Goal: Task Accomplishment & Management: Complete application form

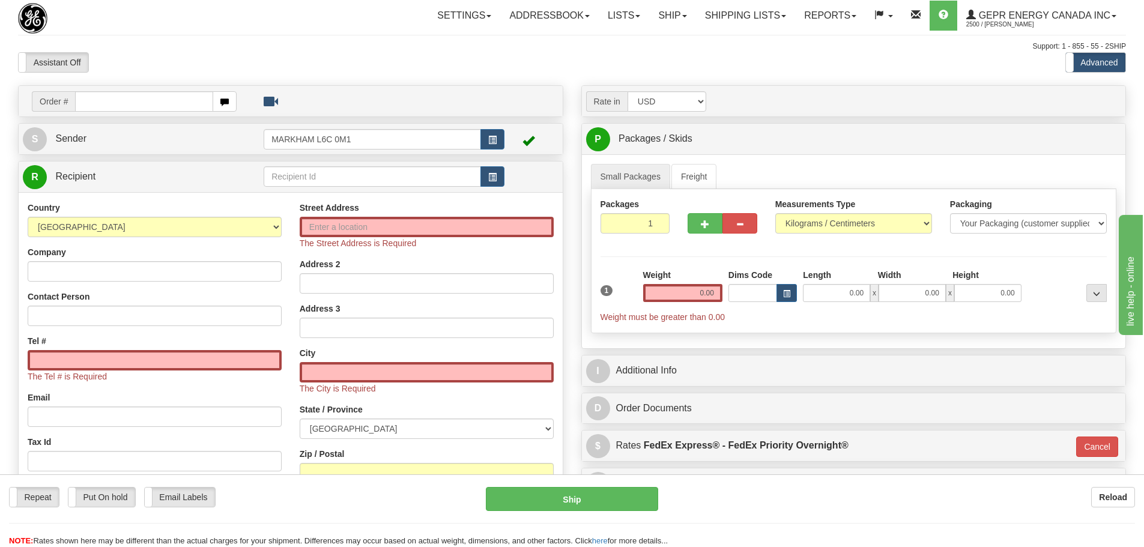
drag, startPoint x: 196, startPoint y: 59, endPoint x: 178, endPoint y: 78, distance: 25.9
click at [196, 59] on div "Assistant On Assistant Off Do a return Do a return" at bounding box center [243, 62] width 469 height 20
click at [161, 100] on input "text" at bounding box center [144, 101] width 138 height 20
paste input "86684828"
type input "86684828"
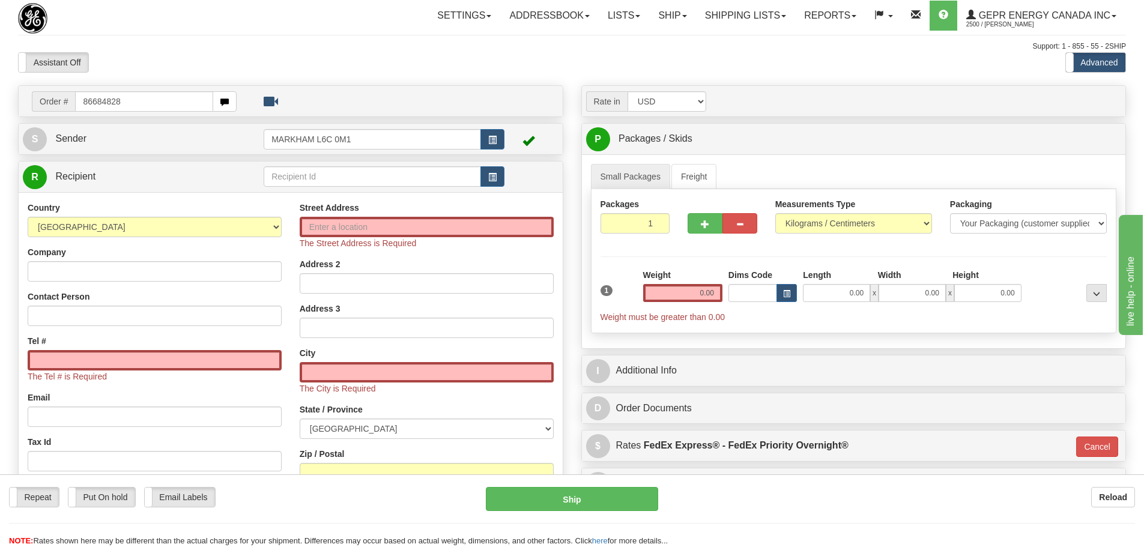
click at [174, 74] on body "Training Course Close Toggle navigation Settings Shipping Preferences New Recip…" at bounding box center [572, 273] width 1144 height 547
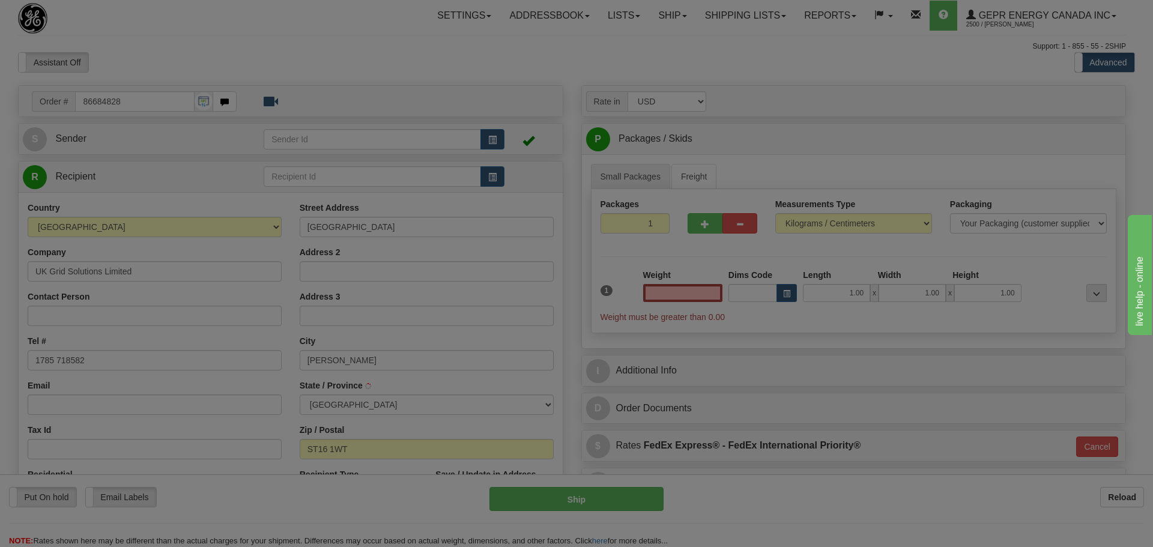
select select
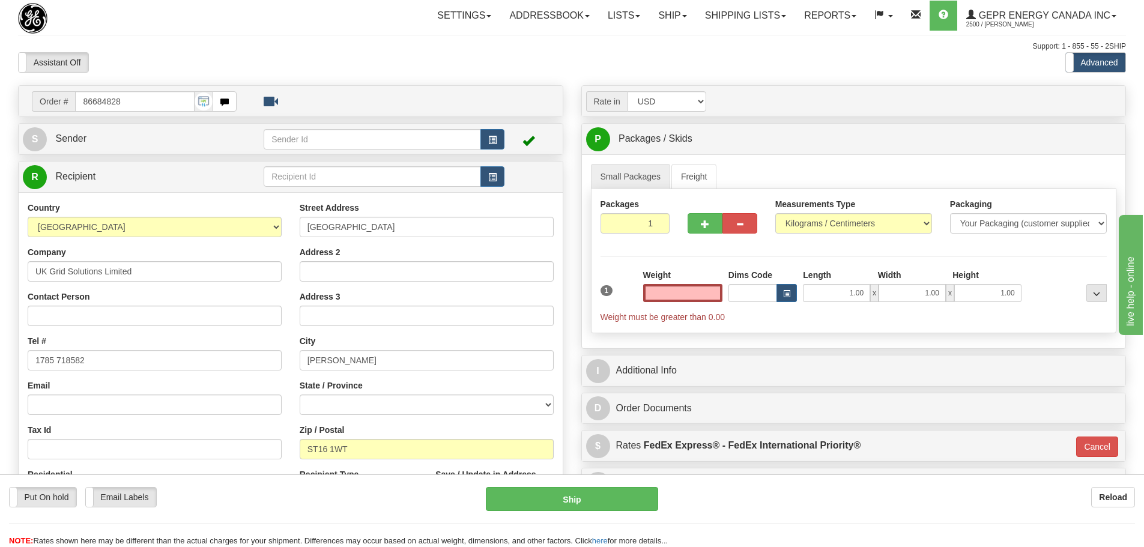
type input "0.00"
click at [484, 142] on button "button" at bounding box center [492, 139] width 24 height 20
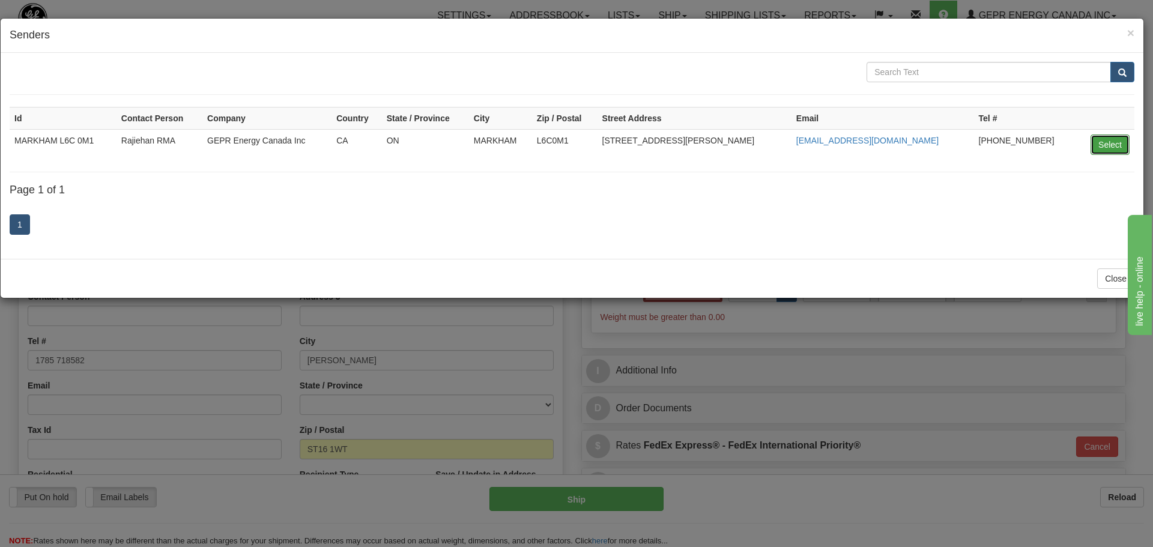
click at [1106, 152] on button "Select" at bounding box center [1109, 144] width 39 height 20
type input "MARKHAM L6C 0M1"
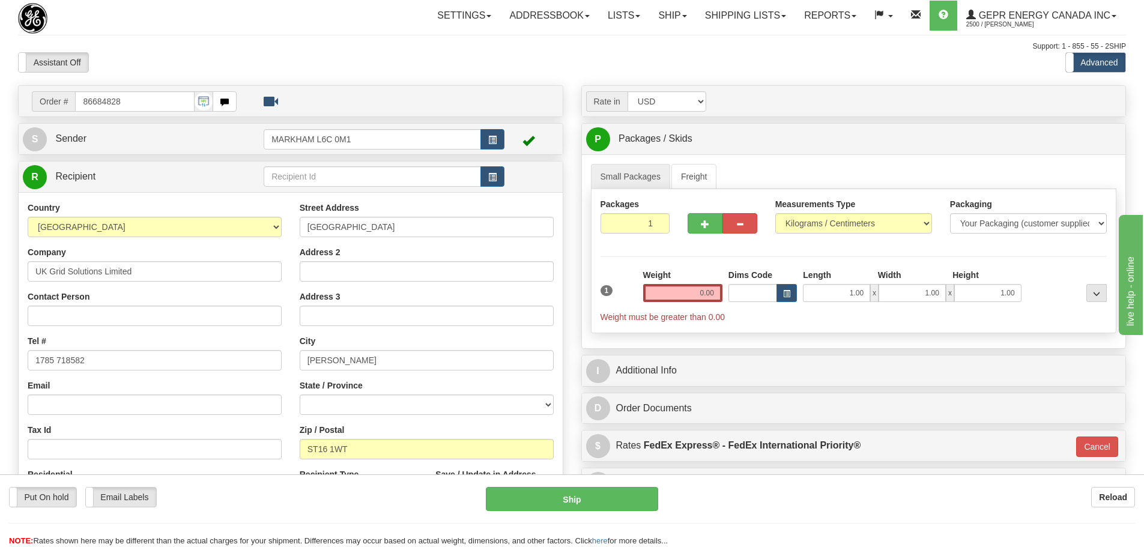
click at [405, 69] on div "Assistant On Assistant Off Do a return Do a return" at bounding box center [243, 62] width 469 height 20
click at [489, 176] on span "button" at bounding box center [492, 178] width 8 height 8
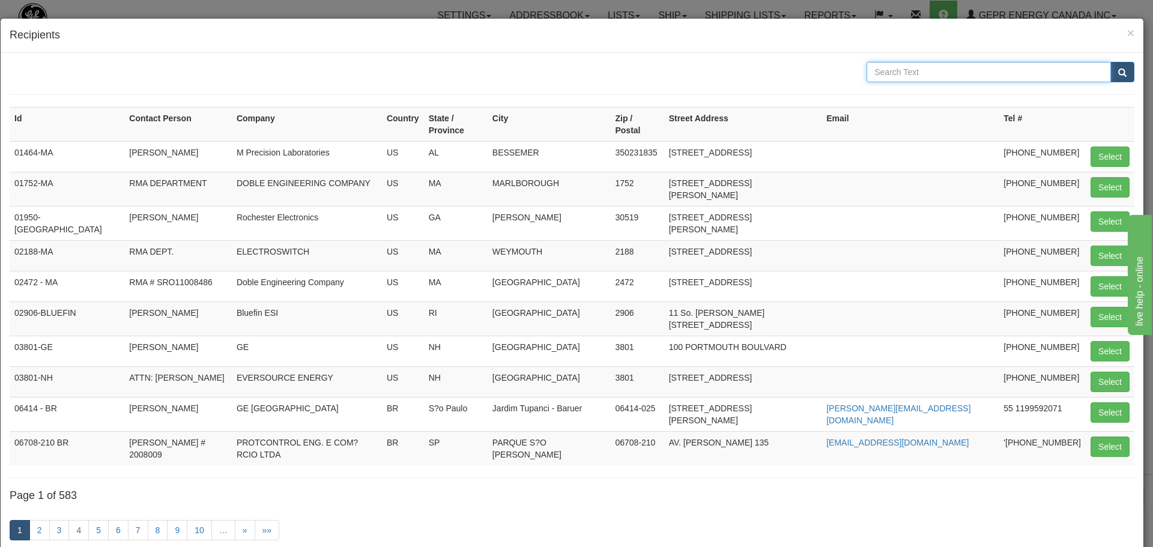
click at [919, 79] on input "text" at bounding box center [988, 72] width 244 height 20
type input "uk grid"
click at [1118, 69] on span "submit" at bounding box center [1122, 73] width 8 height 8
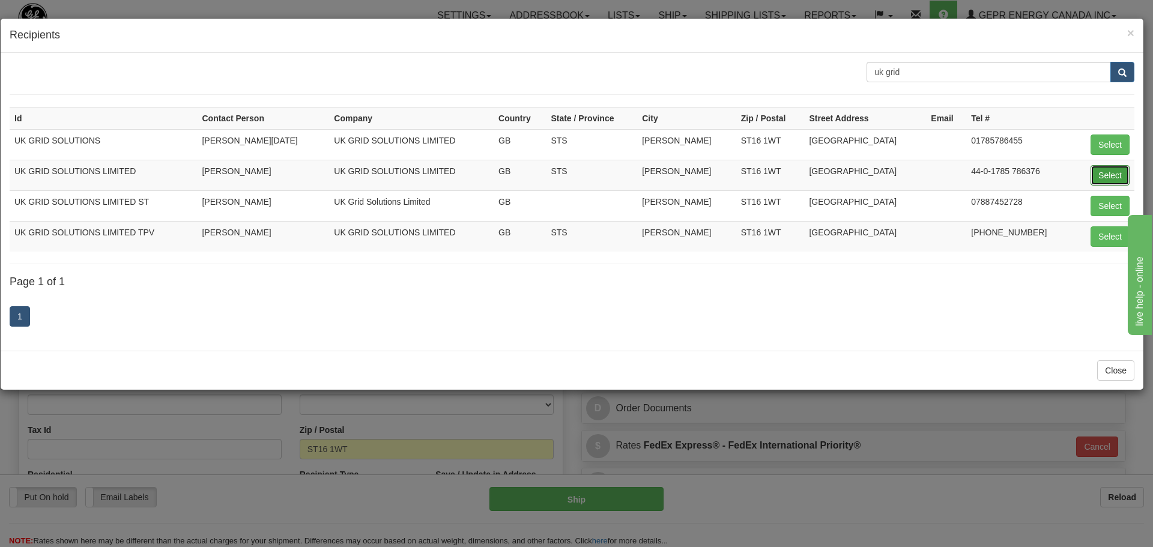
click at [1111, 169] on button "Select" at bounding box center [1109, 175] width 39 height 20
type input "UK GRID SOLUTIONS LIMITED"
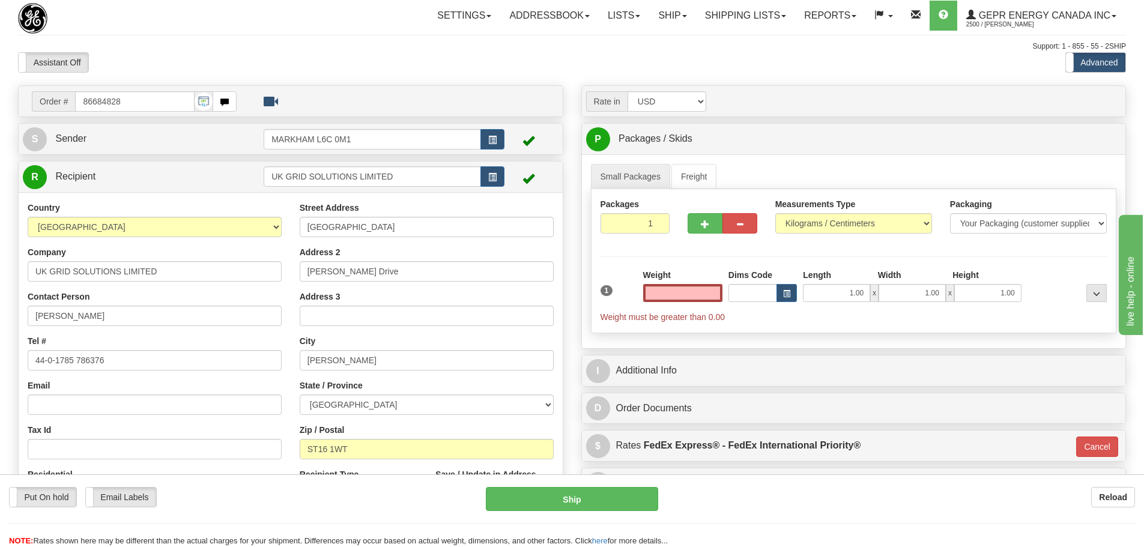
type input "0.00"
click at [494, 61] on div "Assistant On Assistant Off Do a return Do a return Previous Next Standard Advan…" at bounding box center [572, 62] width 1126 height 20
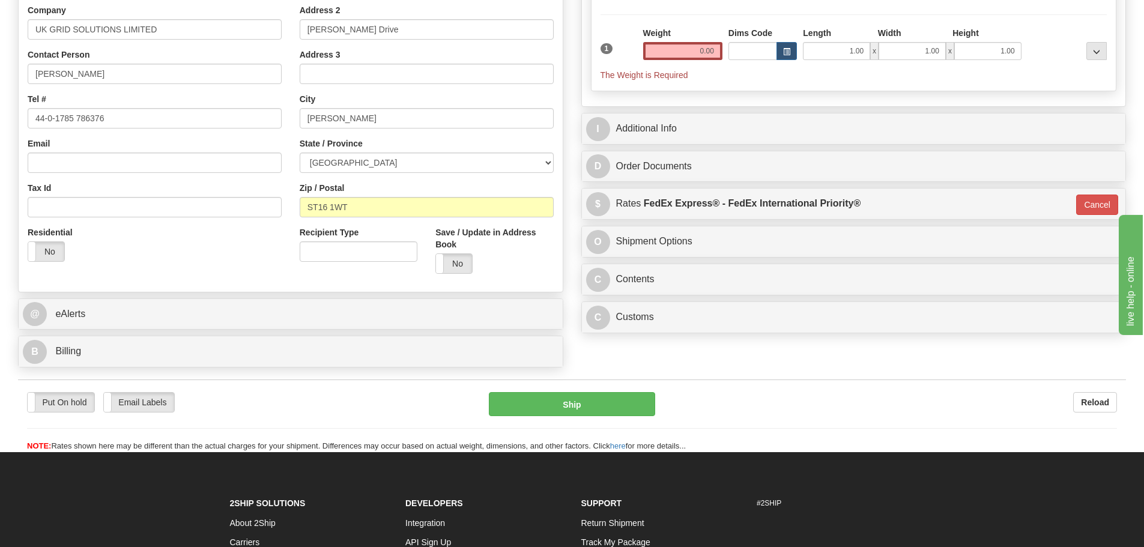
scroll to position [396, 0]
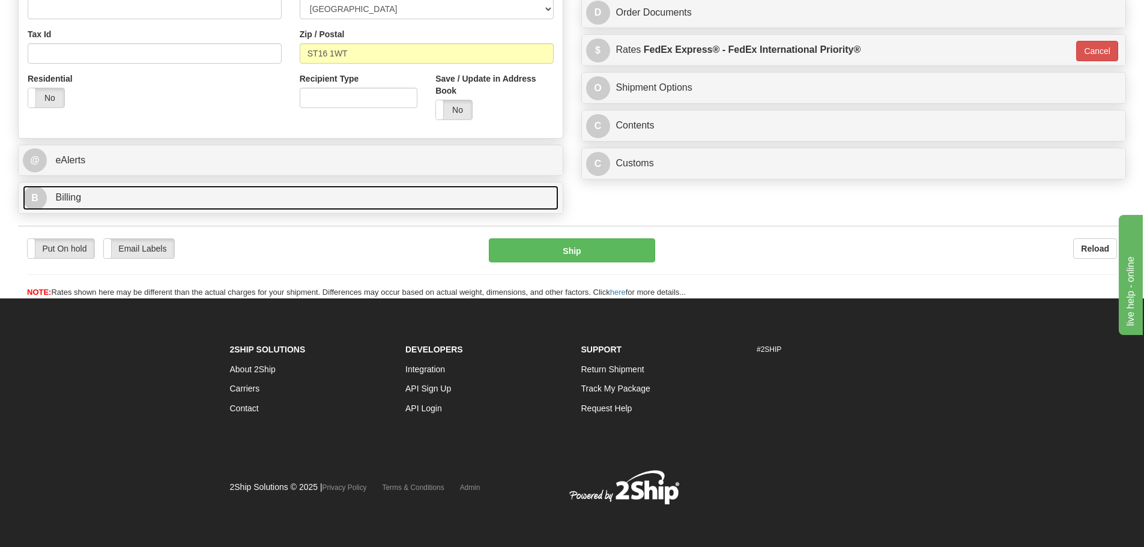
click at [444, 192] on link "B Billing" at bounding box center [291, 198] width 536 height 25
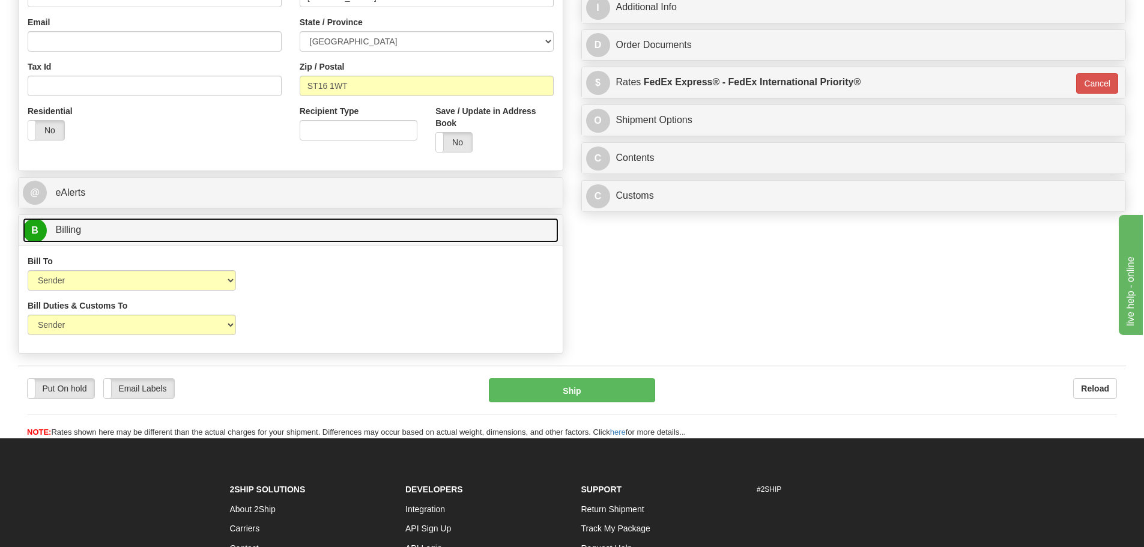
scroll to position [336, 0]
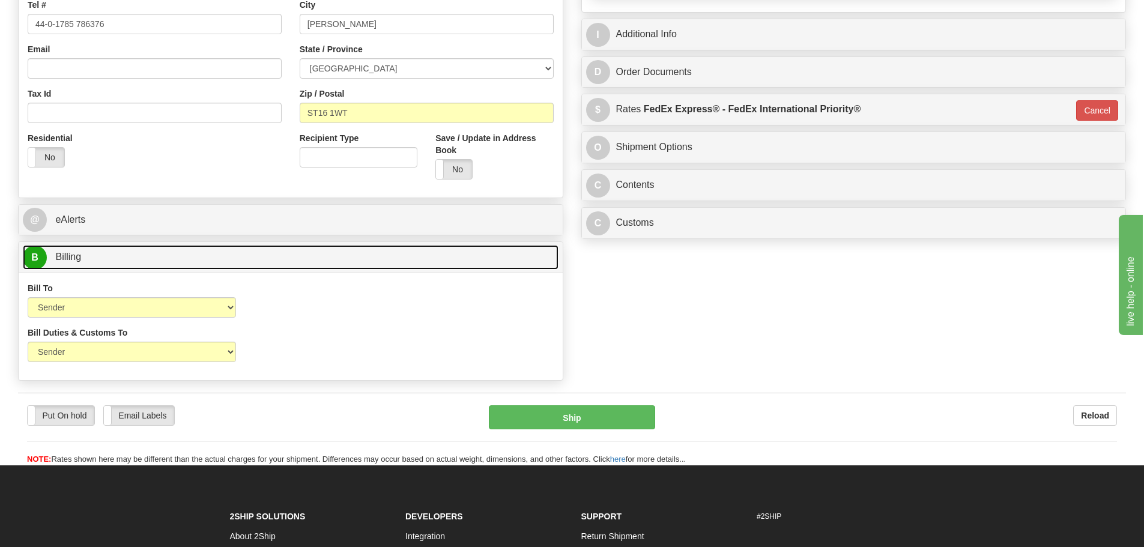
click at [424, 261] on link "B Billing" at bounding box center [291, 257] width 536 height 25
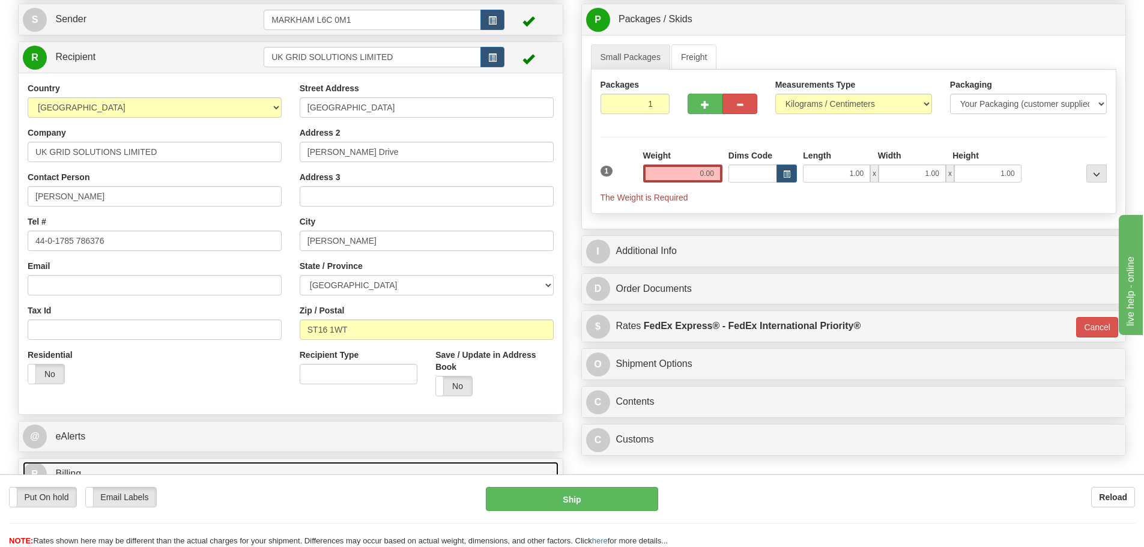
scroll to position [96, 0]
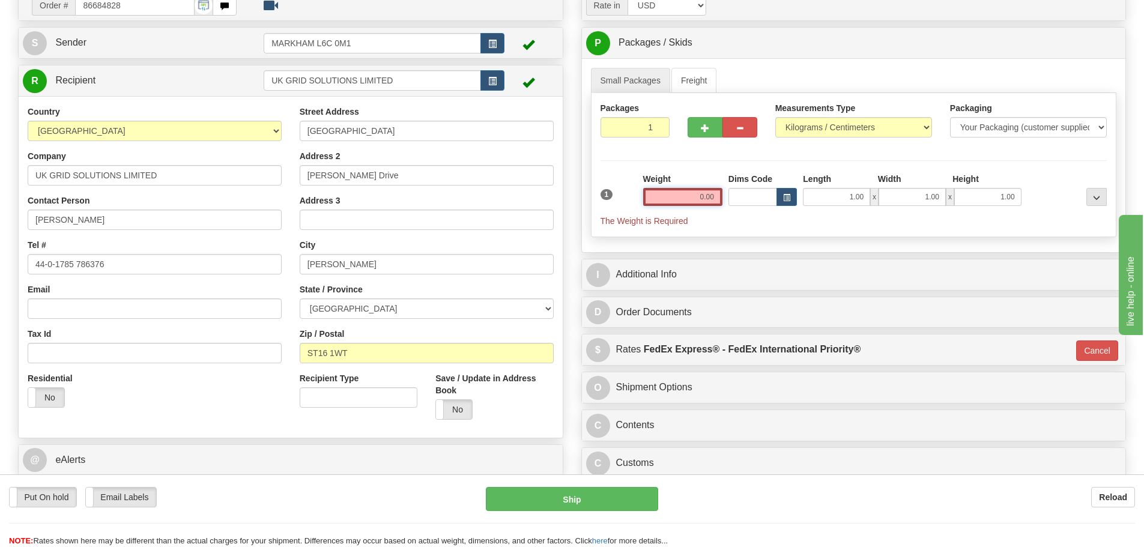
click at [698, 196] on input "0.00" at bounding box center [682, 197] width 79 height 18
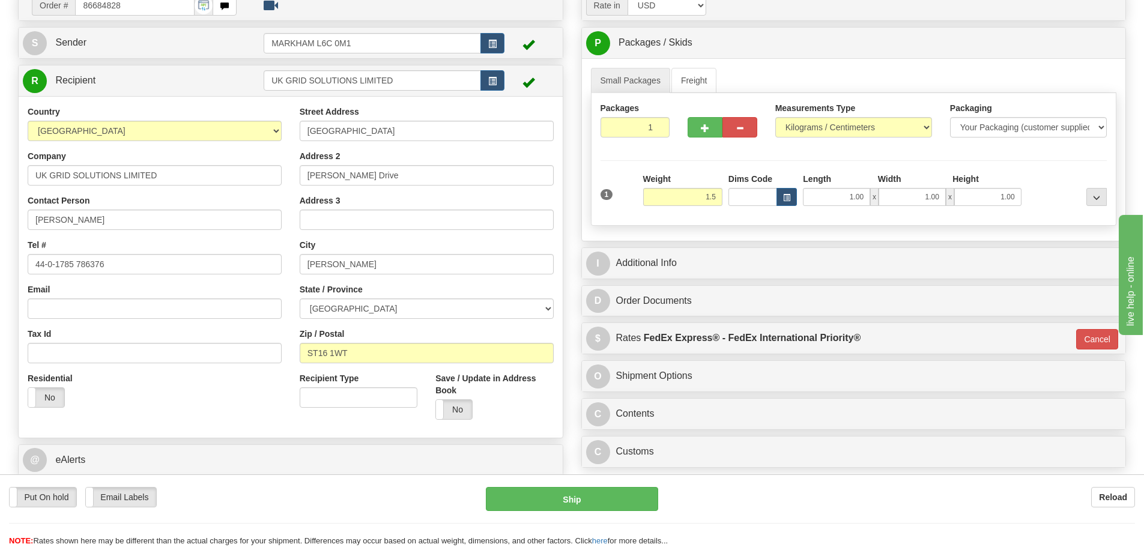
type input "1.50"
type input "01"
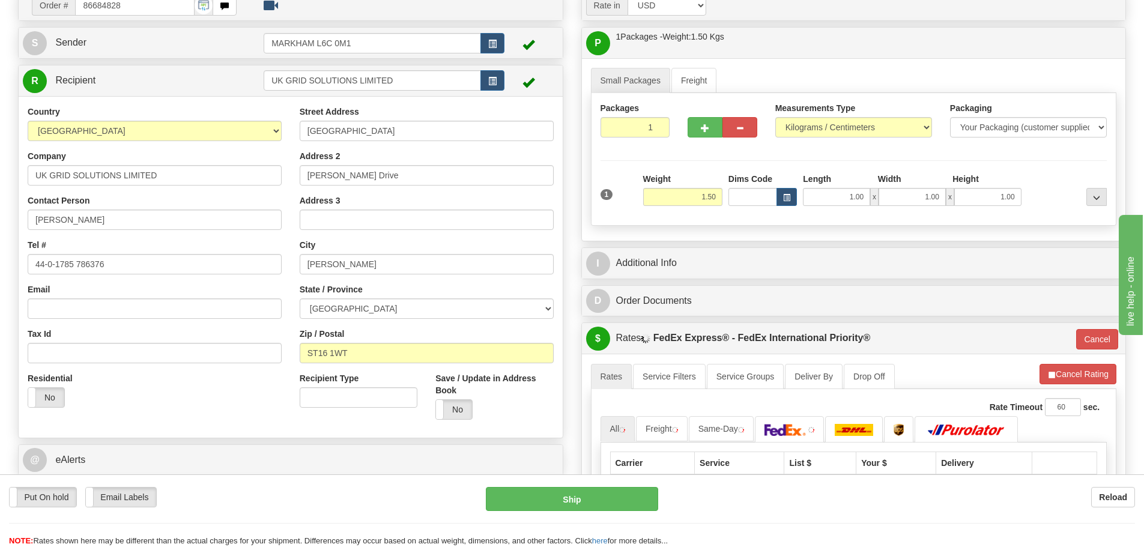
click at [677, 161] on div "Packages 1 1 Measurements Type" at bounding box center [854, 159] width 526 height 133
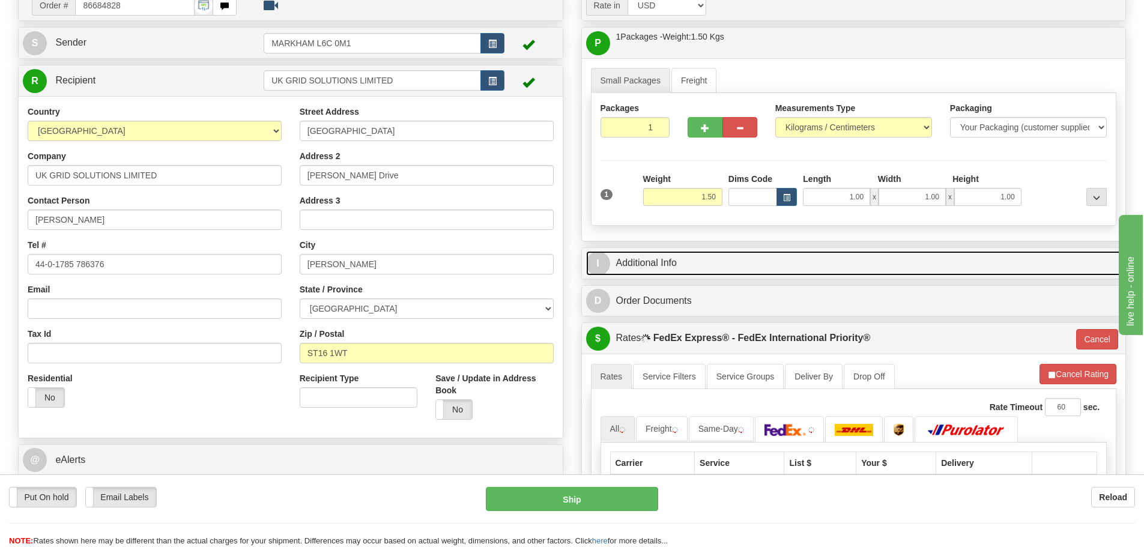
click at [632, 273] on link "I Additional Info" at bounding box center [854, 263] width 536 height 25
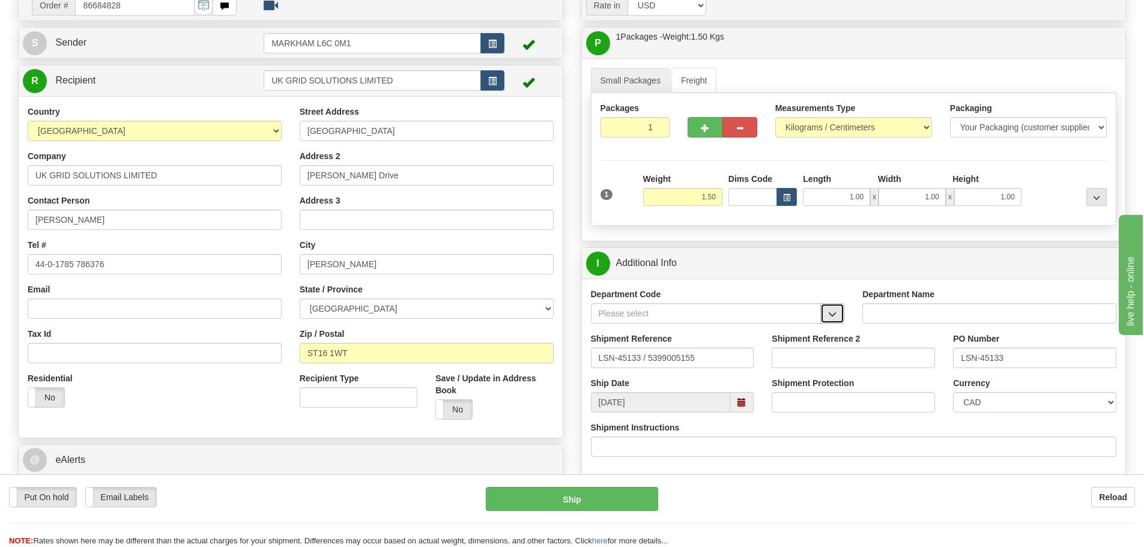
click at [837, 321] on button "button" at bounding box center [832, 313] width 24 height 20
click at [795, 334] on div "SER" at bounding box center [703, 331] width 219 height 13
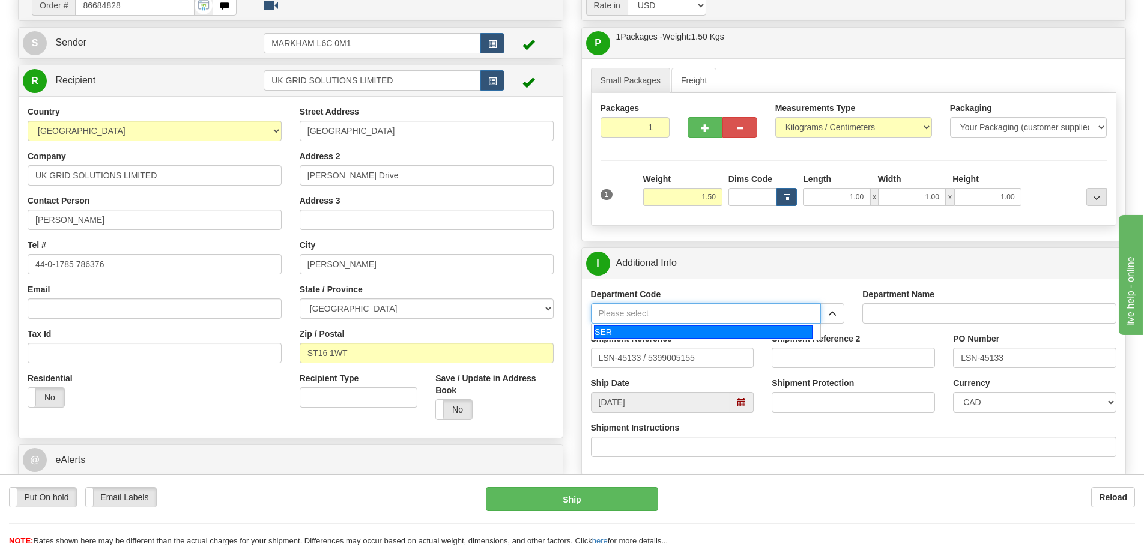
type input "SER"
type input "SERVICE DEPARTMENT"
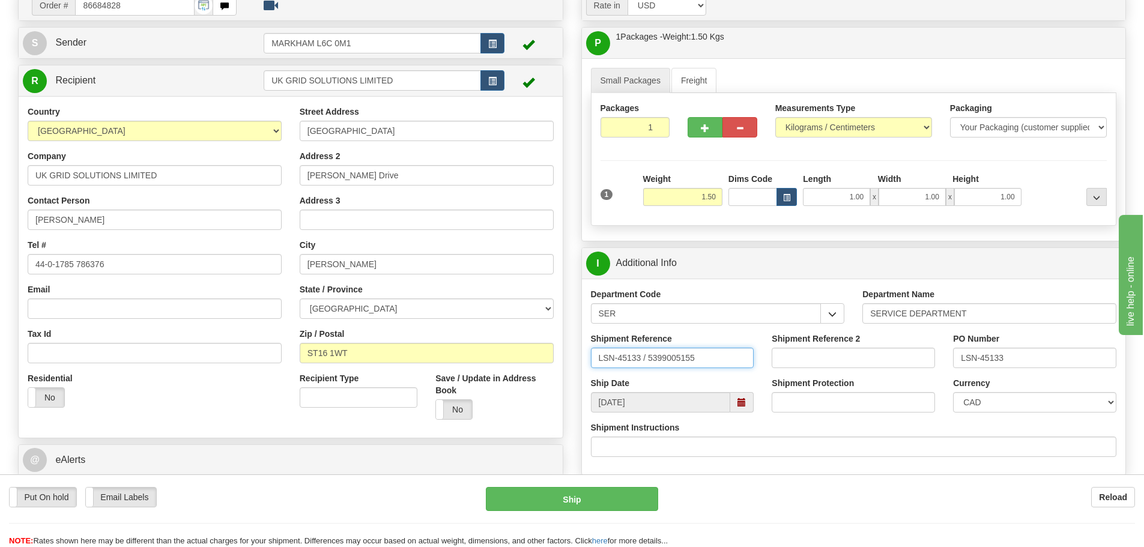
click at [645, 363] on input "LSN-45133 / 5399005155" at bounding box center [672, 358] width 163 height 20
click at [671, 354] on input "LSN-45133 RMA 5399005155" at bounding box center [672, 358] width 163 height 20
type input "LSN-45133 RMA5399005155"
click at [1011, 415] on div "Currency CAD USD EUR ZAR RON ANG ARN AUD AUS AWG BBD BFR BGN BHD BMD BND BRC BR…" at bounding box center [1034, 399] width 181 height 44
click at [1011, 409] on select "CAD USD EUR ZAR RON ANG ARN AUD AUS AWG BBD BFR BGN BHD BMD BND BRC BRL CHP CKZ…" at bounding box center [1034, 402] width 163 height 20
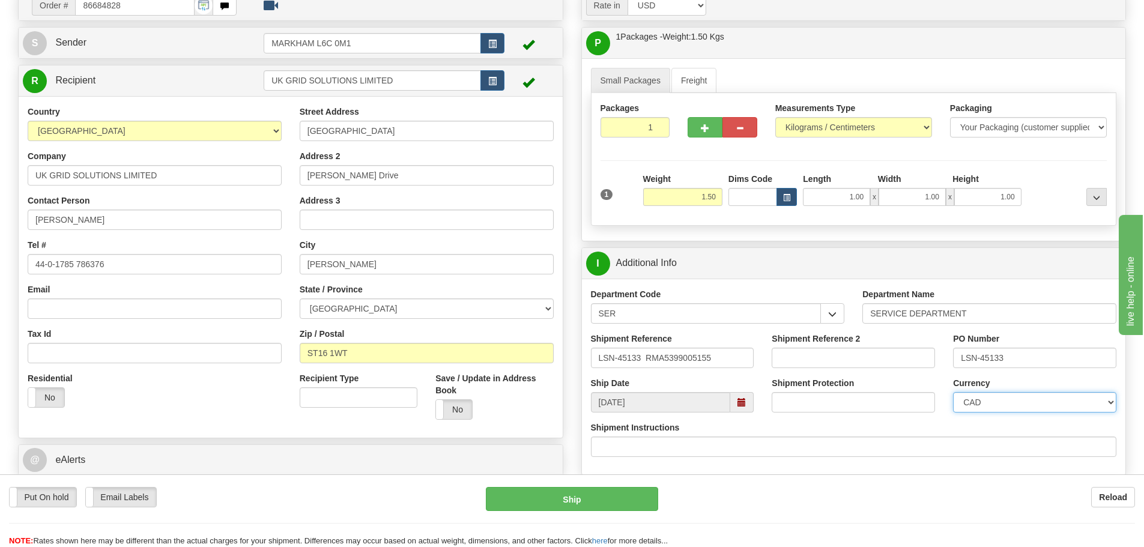
select select "1"
click at [953, 392] on select "CAD USD EUR ZAR RON ANG ARN AUD AUS AWG BBD BFR BGN BHD BMD BND BRC BRL CHP CKZ…" at bounding box center [1034, 402] width 163 height 20
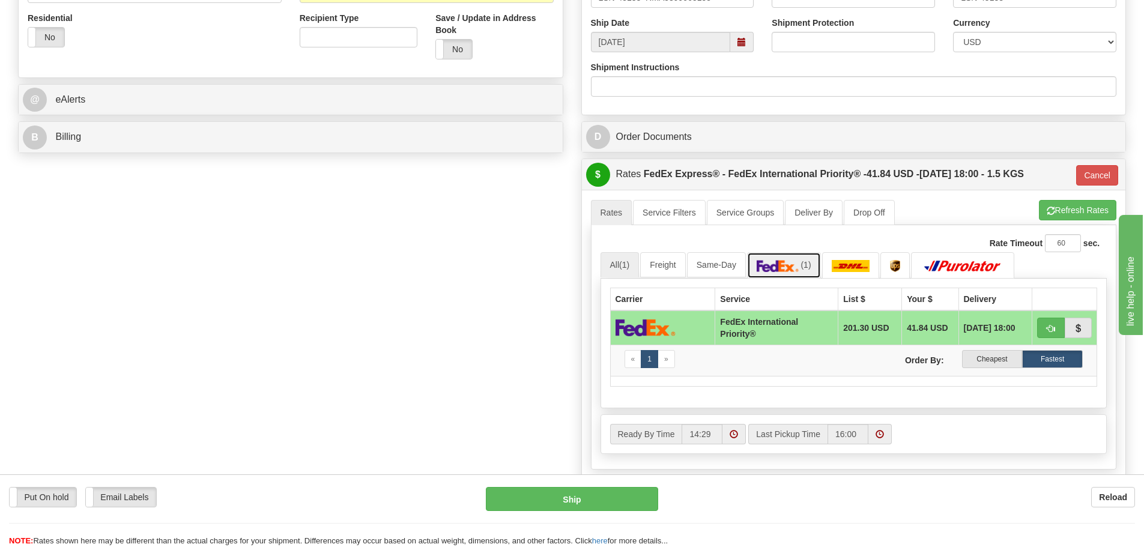
click at [794, 274] on link "(1)" at bounding box center [784, 265] width 74 height 26
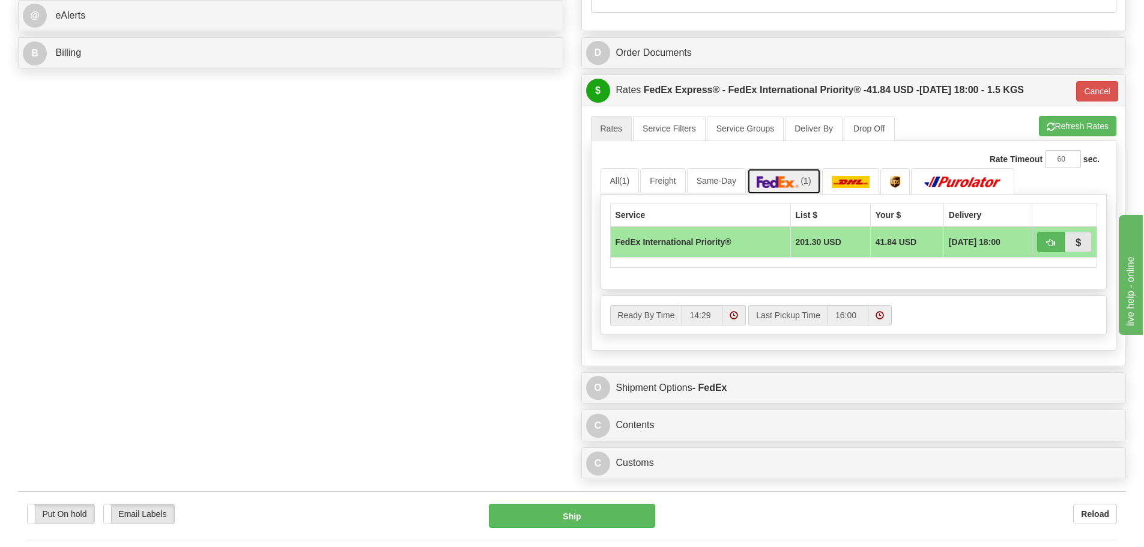
scroll to position [636, 0]
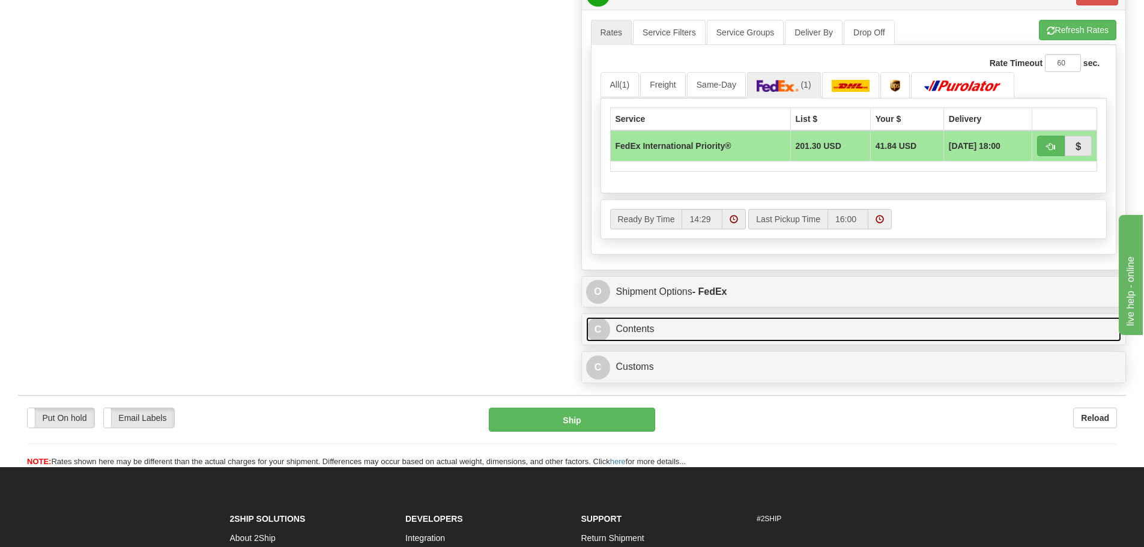
click at [771, 330] on link "C Contents" at bounding box center [854, 329] width 536 height 25
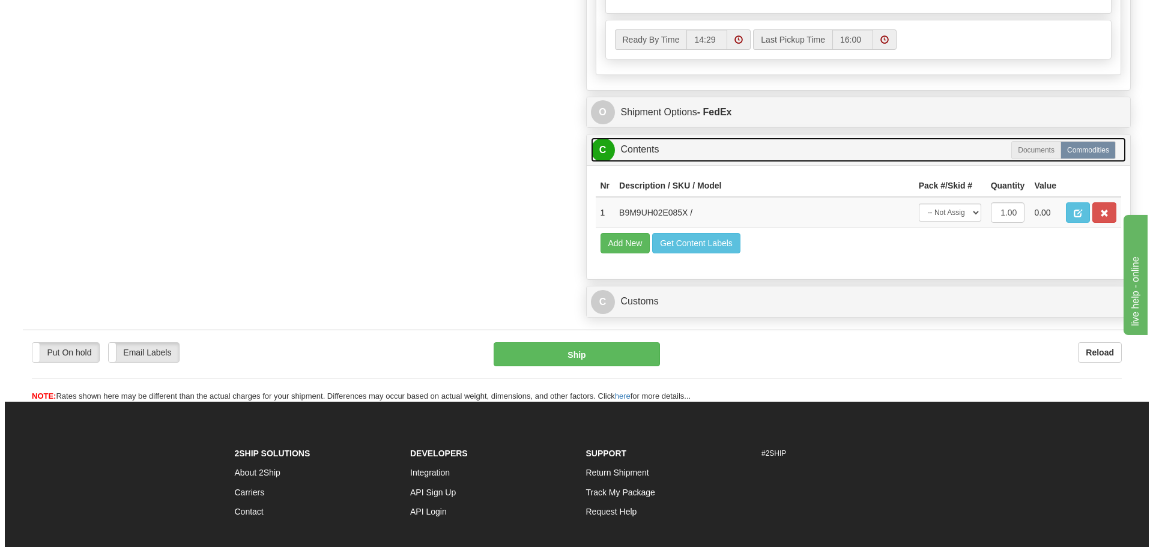
scroll to position [816, 0]
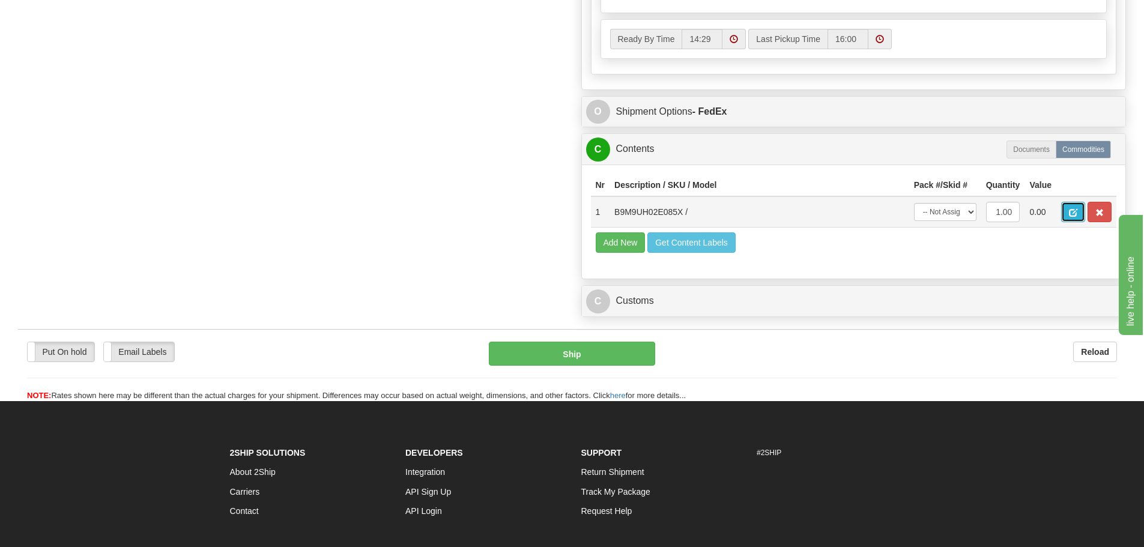
click at [1079, 213] on button "button" at bounding box center [1073, 212] width 24 height 20
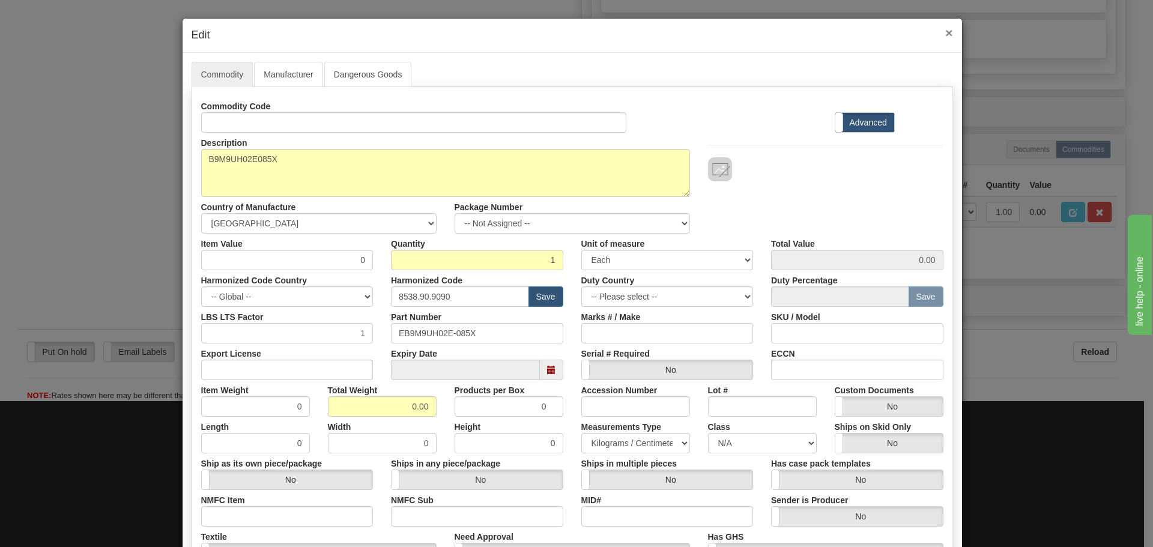
click at [945, 29] on span "×" at bounding box center [948, 33] width 7 height 14
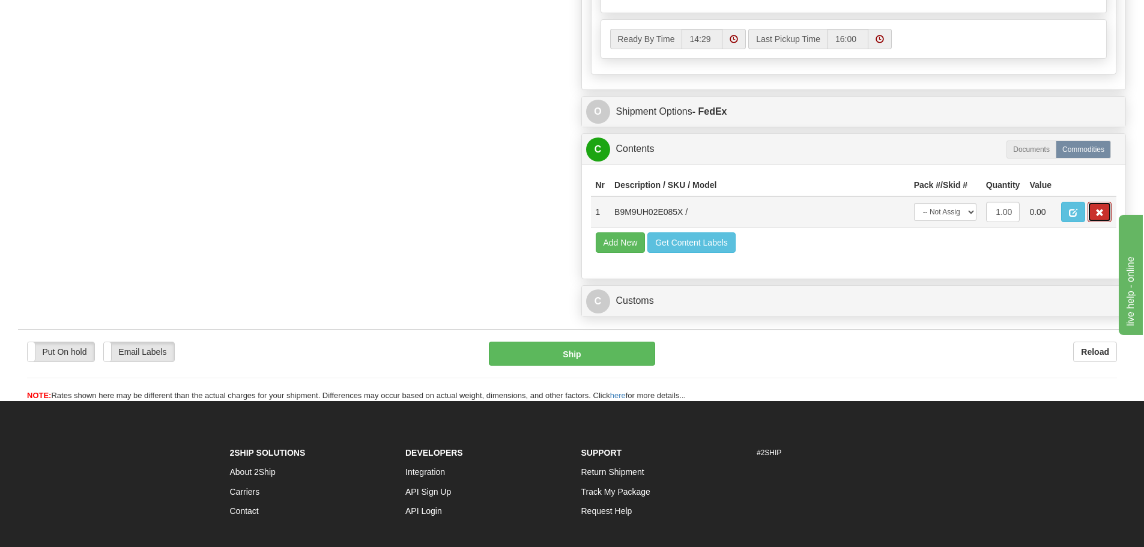
click at [1092, 206] on button "button" at bounding box center [1099, 212] width 24 height 20
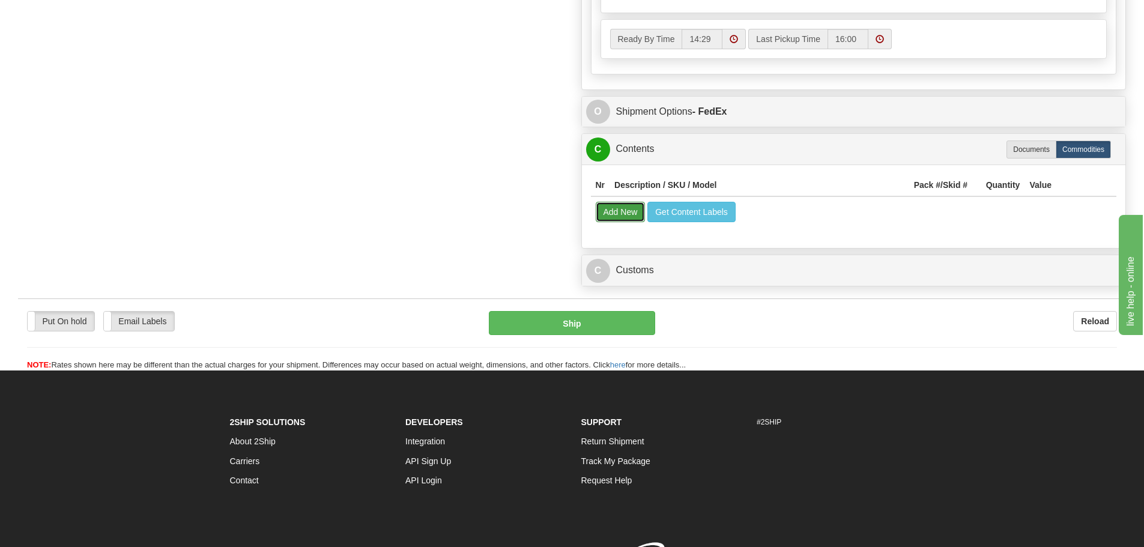
click at [621, 211] on button "Add New" at bounding box center [621, 212] width 50 height 20
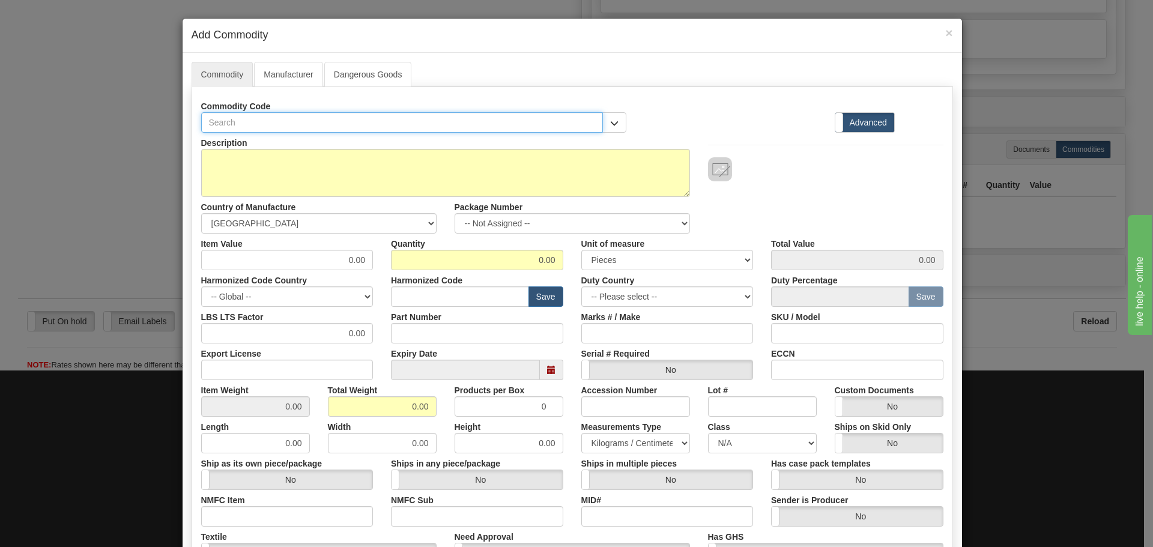
click at [385, 123] on input "text" at bounding box center [402, 122] width 402 height 20
paste input "B9M9UH02E"
type input "B9M9UH02E"
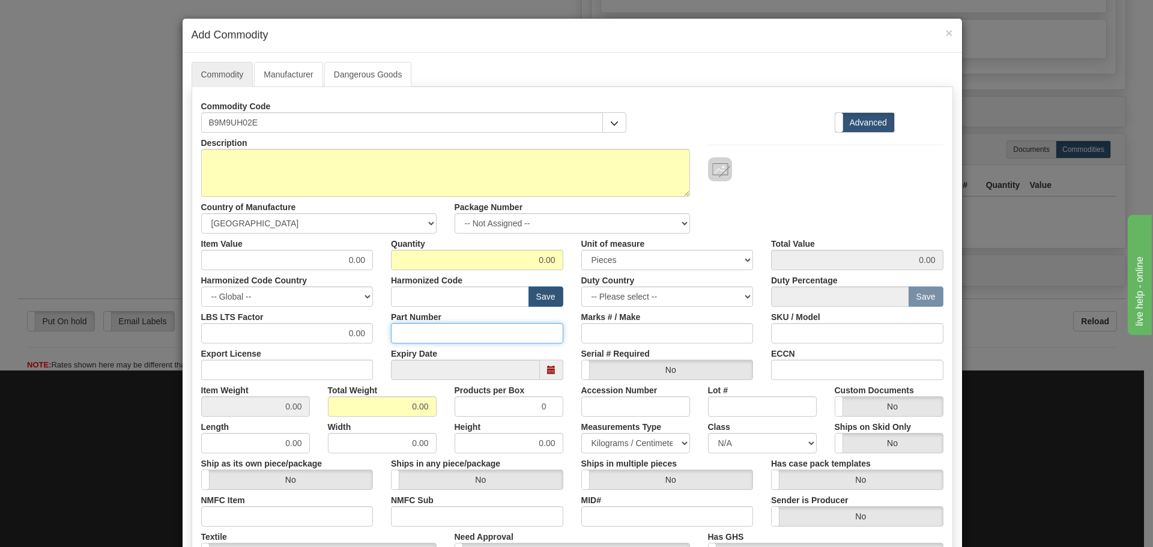
click at [430, 339] on input "Part Number" at bounding box center [477, 333] width 172 height 20
paste input "B9M9UH02E"
type input "B9M9UH02E"
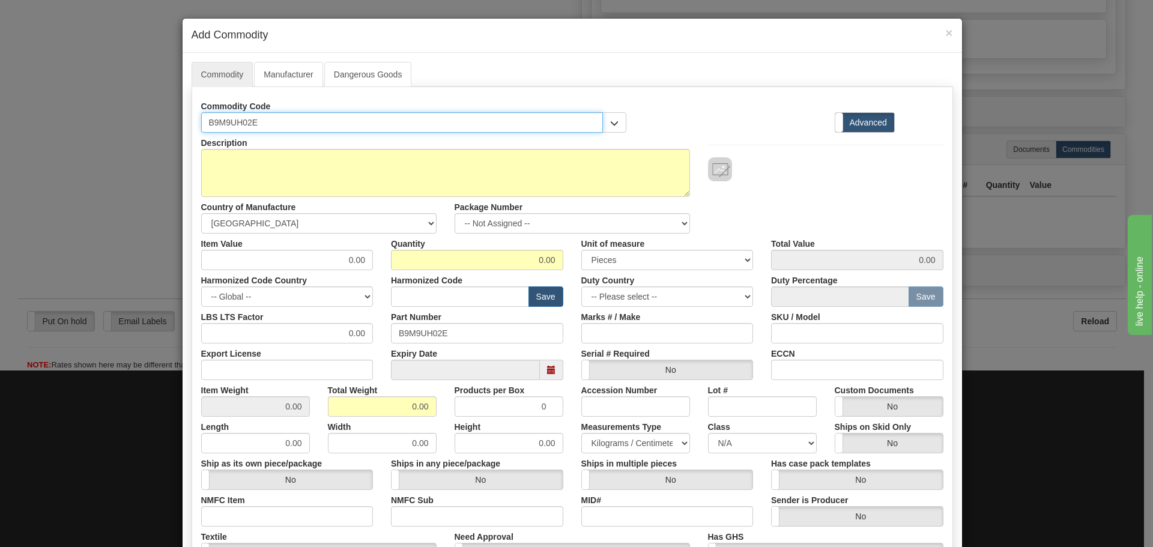
drag, startPoint x: 278, startPoint y: 121, endPoint x: 127, endPoint y: 134, distance: 151.3
click at [127, 134] on div "× Add Commodity Commodity Manufacturer Dangerous Goods Commodity Code B9M9UH02E…" at bounding box center [576, 273] width 1153 height 547
paste input "UR9UH"
type input "UR9UH"
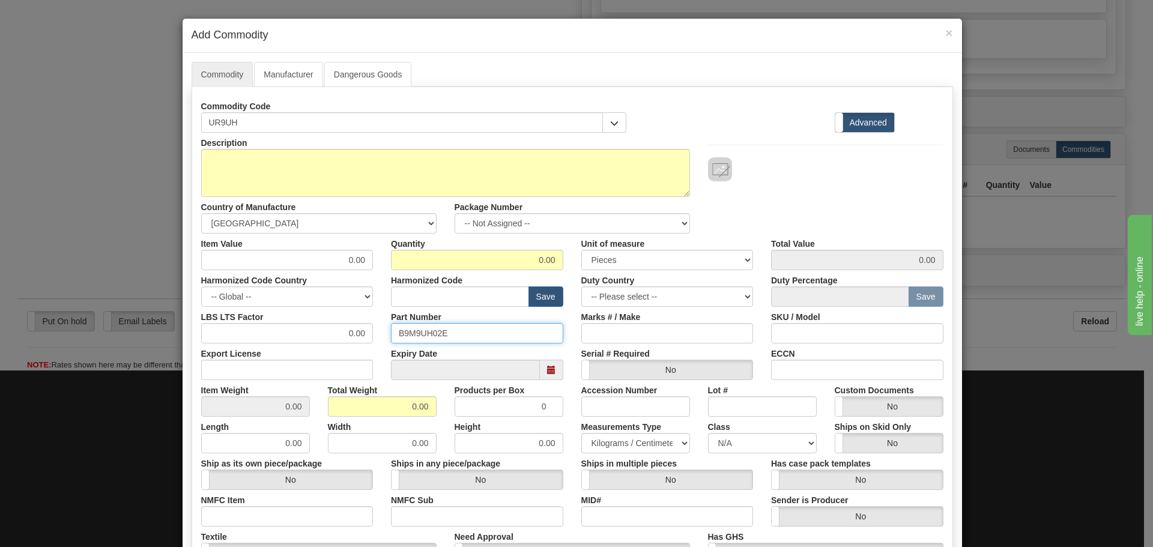
drag, startPoint x: 448, startPoint y: 337, endPoint x: 321, endPoint y: 337, distance: 126.7
click at [321, 337] on div "LBS LTS Factor 0.00 Part Number B9M9UH02E Marks # / Make SKU / Model" at bounding box center [572, 325] width 760 height 37
paste input "UR9UH"
type input "UR9UH"
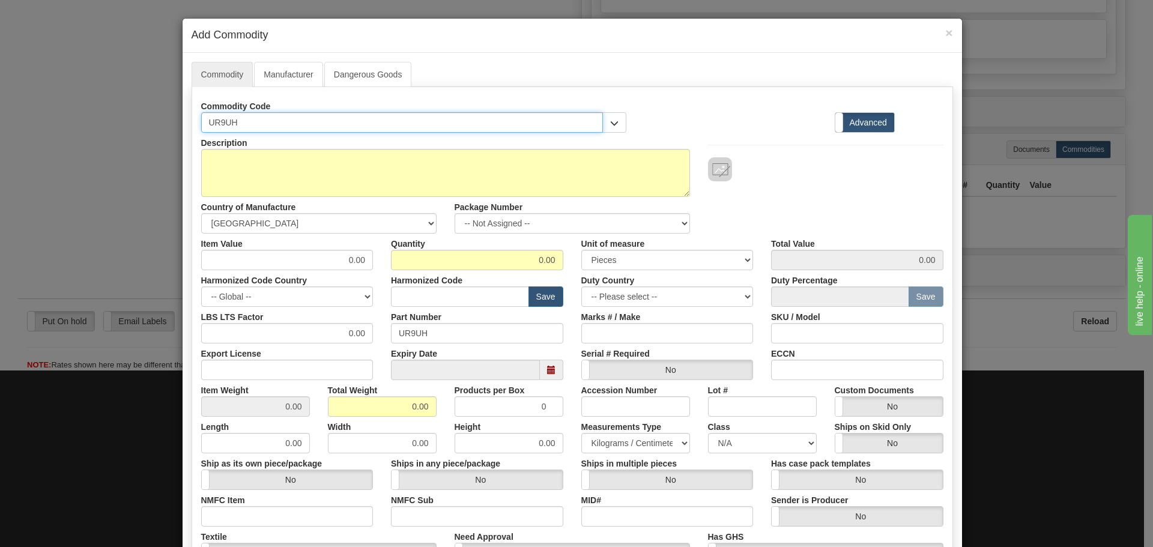
click at [249, 113] on input "UR9UH" at bounding box center [402, 122] width 402 height 20
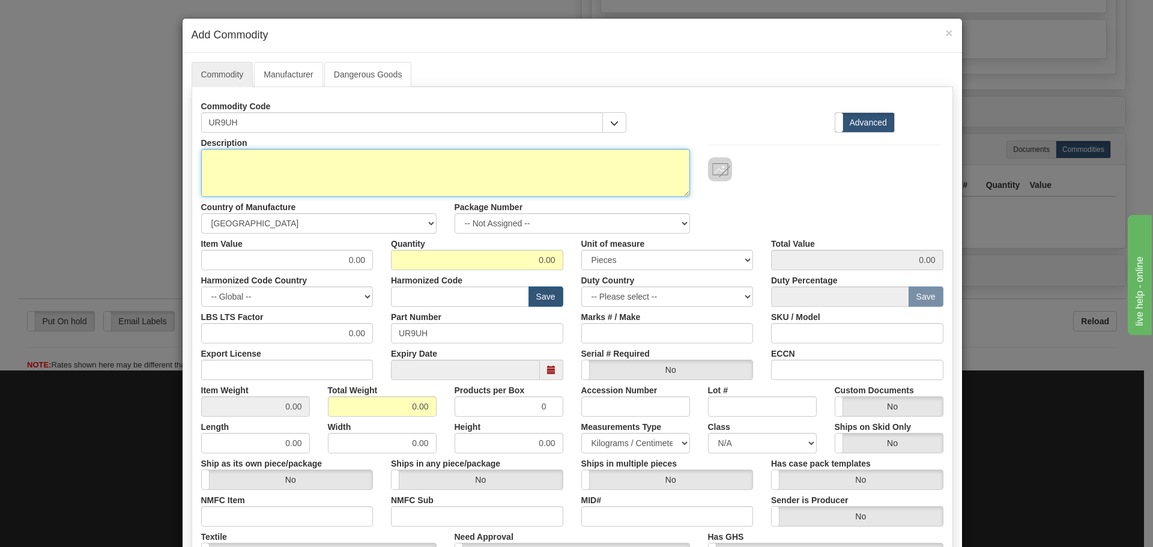
click at [254, 182] on textarea "Description" at bounding box center [445, 173] width 489 height 48
paste textarea "B90 UR CPU"
type textarea "B90 UR CPU"
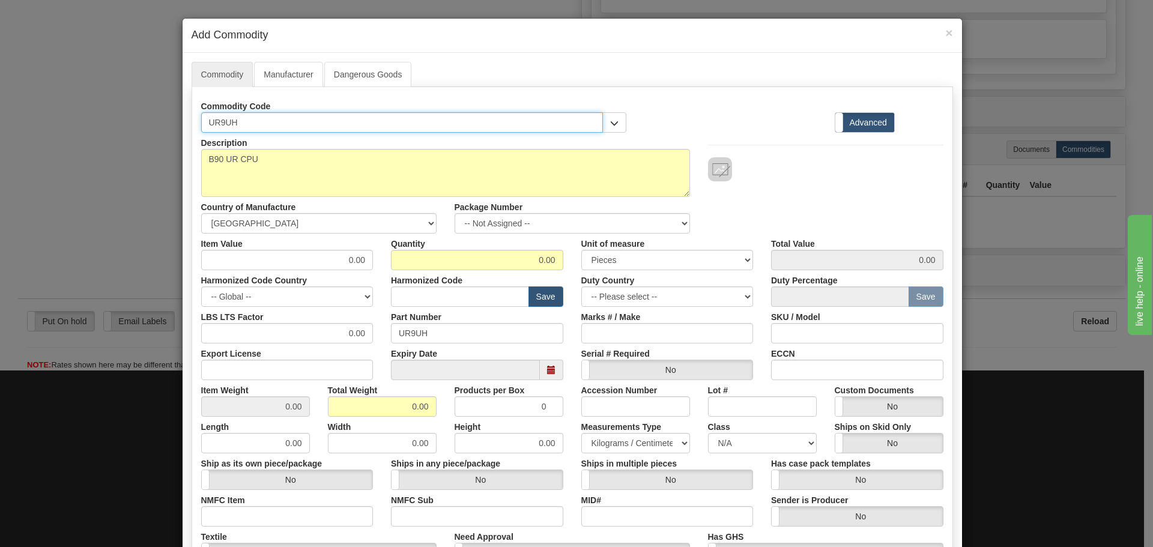
drag, startPoint x: 271, startPoint y: 113, endPoint x: 163, endPoint y: 121, distance: 108.3
click at [163, 121] on div "× Add Commodity Commodity Manufacturer Dangerous Goods Commodity Code UR9UH Sta…" at bounding box center [576, 273] width 1153 height 547
paste input "B9M9UH02E"
type input "B9M9UH02E"
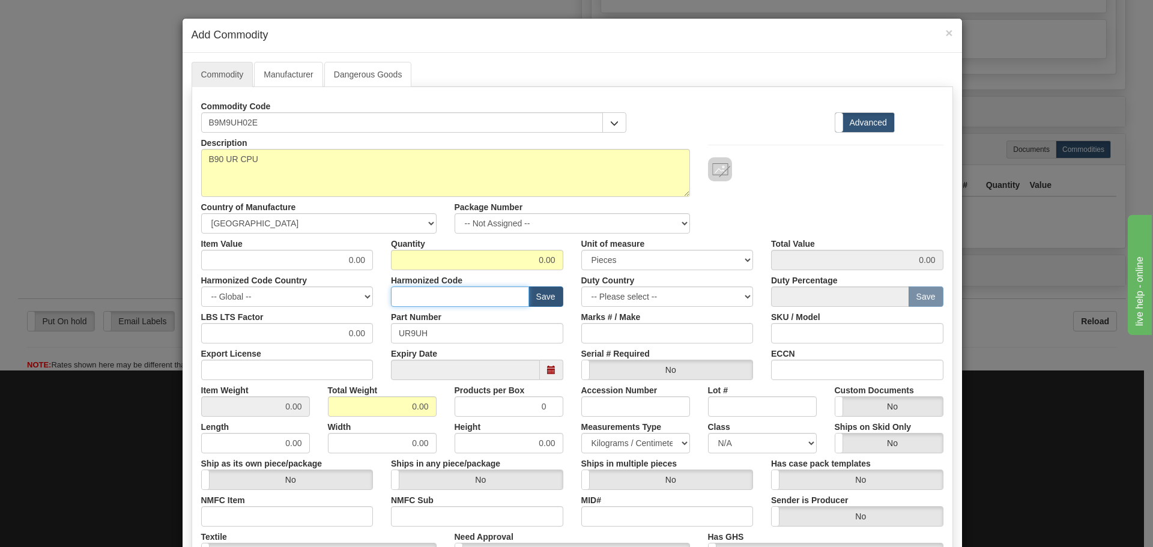
click at [462, 292] on input "text" at bounding box center [460, 296] width 138 height 20
drag, startPoint x: 409, startPoint y: 331, endPoint x: 342, endPoint y: 332, distance: 66.7
click at [342, 332] on div "LBS LTS Factor 0.00 Part Number UR9UH Marks # / Make SKU / Model" at bounding box center [572, 325] width 760 height 37
paste input "B9M9UH02E"
type input "B9M9UH02E"
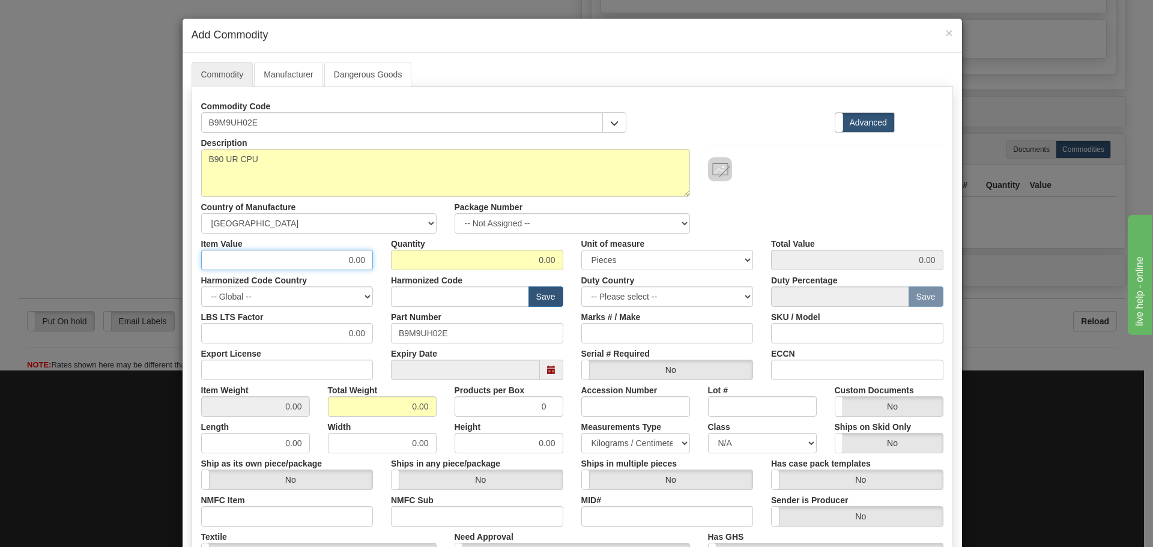
drag, startPoint x: 315, startPoint y: 254, endPoint x: 418, endPoint y: 256, distance: 103.3
click at [418, 256] on div "Item Value 0.00 Quantity 0.00 Unit of measure 3 Thousand Square Inches Adjustme…" at bounding box center [572, 252] width 760 height 37
type input "75"
type input "1"
type input "75.00"
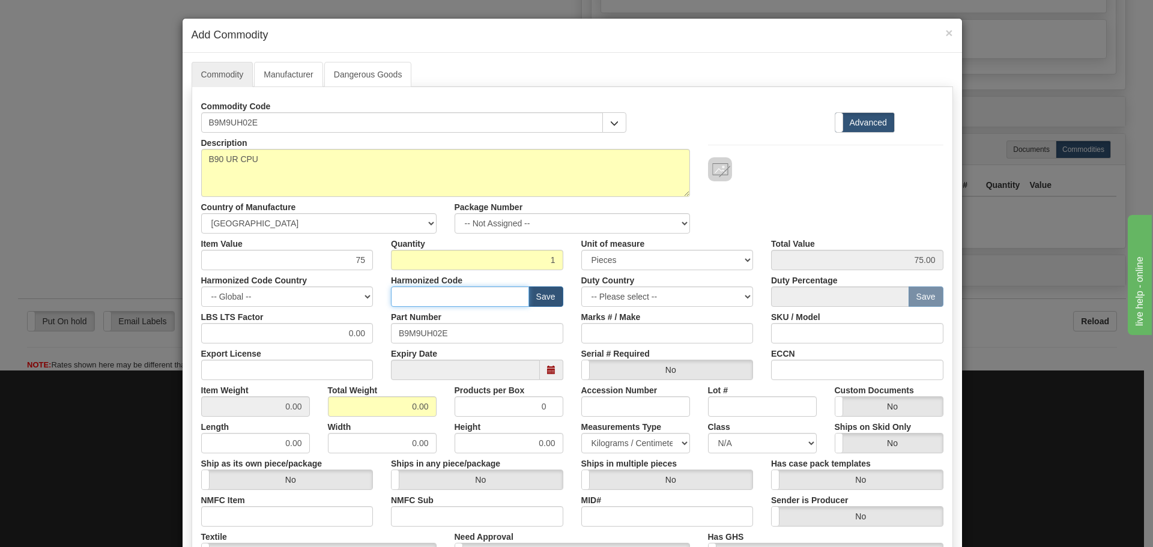
click at [427, 295] on input "text" at bounding box center [460, 296] width 138 height 20
type input "8536.49.0080"
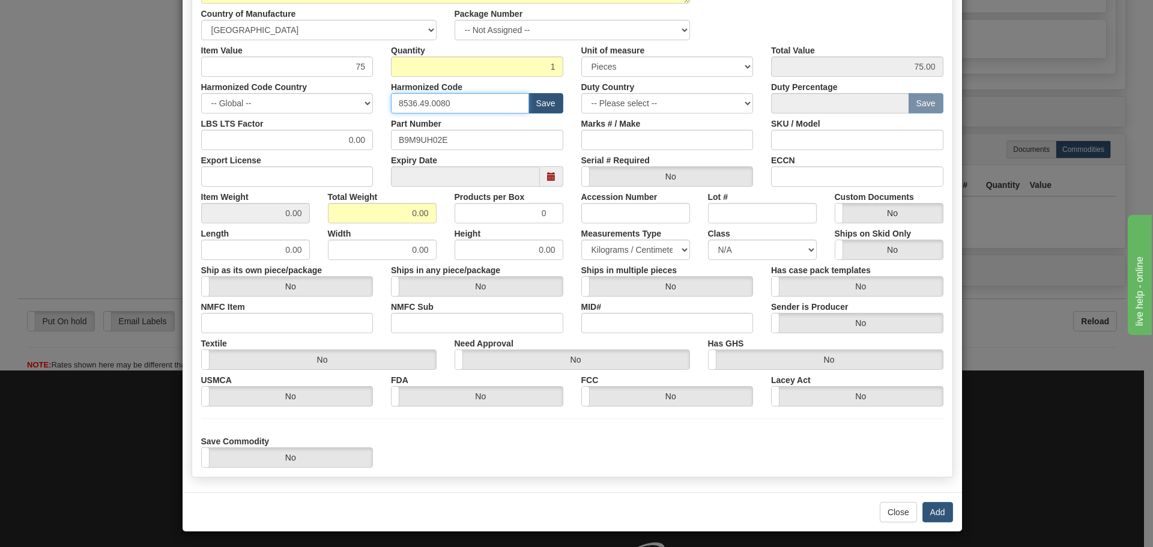
scroll to position [196, 0]
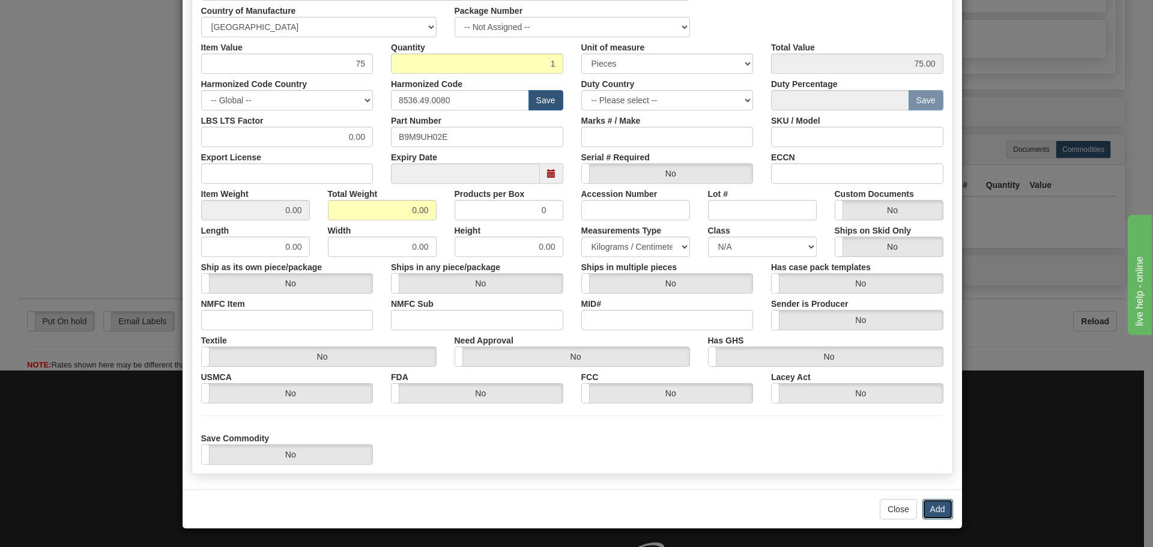
click at [938, 510] on button "Add" at bounding box center [937, 509] width 31 height 20
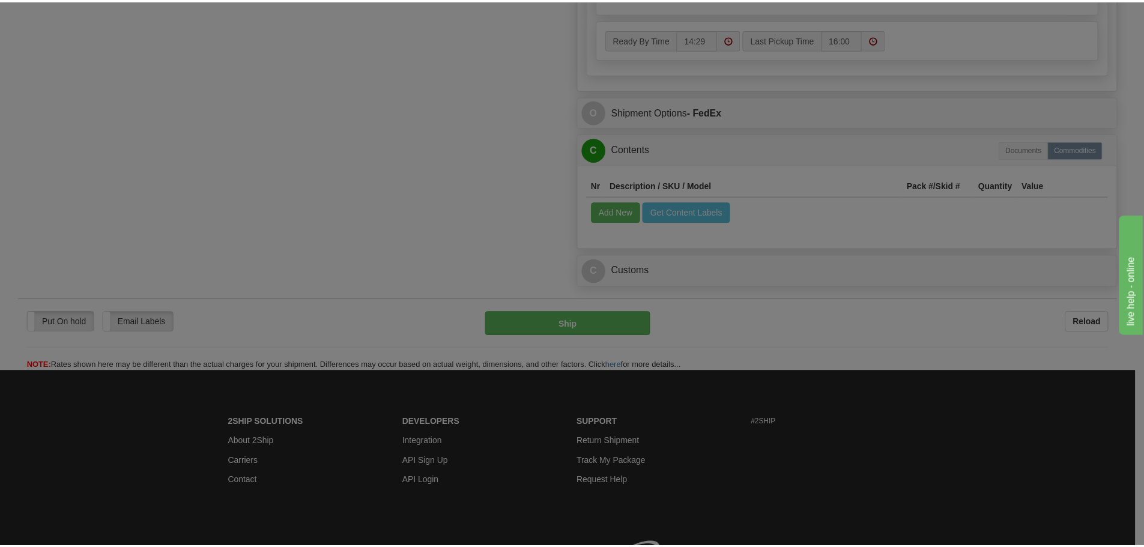
scroll to position [0, 0]
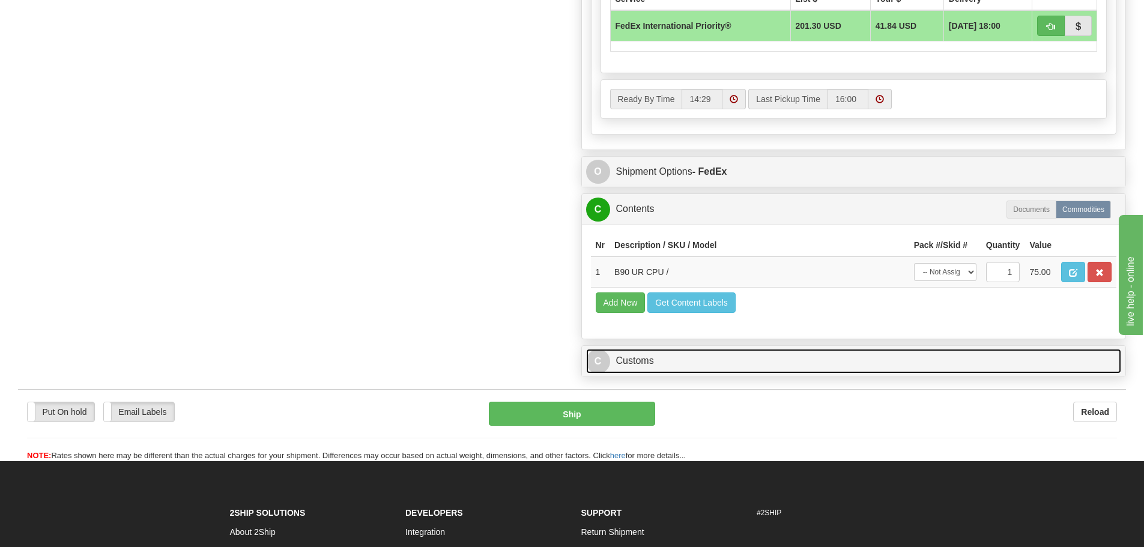
click at [791, 369] on link "C Customs" at bounding box center [854, 361] width 536 height 25
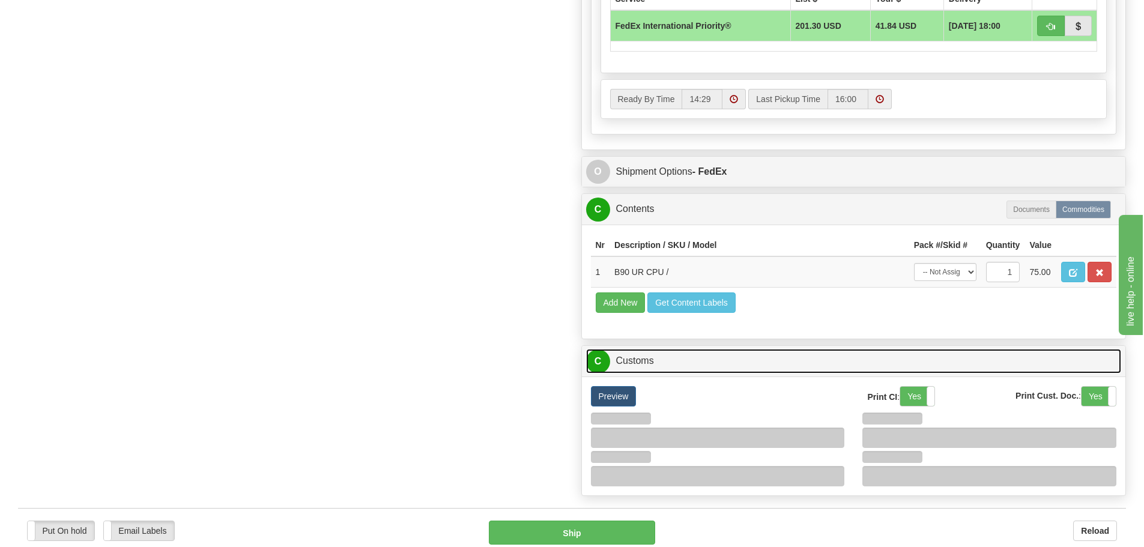
scroll to position [1022, 0]
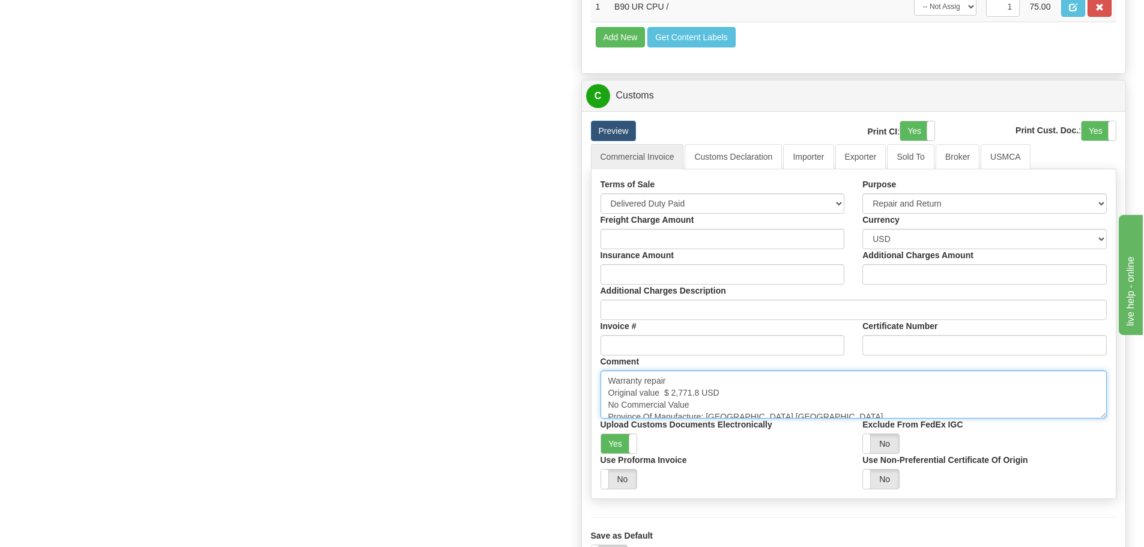
drag, startPoint x: 702, startPoint y: 388, endPoint x: 665, endPoint y: 394, distance: 37.7
click at [665, 394] on textarea "Warranty repair Original value $ 2,771.8 USD No Commercial Value Province Of Ma…" at bounding box center [853, 394] width 507 height 48
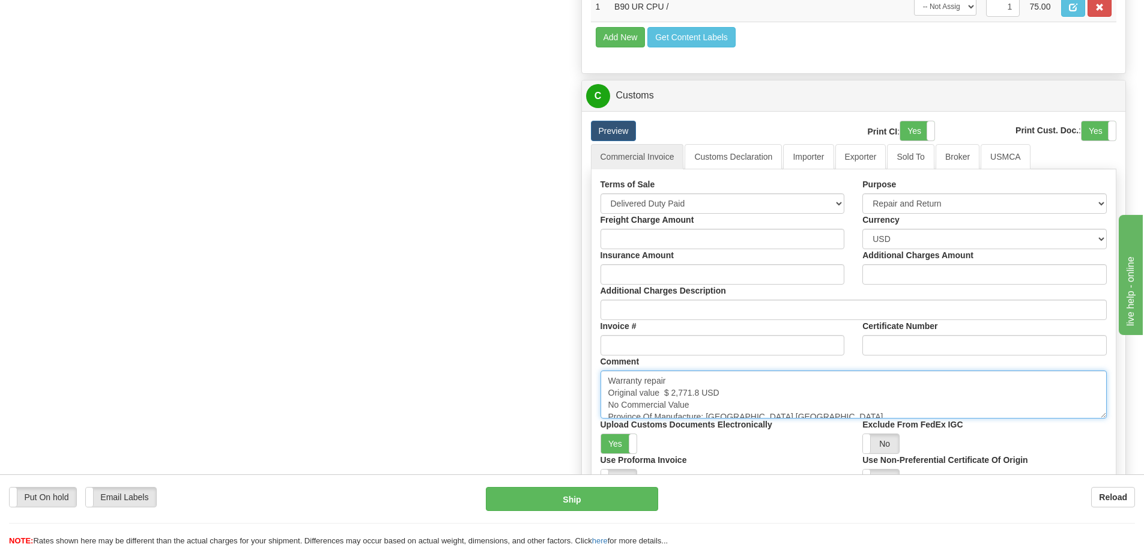
paste textarea "11,154.12"
type textarea "Warranty repair Original value $ 11,154.12 USD No Commercial Value Province Of …"
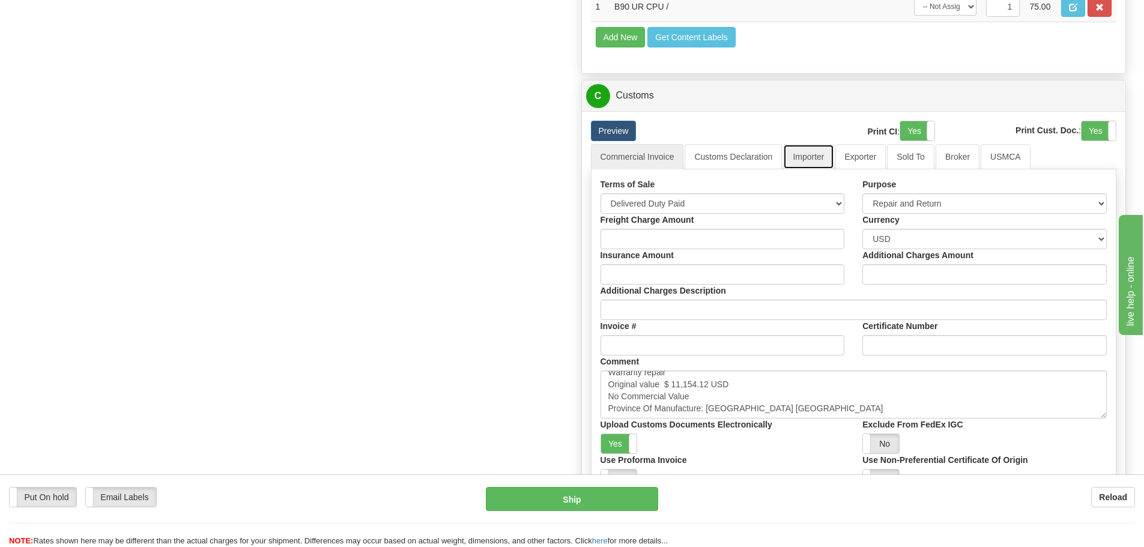
click at [827, 164] on link "Importer" at bounding box center [808, 156] width 50 height 25
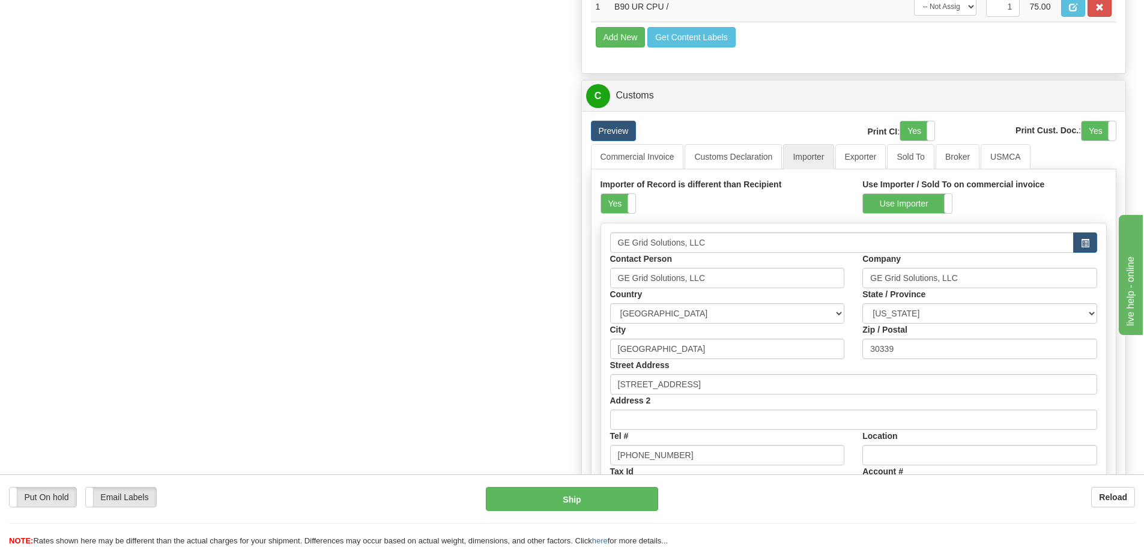
click at [615, 215] on div "Importer of Record is different than Recipient Yes No" at bounding box center [722, 200] width 262 height 44
click at [586, 212] on div "Preview Print CI : Yes No Print Cust. Doc. : Yes No Commercial Invoice Customs …" at bounding box center [854, 360] width 544 height 499
click at [607, 214] on div "Importer of Record is different than Recipient Yes No" at bounding box center [722, 200] width 262 height 44
click at [607, 211] on label "Yes" at bounding box center [618, 203] width 34 height 19
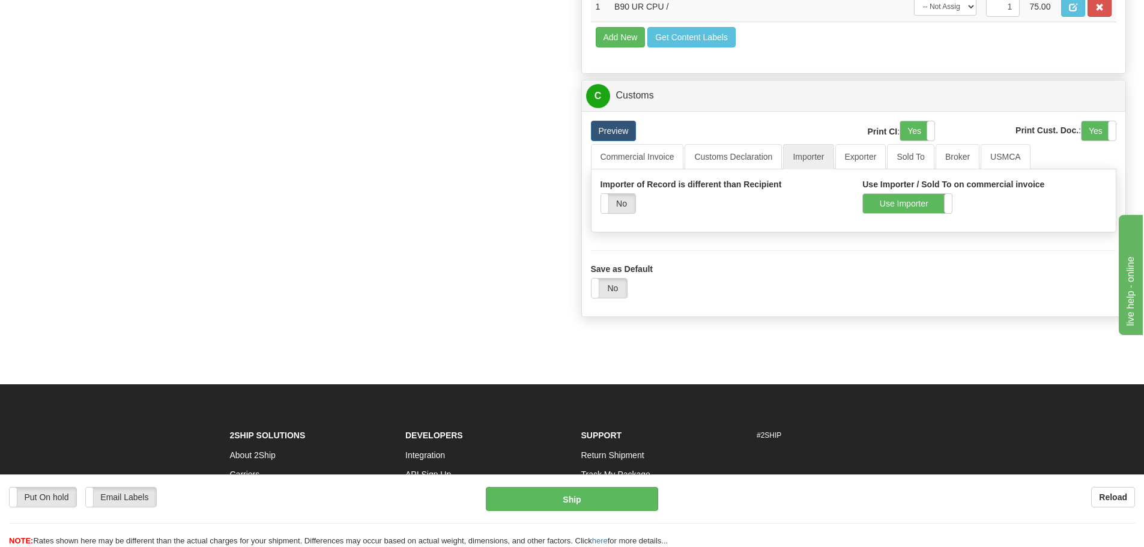
click at [909, 191] on div "Use Importer / Sold To on commercial invoice Use Importer Use Sold To" at bounding box center [984, 195] width 262 height 35
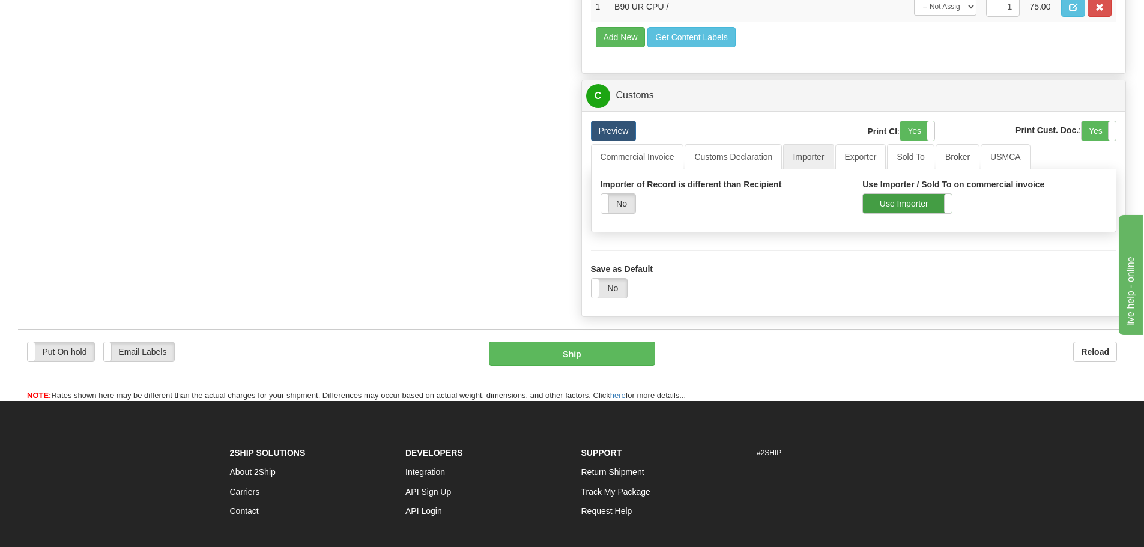
drag, startPoint x: 887, startPoint y: 204, endPoint x: 875, endPoint y: 202, distance: 12.7
click at [889, 204] on label "Use Importer" at bounding box center [907, 203] width 89 height 19
click at [647, 157] on link "Commercial Invoice" at bounding box center [637, 156] width 93 height 25
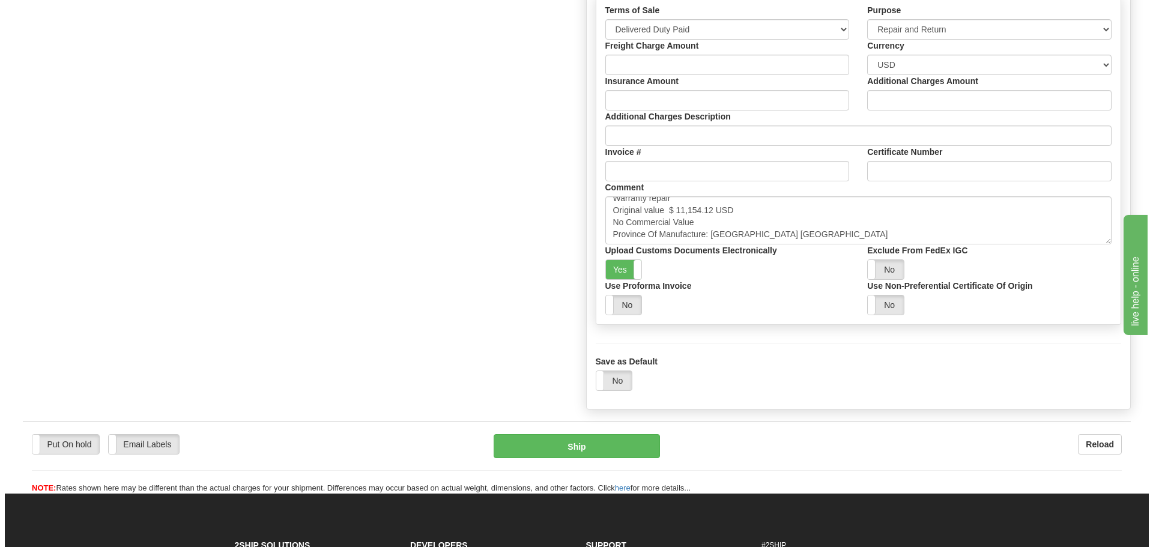
scroll to position [1202, 0]
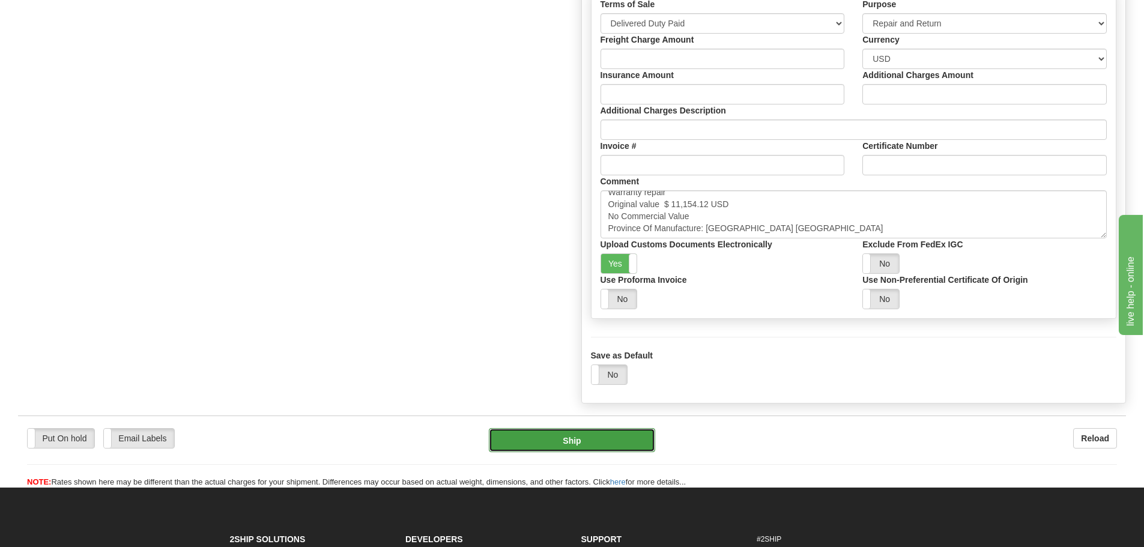
click at [606, 448] on button "Ship" at bounding box center [572, 440] width 166 height 24
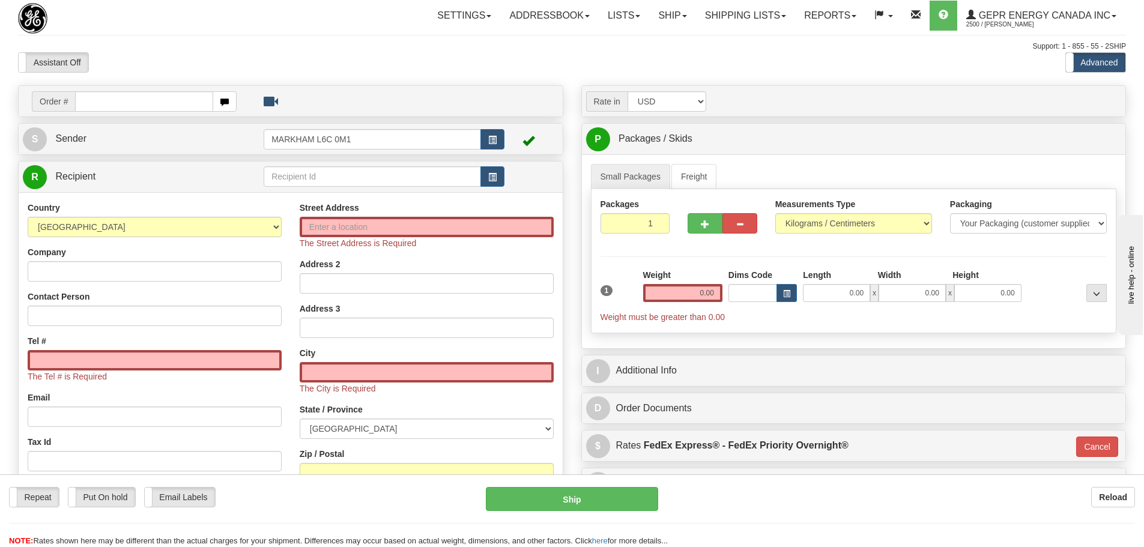
click at [237, 75] on div "Toggle navigation Settings Shipping Preferences Fields Preferences New" at bounding box center [572, 350] width 1144 height 701
click at [116, 105] on input "text" at bounding box center [144, 101] width 138 height 20
paste input "86684831"
type input "86684831"
click at [161, 63] on body "Training Course Close Toggle navigation Settings Shipping Preferences New Recip…" at bounding box center [572, 273] width 1144 height 547
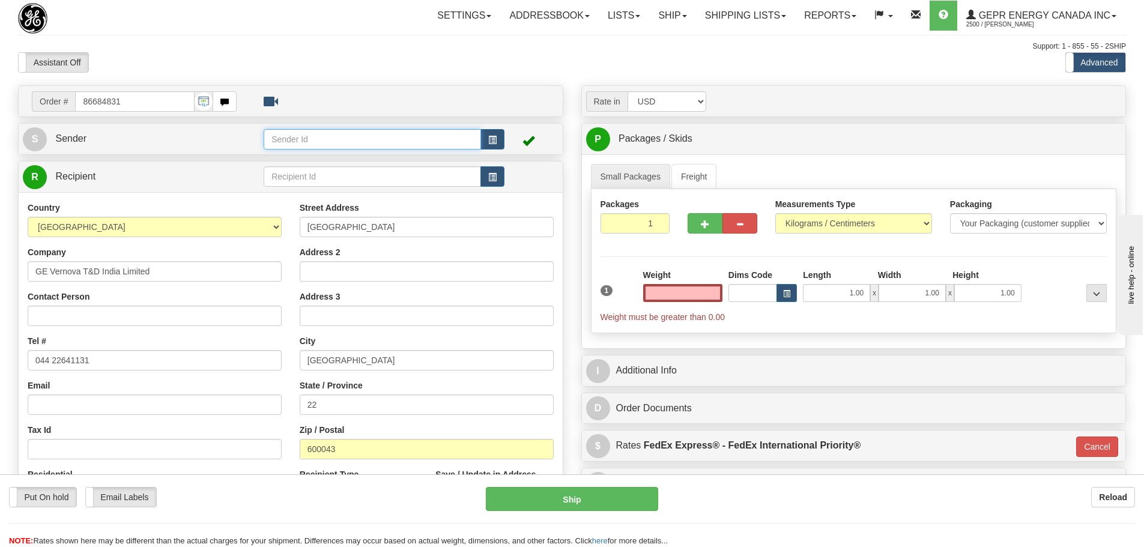
type input "0.00"
click at [477, 134] on input "text" at bounding box center [372, 139] width 217 height 20
click at [483, 139] on button "button" at bounding box center [492, 139] width 24 height 20
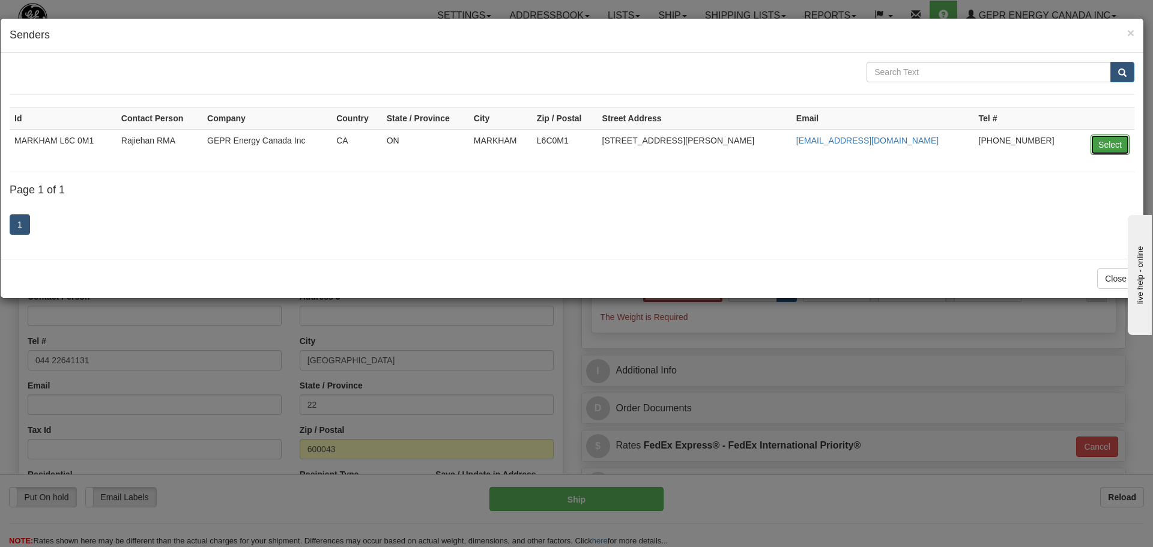
click at [1094, 139] on button "Select" at bounding box center [1109, 144] width 39 height 20
type input "MARKHAM L6C 0M1"
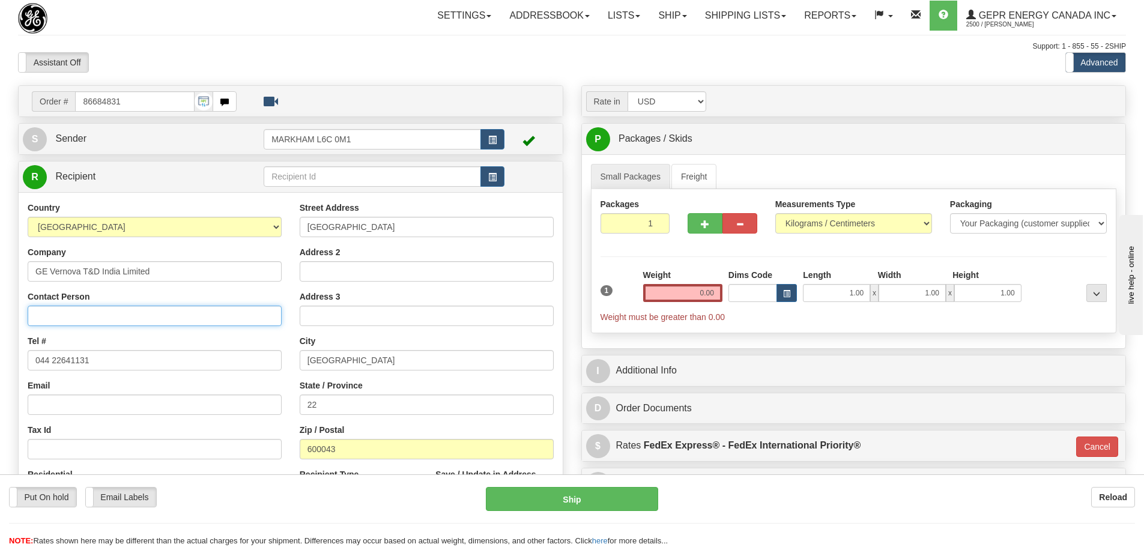
click at [224, 306] on input "Contact Person" at bounding box center [155, 316] width 254 height 20
click at [227, 291] on div "Contact Person" at bounding box center [155, 308] width 254 height 35
click at [503, 183] on button "button" at bounding box center [492, 176] width 24 height 20
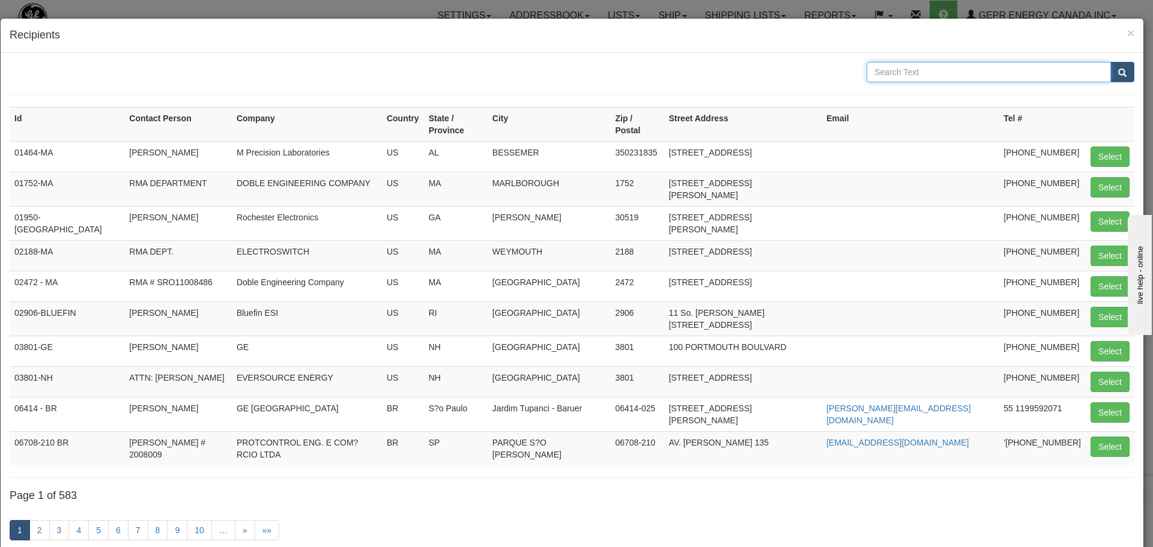
click at [1032, 68] on input "text" at bounding box center [988, 72] width 244 height 20
type input "Udayakumar"
click at [1118, 70] on span "submit" at bounding box center [1122, 73] width 8 height 8
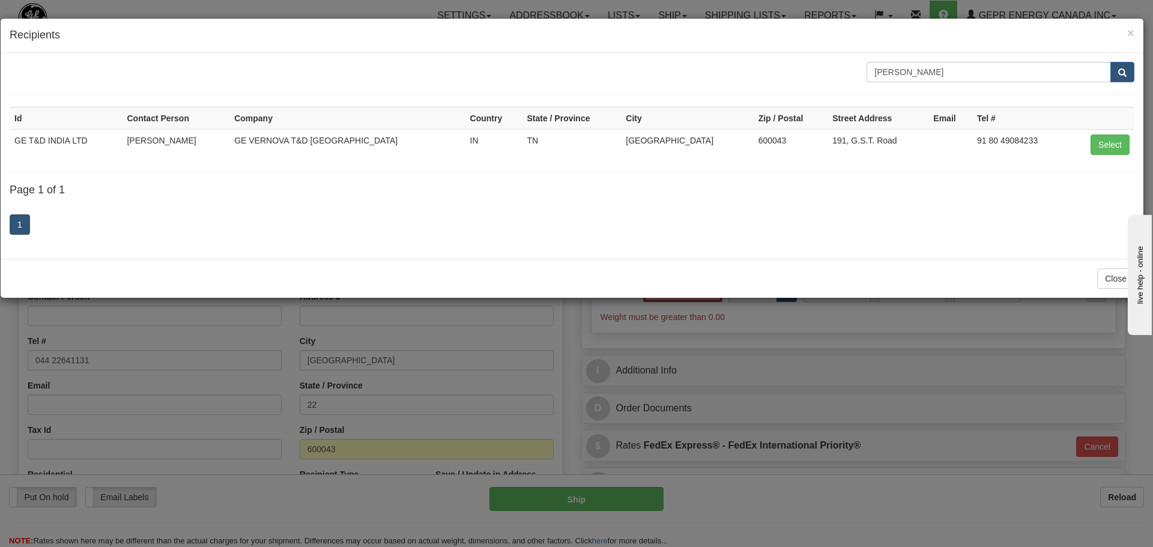
click at [1129, 144] on td "Select" at bounding box center [1101, 144] width 66 height 31
click at [1115, 146] on button "Select" at bounding box center [1109, 144] width 39 height 20
type input "GE T&D INDIA LTD"
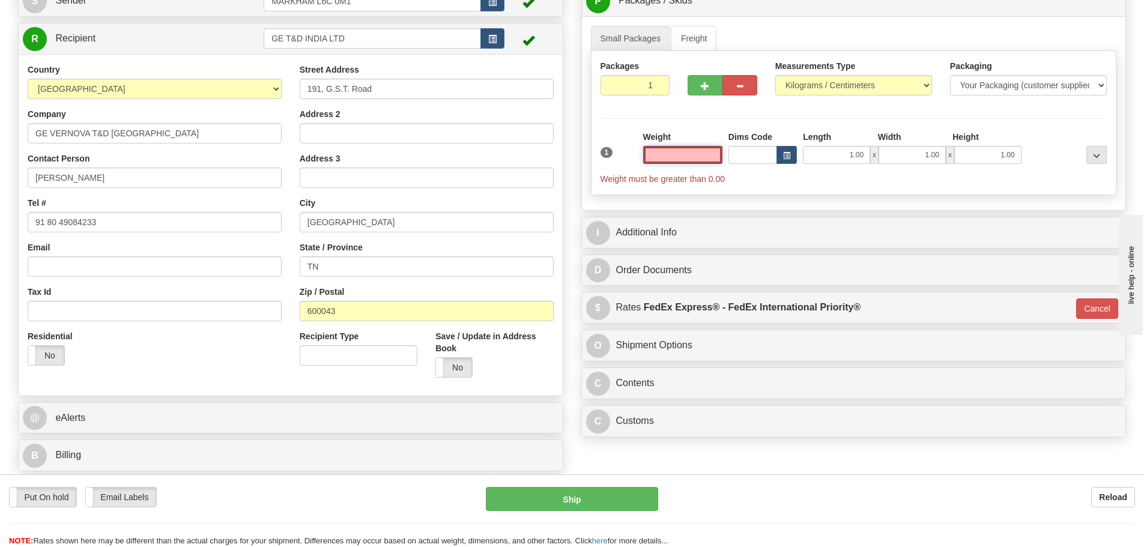
scroll to position [180, 0]
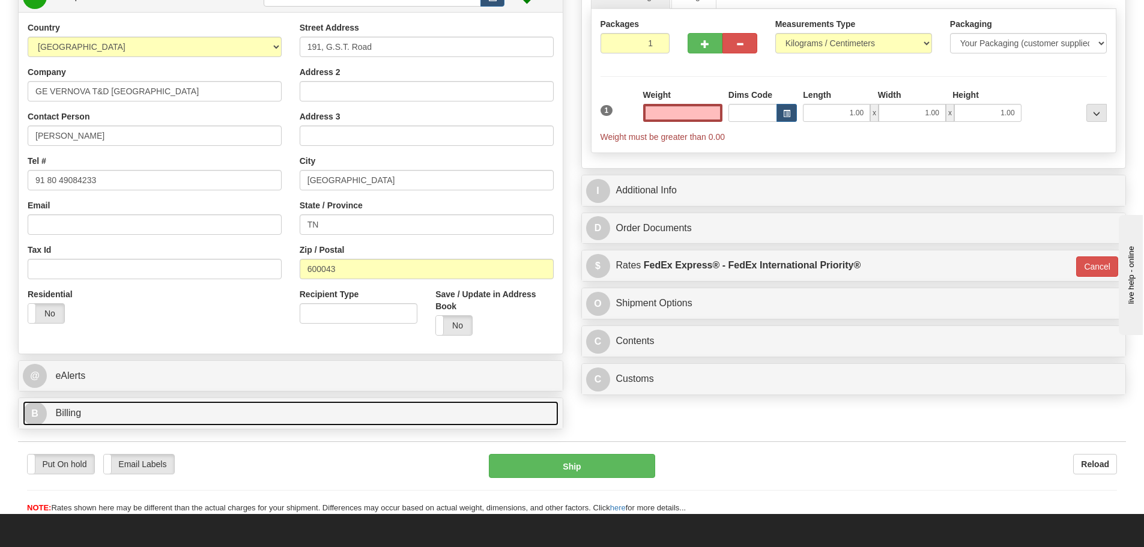
type input "0.00"
click at [220, 411] on link "B Billing" at bounding box center [291, 413] width 536 height 25
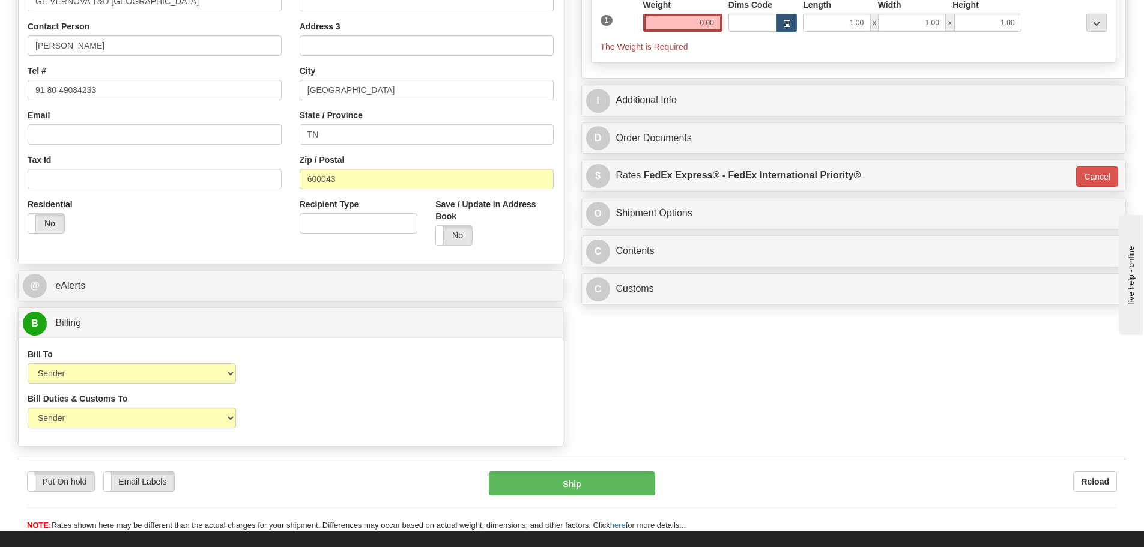
scroll to position [300, 0]
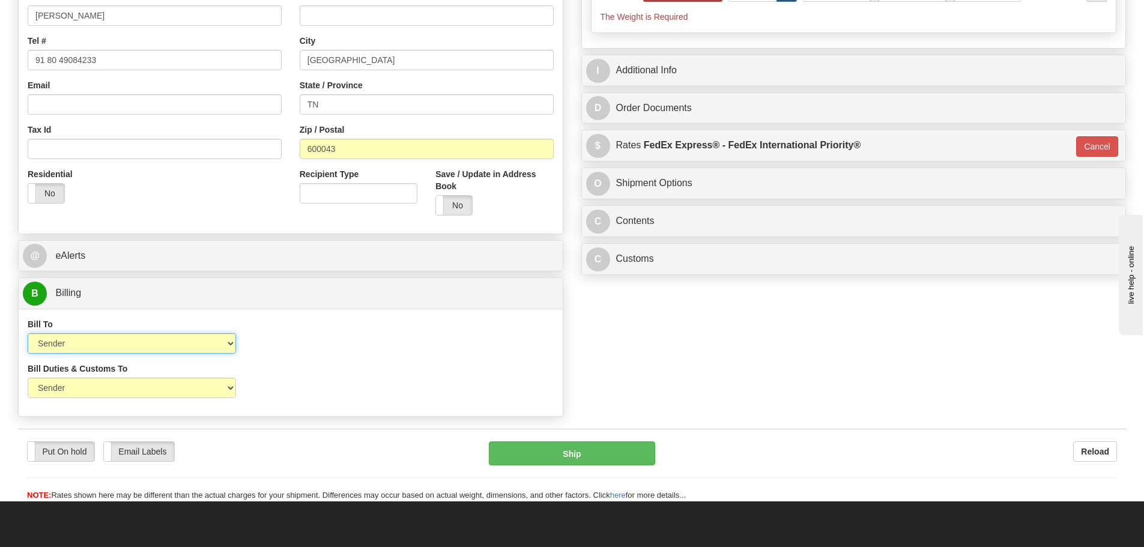
click at [137, 339] on select "Sender Recipient Third Party Collect" at bounding box center [132, 343] width 208 height 20
select select "2"
click at [28, 333] on select "Sender Recipient Third Party Collect" at bounding box center [132, 343] width 208 height 20
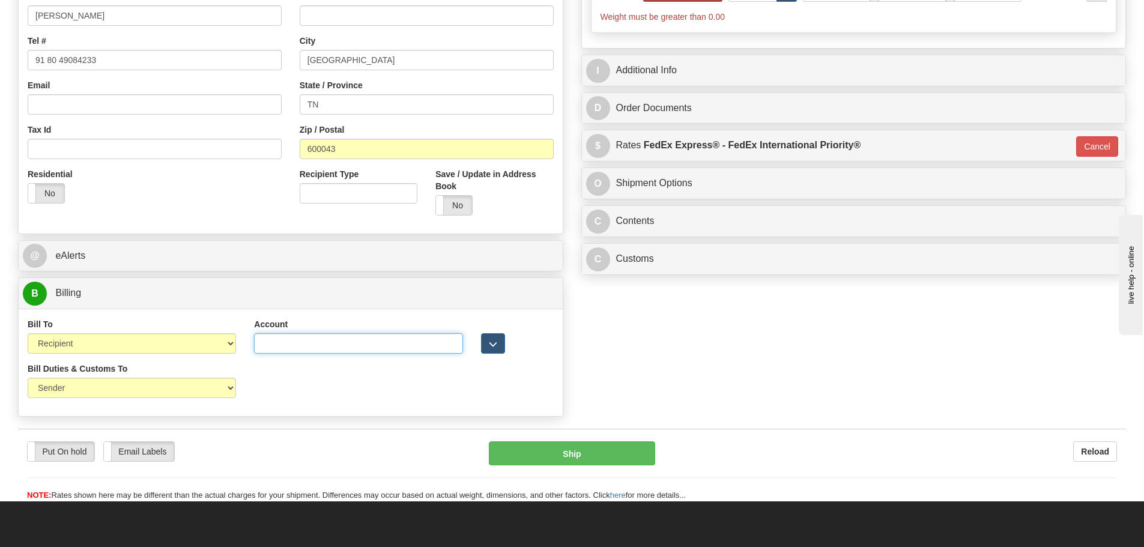
click at [278, 349] on input "Account" at bounding box center [358, 343] width 208 height 20
paste input "968305827"
type input "968305827"
click at [227, 387] on select "Sender Recipient Third Party" at bounding box center [132, 388] width 208 height 20
select select "2"
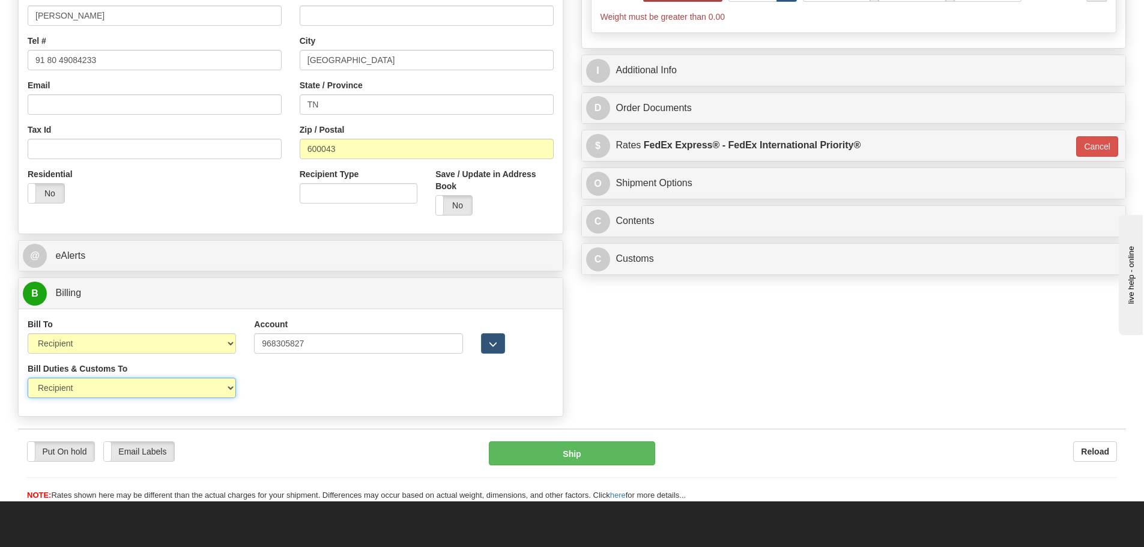
click at [28, 378] on select "Sender Recipient Third Party" at bounding box center [132, 388] width 208 height 20
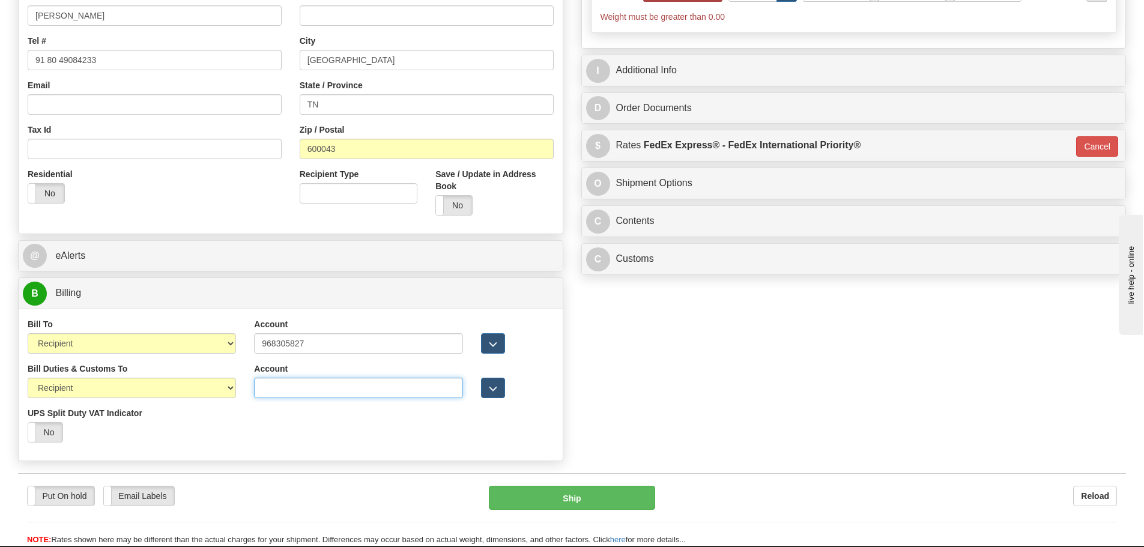
click at [289, 393] on input "Account" at bounding box center [358, 388] width 208 height 20
paste input "968305827"
type input "968305827"
drag, startPoint x: 635, startPoint y: 370, endPoint x: 667, endPoint y: 369, distance: 32.4
click at [635, 371] on div "Order # 86684831 S Sender" at bounding box center [572, 126] width 1126 height 682
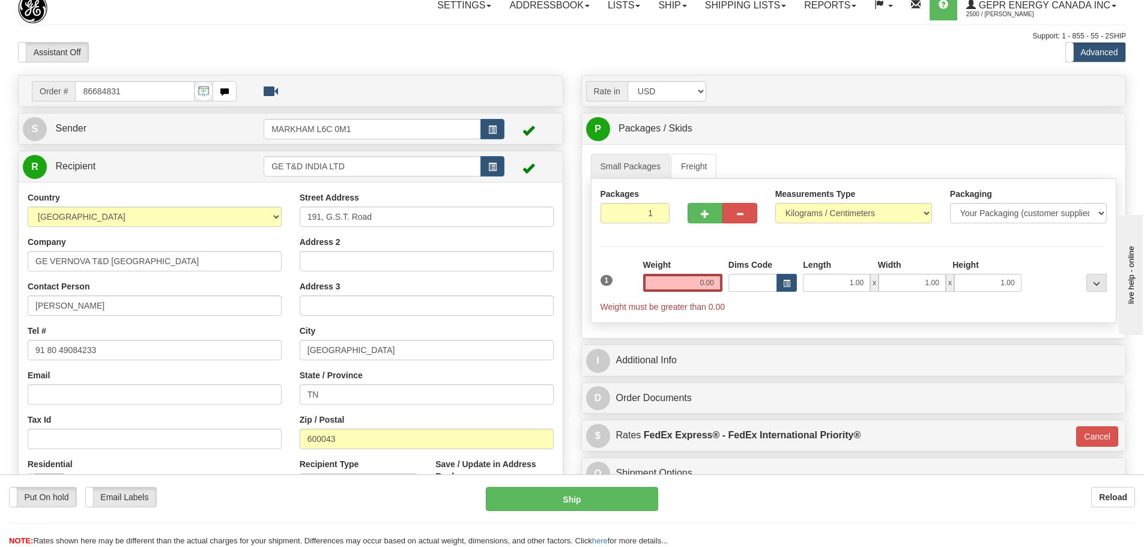
scroll to position [0, 0]
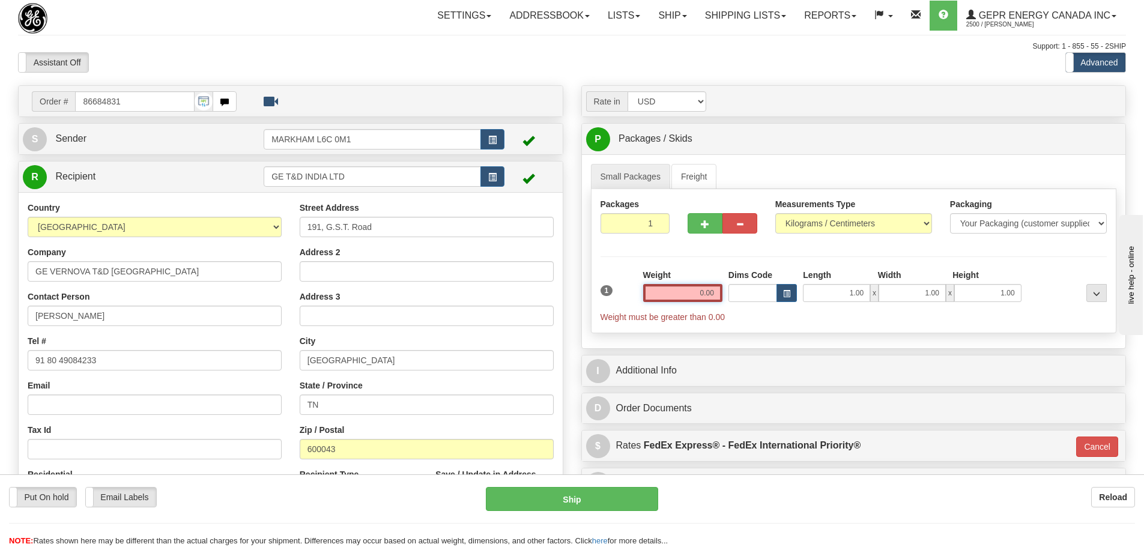
click at [690, 297] on input "0.00" at bounding box center [682, 293] width 79 height 18
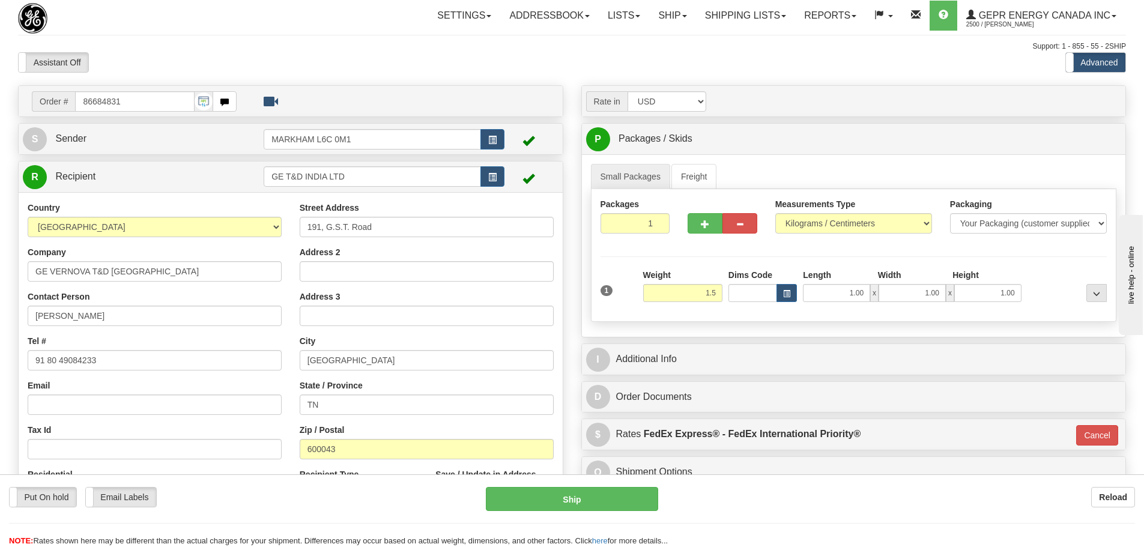
type input "1.50"
type input "01"
click at [713, 261] on div "Packages 1 1 Measurements Type" at bounding box center [854, 255] width 526 height 133
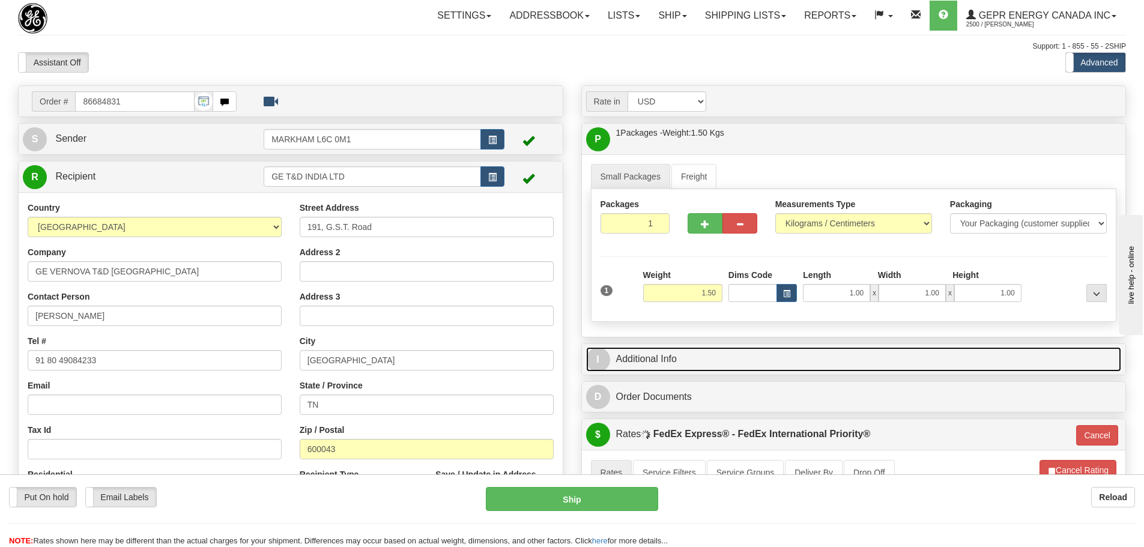
click at [704, 349] on link "I Additional Info" at bounding box center [854, 359] width 536 height 25
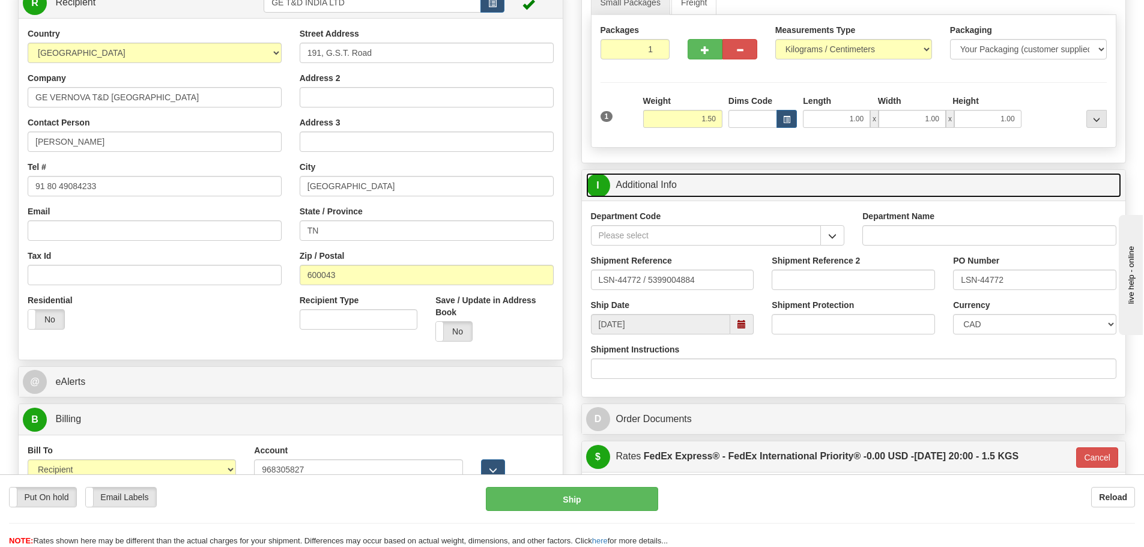
scroll to position [180, 0]
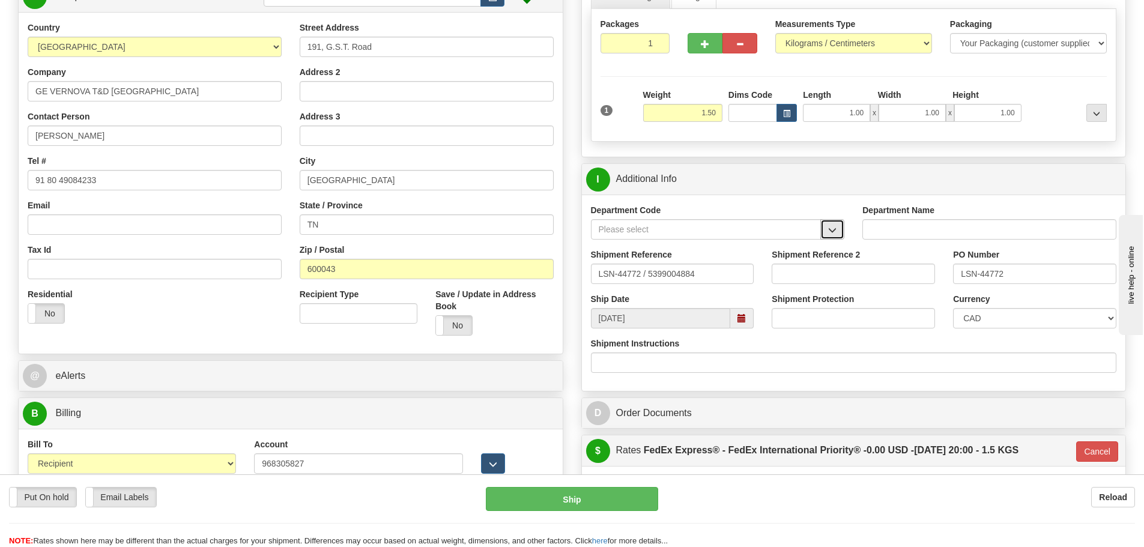
click at [824, 226] on button "button" at bounding box center [832, 229] width 24 height 20
click at [721, 248] on div "SER" at bounding box center [703, 247] width 219 height 13
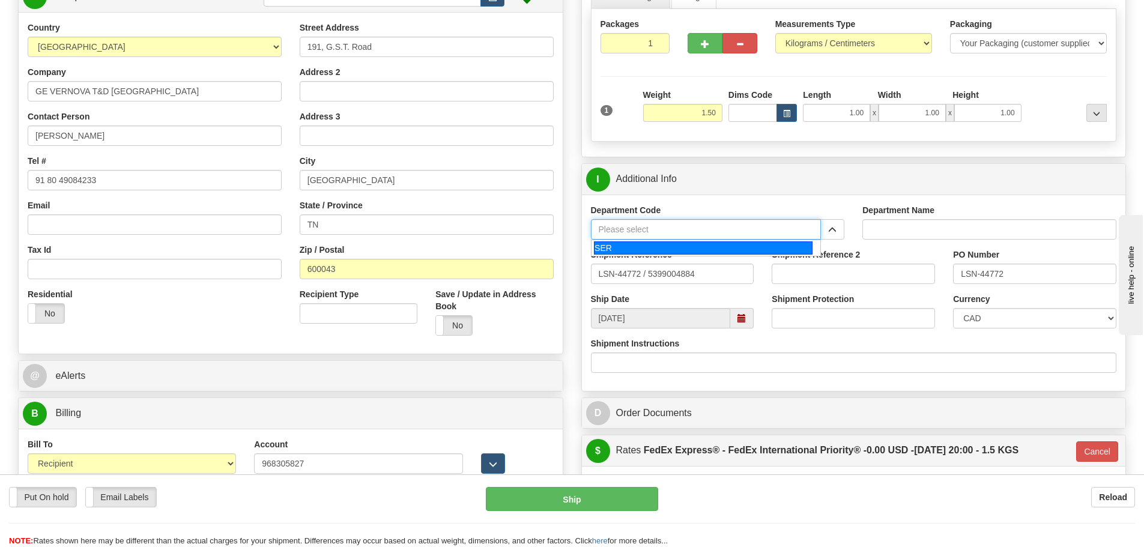
type input "SER"
type input "SERVICE DEPARTMENT"
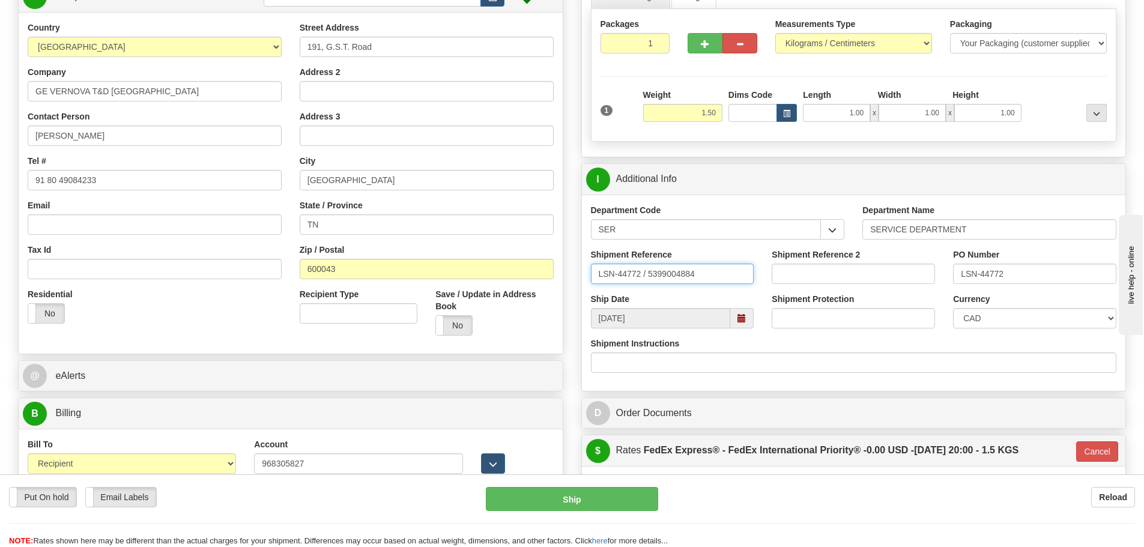
drag, startPoint x: 642, startPoint y: 277, endPoint x: 647, endPoint y: 284, distance: 8.5
click at [647, 284] on div "Shipment Reference LSN-44772 / 5399004884" at bounding box center [672, 271] width 181 height 44
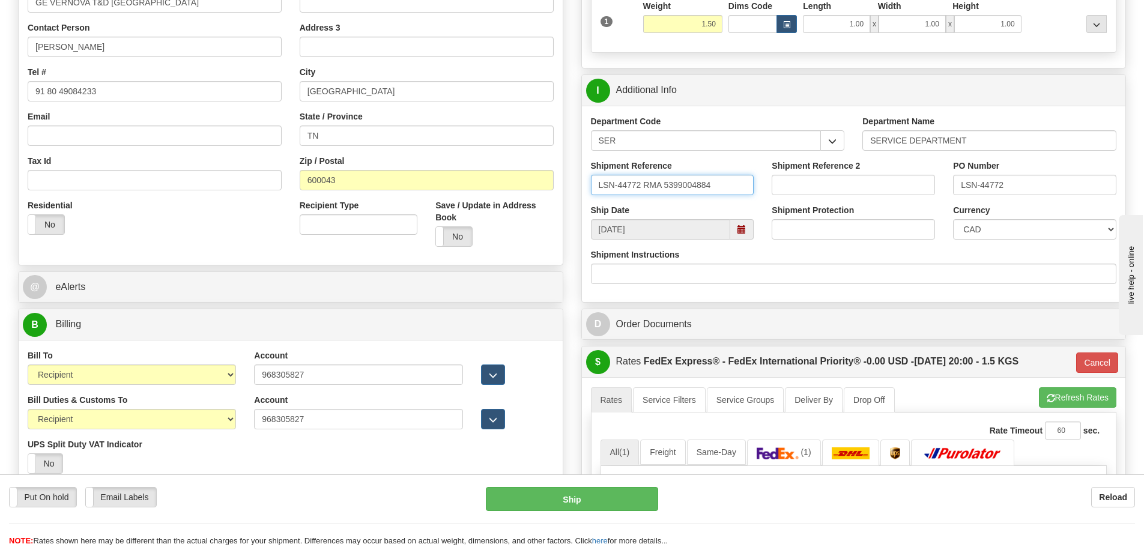
scroll to position [300, 0]
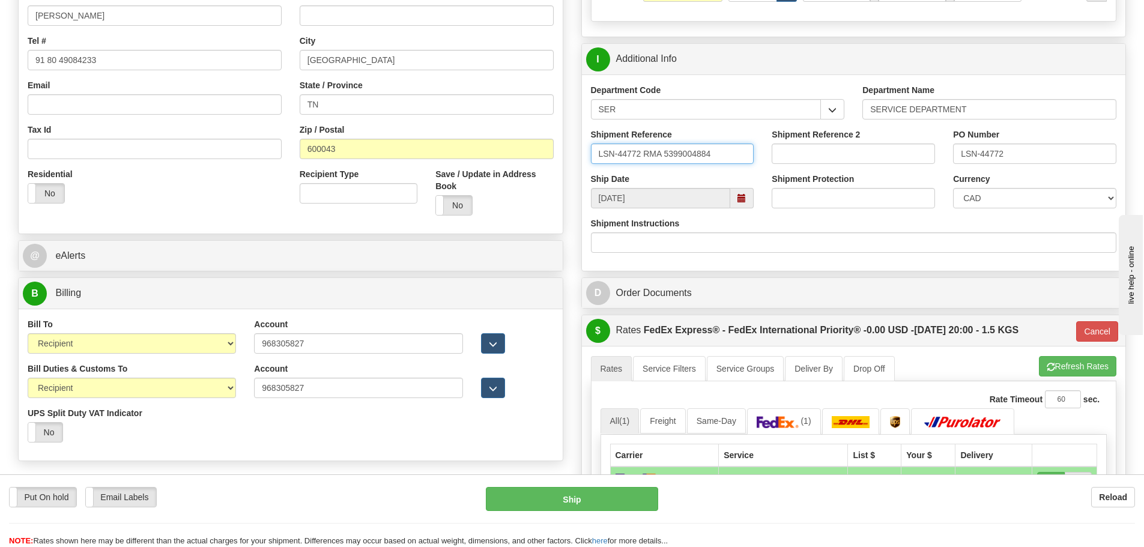
type input "LSN-44772 RMA 5399004884"
click at [960, 198] on select "CAD USD EUR ZAR RON ANG ARN AUD AUS AWG BBD BFR BGN BHD BMD BND BRC BRL CHP CKZ…" at bounding box center [1034, 198] width 163 height 20
select select "1"
click at [953, 188] on select "CAD USD EUR ZAR RON ANG ARN AUD AUS AWG BBD BFR BGN BHD BMD BND BRC BRL CHP CKZ…" at bounding box center [1034, 198] width 163 height 20
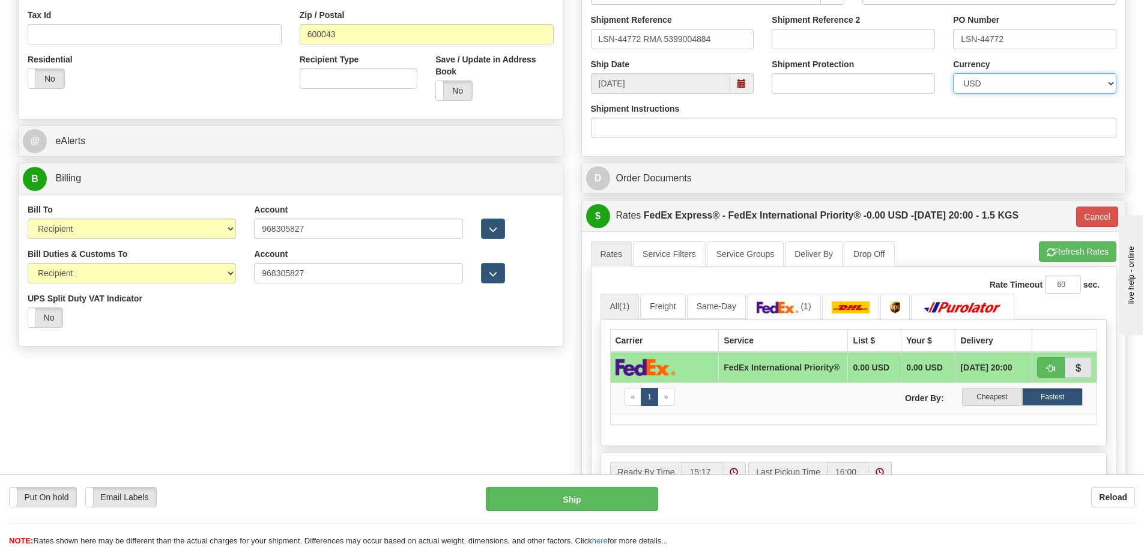
scroll to position [420, 0]
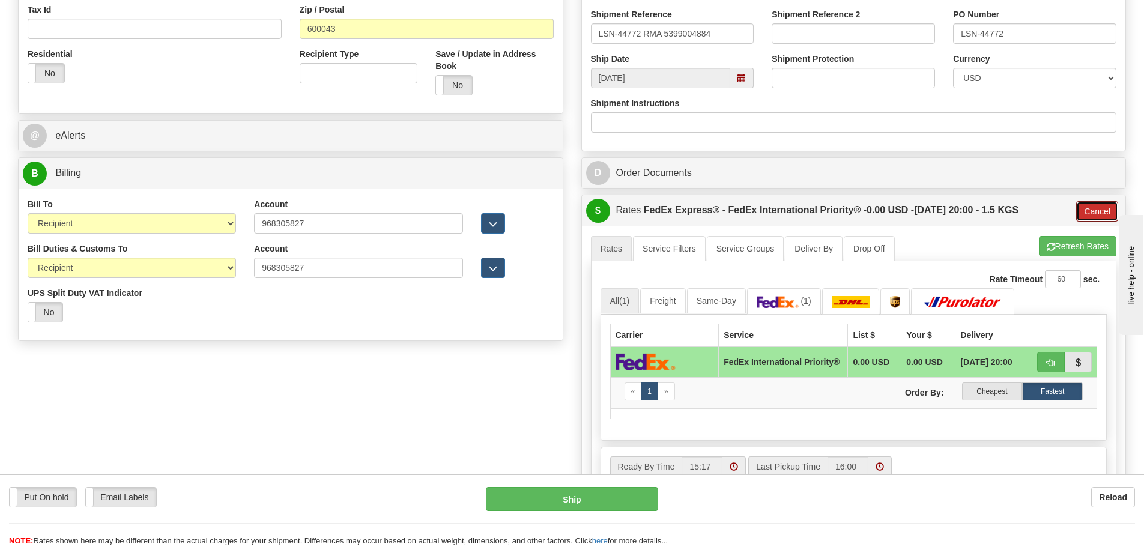
click at [1085, 208] on button "Cancel" at bounding box center [1097, 211] width 42 height 20
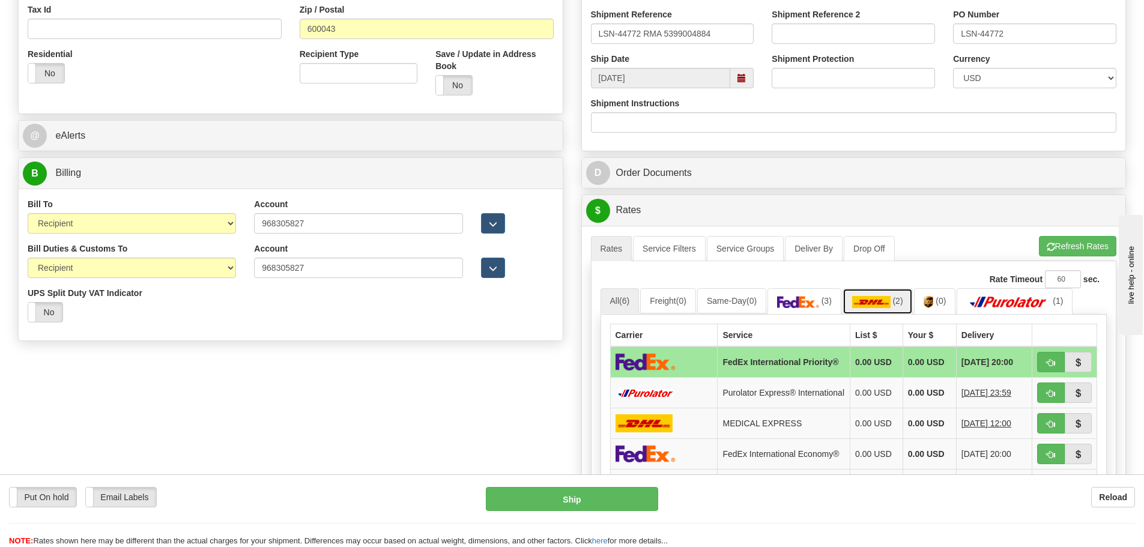
click at [897, 293] on link "(2)" at bounding box center [877, 301] width 70 height 26
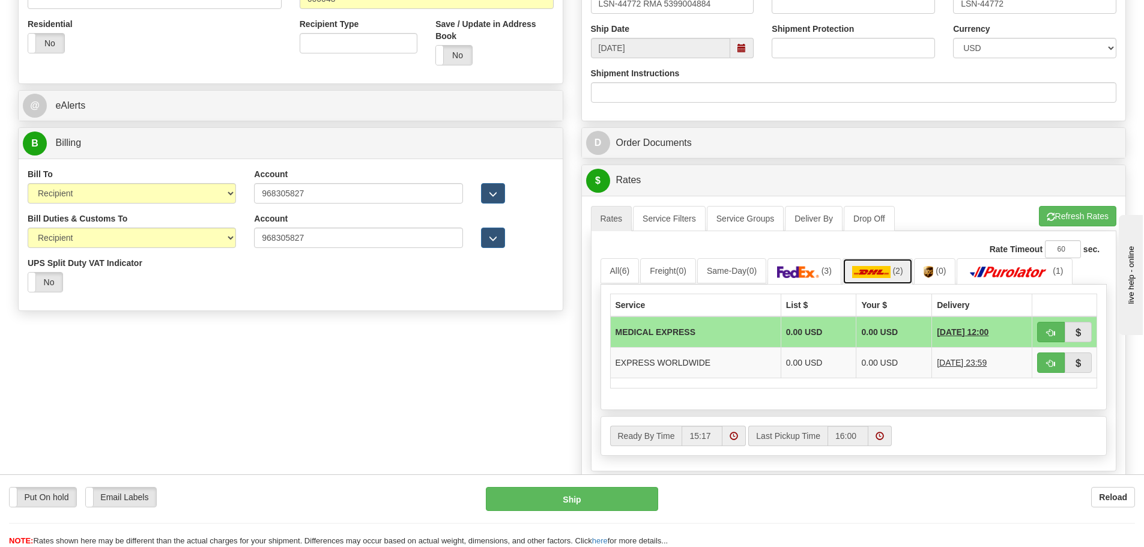
scroll to position [480, 0]
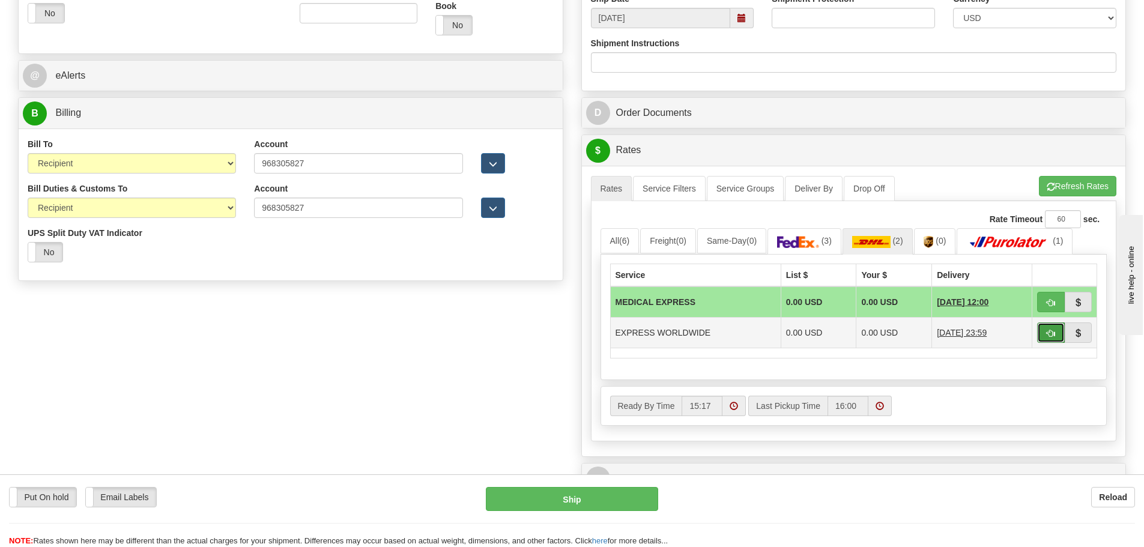
click at [1048, 328] on button "button" at bounding box center [1051, 332] width 28 height 20
type input "P"
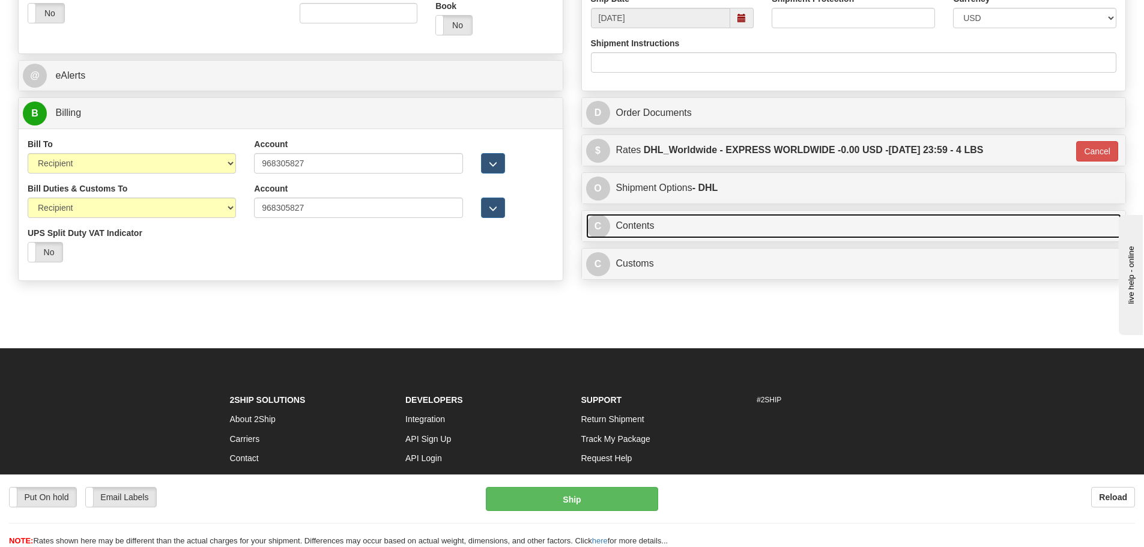
click at [673, 234] on link "C Contents" at bounding box center [854, 226] width 536 height 25
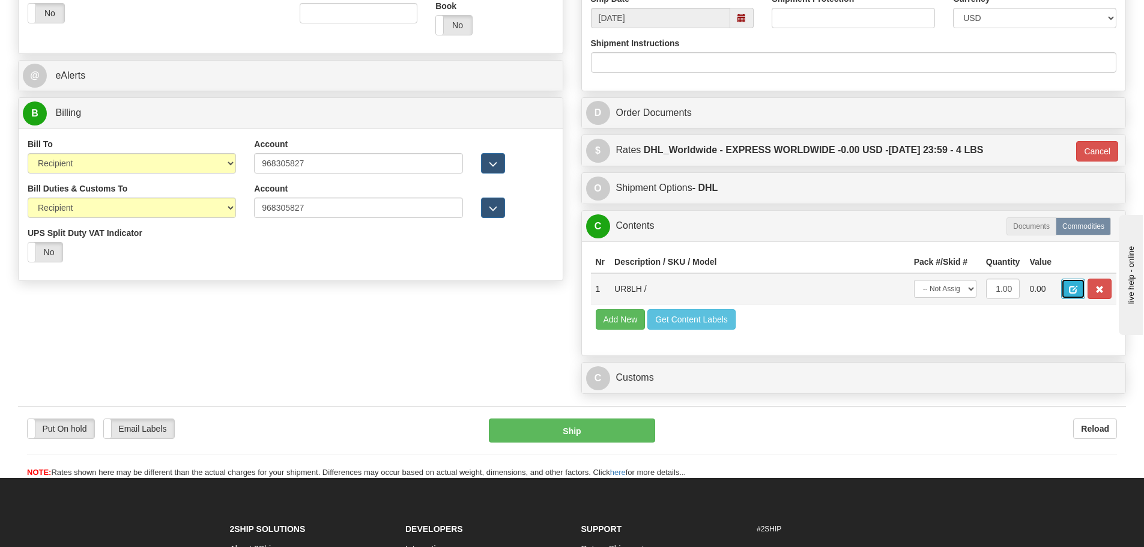
click at [1068, 288] on button "button" at bounding box center [1073, 289] width 24 height 20
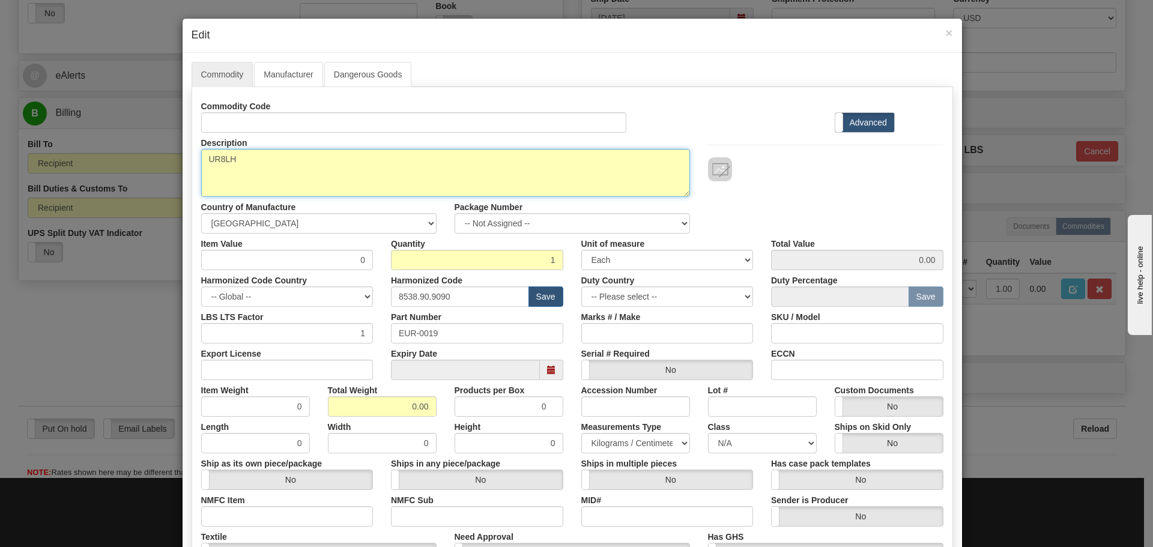
drag, startPoint x: 239, startPoint y: 164, endPoint x: 152, endPoint y: 170, distance: 86.6
click at [152, 170] on div "× Edit Commodity Manufacturer Dangerous Goods Commodity Code Standard Advanced …" at bounding box center [576, 273] width 1153 height 547
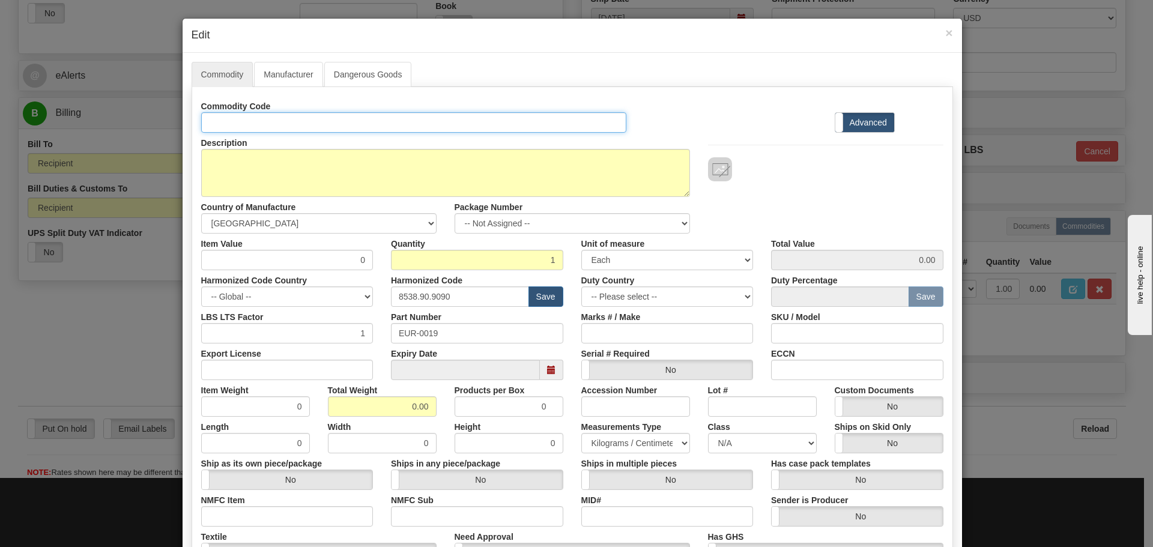
click at [249, 113] on input "Id" at bounding box center [414, 122] width 426 height 20
paste input "UR8LH"
click at [261, 120] on input "UR8LH" at bounding box center [414, 122] width 426 height 20
drag, startPoint x: 265, startPoint y: 132, endPoint x: 269, endPoint y: 143, distance: 11.6
click at [267, 135] on div "Commodity Code UR8LH Standard Advanced Description UR8LH Country of Manufacture…" at bounding box center [572, 348] width 742 height 504
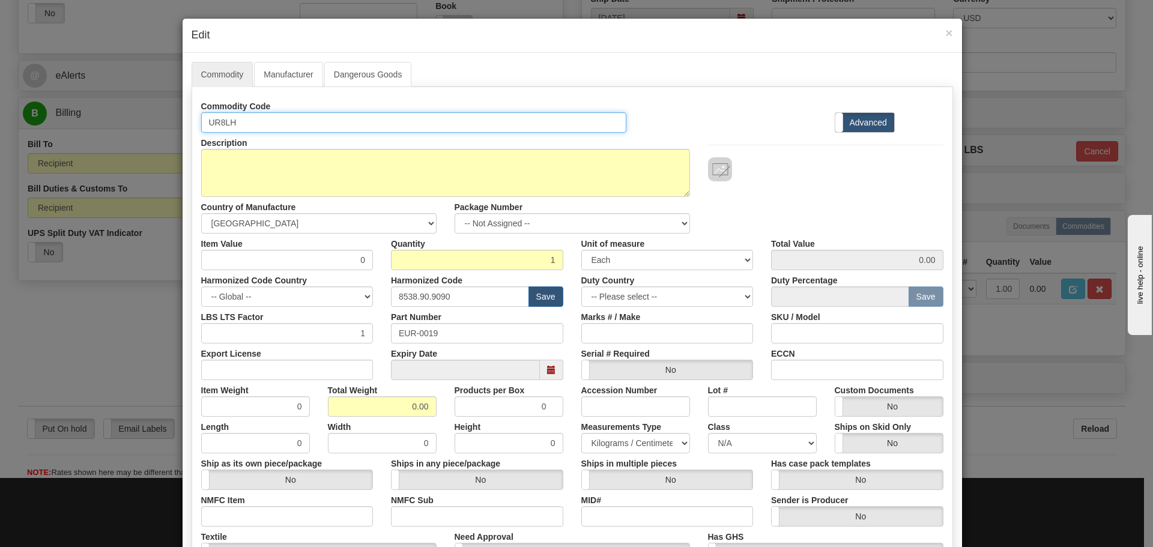
type input "UR8LH"
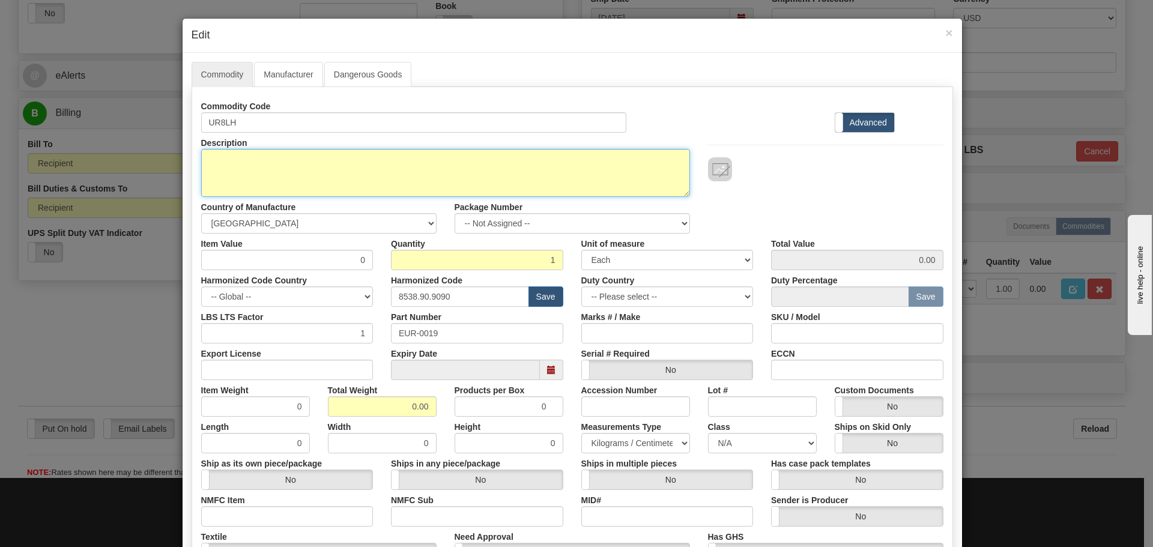
click at [273, 160] on textarea "UR8LH" at bounding box center [445, 173] width 489 height 48
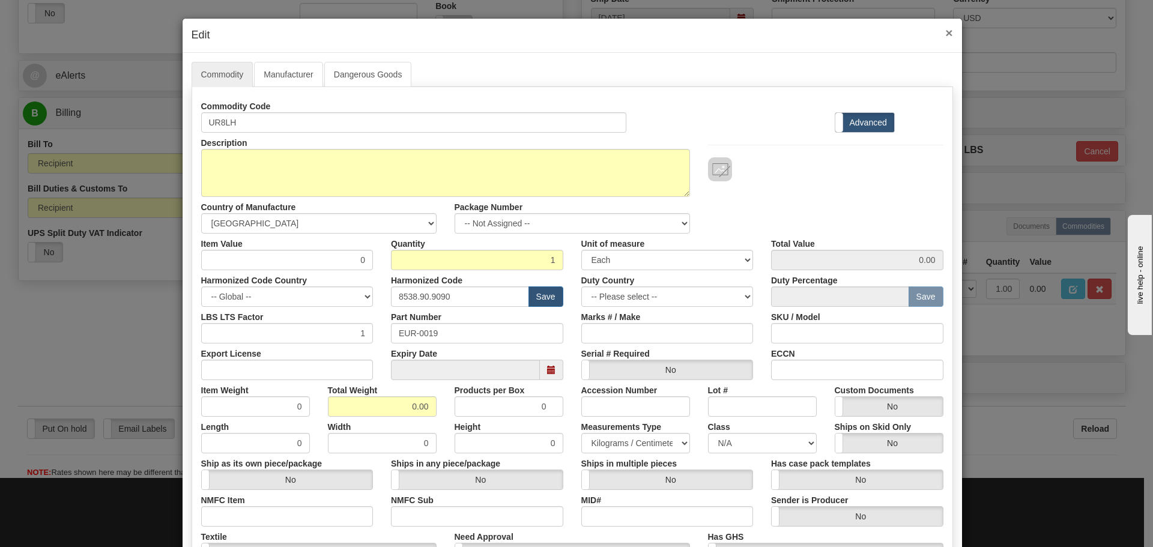
click at [945, 34] on span "×" at bounding box center [948, 33] width 7 height 14
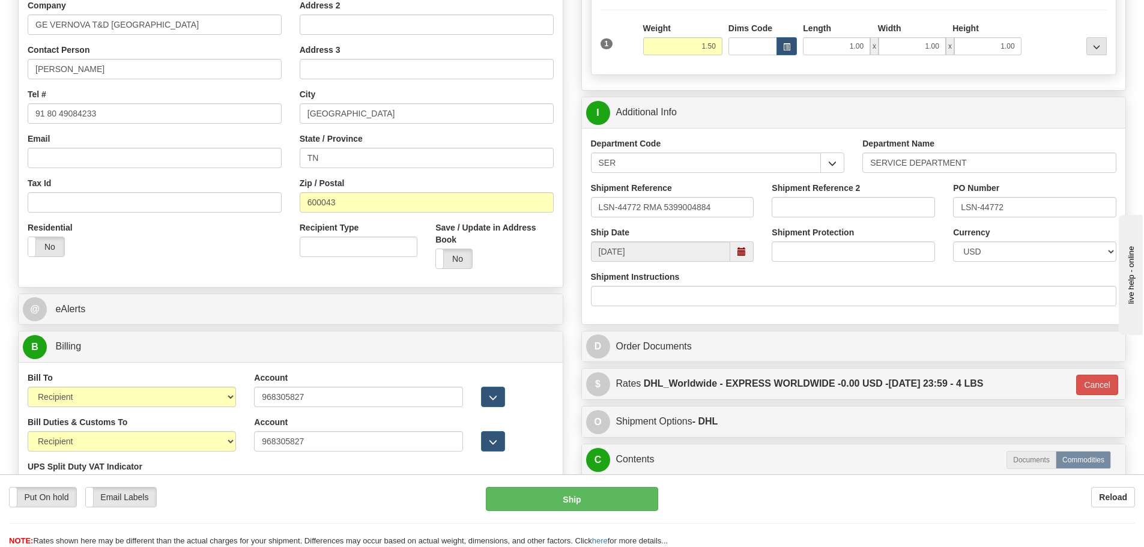
scroll to position [240, 0]
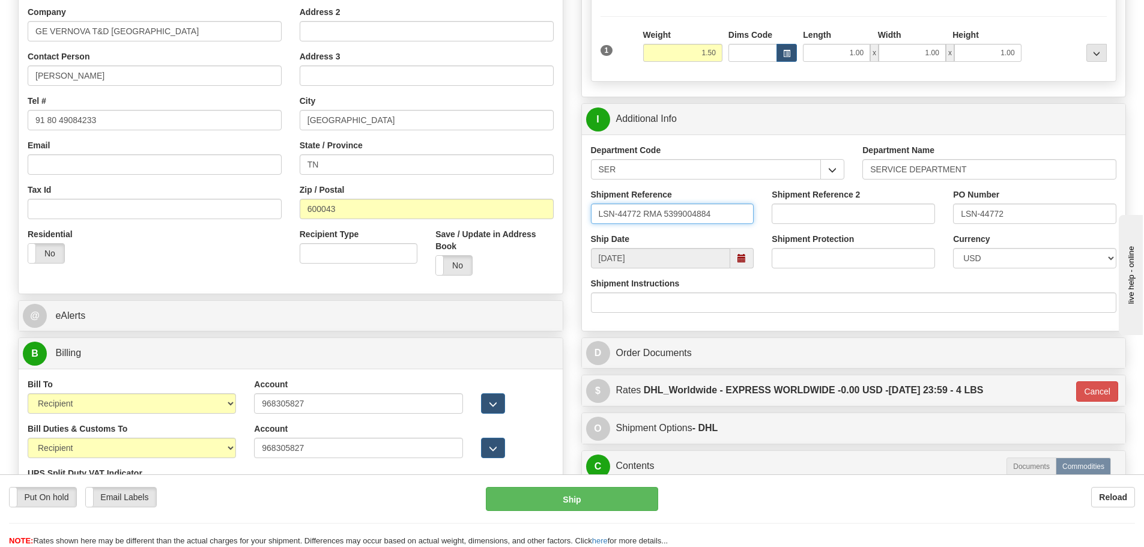
drag, startPoint x: 713, startPoint y: 211, endPoint x: 528, endPoint y: 216, distance: 184.4
click at [746, 213] on input "LSN-44772 RMA 5399004884" at bounding box center [672, 214] width 163 height 20
drag, startPoint x: 746, startPoint y: 211, endPoint x: 467, endPoint y: 222, distance: 278.8
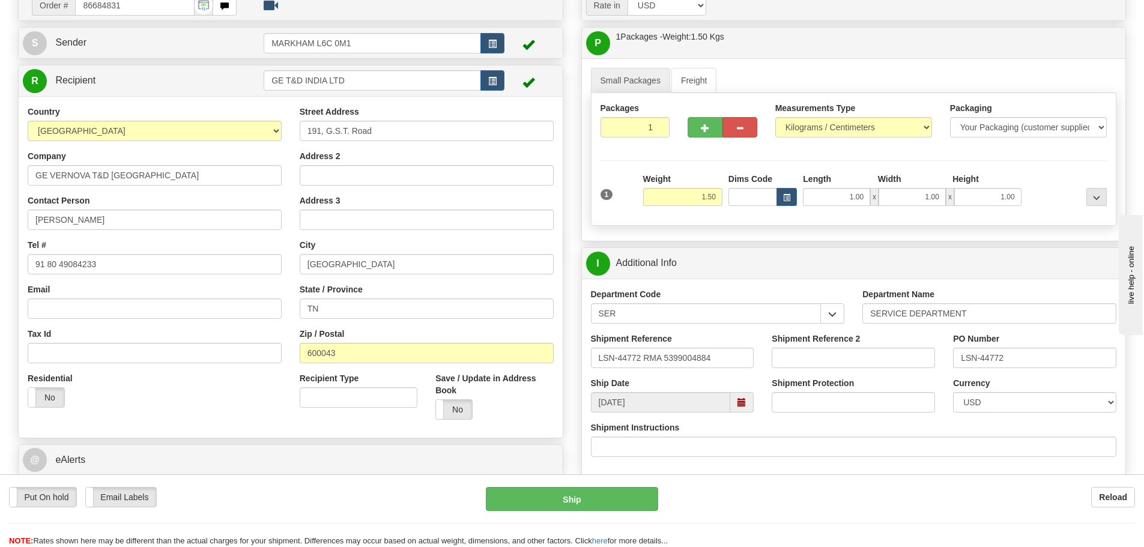
scroll to position [60, 0]
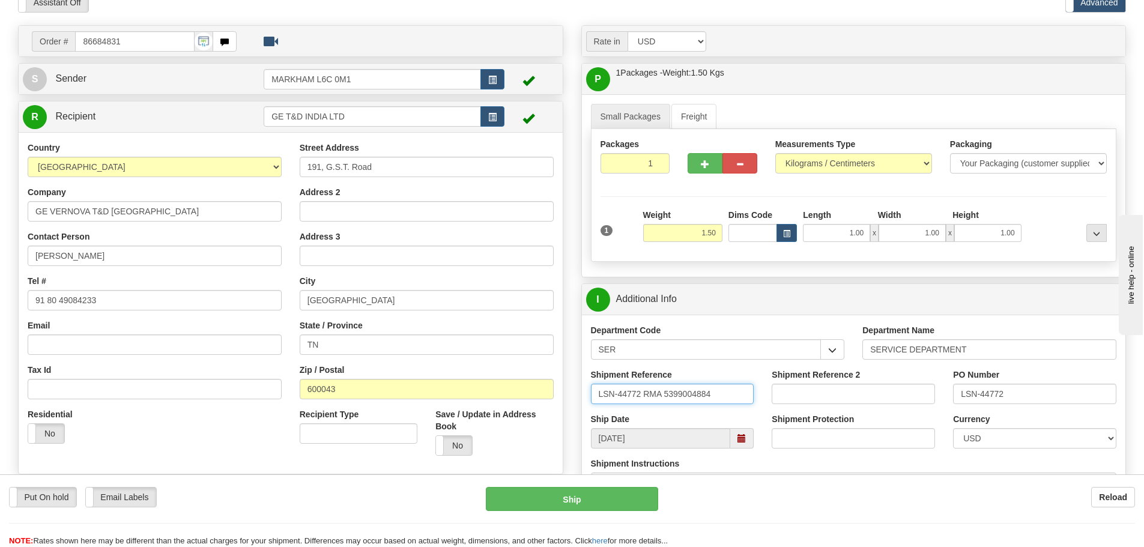
click at [743, 391] on input "LSN-44772 RMA 5399004884" at bounding box center [672, 394] width 163 height 20
drag, startPoint x: 699, startPoint y: 390, endPoint x: 583, endPoint y: 389, distance: 115.9
click at [583, 389] on div "Shipment Reference LSN-44772 RMA 5399004884" at bounding box center [672, 391] width 181 height 44
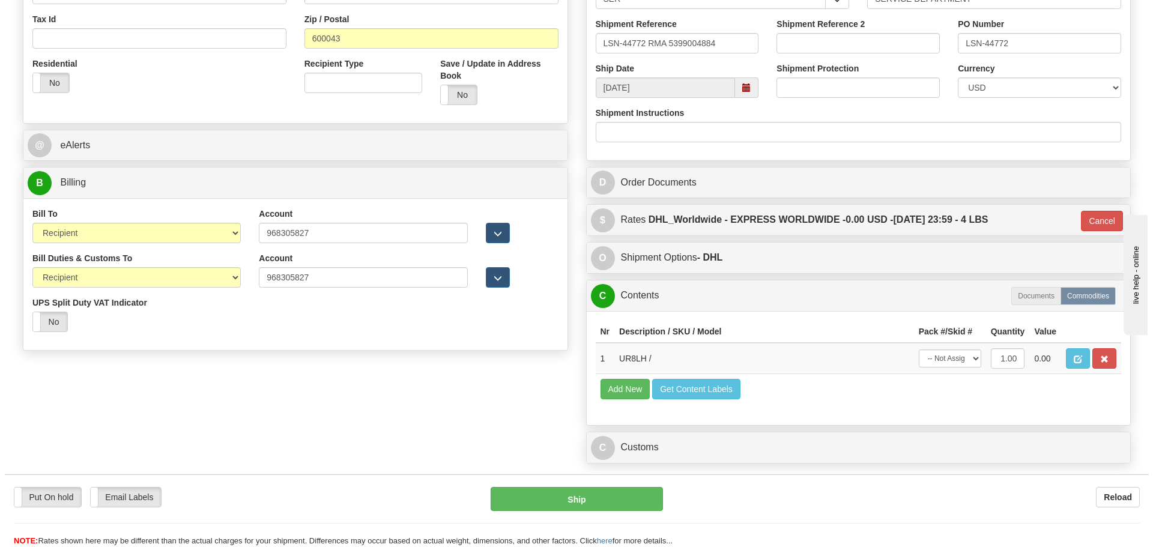
scroll to position [420, 0]
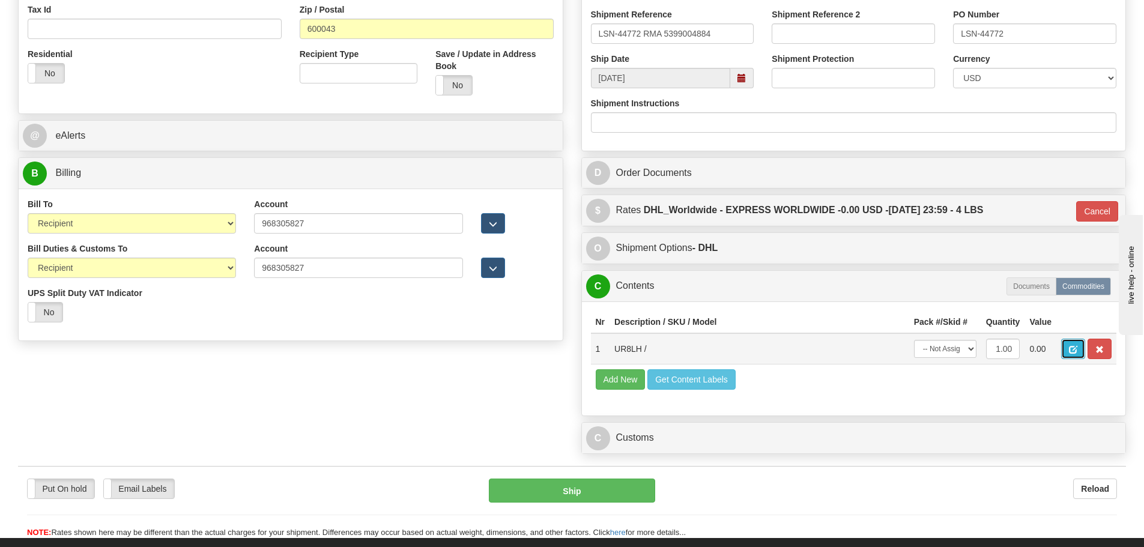
click at [1066, 341] on button "button" at bounding box center [1073, 349] width 24 height 20
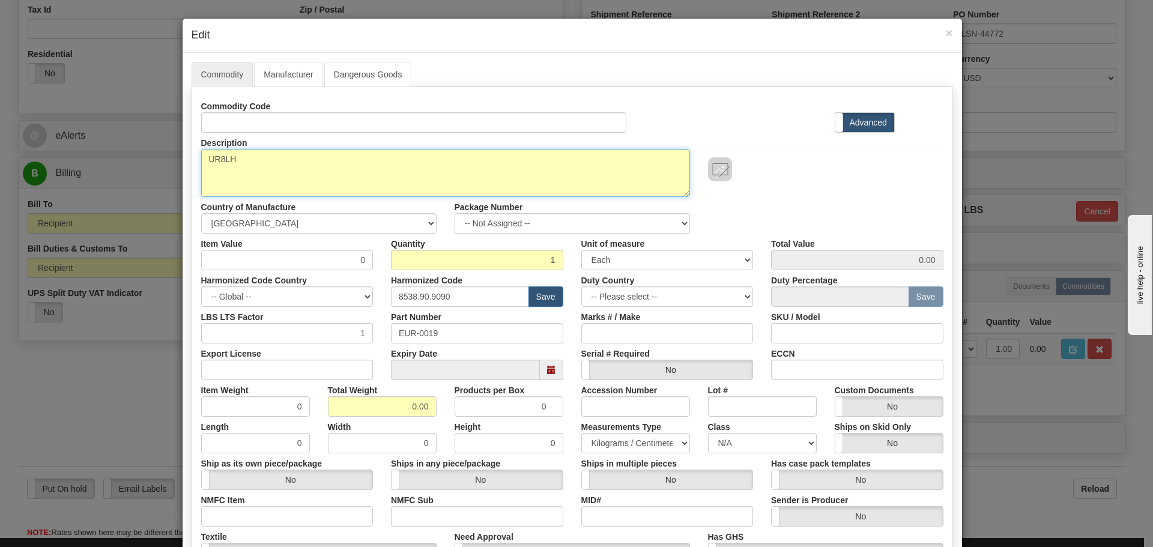
drag, startPoint x: 119, startPoint y: 160, endPoint x: 104, endPoint y: 159, distance: 15.6
click at [104, 159] on div "× Edit Commodity Manufacturer Dangerous Goods Commodity Code Standard Advanced …" at bounding box center [576, 273] width 1153 height 547
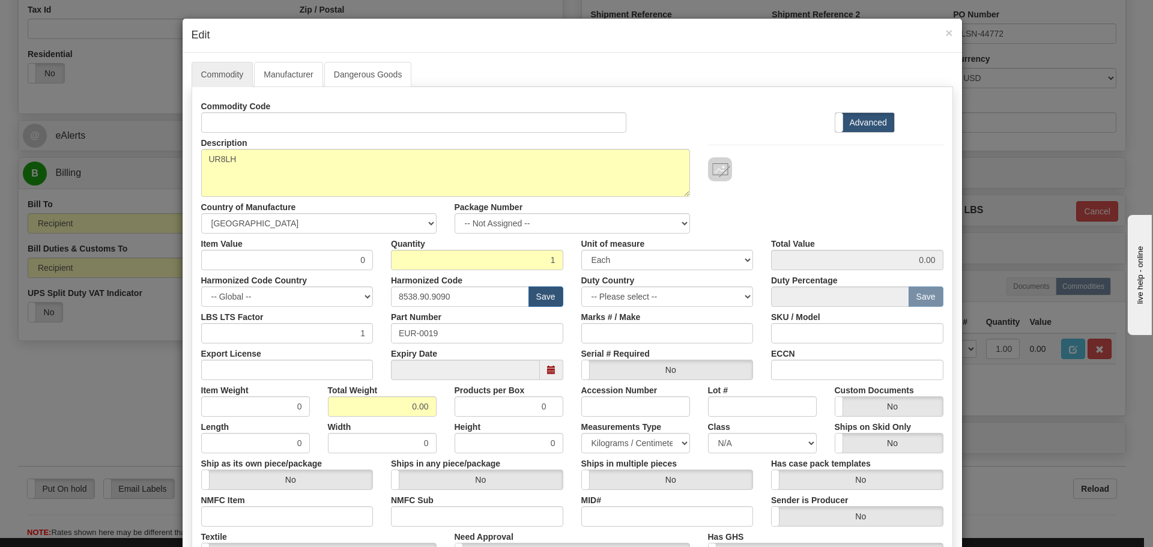
click at [291, 109] on div "Commodity Code" at bounding box center [414, 114] width 444 height 37
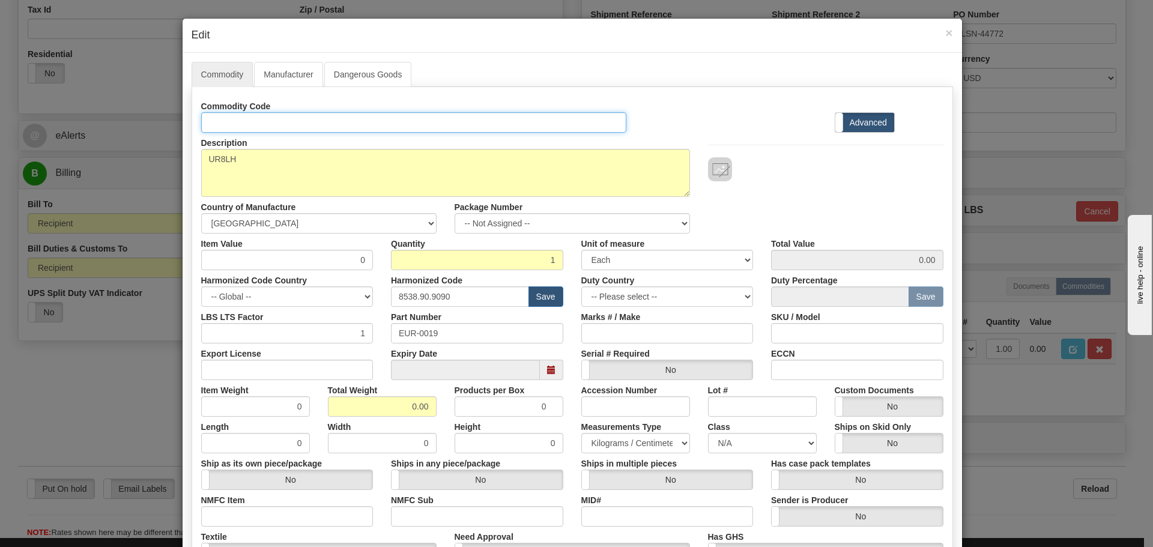
click at [289, 112] on input "Id" at bounding box center [414, 122] width 426 height 20
paste input "UR8LH"
type input "UR8LH"
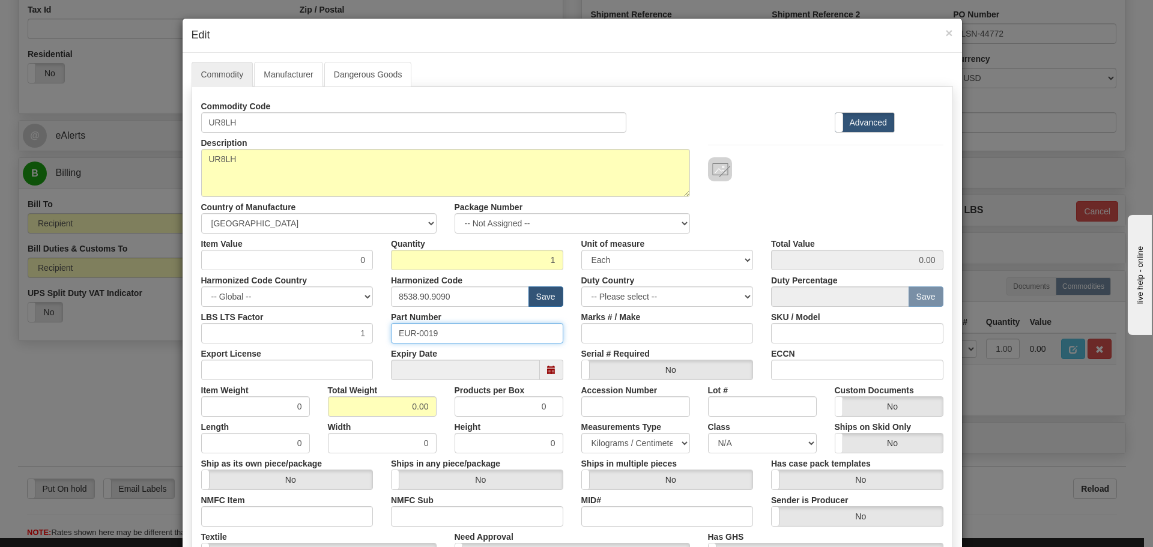
drag, startPoint x: 457, startPoint y: 333, endPoint x: 339, endPoint y: 346, distance: 118.9
click at [339, 346] on div "Commodity Code UR8LH Standard Advanced Description UR8LH Country of Manufacture…" at bounding box center [572, 348] width 742 height 504
paste input "UR8LH"
type input "UR8LH"
click at [470, 299] on input "8538.90.9090" at bounding box center [460, 296] width 138 height 20
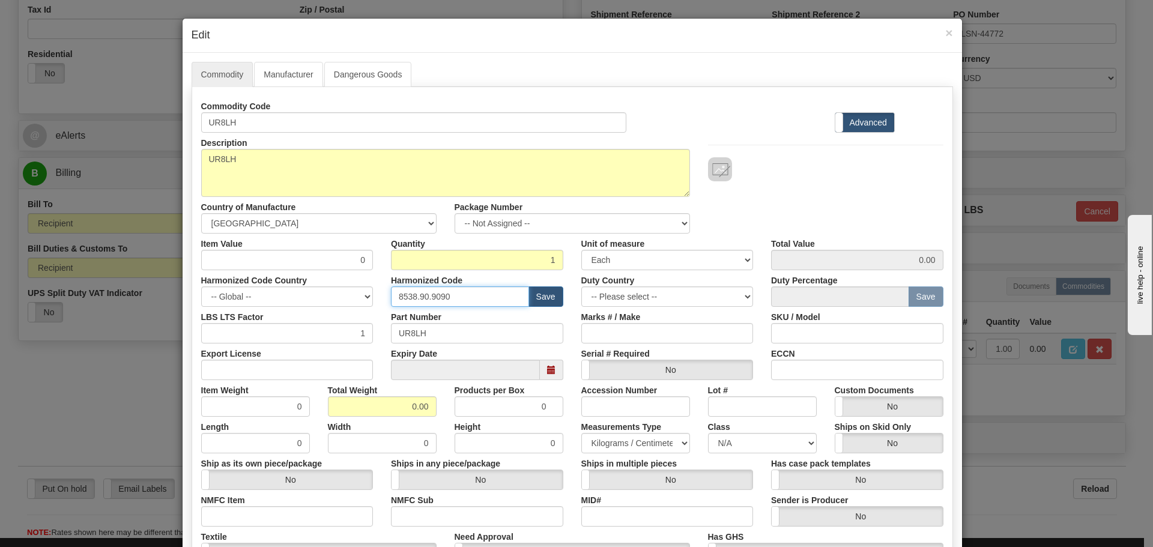
drag, startPoint x: 470, startPoint y: 298, endPoint x: 320, endPoint y: 295, distance: 150.1
click at [320, 295] on div "Harmonized Code Country -- Global -- [GEOGRAPHIC_DATA] [GEOGRAPHIC_DATA] [GEOGR…" at bounding box center [572, 288] width 760 height 37
paste input "90 00"
type input "8538 90 00"
drag, startPoint x: 342, startPoint y: 263, endPoint x: 398, endPoint y: 268, distance: 56.7
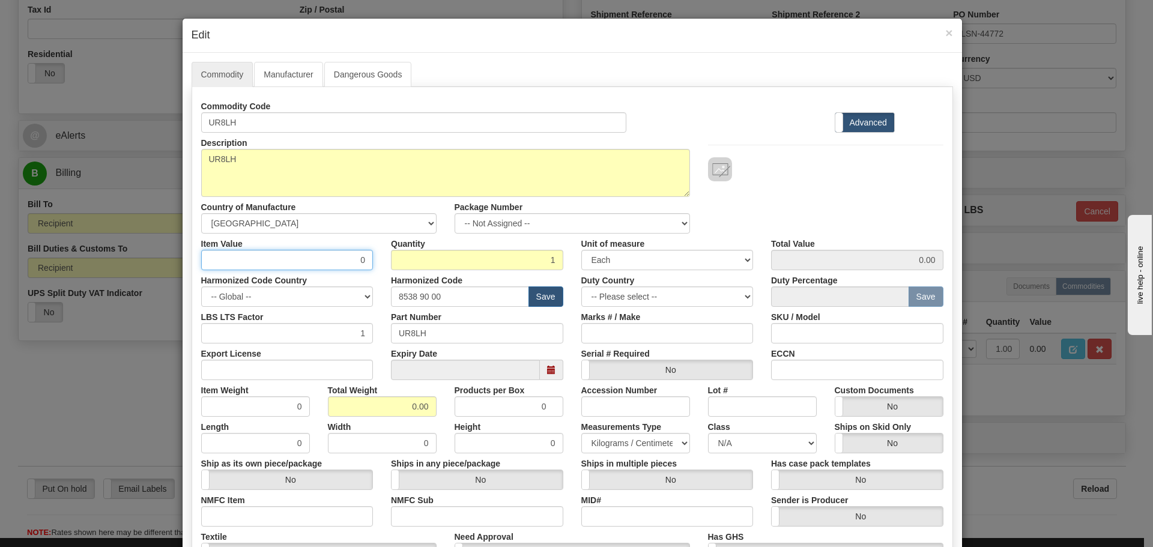
click at [401, 268] on div "Item Value 0 Quantity 1 Unit of measure 3 Thousand Square Inches Adjustments 56…" at bounding box center [572, 252] width 760 height 37
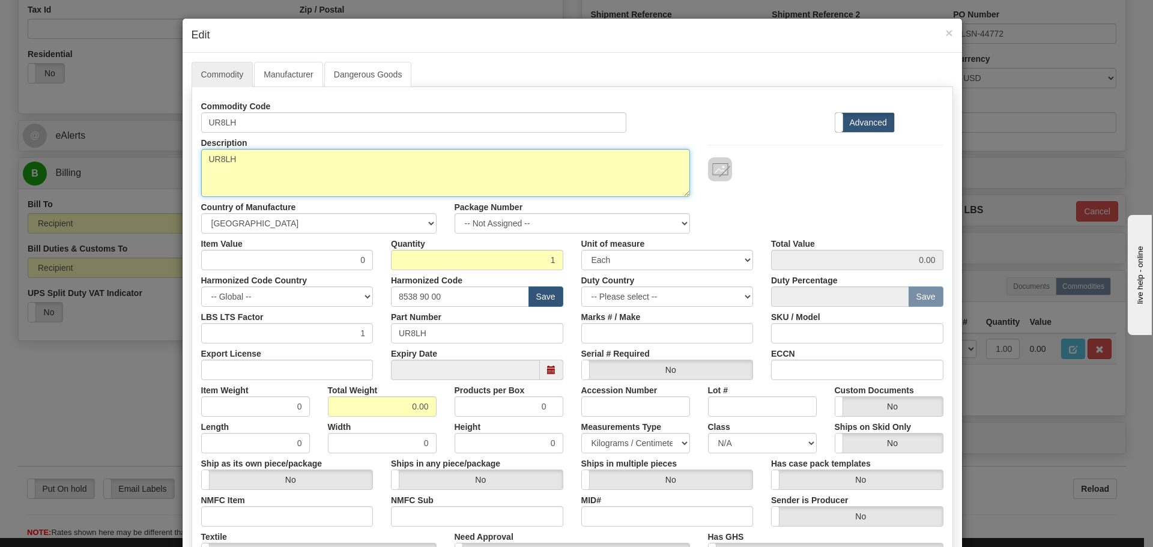
drag, startPoint x: 282, startPoint y: 168, endPoint x: 155, endPoint y: 171, distance: 126.7
click at [155, 171] on div "× Edit Commodity Manufacturer Dangerous Goods Commodity Code UR8LH Standard Adv…" at bounding box center [576, 273] width 1153 height 547
paste textarea "Digital Signal Processor"
type textarea "UR Digital Signal Processor"
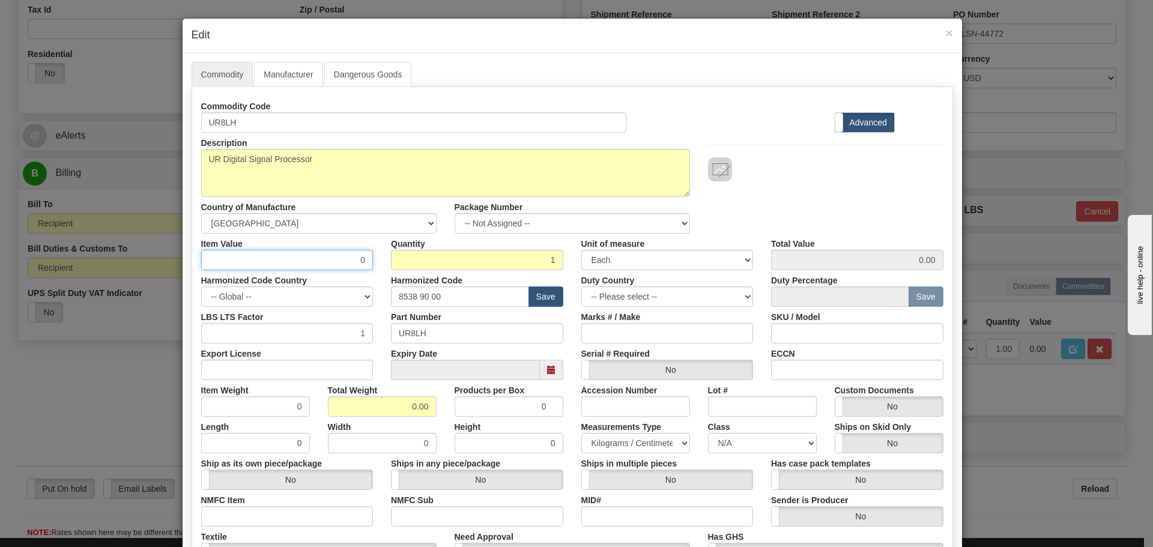
drag, startPoint x: 328, startPoint y: 256, endPoint x: 398, endPoint y: 269, distance: 70.8
click at [398, 269] on div "Item Value 0 Quantity 1 Unit of measure 3 Thousand Square Inches Adjustments 56…" at bounding box center [572, 252] width 760 height 37
click at [319, 261] on input "0" at bounding box center [287, 260] width 172 height 20
drag, startPoint x: 319, startPoint y: 261, endPoint x: 366, endPoint y: 269, distance: 48.1
click at [366, 269] on input "0" at bounding box center [287, 260] width 172 height 20
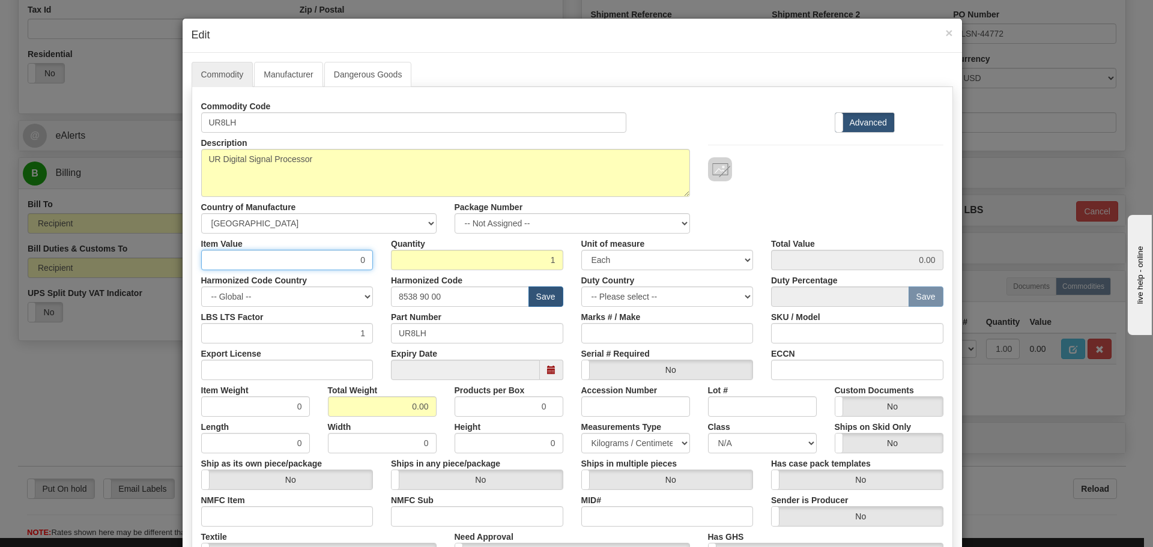
paste input "533.54"
type input "533.54"
drag, startPoint x: 398, startPoint y: 412, endPoint x: 435, endPoint y: 418, distance: 37.0
click at [435, 418] on div "Commodity Code UR8LH Standard Advanced Description UR8LH Country of Manufacture…" at bounding box center [572, 348] width 742 height 504
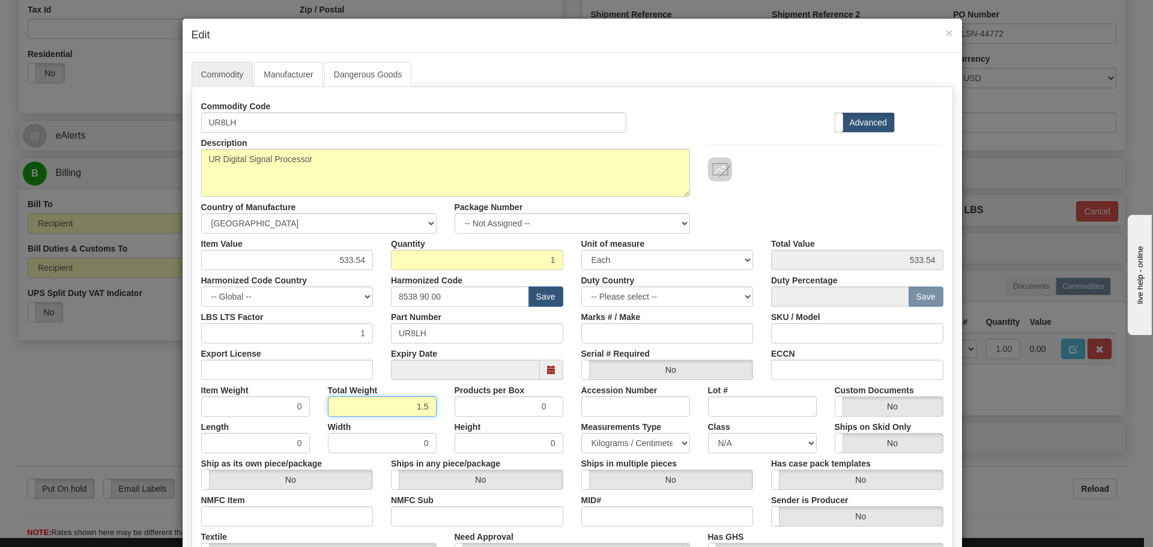
click at [403, 409] on input "1.5" at bounding box center [382, 406] width 109 height 20
type input "1.5"
type input "1.5000"
click at [433, 409] on div "Total Weight 1.5" at bounding box center [382, 398] width 127 height 37
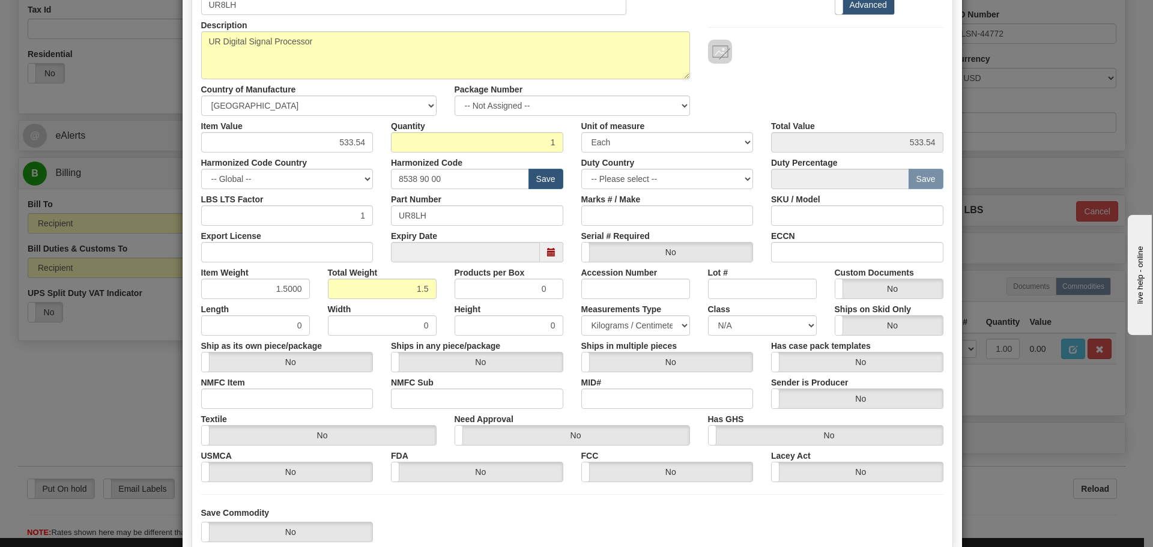
scroll to position [120, 0]
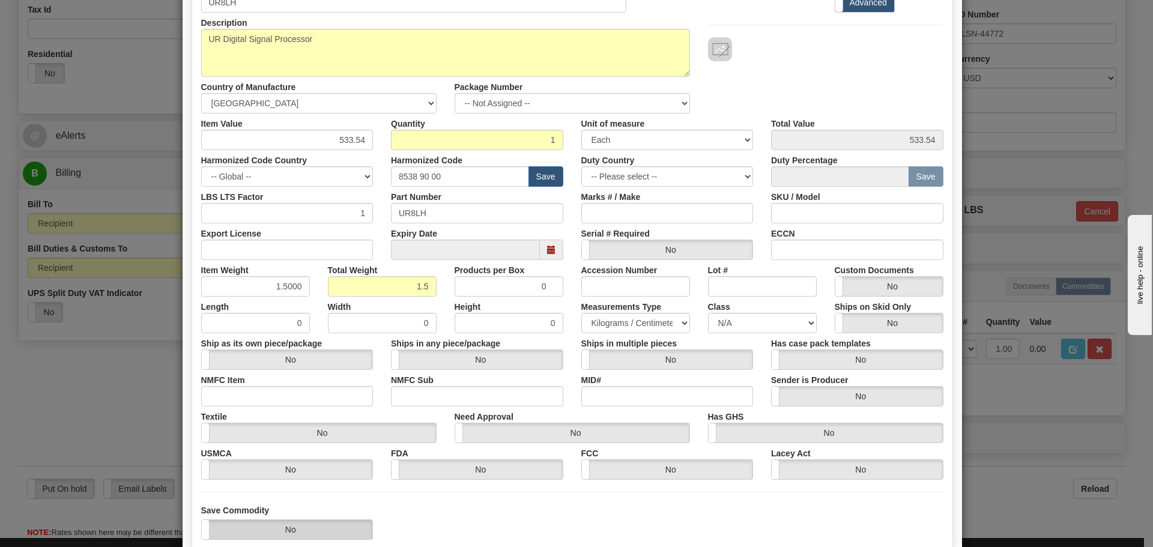
click at [344, 520] on label "No" at bounding box center [287, 529] width 171 height 19
click at [486, 526] on div "Save Commodity Yes No" at bounding box center [572, 521] width 760 height 35
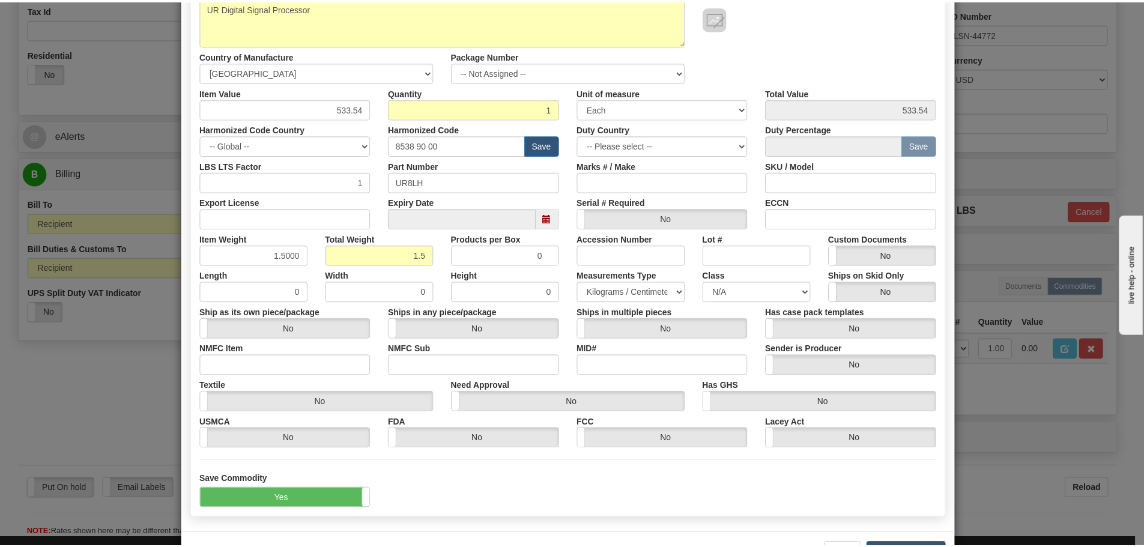
scroll to position [195, 0]
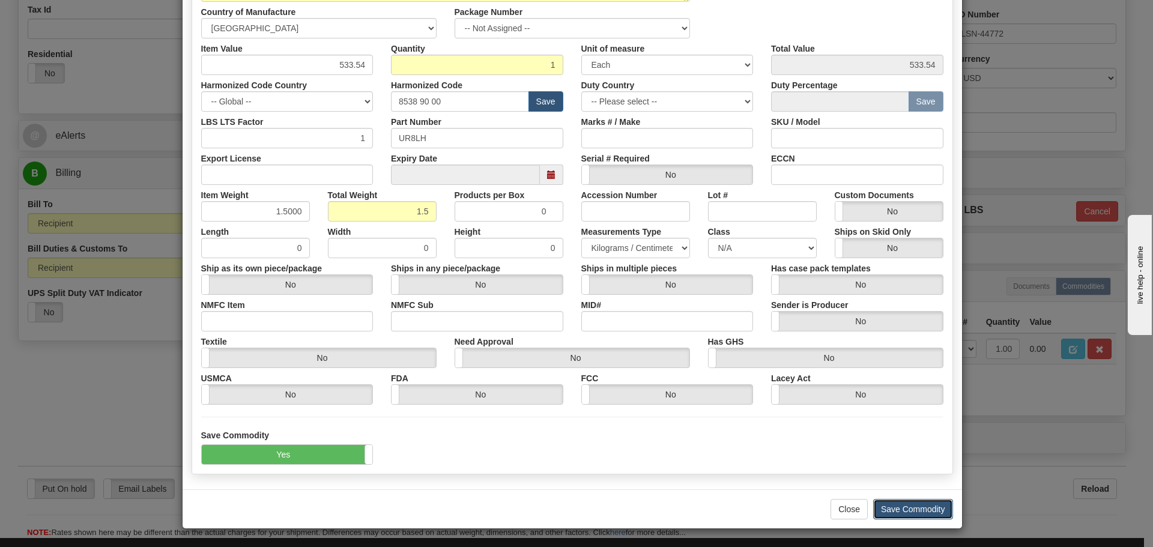
click at [931, 506] on button "Save Commodity" at bounding box center [913, 509] width 80 height 20
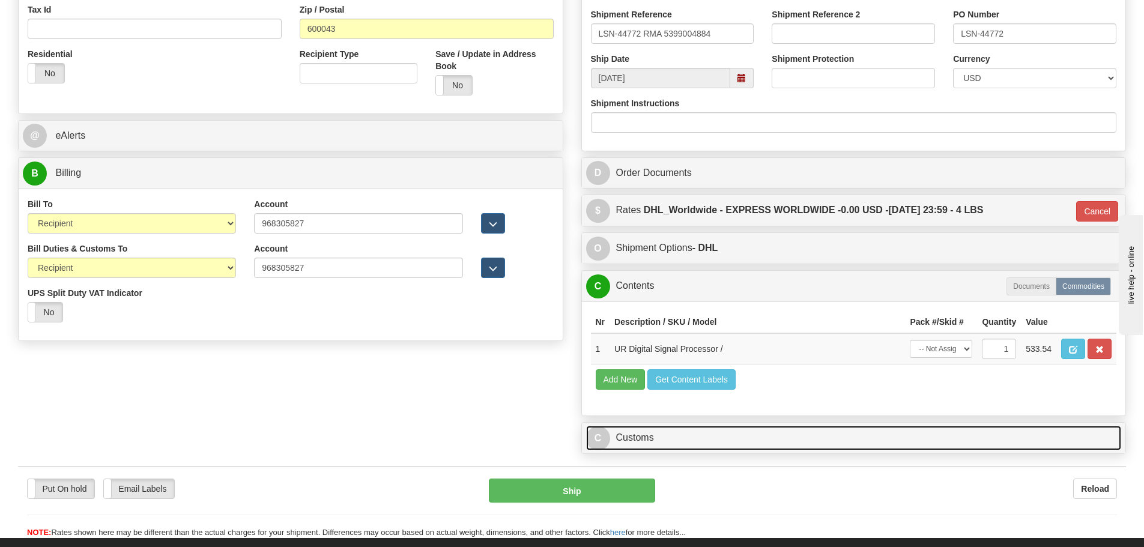
click at [792, 426] on link "C Customs" at bounding box center [854, 438] width 536 height 25
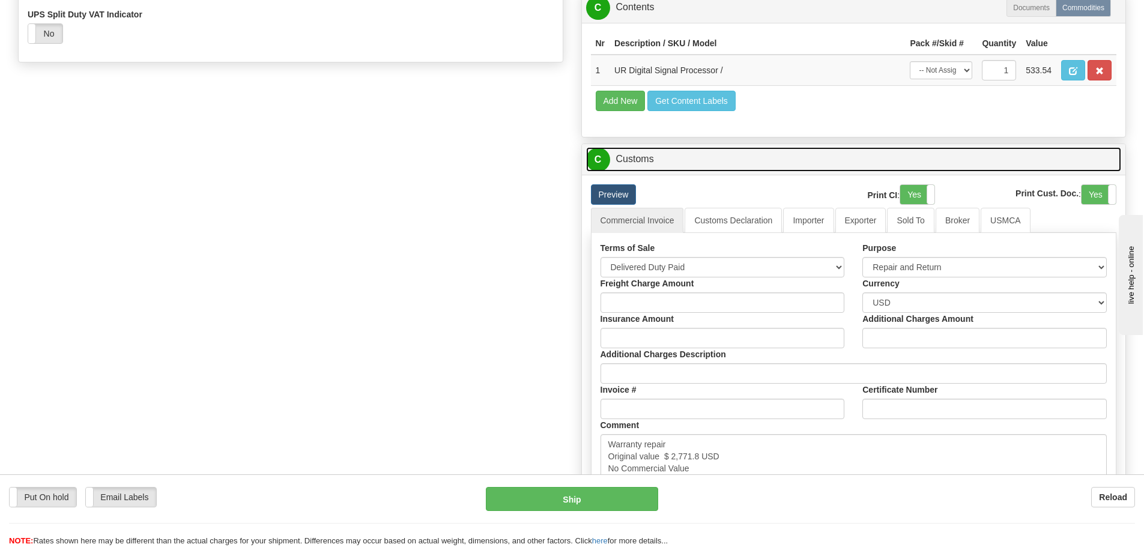
scroll to position [720, 0]
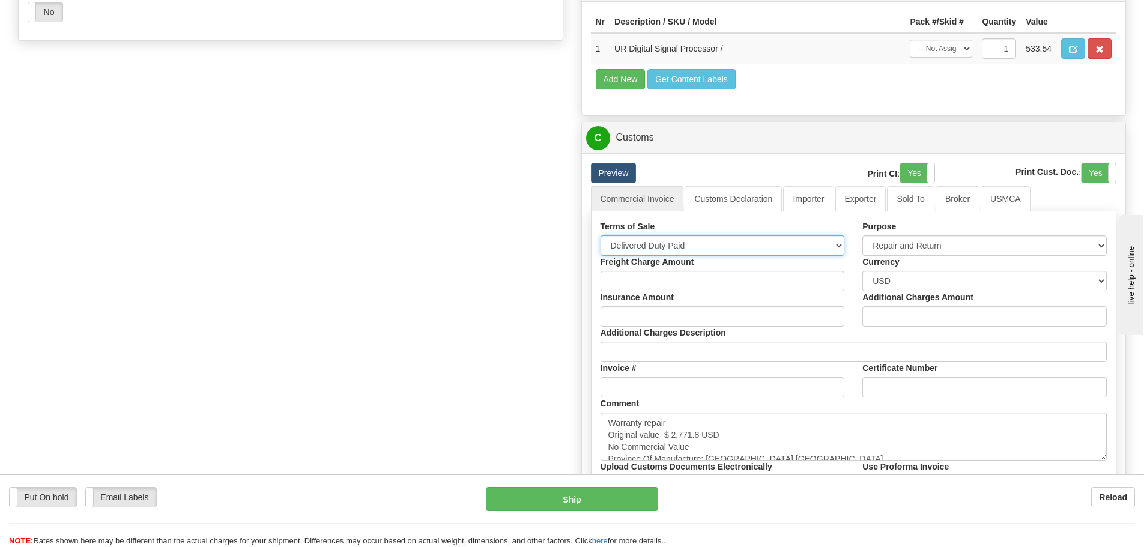
click at [735, 247] on select "Free Carrier Free On Board Ex Works Delivered Duty Unpaid Delivered Duty Paid C…" at bounding box center [722, 245] width 244 height 20
select select "7"
click at [600, 235] on select "Free Carrier Free On Board Ex Works Delivered Duty Unpaid Delivered Duty Paid C…" at bounding box center [722, 245] width 244 height 20
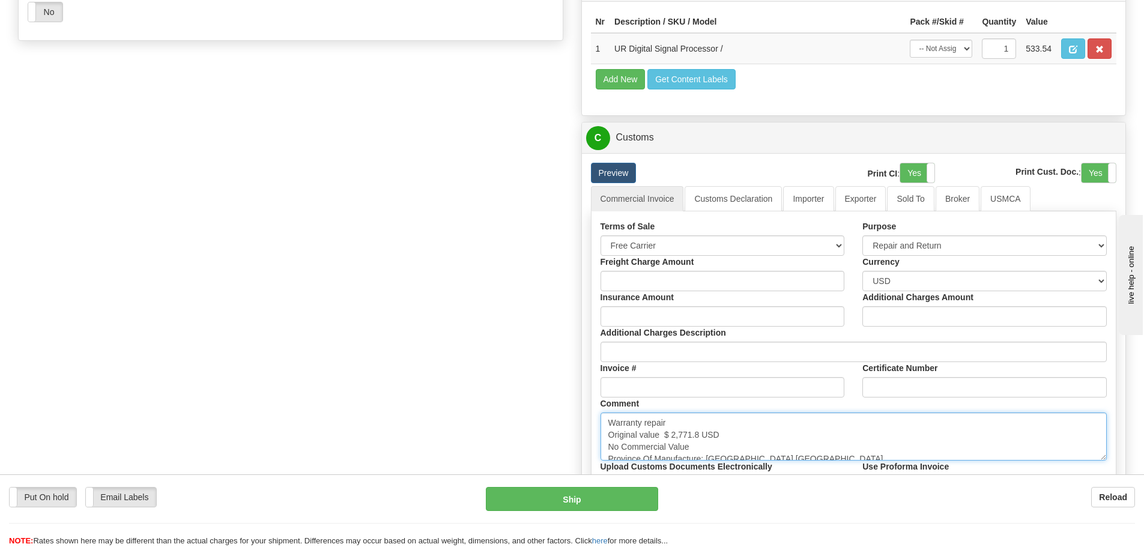
click at [774, 443] on textarea "Warranty repair Original value $ 2,771.8 USD No Commercial Value Province Of Ma…" at bounding box center [853, 436] width 507 height 48
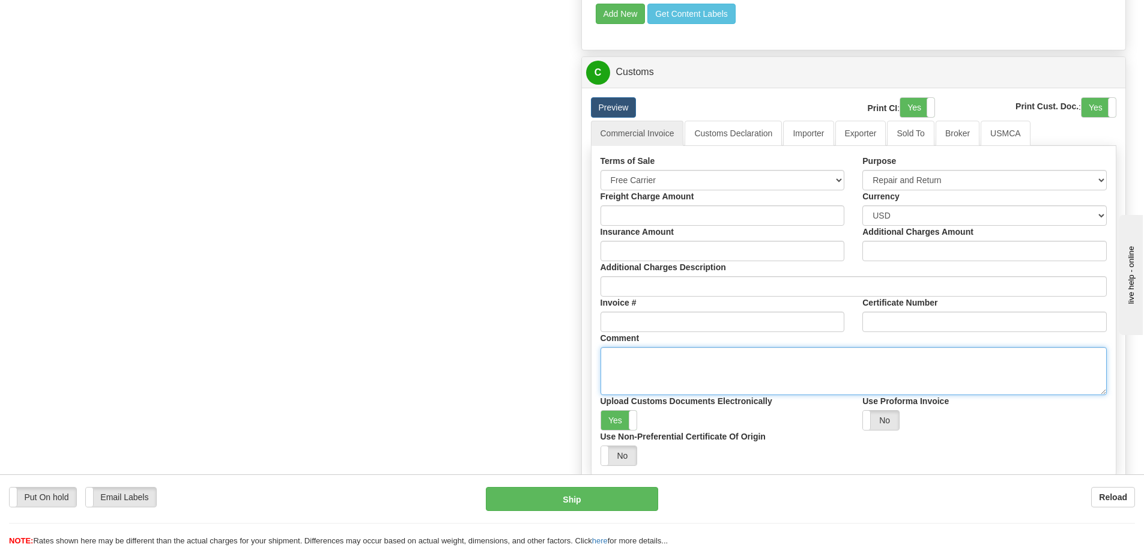
scroll to position [901, 0]
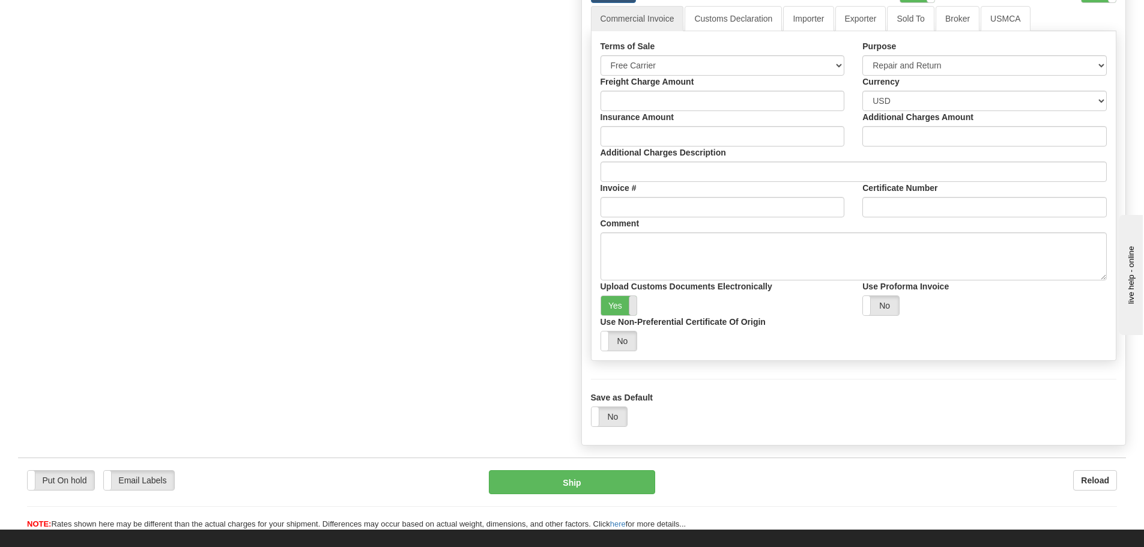
click at [634, 296] on span at bounding box center [637, 305] width 16 height 19
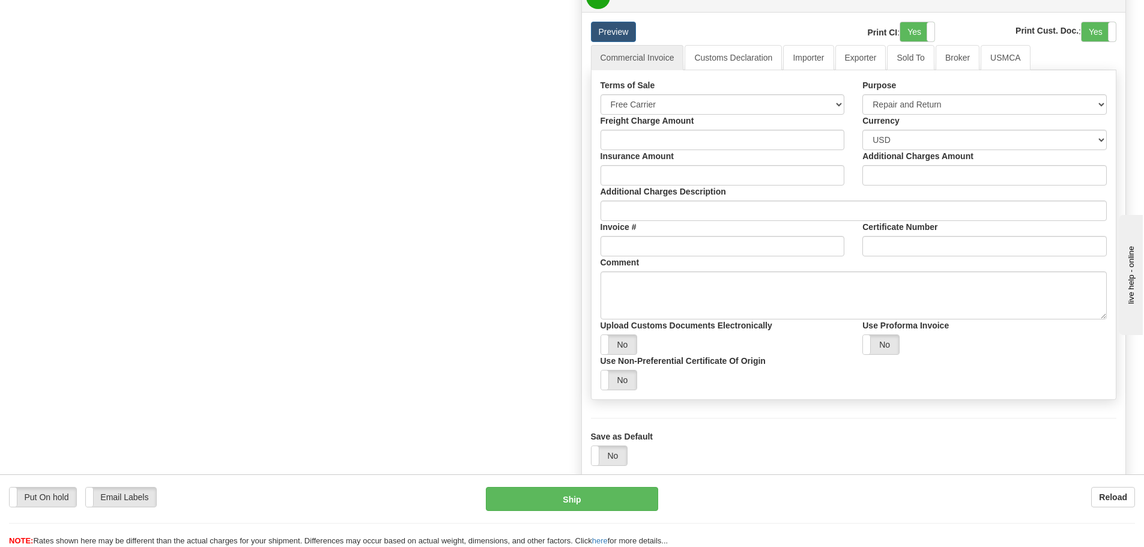
scroll to position [780, 0]
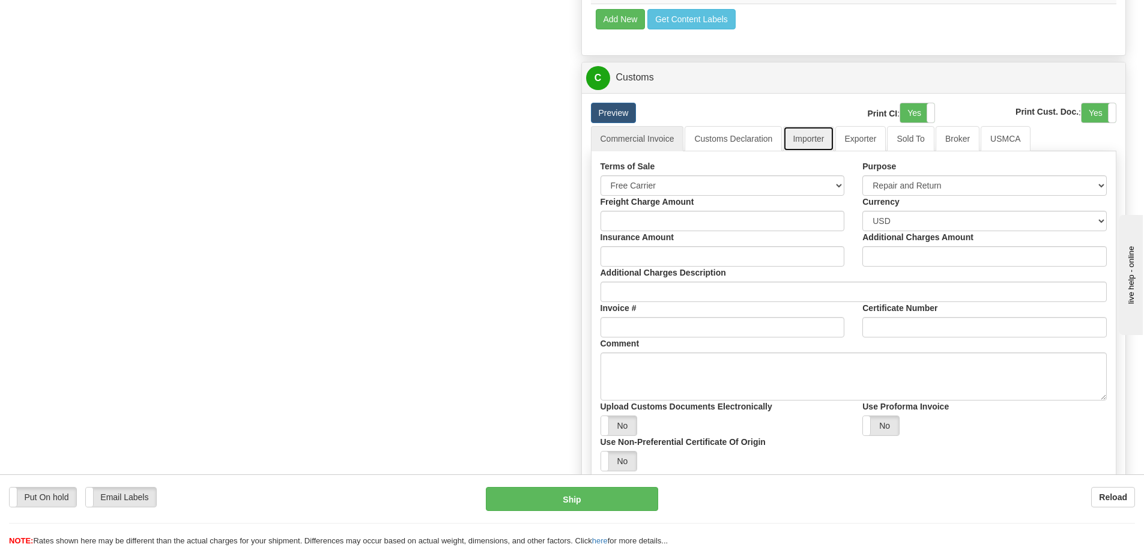
click at [813, 149] on link "Importer" at bounding box center [808, 138] width 50 height 25
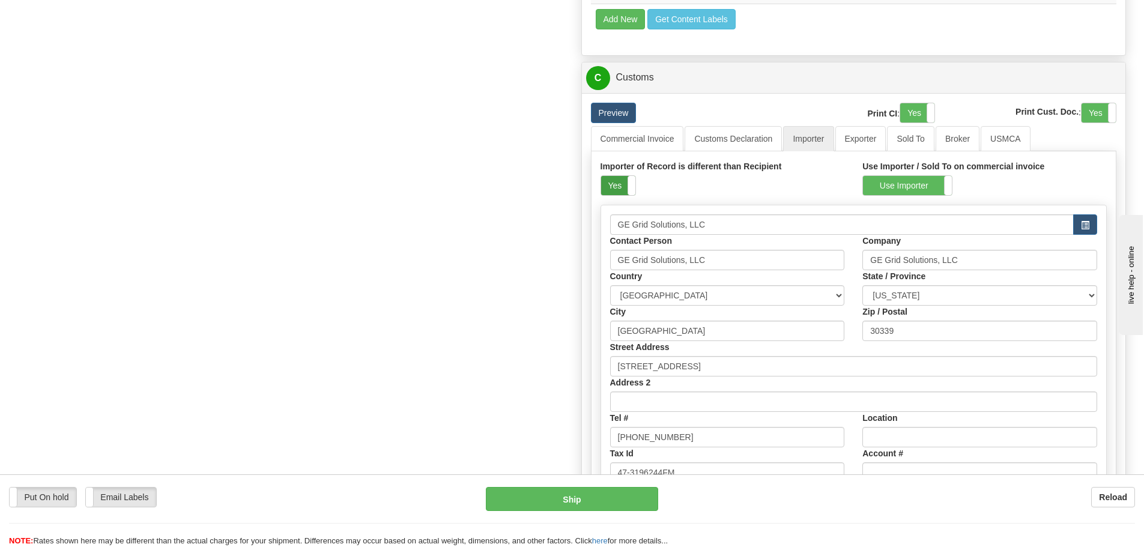
click at [612, 195] on label "Yes" at bounding box center [618, 185] width 34 height 19
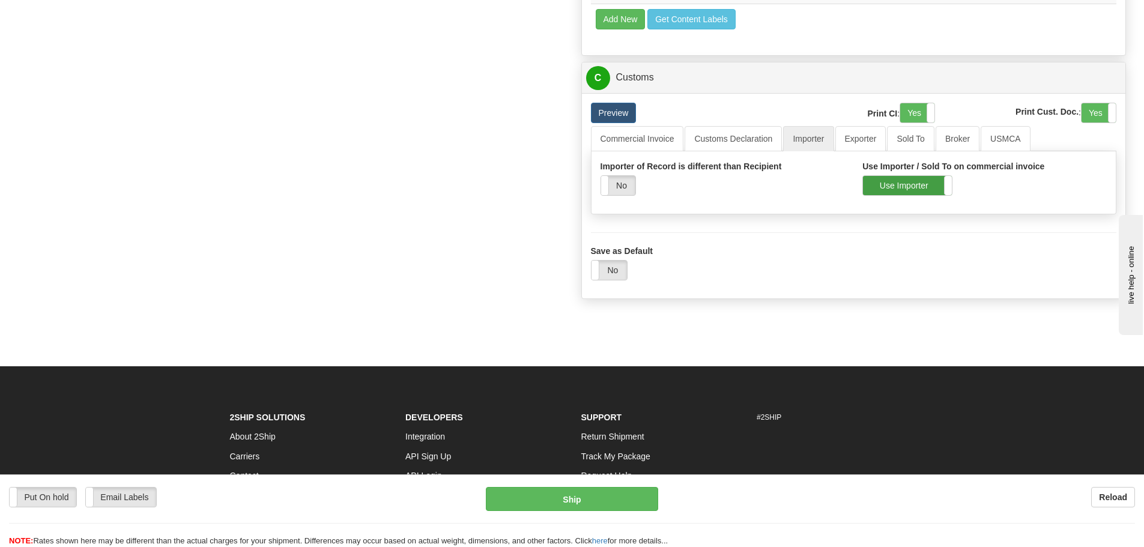
click at [879, 187] on label "Use Importer" at bounding box center [907, 185] width 89 height 19
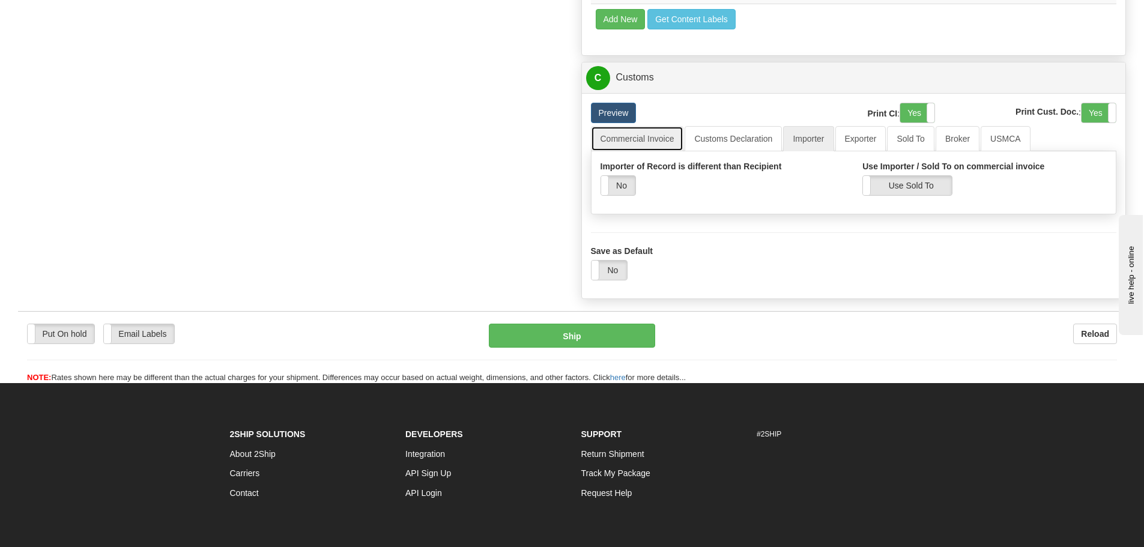
click at [630, 141] on link "Commercial Invoice" at bounding box center [637, 138] width 93 height 25
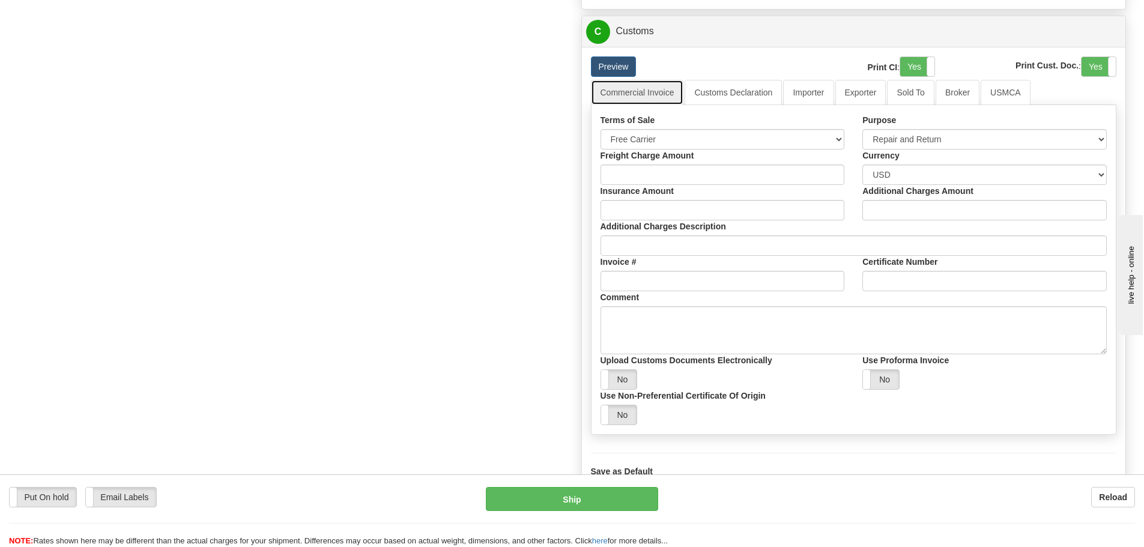
scroll to position [841, 0]
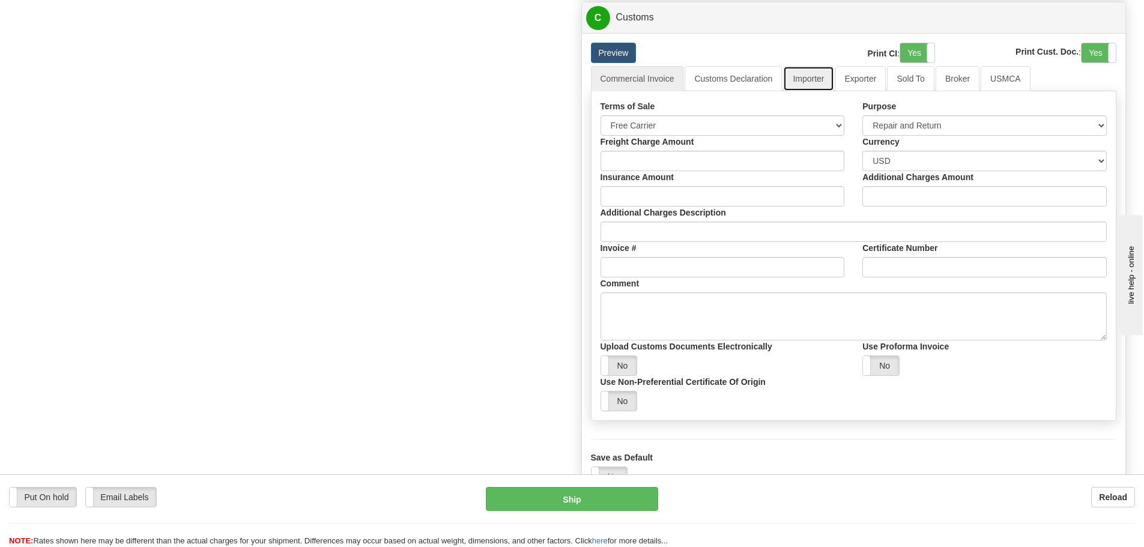
click at [786, 78] on link "Importer" at bounding box center [808, 78] width 50 height 25
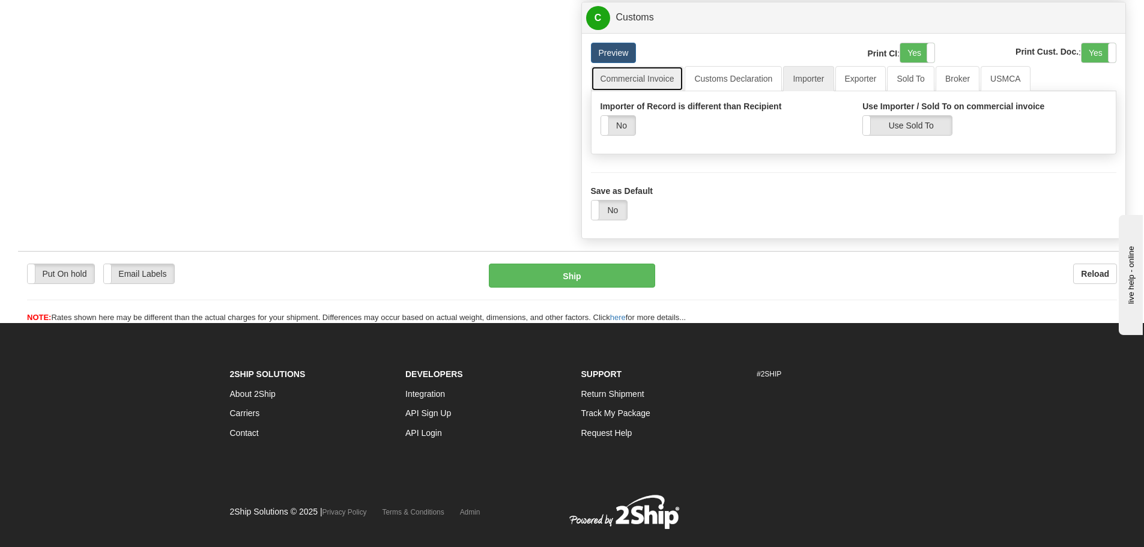
click at [647, 76] on link "Commercial Invoice" at bounding box center [637, 78] width 93 height 25
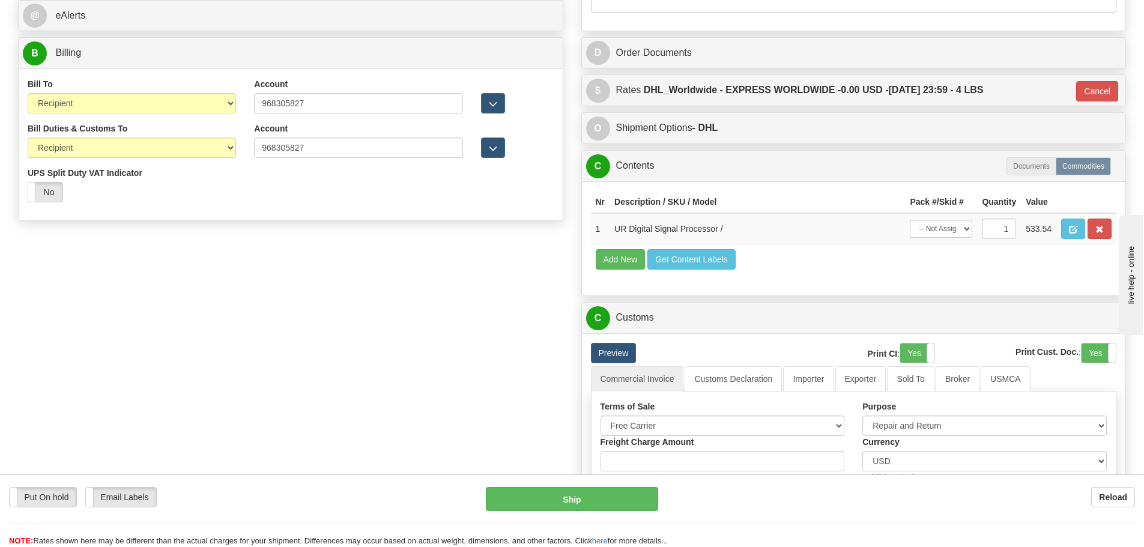
scroll to position [780, 0]
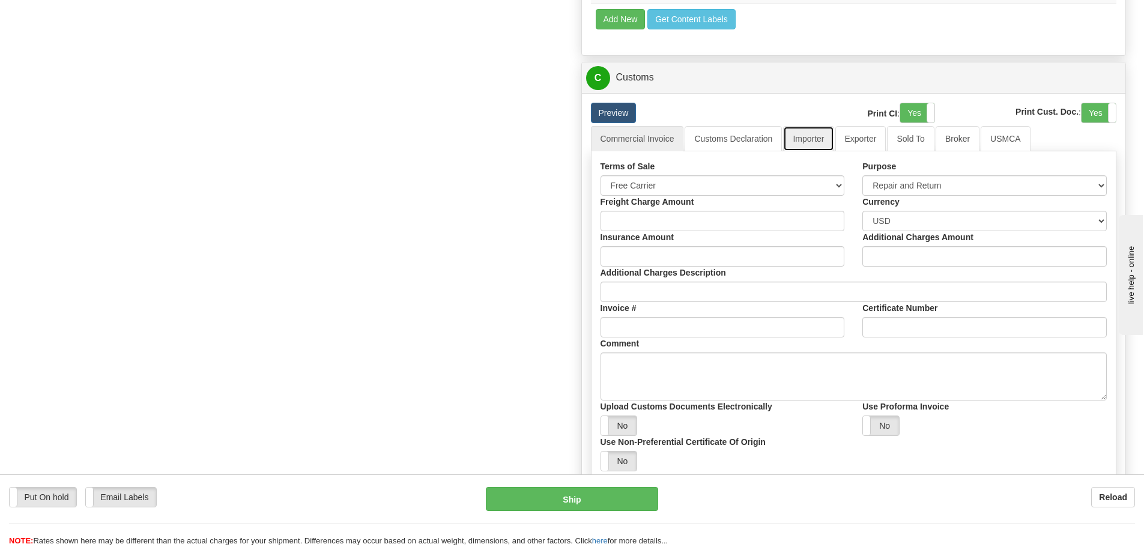
click at [815, 142] on link "Importer" at bounding box center [808, 138] width 50 height 25
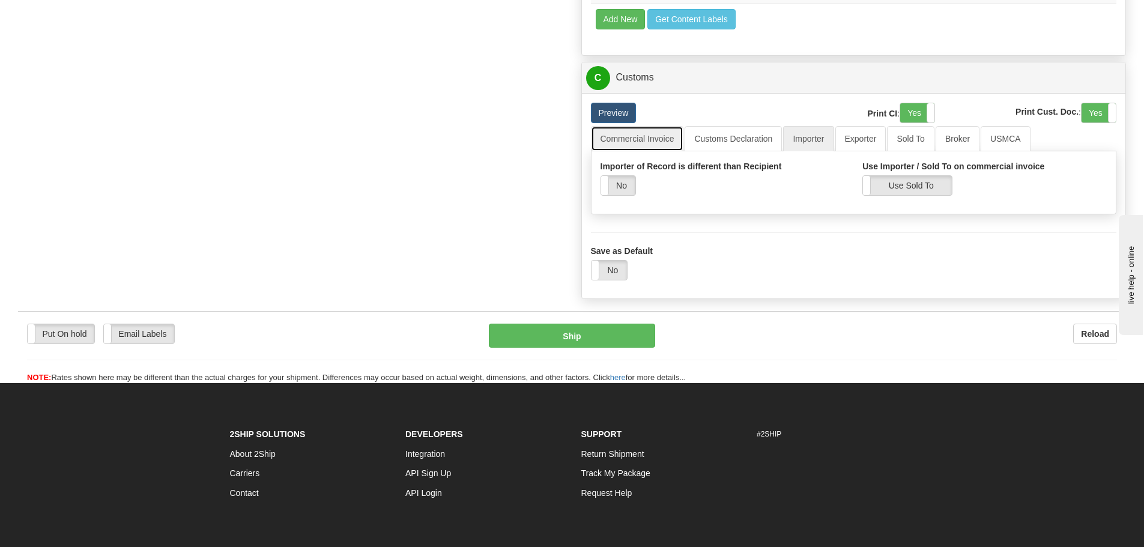
click at [665, 141] on link "Commercial Invoice" at bounding box center [637, 138] width 93 height 25
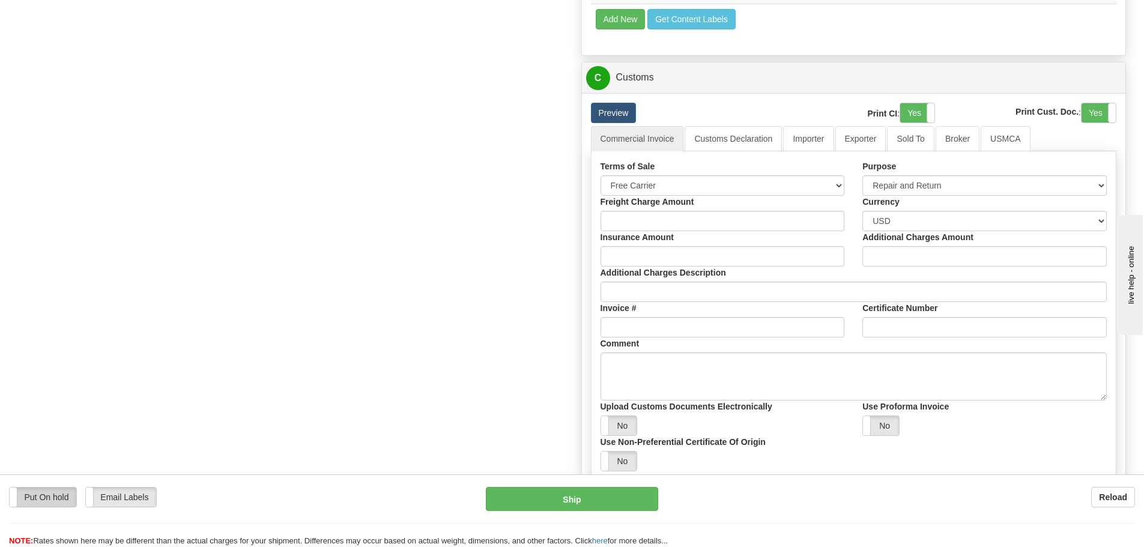
click at [69, 495] on label "Put On hold" at bounding box center [43, 496] width 67 height 19
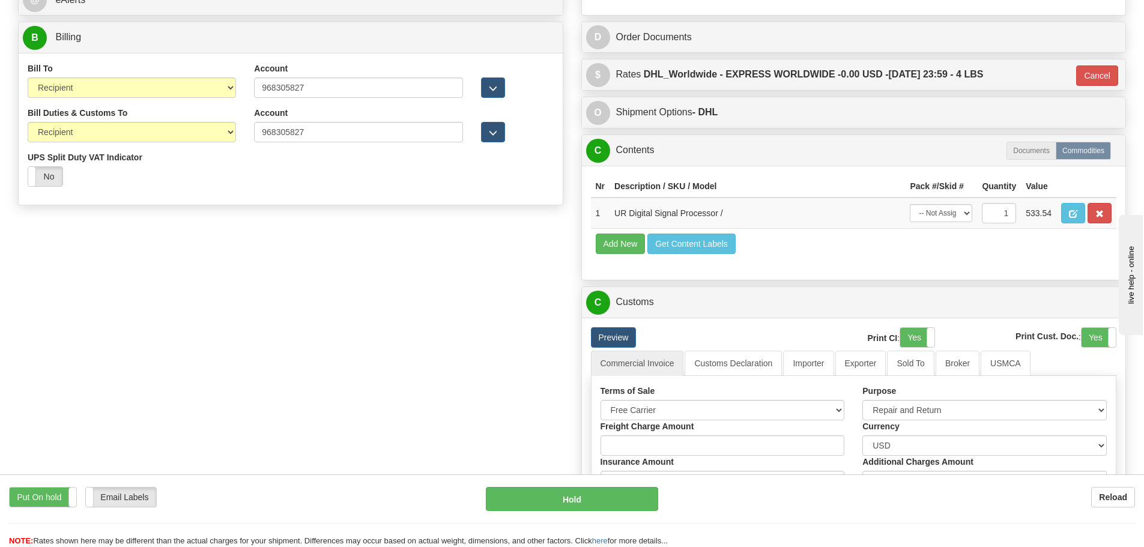
scroll to position [420, 0]
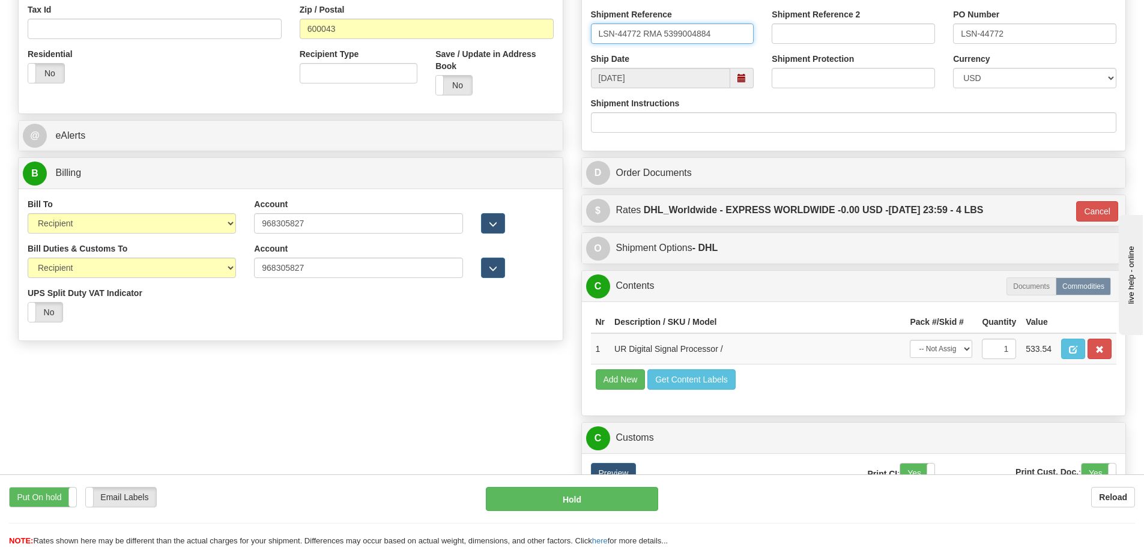
drag, startPoint x: 723, startPoint y: 41, endPoint x: 555, endPoint y: 53, distance: 169.1
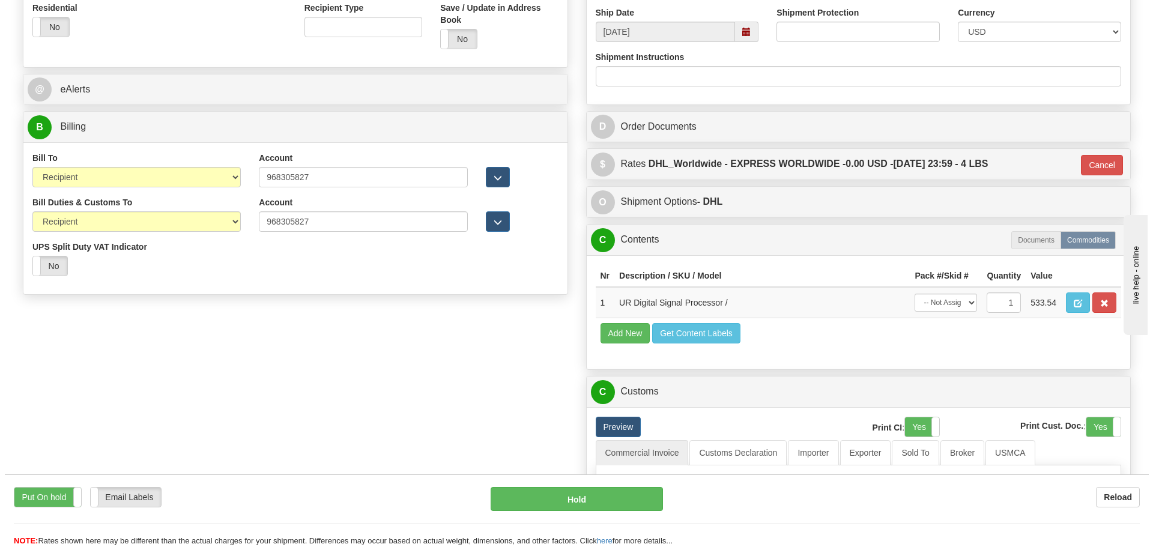
scroll to position [540, 0]
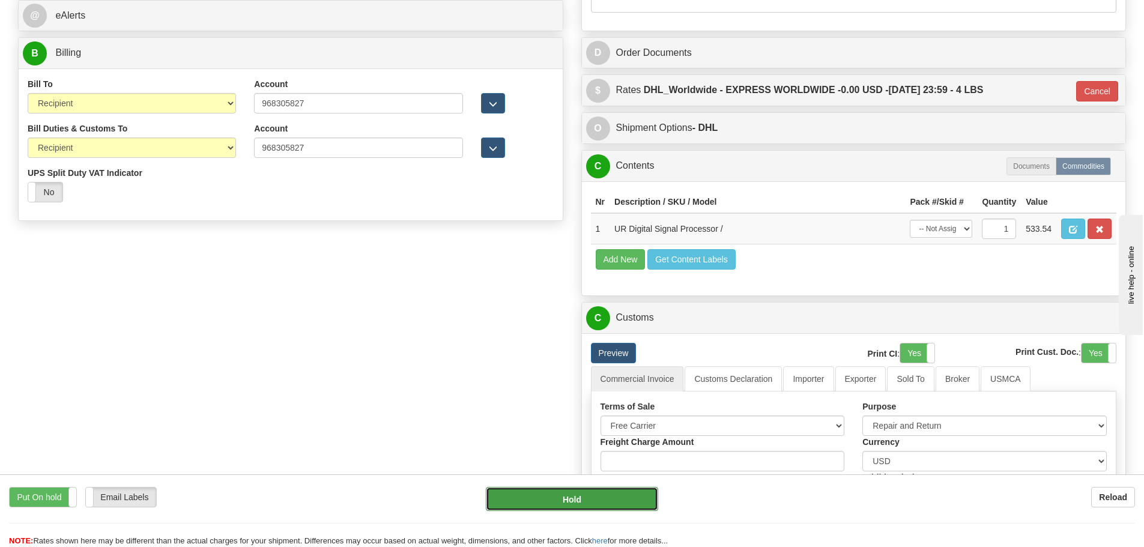
click at [561, 504] on button "Hold" at bounding box center [572, 499] width 172 height 24
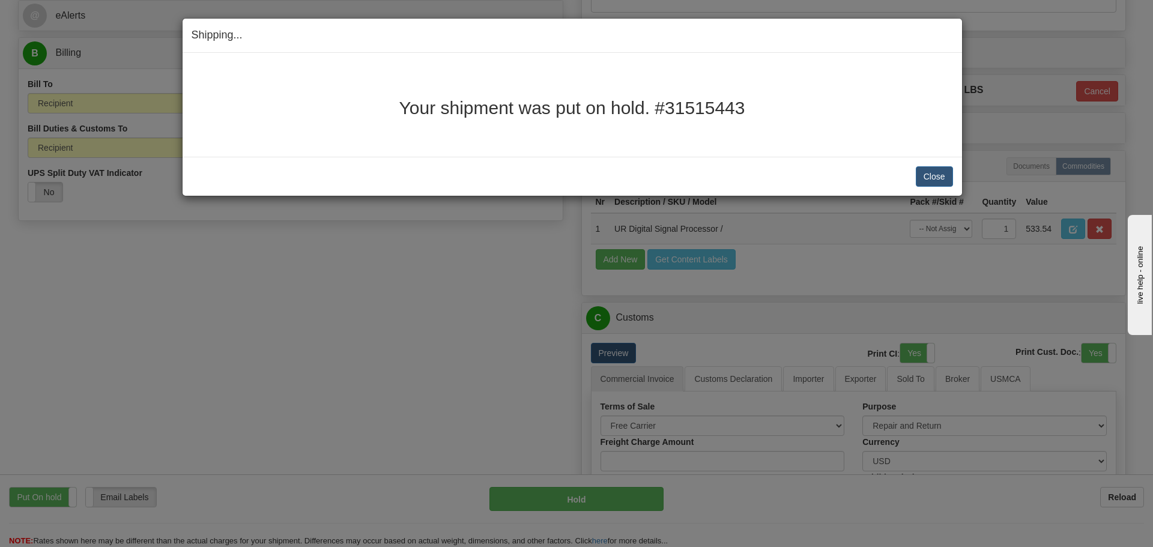
drag, startPoint x: 621, startPoint y: 94, endPoint x: 583, endPoint y: 95, distance: 37.8
click at [620, 95] on div "Your shipment was put on hold. #31515443" at bounding box center [572, 105] width 761 height 86
drag, startPoint x: 399, startPoint y: 121, endPoint x: 465, endPoint y: 121, distance: 65.4
click at [468, 124] on div "Your shipment was put on hold. #31515443" at bounding box center [572, 105] width 761 height 86
click at [407, 101] on h2 "Your shipment was put on hold. #31515443" at bounding box center [572, 108] width 761 height 20
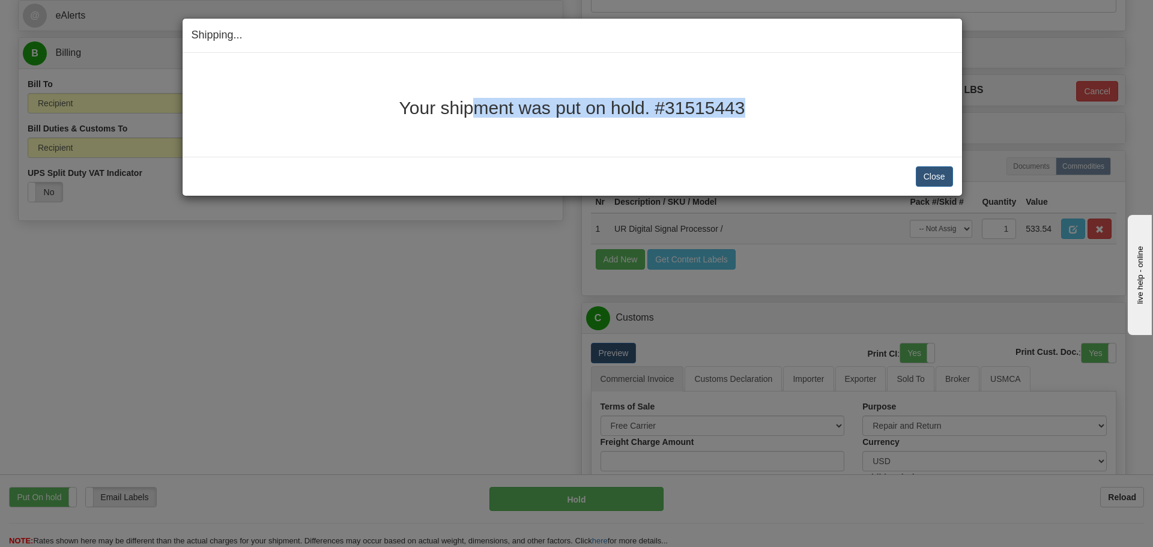
drag, startPoint x: 405, startPoint y: 109, endPoint x: 722, endPoint y: 119, distance: 316.6
click at [722, 119] on div "Your shipment was put on hold. #31515443" at bounding box center [572, 105] width 761 height 86
copy h2 "Your shipment was put on hold. #31515443"
click at [921, 180] on button "Close" at bounding box center [934, 176] width 37 height 20
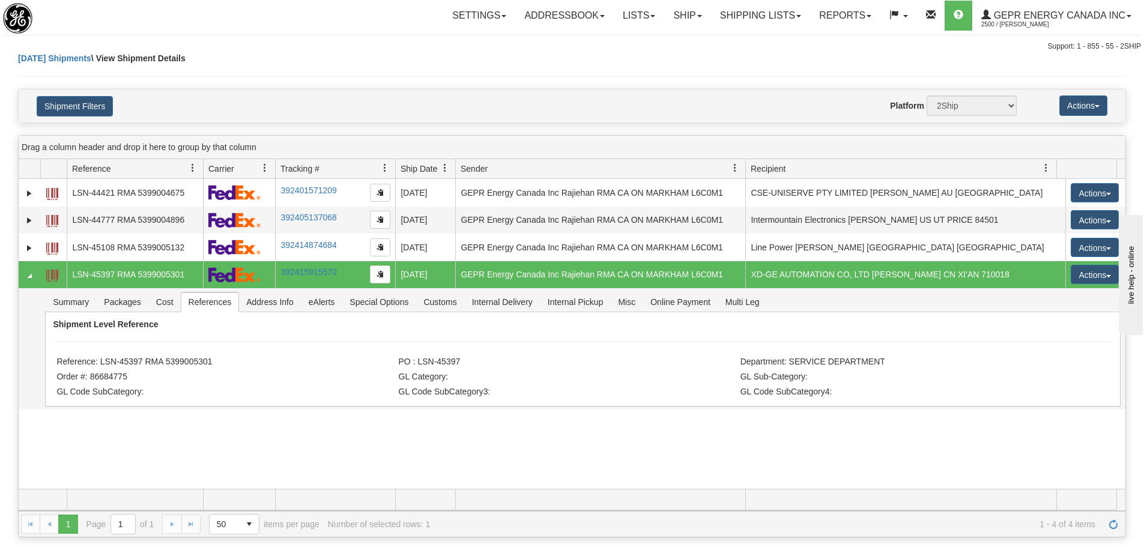
drag, startPoint x: 650, startPoint y: 419, endPoint x: 659, endPoint y: 420, distance: 9.7
click at [656, 420] on div "31509327 2500 LSN-44421 RMA 5399004675 392401571209 08/22/2025 08/22/2025 09:06…" at bounding box center [572, 334] width 1106 height 310
click at [1117, 526] on span "Refresh" at bounding box center [1113, 524] width 10 height 10
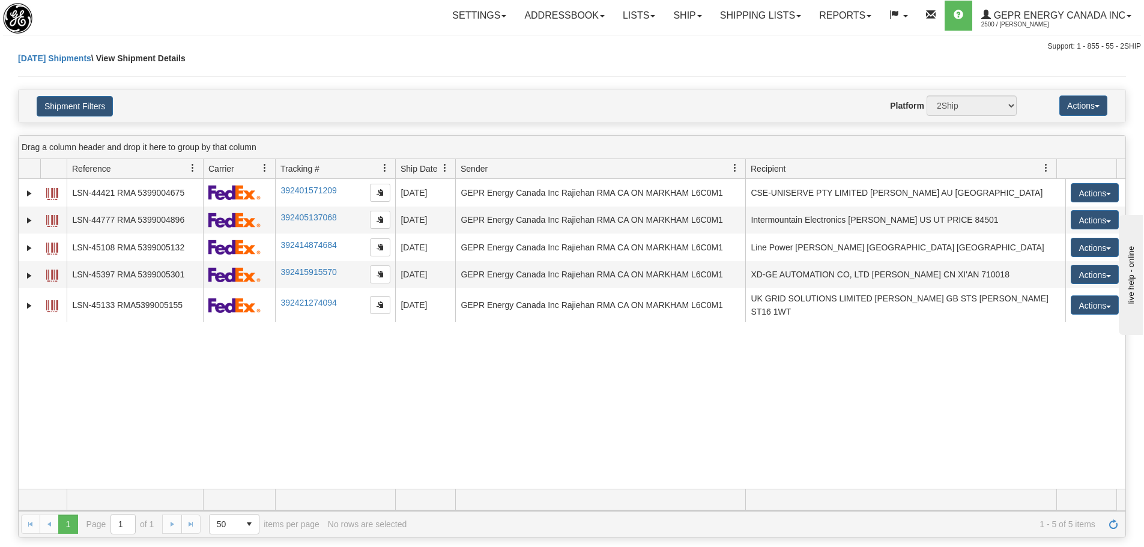
drag, startPoint x: 781, startPoint y: 445, endPoint x: 665, endPoint y: 420, distance: 119.0
click at [773, 443] on div "31509327 2500 LSN-44421 RMA 5399004675 392401571209 08/22/2025 08/22/2025 09:06…" at bounding box center [572, 334] width 1106 height 310
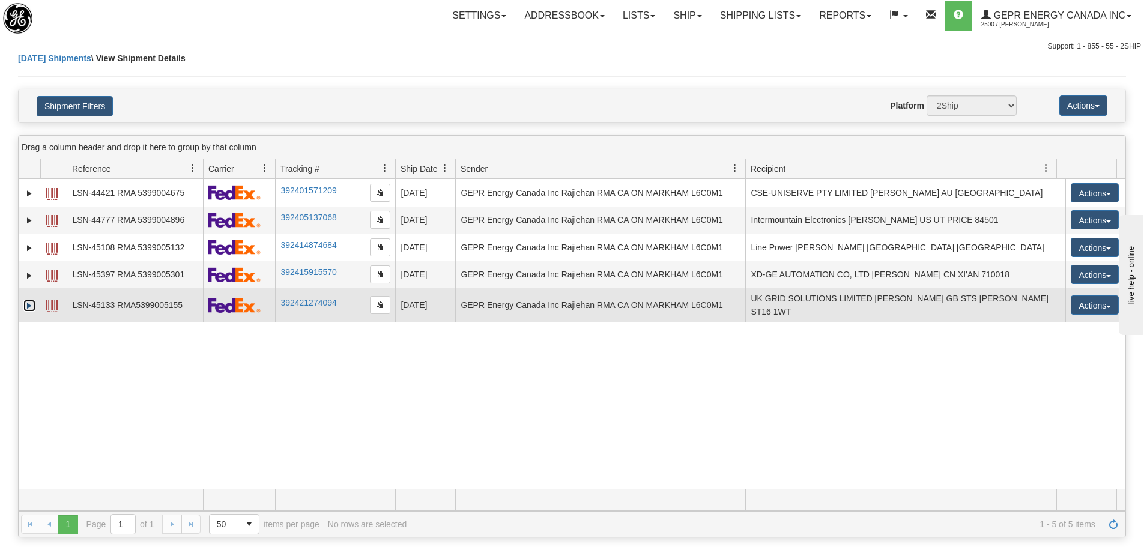
click at [34, 304] on link "Expand" at bounding box center [29, 306] width 12 height 12
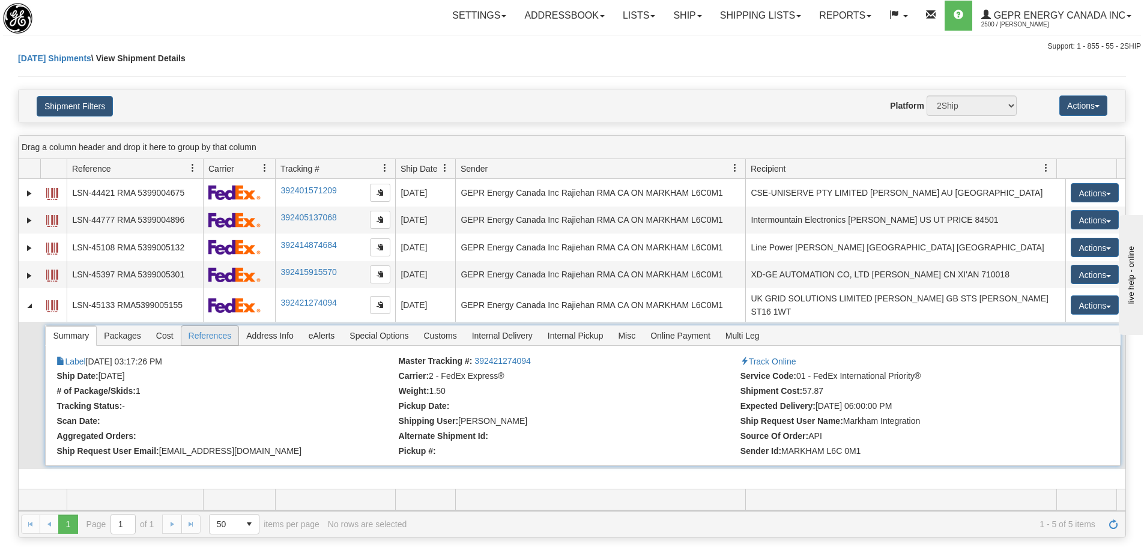
drag, startPoint x: 174, startPoint y: 336, endPoint x: 199, endPoint y: 331, distance: 25.2
click at [199, 331] on span "References" at bounding box center [210, 335] width 58 height 19
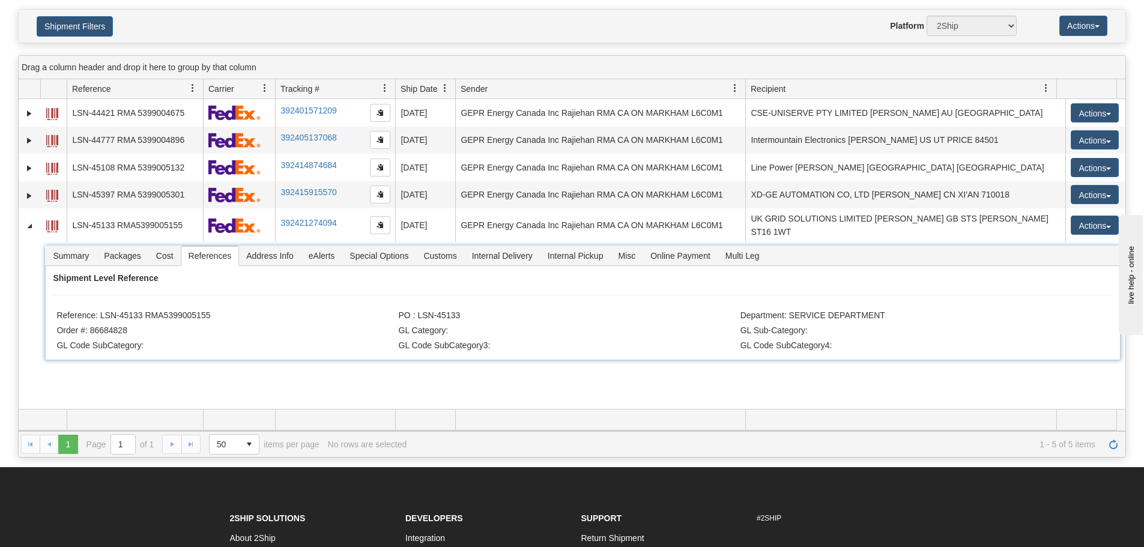
scroll to position [180, 0]
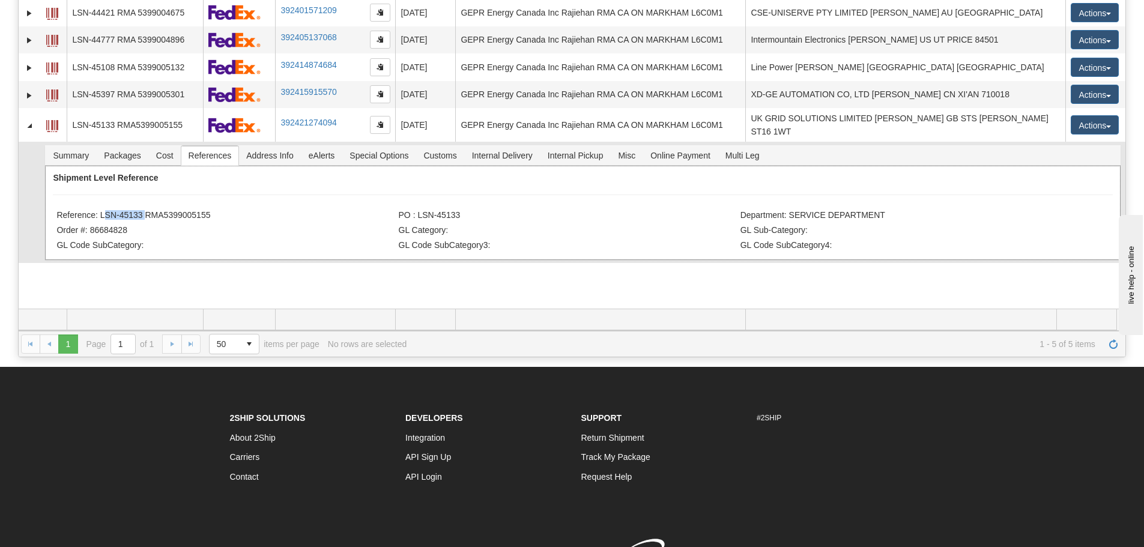
drag, startPoint x: 143, startPoint y: 204, endPoint x: 101, endPoint y: 214, distance: 43.2
click at [101, 214] on li "Reference: LSN-45133 RMA5399005155" at bounding box center [225, 216] width 339 height 12
copy li "LSN-45133"
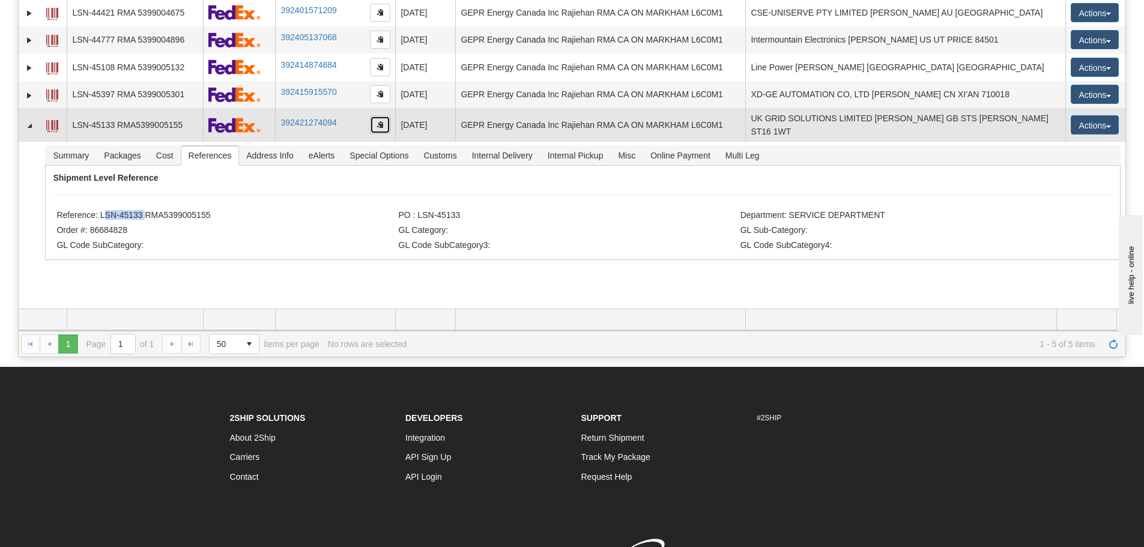
click at [376, 127] on button "button" at bounding box center [380, 125] width 20 height 18
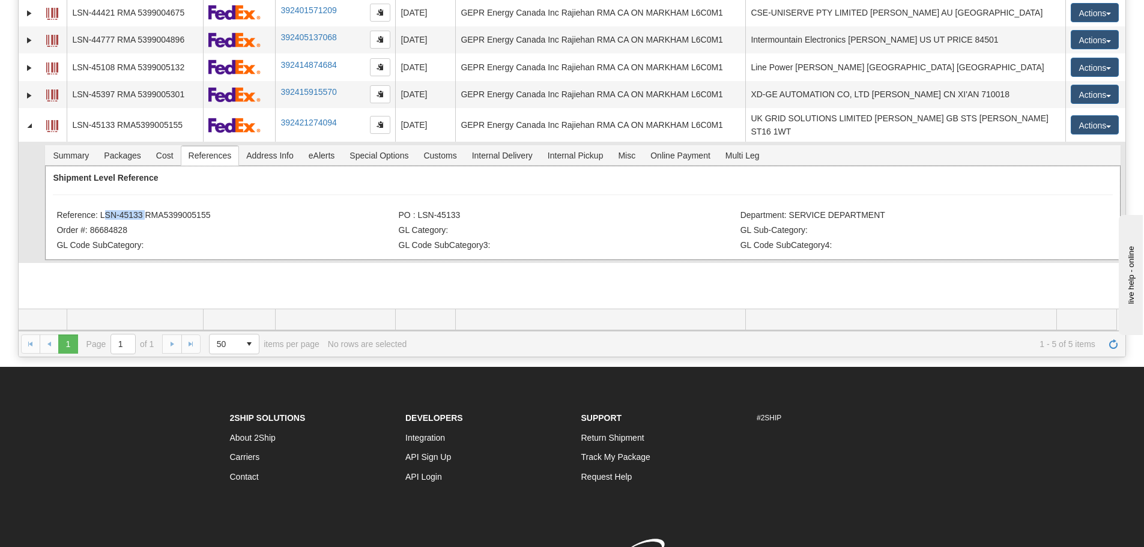
drag, startPoint x: 214, startPoint y: 207, endPoint x: 101, endPoint y: 211, distance: 113.0
click at [101, 211] on li "Reference: LSN-45133 RMA5399005155" at bounding box center [225, 216] width 339 height 12
copy li "LSN-45133 RMA5399005155"
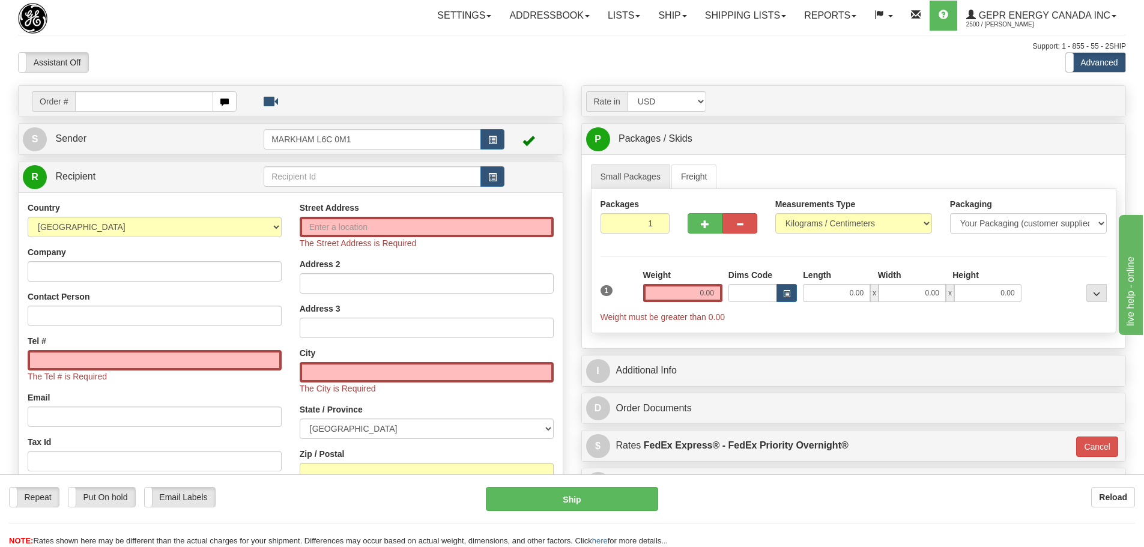
click at [572, 43] on div "Support: 1 - 855 - 55 - 2SHIP" at bounding box center [572, 46] width 1108 height 10
click at [388, 78] on div "Toggle navigation Settings Shipping Preferences Fields Preferences New" at bounding box center [572, 350] width 1144 height 701
click at [216, 50] on div "Support: 1 - 855 - 55 - 2SHIP" at bounding box center [572, 46] width 1108 height 10
click at [142, 103] on input "text" at bounding box center [144, 101] width 138 height 20
paste input "86684844"
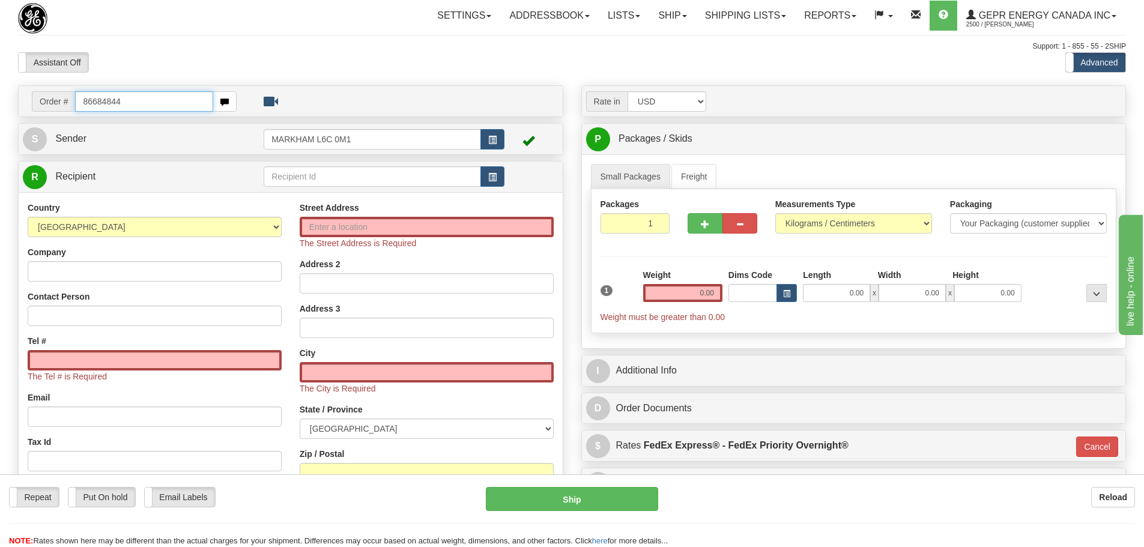
type input "86684844"
click at [163, 75] on body "Training Course Close Toggle navigation Settings Shipping Preferences New Recip…" at bounding box center [572, 273] width 1144 height 547
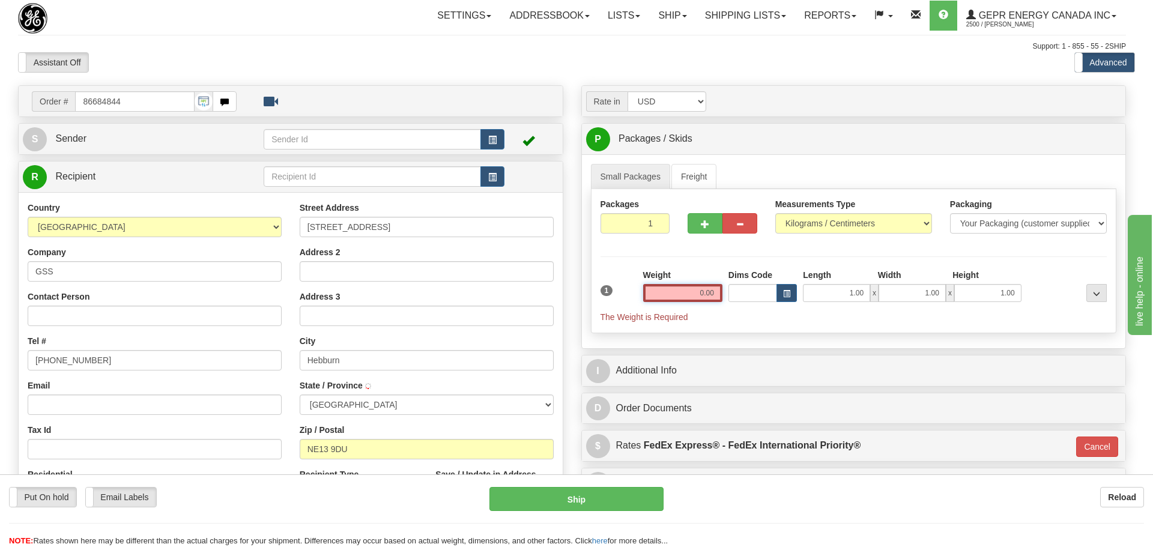
select select
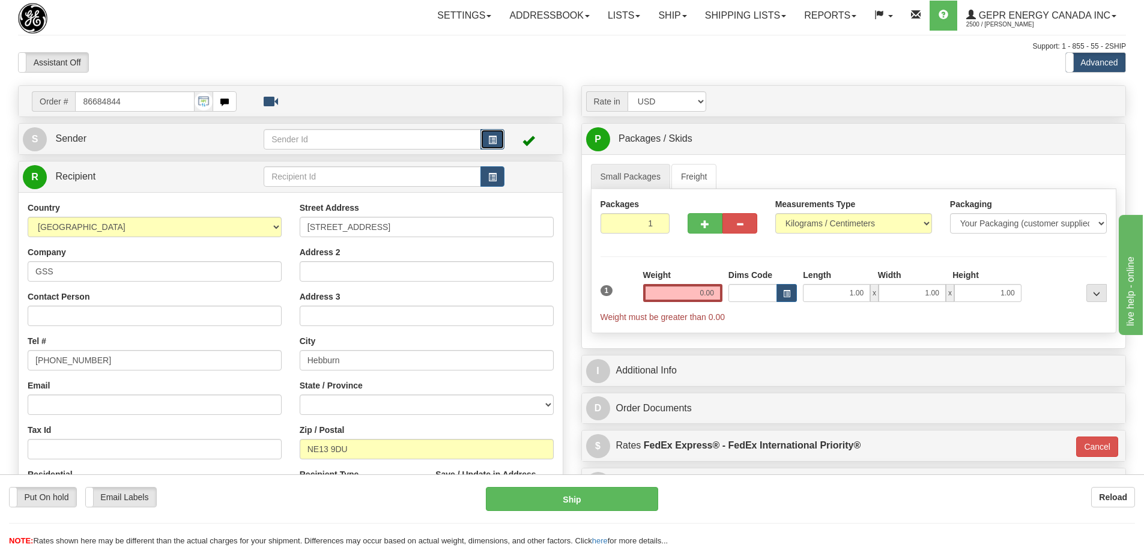
click at [486, 139] on button "button" at bounding box center [492, 139] width 24 height 20
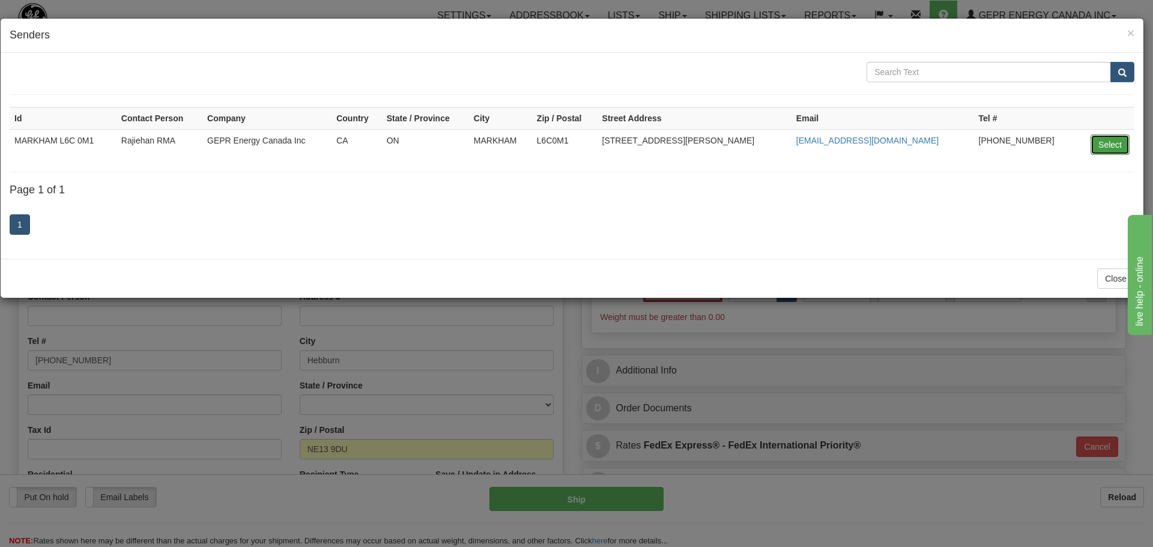
click at [1112, 148] on button "Select" at bounding box center [1109, 144] width 39 height 20
type input "MARKHAM L6C 0M1"
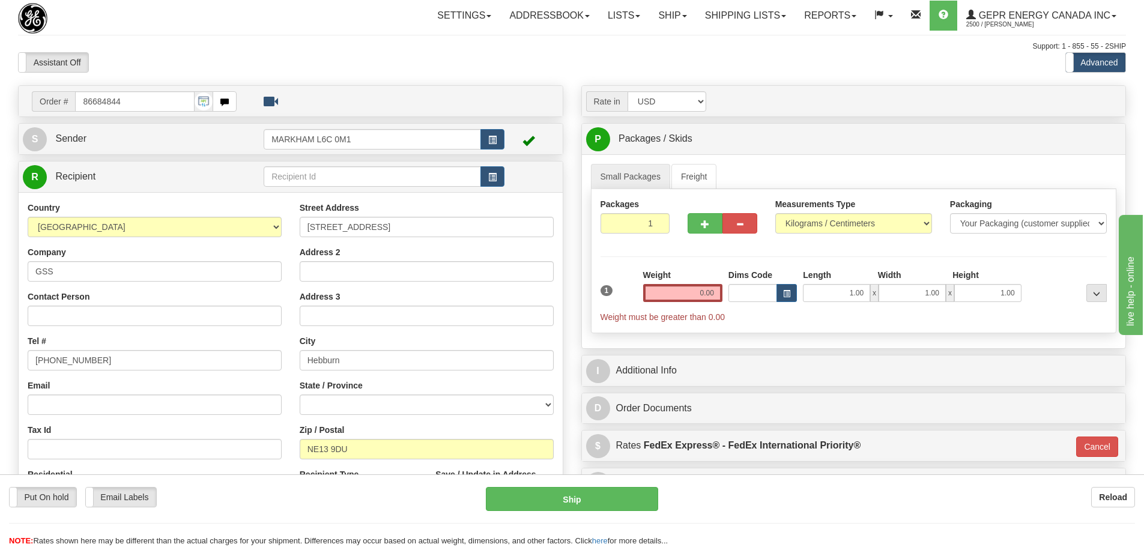
click at [286, 210] on div "Country [GEOGRAPHIC_DATA] [GEOGRAPHIC_DATA] [GEOGRAPHIC_DATA] [GEOGRAPHIC_DATA]…" at bounding box center [155, 357] width 272 height 311
click at [369, 266] on input "Address 2" at bounding box center [427, 271] width 254 height 20
paste input "Monkton Business Park South"
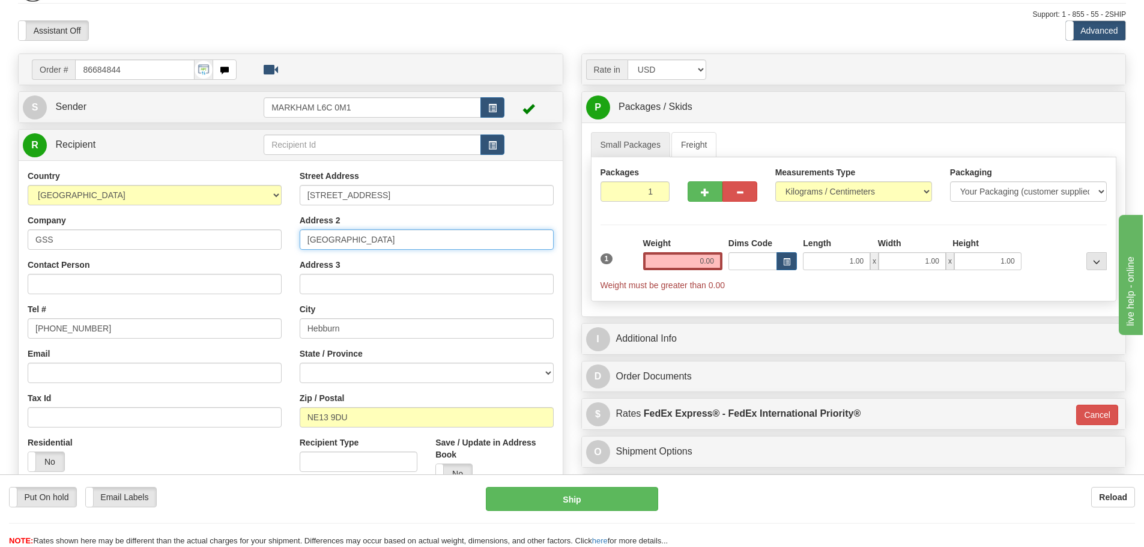
scroll to position [60, 0]
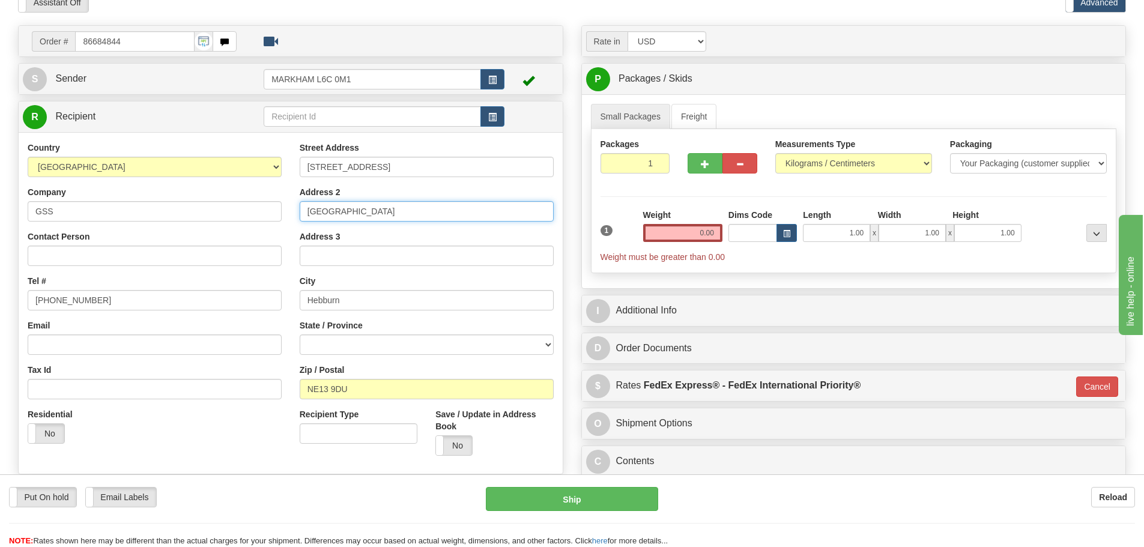
type input "Monkton Business Park South"
click at [375, 341] on select "Aberdeen City Aberdeenshire Angus Antrim and Newtownabbey Ards and North Down A…" at bounding box center [427, 344] width 254 height 20
click at [293, 214] on div "Street Address 1 Merchant Court Address 2 Monkton Business Park South Address 3…" at bounding box center [427, 303] width 272 height 323
click at [373, 340] on select "Aberdeen City Aberdeenshire Angus Antrim and Newtownabbey Ards and North Down A…" at bounding box center [427, 344] width 254 height 20
click at [292, 190] on div "Street Address 1 Merchant Court Address 2 Monkton Business Park South Address 3…" at bounding box center [427, 303] width 272 height 323
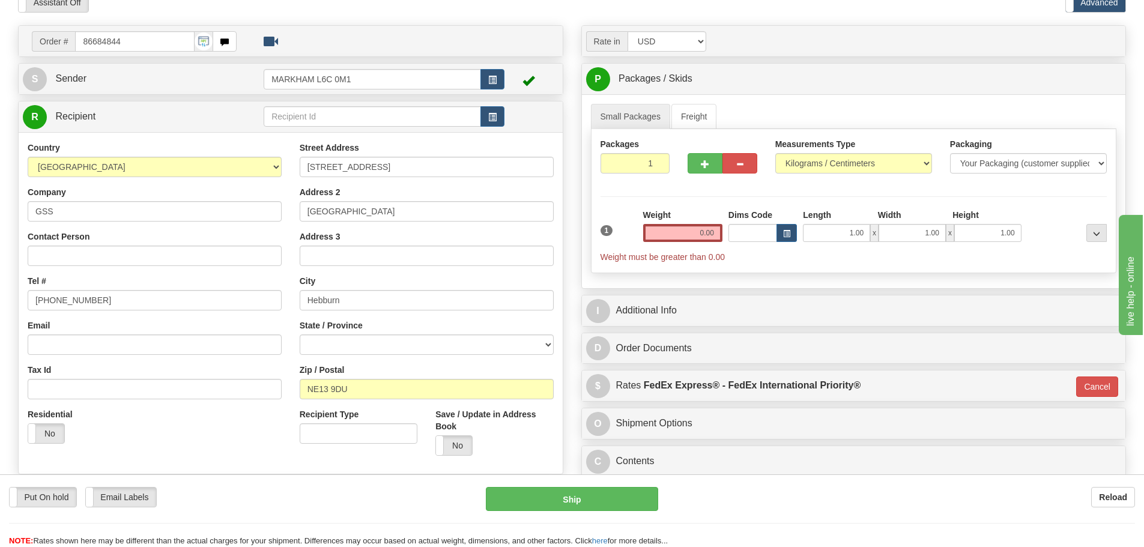
click at [360, 327] on label "State / Province" at bounding box center [331, 325] width 63 height 12
click at [360, 334] on select "Aberdeen City Aberdeenshire Angus Antrim and Newtownabbey Ards and North Down A…" at bounding box center [427, 344] width 254 height 20
click at [357, 343] on select "Aberdeen City Aberdeenshire Angus Antrim and Newtownabbey Ards and North Down A…" at bounding box center [427, 344] width 254 height 20
click at [130, 255] on input "Contact Person" at bounding box center [155, 256] width 254 height 20
paste input "Robert Curry"
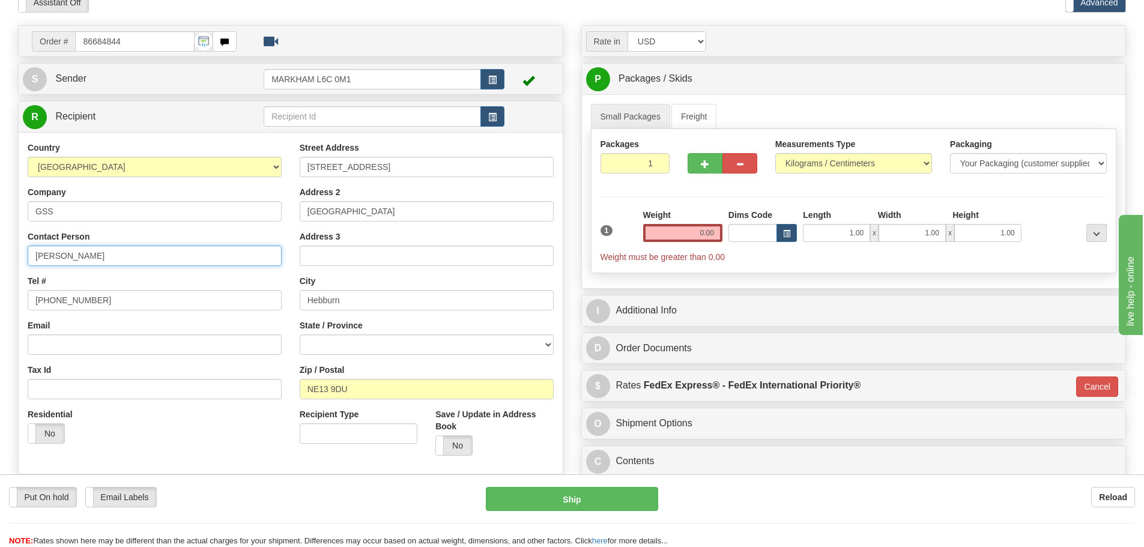
type input "Robert Curry"
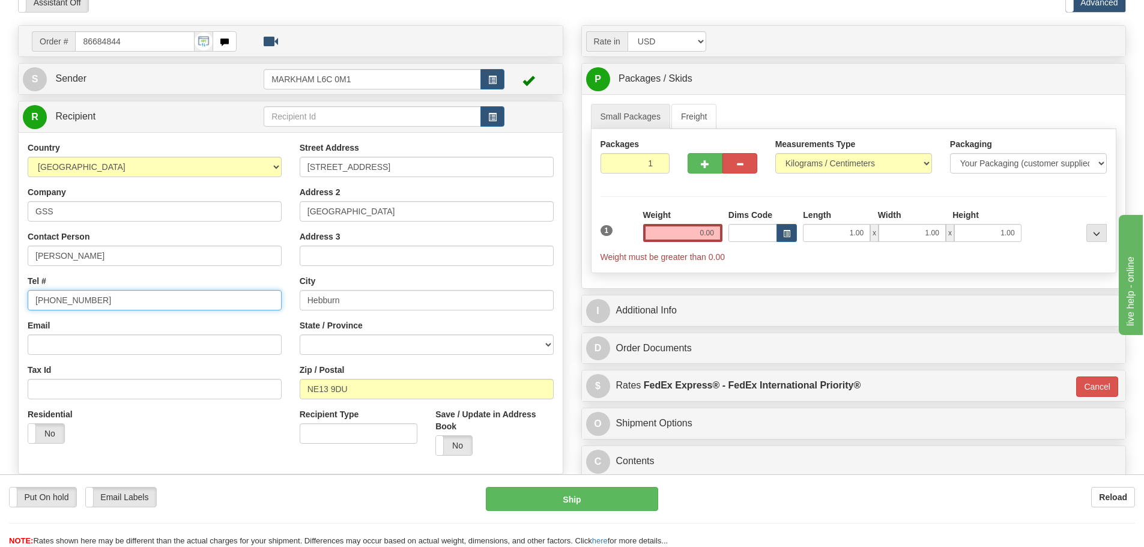
drag, startPoint x: 151, startPoint y: 297, endPoint x: 10, endPoint y: 297, distance: 141.1
click at [10, 297] on div "Order # 86684844 S" at bounding box center [290, 290] width 563 height 530
paste input "0191 4950300"
type input "0191 4950300"
click at [11, 288] on div "Order # 86684844 S" at bounding box center [290, 290] width 563 height 530
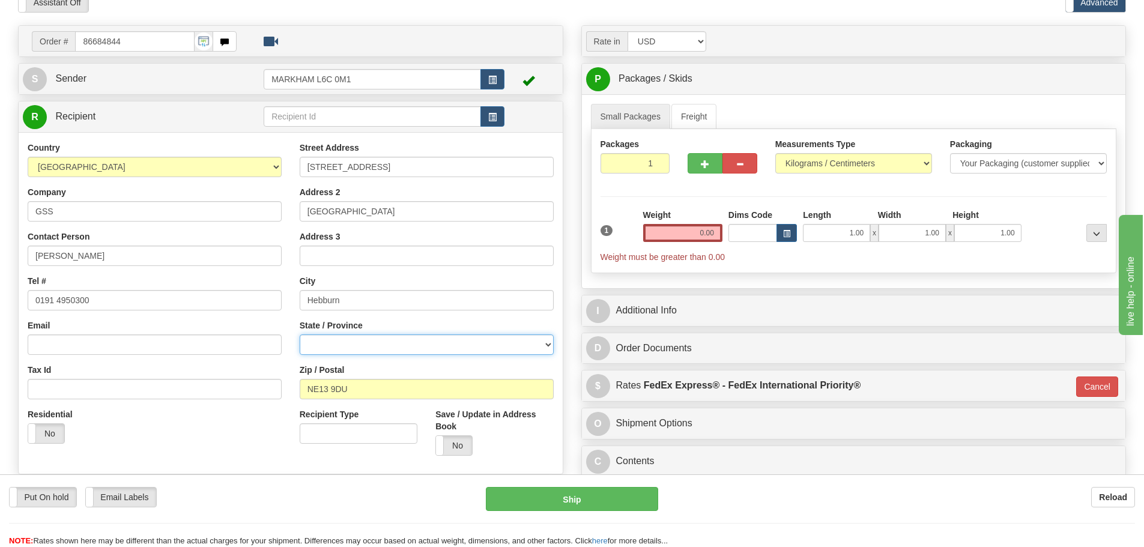
click at [460, 351] on select "Aberdeen City Aberdeenshire Angus Antrim and Newtownabbey Ards and North Down A…" at bounding box center [427, 344] width 254 height 20
click at [279, 185] on div "Country [GEOGRAPHIC_DATA] [GEOGRAPHIC_DATA] [GEOGRAPHIC_DATA] [GEOGRAPHIC_DATA]…" at bounding box center [155, 297] width 272 height 311
click at [381, 344] on select "Aberdeen City Aberdeenshire Angus Antrim and Newtownabbey Ards and North Down A…" at bounding box center [427, 344] width 254 height 20
click at [292, 213] on div "Street Address 1 Merchant Court Address 2 Monkton Business Park South Address 3…" at bounding box center [427, 303] width 272 height 323
drag, startPoint x: 357, startPoint y: 394, endPoint x: 283, endPoint y: 400, distance: 74.1
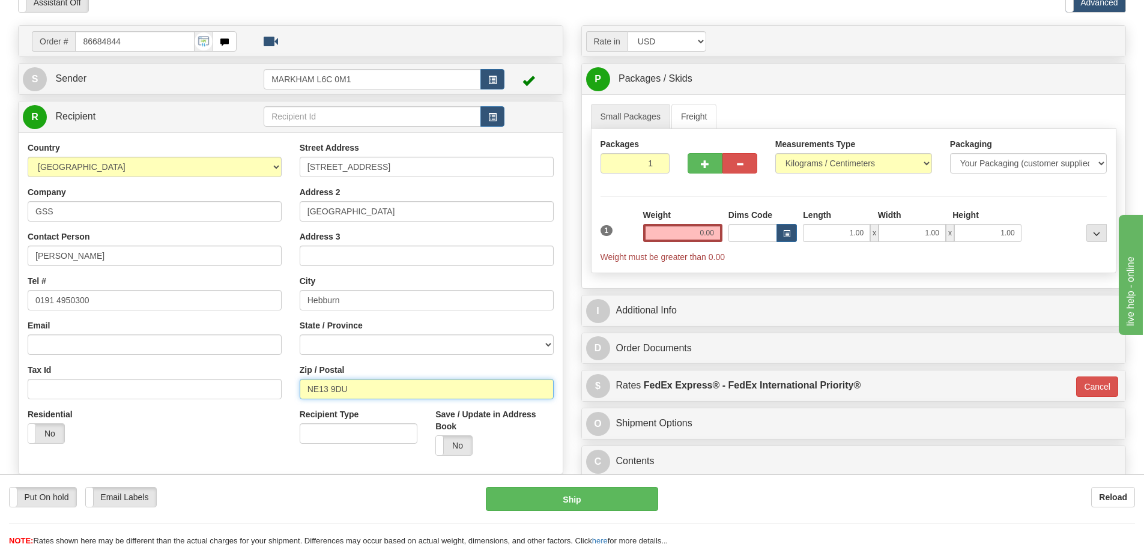
click at [283, 402] on div "Country [GEOGRAPHIC_DATA] [GEOGRAPHIC_DATA] [GEOGRAPHIC_DATA] [GEOGRAPHIC_DATA]…" at bounding box center [291, 303] width 544 height 323
click at [289, 385] on div "Country [GEOGRAPHIC_DATA] [GEOGRAPHIC_DATA] [GEOGRAPHIC_DATA] [GEOGRAPHIC_DATA]…" at bounding box center [155, 297] width 272 height 311
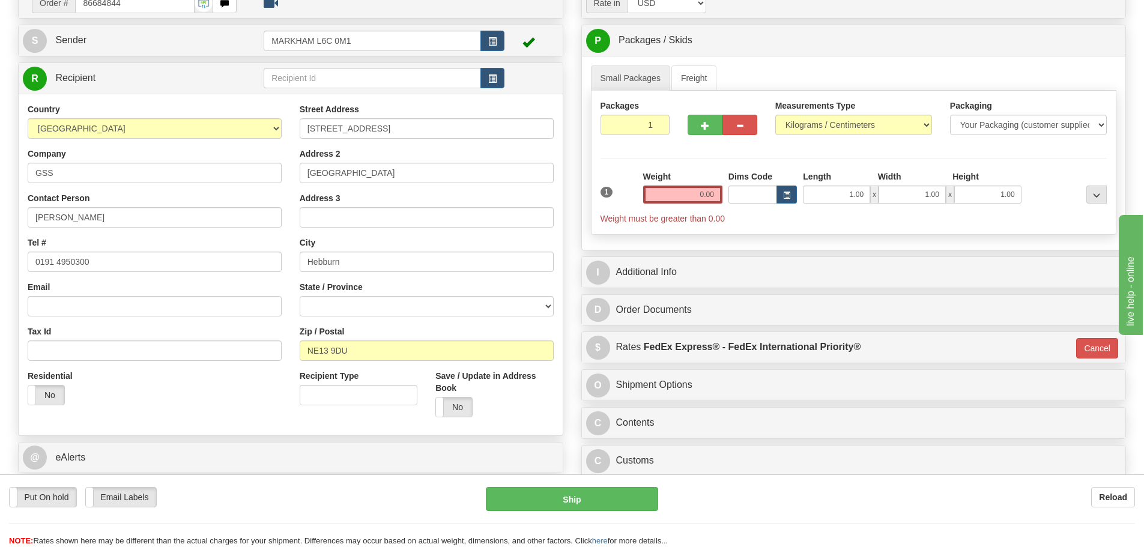
scroll to position [120, 0]
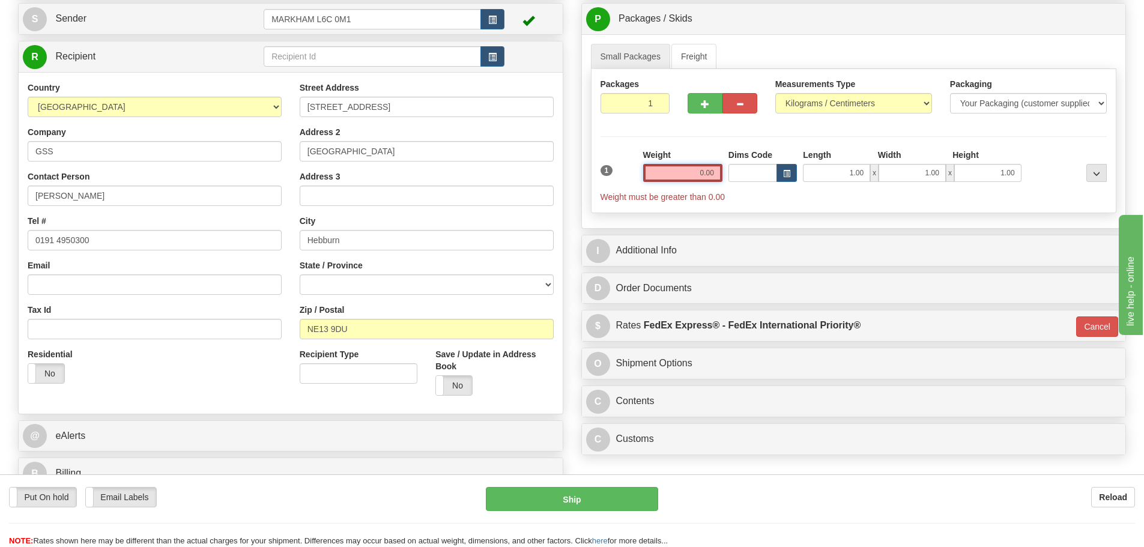
click at [675, 177] on input "0.00" at bounding box center [682, 173] width 79 height 18
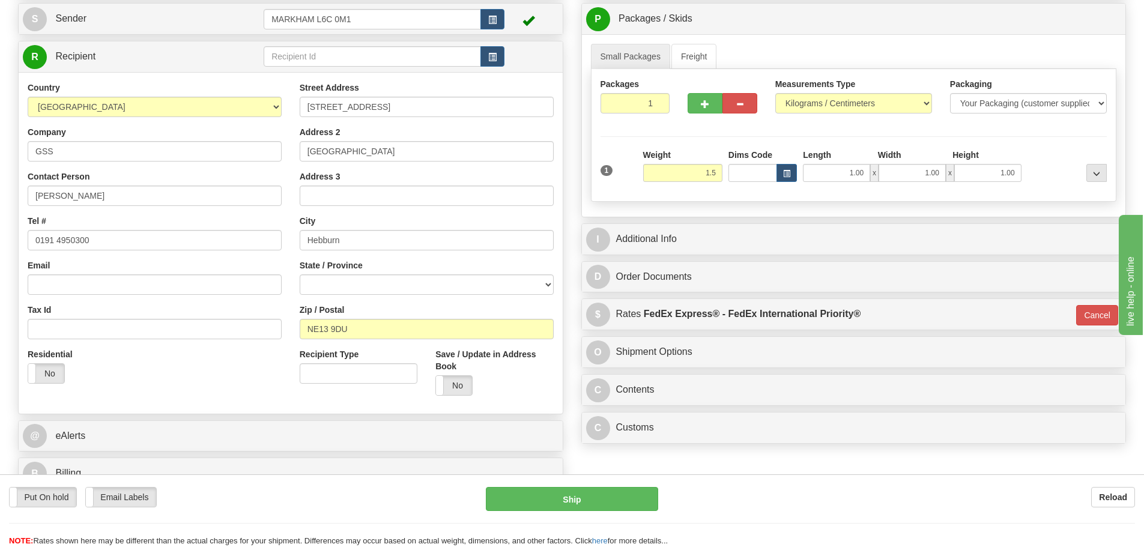
type input "1.50"
type input "01"
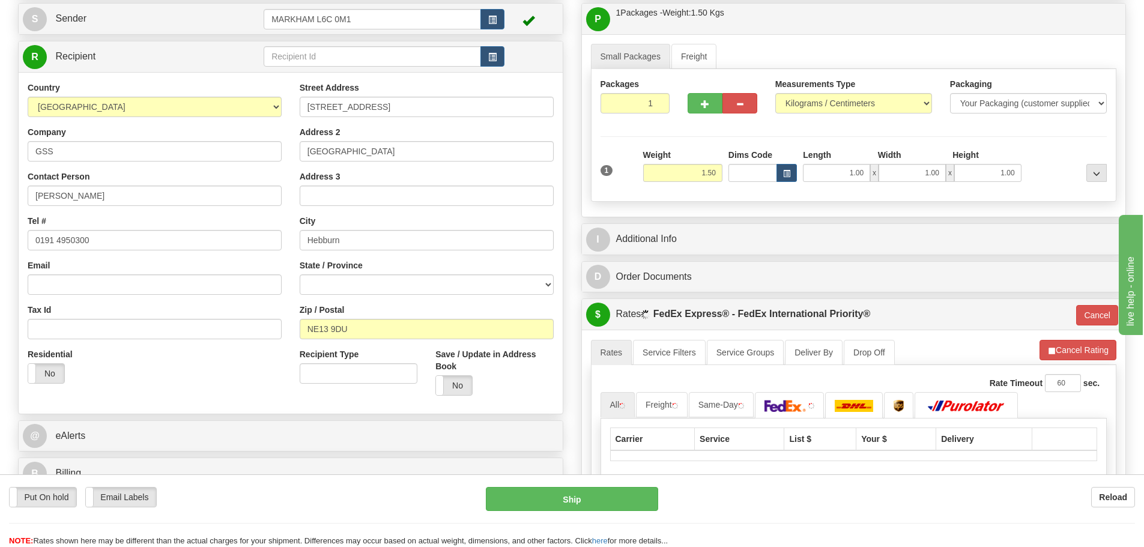
drag, startPoint x: 651, startPoint y: 153, endPoint x: 654, endPoint y: 160, distance: 8.1
click at [651, 153] on label "Weight" at bounding box center [657, 155] width 28 height 12
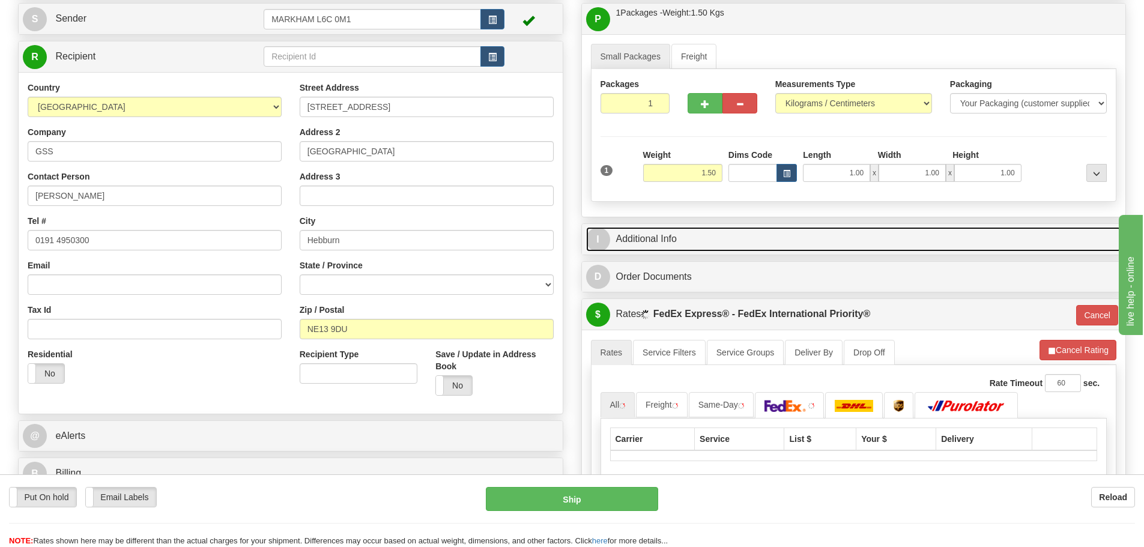
click at [671, 234] on link "I Additional Info" at bounding box center [854, 239] width 536 height 25
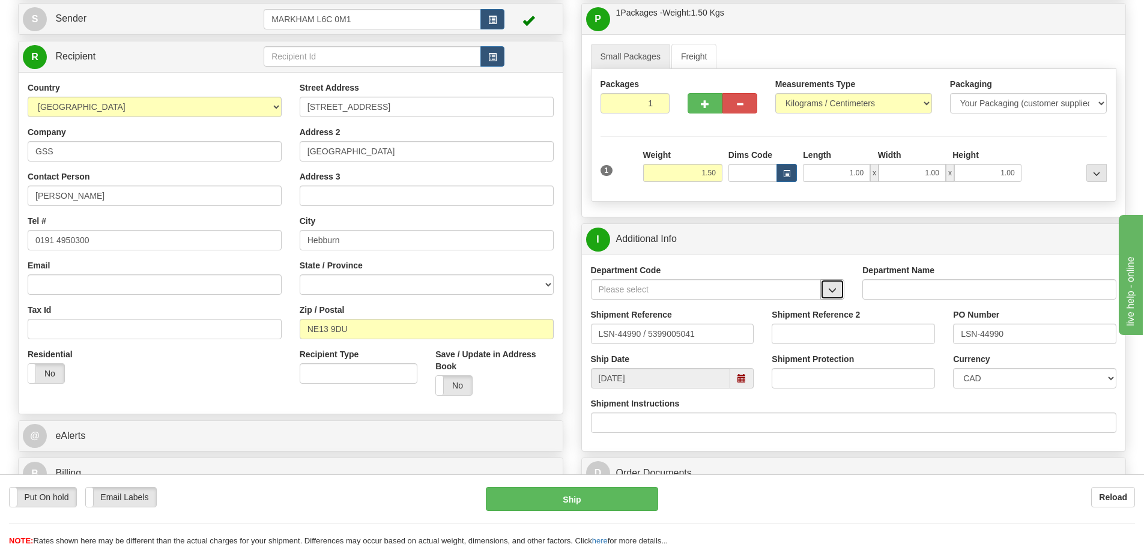
click at [829, 280] on button "button" at bounding box center [832, 289] width 24 height 20
click at [615, 308] on div "SER" at bounding box center [703, 307] width 219 height 13
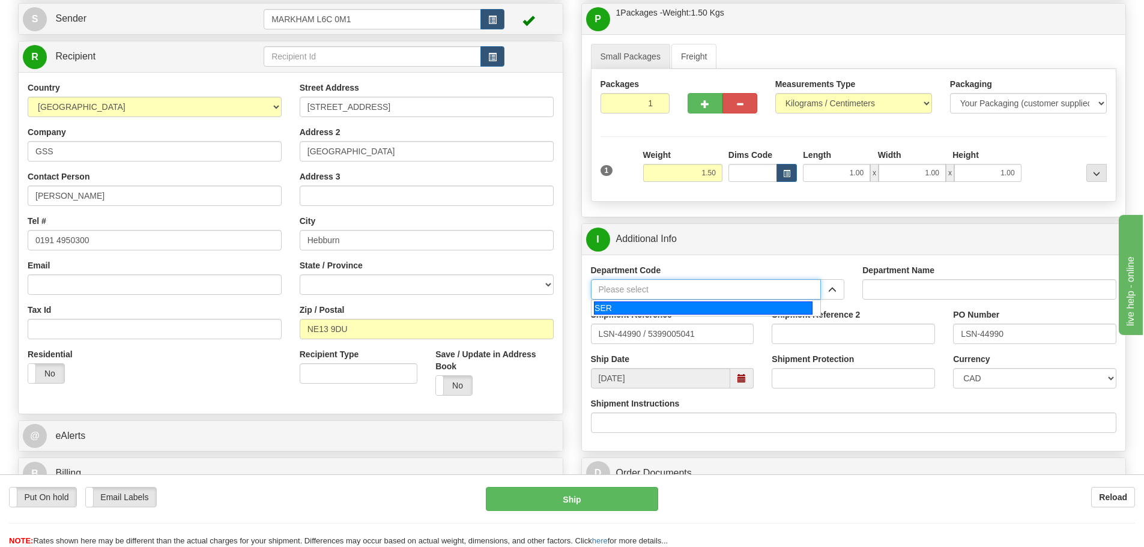
type input "SER"
type input "SERVICE DEPARTMENT"
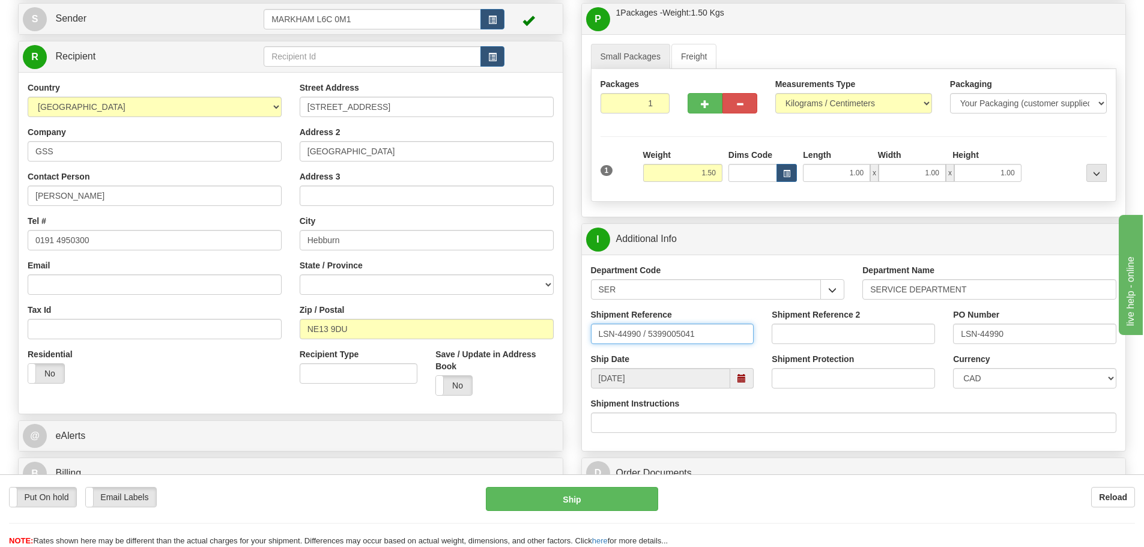
click at [643, 337] on input "LSN-44990 / 5399005041" at bounding box center [672, 334] width 163 height 20
type input "LSN-44990 RMA 5399005041"
click at [976, 368] on select "CAD USD EUR ZAR RON ANG ARN AUD AUS AWG BBD BFR BGN BHD BMD BND BRC BRL CHP CKZ…" at bounding box center [1034, 378] width 163 height 20
select select "1"
click at [953, 368] on select "CAD USD EUR ZAR RON ANG ARN AUD AUS AWG BBD BFR BGN BHD BMD BND BRC BRL CHP CKZ…" at bounding box center [1034, 378] width 163 height 20
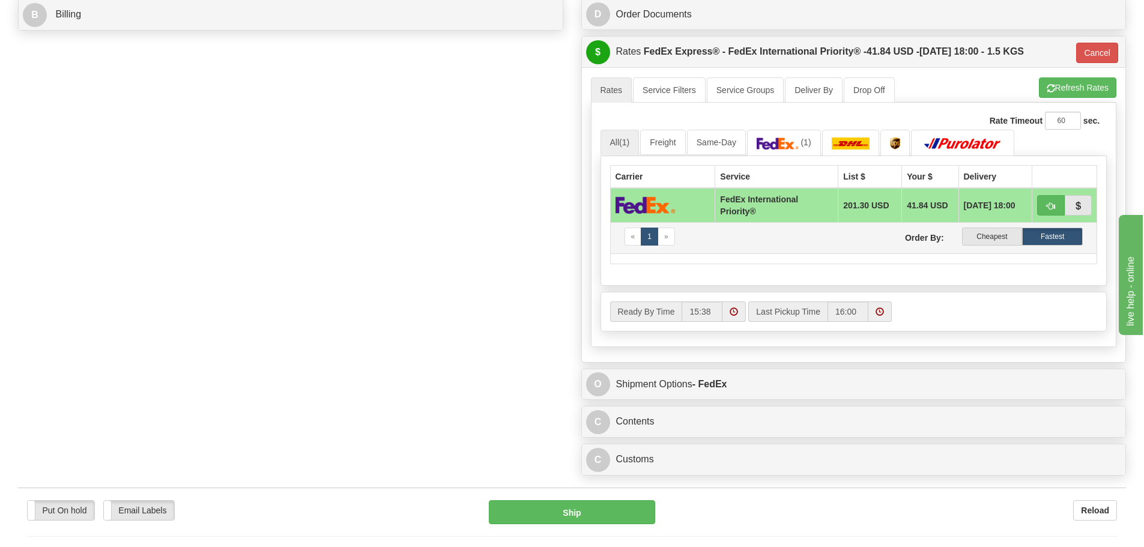
scroll to position [600, 0]
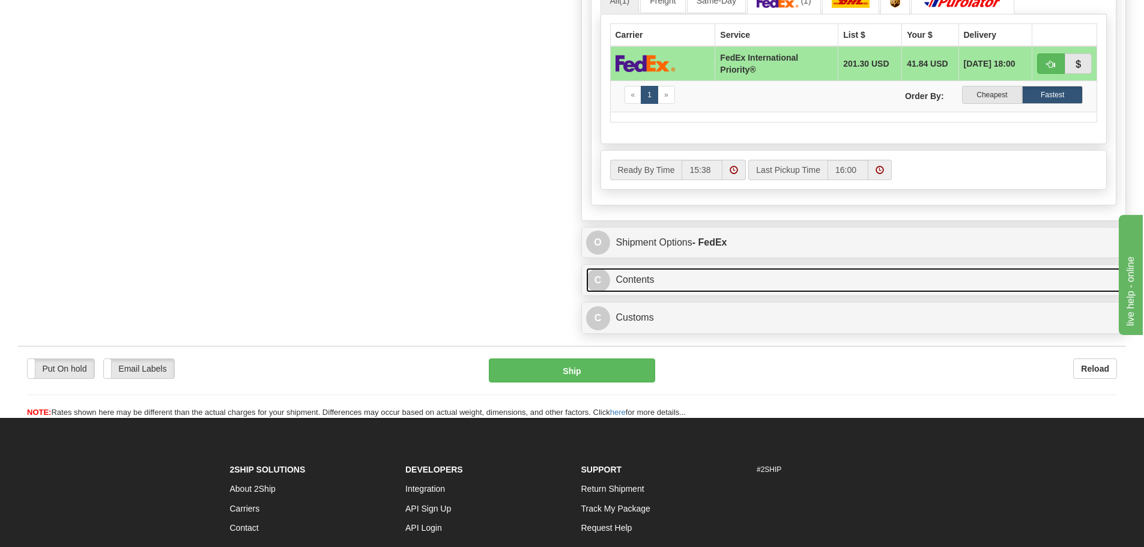
click at [686, 287] on link "C Contents" at bounding box center [854, 280] width 536 height 25
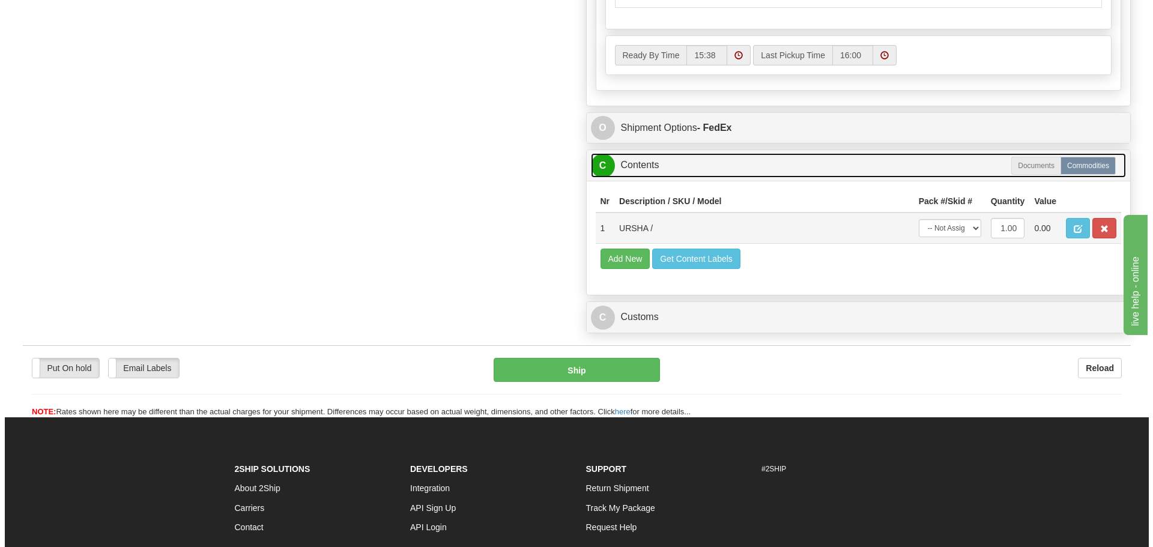
scroll to position [841, 0]
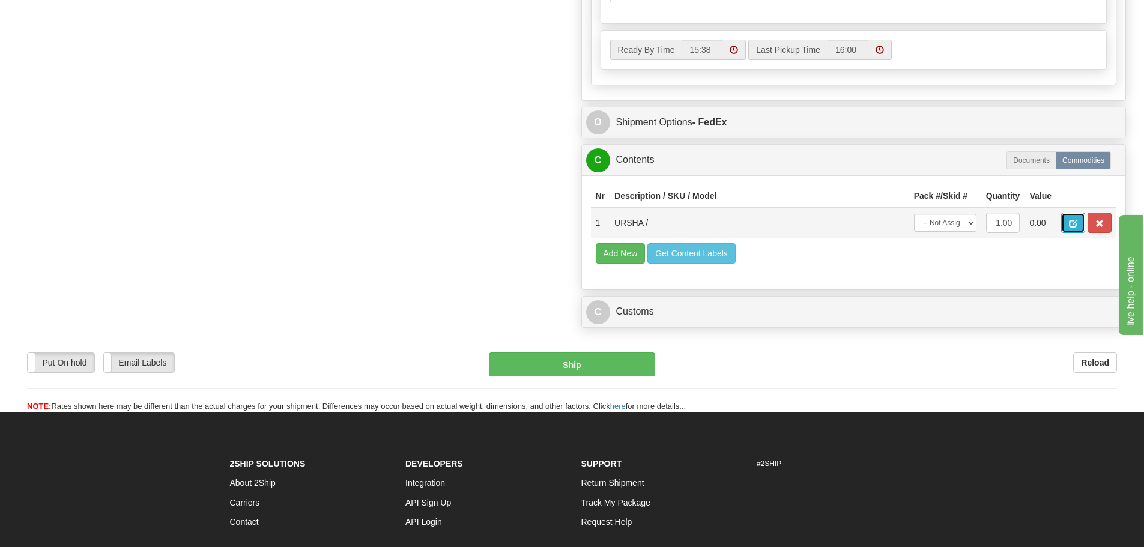
click at [1076, 216] on button "button" at bounding box center [1073, 223] width 24 height 20
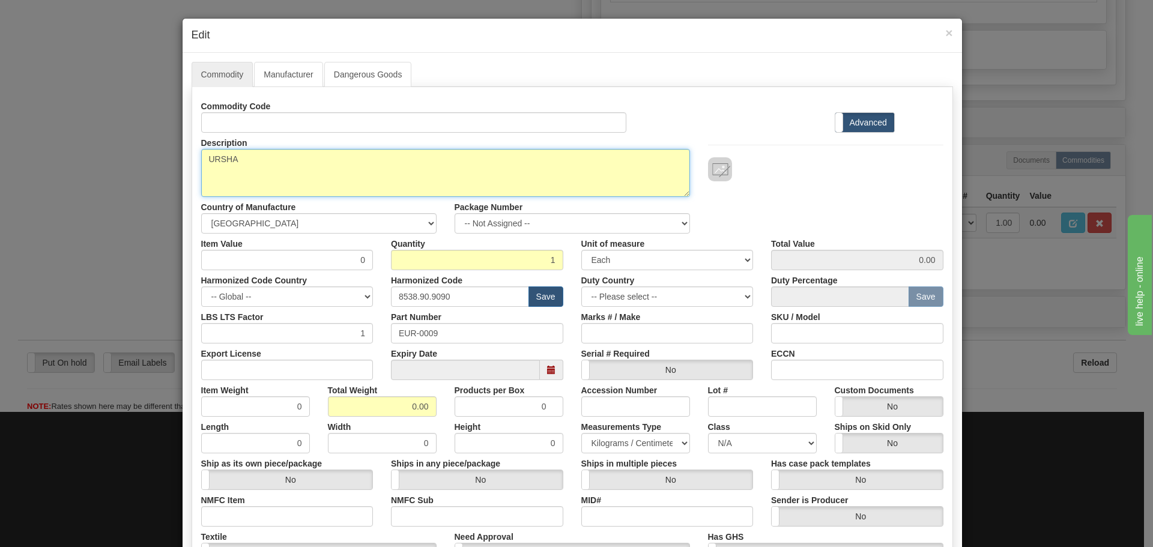
drag, startPoint x: 319, startPoint y: 161, endPoint x: 177, endPoint y: 177, distance: 143.1
click at [177, 177] on div "× Edit Commodity Manufacturer Dangerous Goods Commodity Code Standard Advanced …" at bounding box center [576, 273] width 1153 height 547
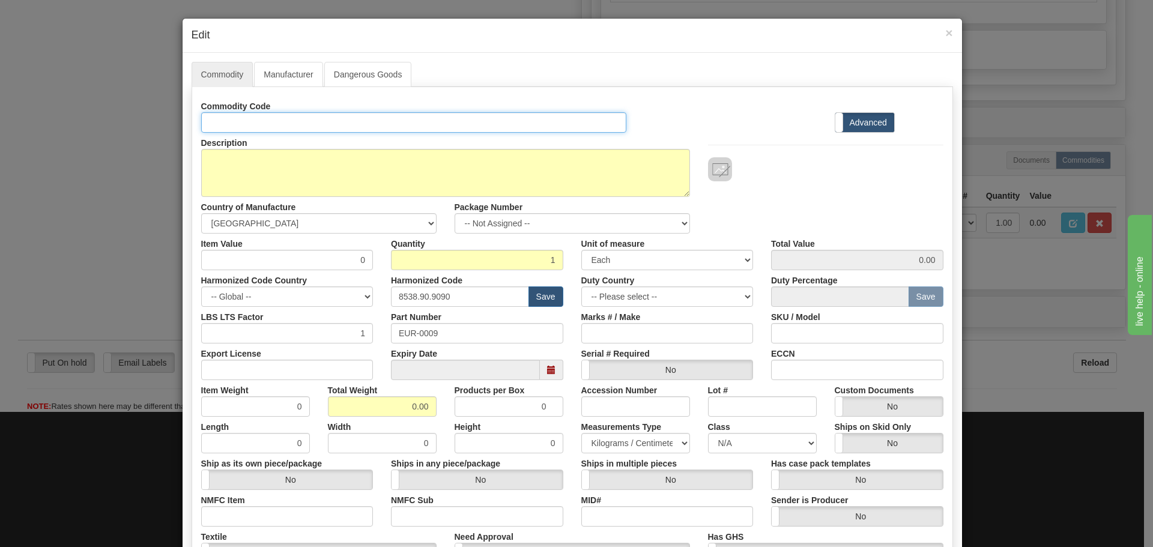
click at [244, 128] on input "Id" at bounding box center [414, 122] width 426 height 20
paste input "URSHA"
type input "URSHA"
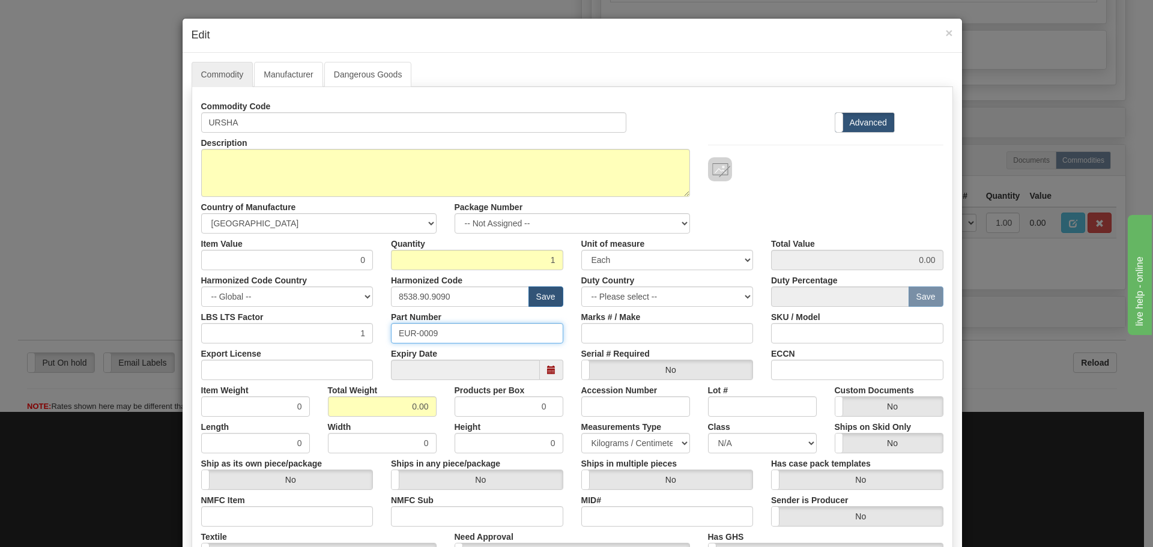
drag, startPoint x: 407, startPoint y: 331, endPoint x: 261, endPoint y: 333, distance: 145.9
click at [261, 333] on div "LBS LTS Factor 1 Part Number EUR-0009 Marks # / Make SKU / Model" at bounding box center [572, 325] width 760 height 37
paste input "URSHA"
type input "URSHA"
click at [376, 304] on div "Harmonized Code Country -- Global -- AFGHANISTAN ALAND ISLANDS ALBANIA ALGERIA …" at bounding box center [287, 288] width 190 height 37
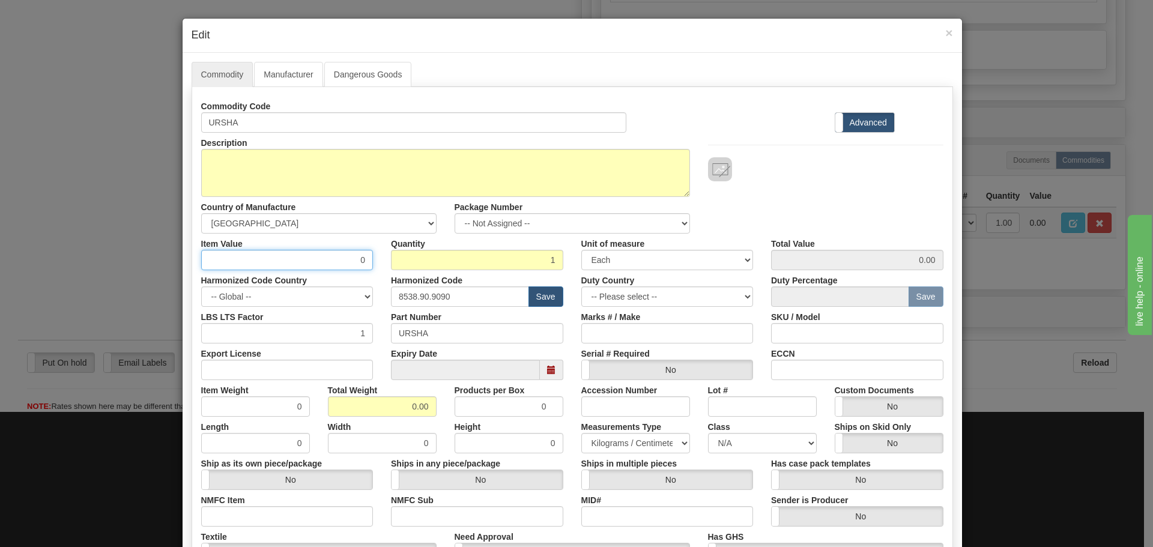
drag, startPoint x: 352, startPoint y: 266, endPoint x: 363, endPoint y: 270, distance: 11.6
click at [363, 270] on div "Commodity Code URSHA Standard Advanced Description URSHA Country of Manufacture…" at bounding box center [572, 348] width 742 height 504
type input "75"
type input "75.00"
drag, startPoint x: 471, startPoint y: 291, endPoint x: 309, endPoint y: 324, distance: 165.3
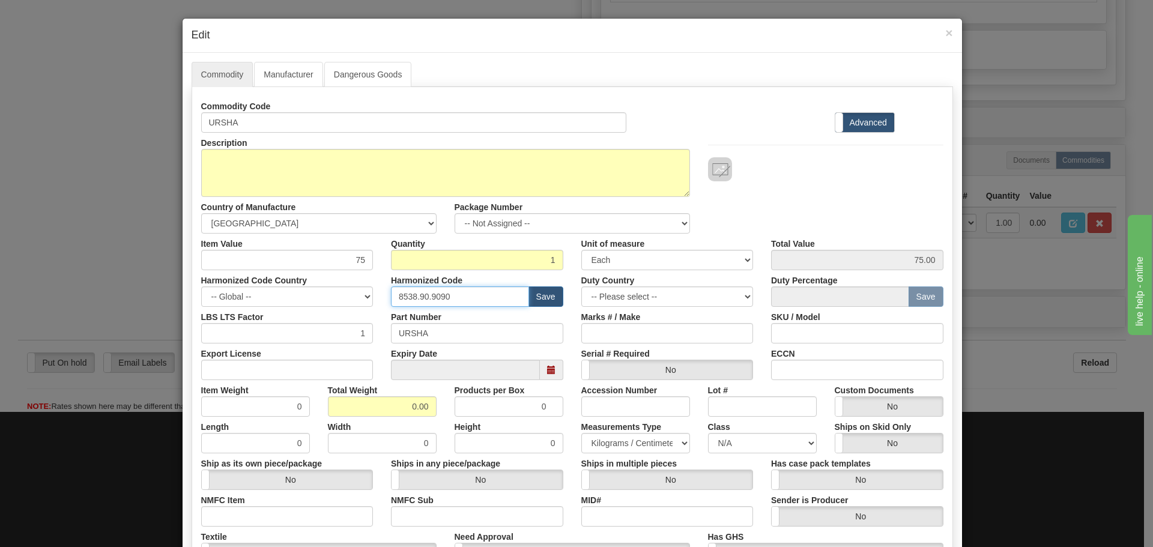
click at [309, 324] on div "Commodity Code URSHA Standard Advanced Description URSHA Country of Manufacture…" at bounding box center [572, 348] width 742 height 504
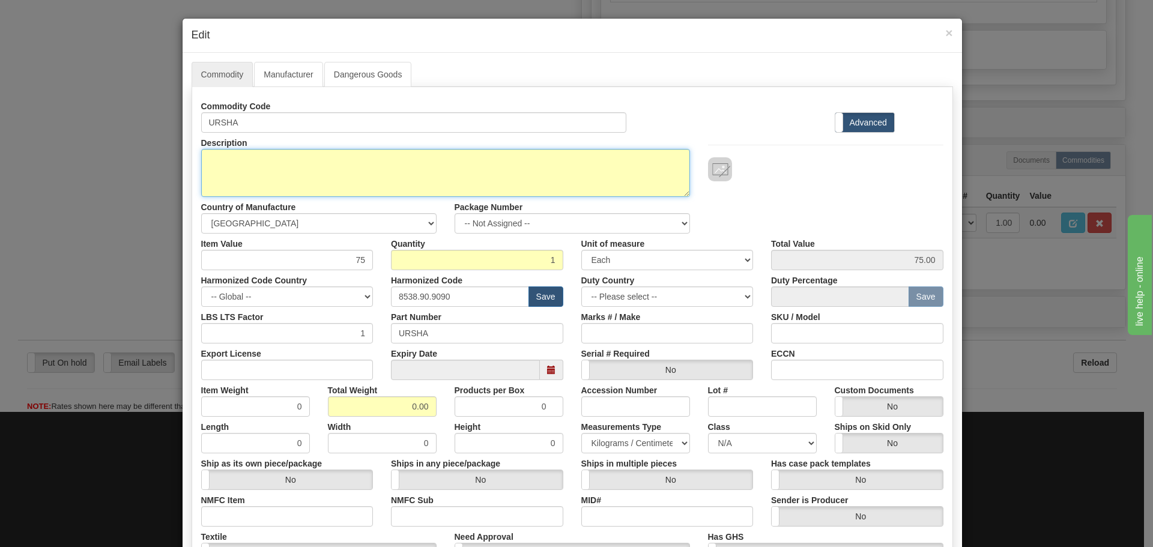
click at [417, 181] on textarea "URSHA" at bounding box center [445, 173] width 489 height 48
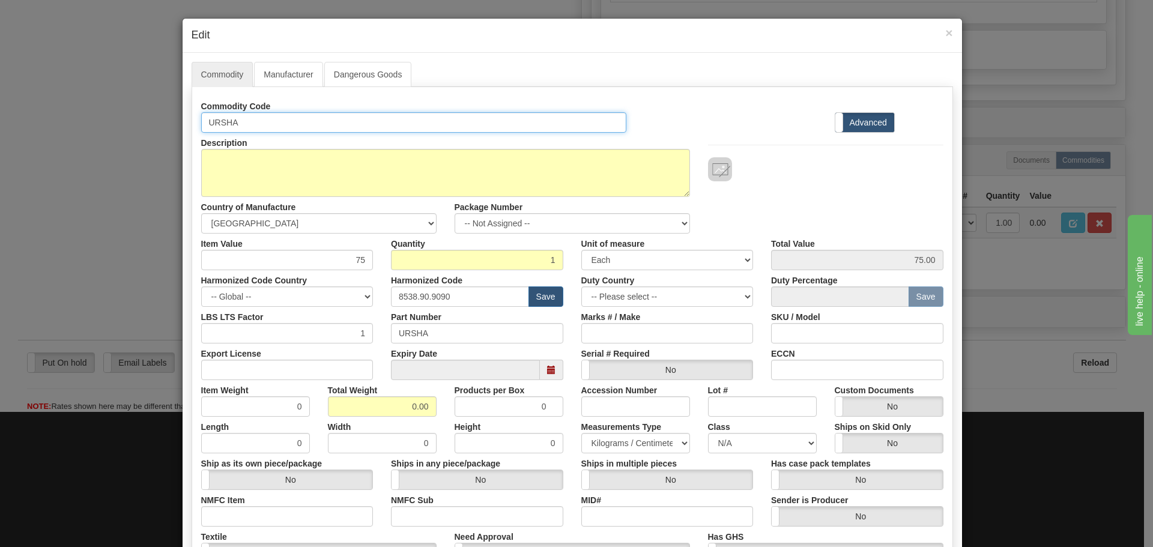
drag, startPoint x: 228, startPoint y: 116, endPoint x: 150, endPoint y: 118, distance: 77.5
click at [150, 118] on div "× Edit Commodity Manufacturer Dangerous Goods Commodity Code URSHA Standard Adv…" at bounding box center [576, 273] width 1153 height 547
click at [265, 127] on input "URSHA" at bounding box center [414, 122] width 426 height 20
drag, startPoint x: 265, startPoint y: 127, endPoint x: 163, endPoint y: 131, distance: 101.6
click at [163, 131] on div "× Edit Commodity Manufacturer Dangerous Goods Commodity Code URSHA Standard Adv…" at bounding box center [576, 273] width 1153 height 547
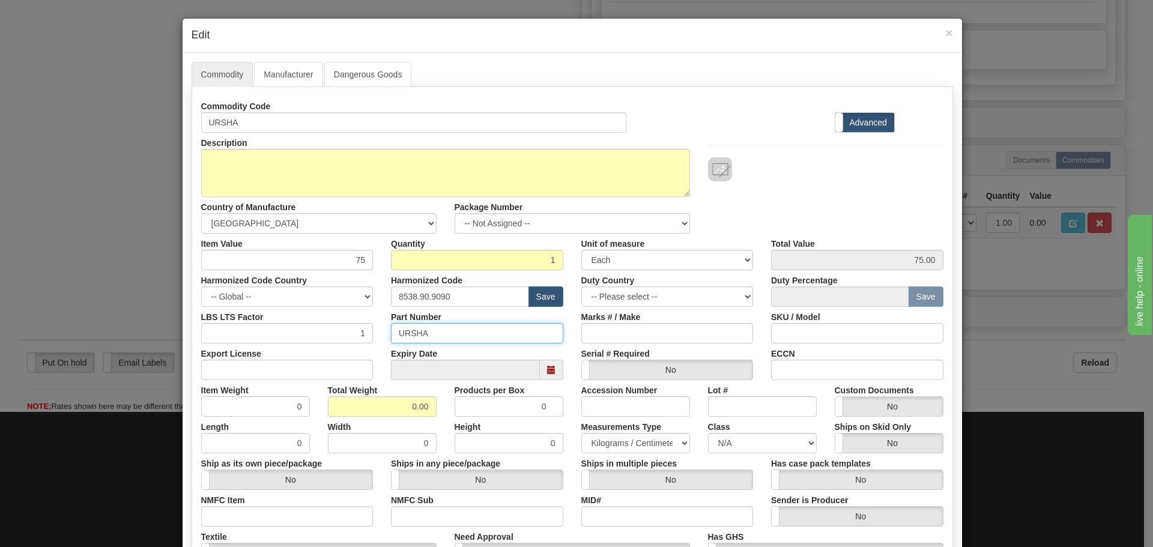
drag, startPoint x: 454, startPoint y: 334, endPoint x: 305, endPoint y: 336, distance: 148.9
click at [305, 338] on div "LBS LTS Factor 1 Part Number URSHA Marks # / Make SKU / Model" at bounding box center [572, 325] width 760 height 37
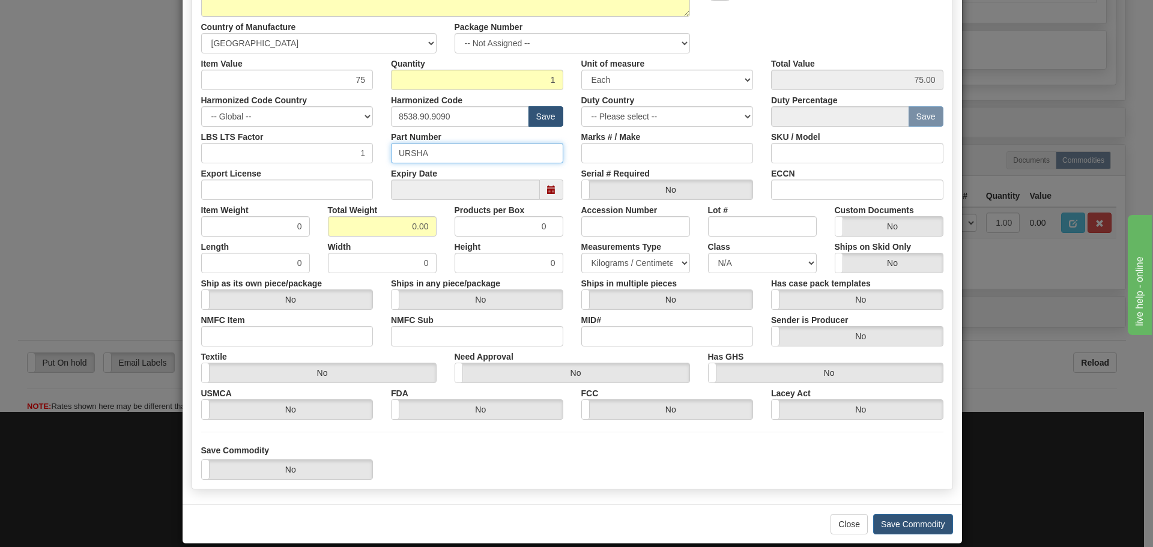
scroll to position [0, 0]
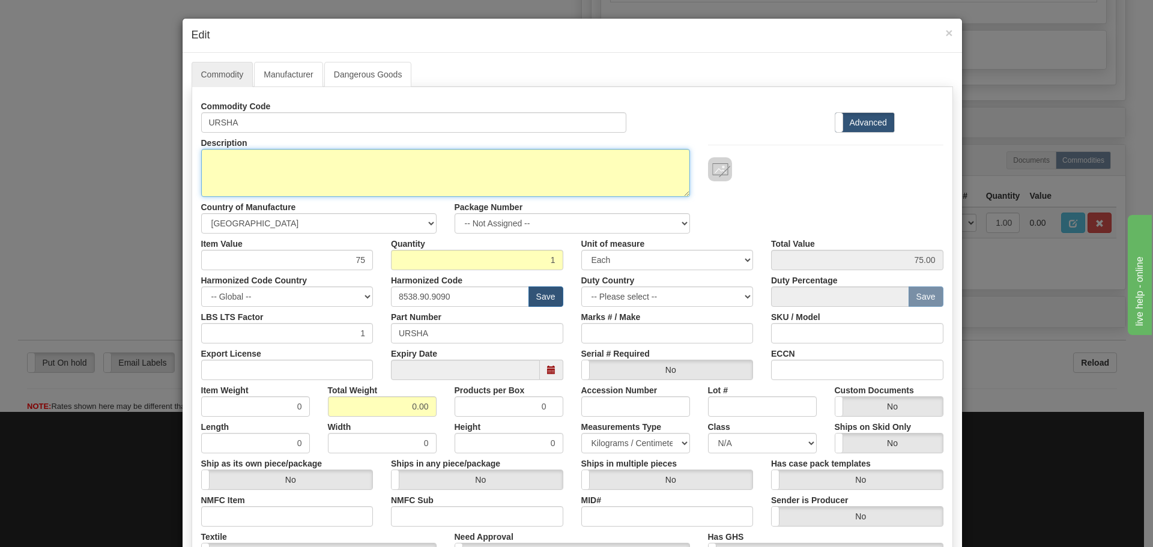
click at [493, 167] on textarea "URSHA" at bounding box center [445, 173] width 489 height 48
click at [244, 164] on textarea "URSHA" at bounding box center [445, 173] width 489 height 48
paste textarea "URSHA"
drag, startPoint x: 351, startPoint y: 163, endPoint x: -38, endPoint y: 197, distance: 390.5
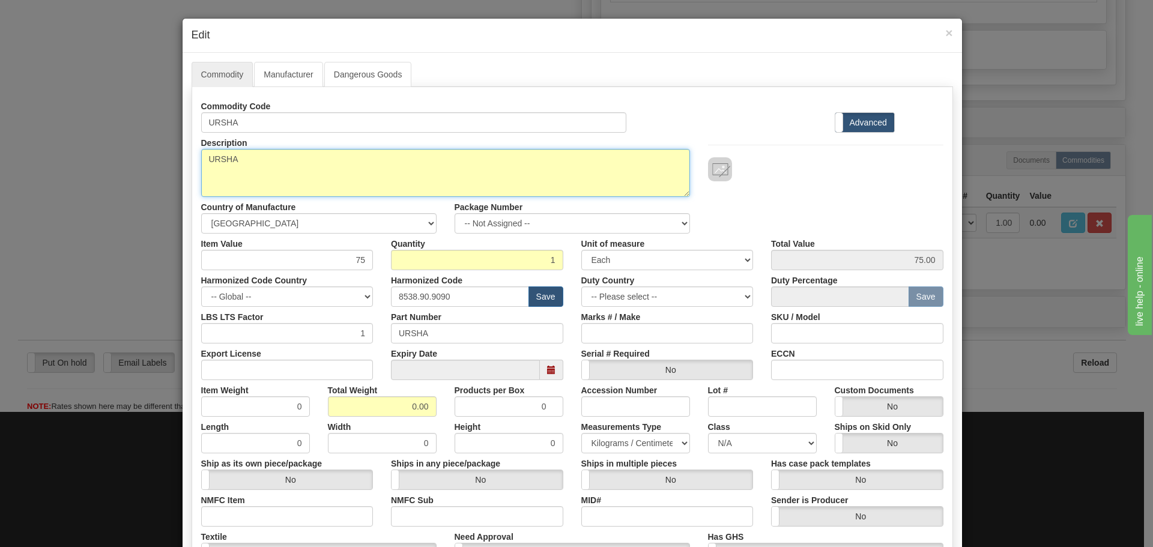
paste textarea "Power Supply Spares ATO"
type textarea "UR Power Supply Spares ATO"
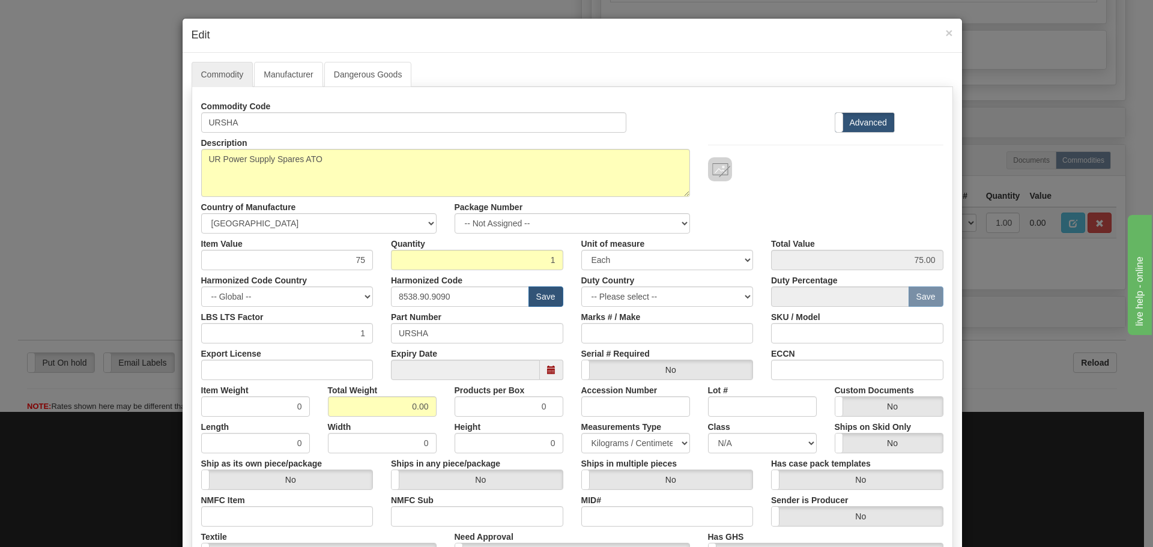
click at [372, 252] on div "Item Value 75" at bounding box center [287, 252] width 190 height 37
click at [369, 258] on div "Item Value 75" at bounding box center [287, 252] width 190 height 37
click at [376, 245] on div "Item Value 75" at bounding box center [287, 252] width 190 height 37
drag, startPoint x: 455, startPoint y: 290, endPoint x: 322, endPoint y: 307, distance: 133.7
click at [322, 307] on div "Commodity Code URSHA Standard Advanced Description URSHA Country of Manufacture…" at bounding box center [572, 348] width 742 height 504
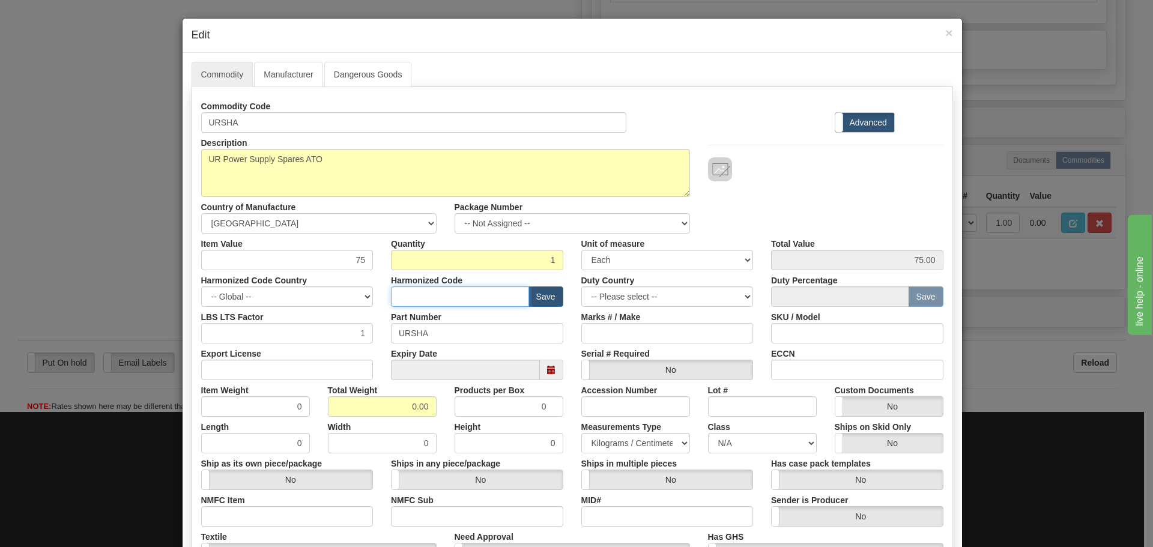
click at [398, 291] on input "text" at bounding box center [460, 296] width 138 height 20
type input "8537.10.9070"
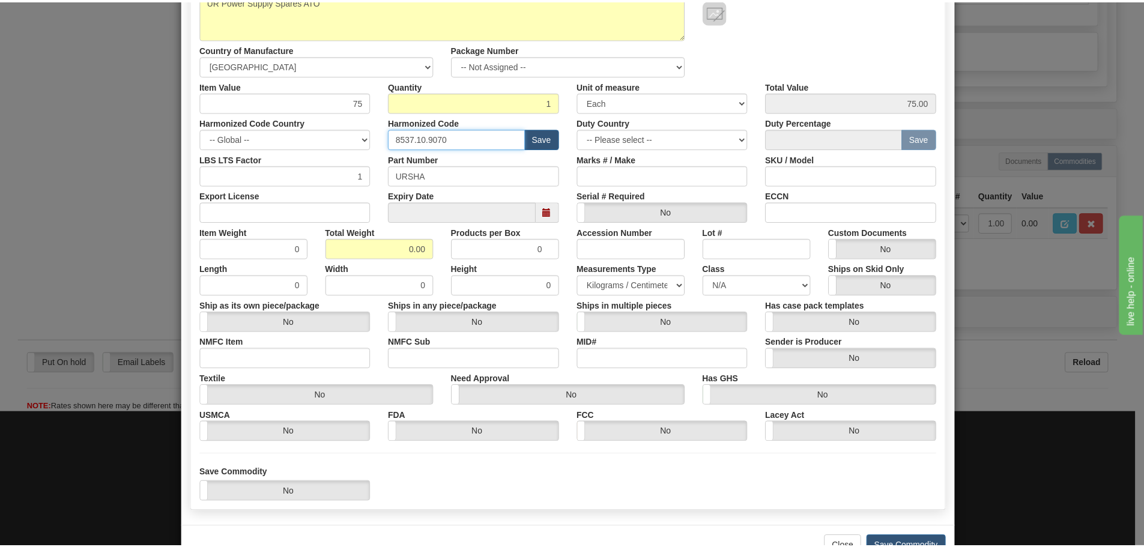
scroll to position [195, 0]
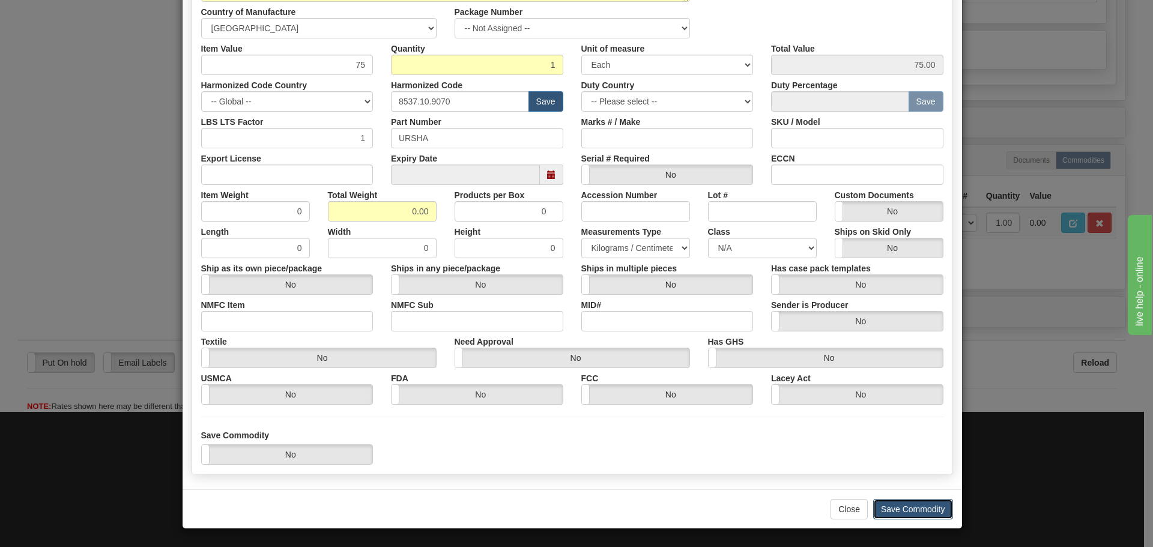
click at [909, 504] on button "Save Commodity" at bounding box center [913, 509] width 80 height 20
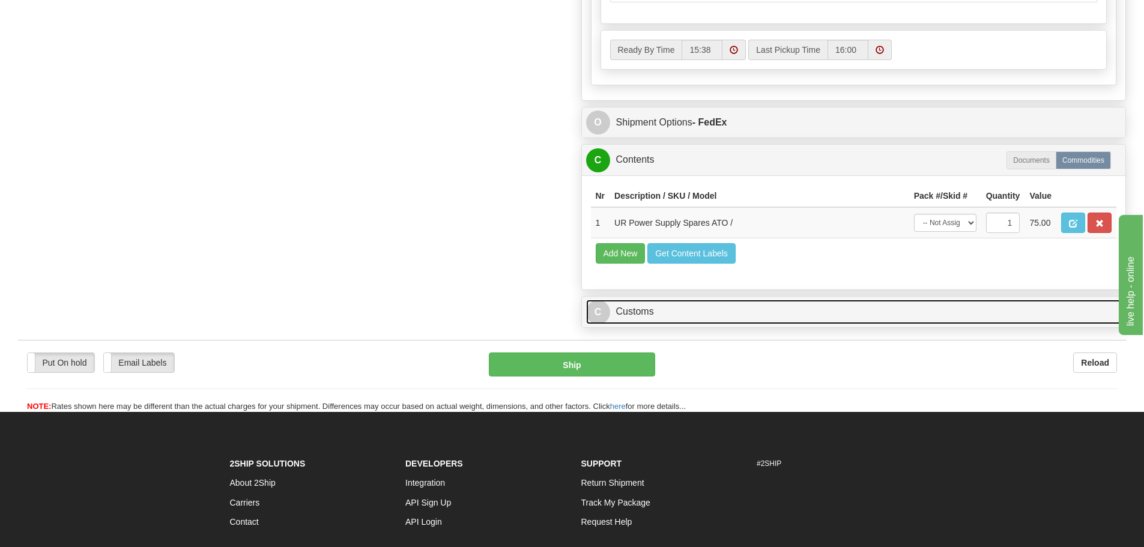
click at [663, 310] on link "C Customs" at bounding box center [854, 312] width 536 height 25
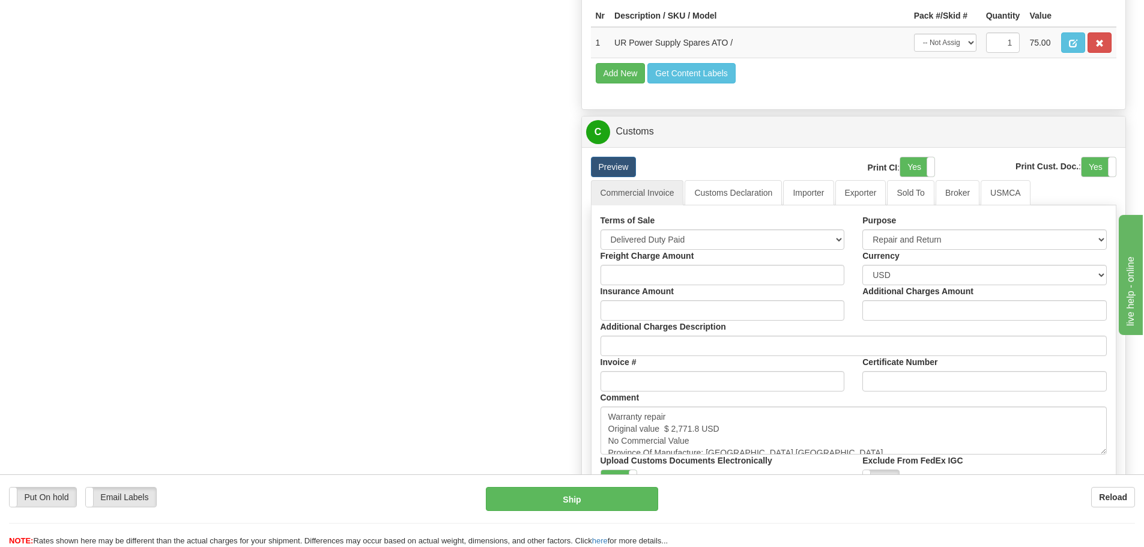
scroll to position [1081, 0]
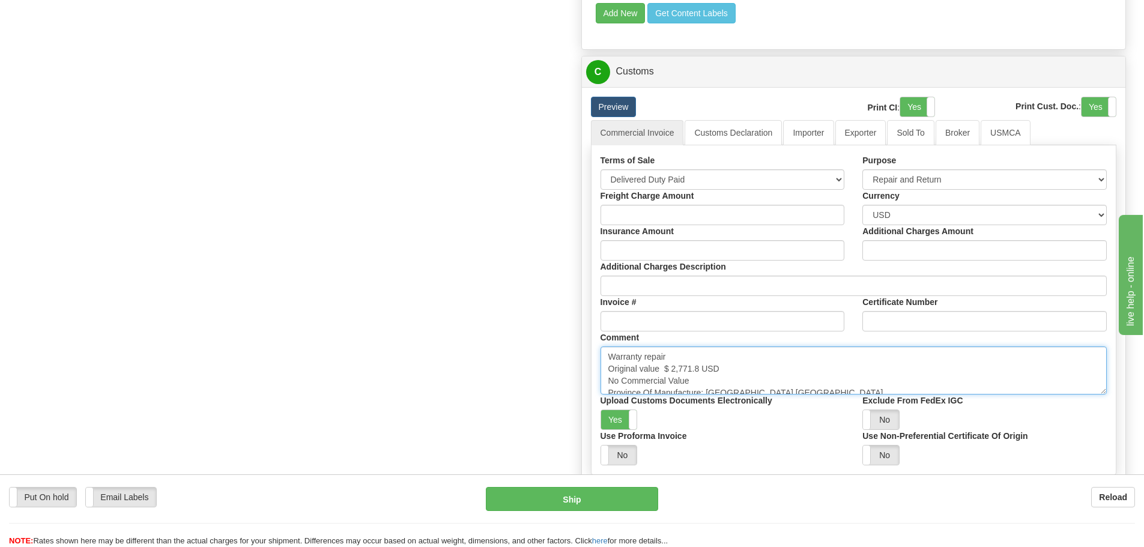
drag, startPoint x: 662, startPoint y: 369, endPoint x: 702, endPoint y: 364, distance: 40.5
click at [702, 364] on textarea "Warranty repair Original value $ 2,771.8 USD No Commercial Value Province Of Ma…" at bounding box center [853, 370] width 507 height 48
paste textarea "$ 1,953.34"
type textarea "Warranty repair Original value $ 1,953.34 USD No Commercial Value Province Of M…"
click at [818, 137] on link "Importer" at bounding box center [808, 132] width 50 height 25
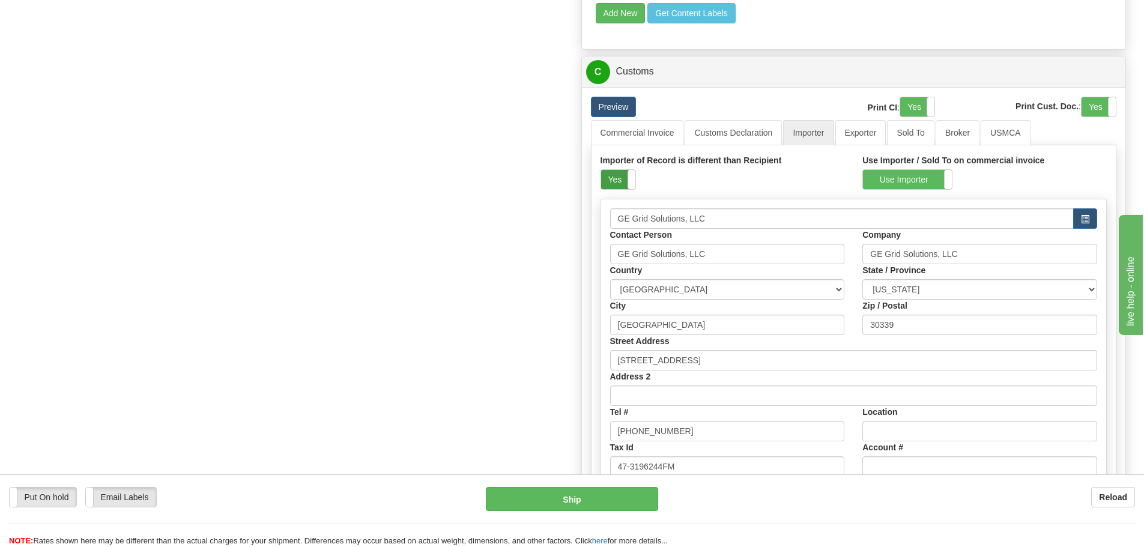
click at [615, 184] on label "Yes" at bounding box center [618, 179] width 34 height 19
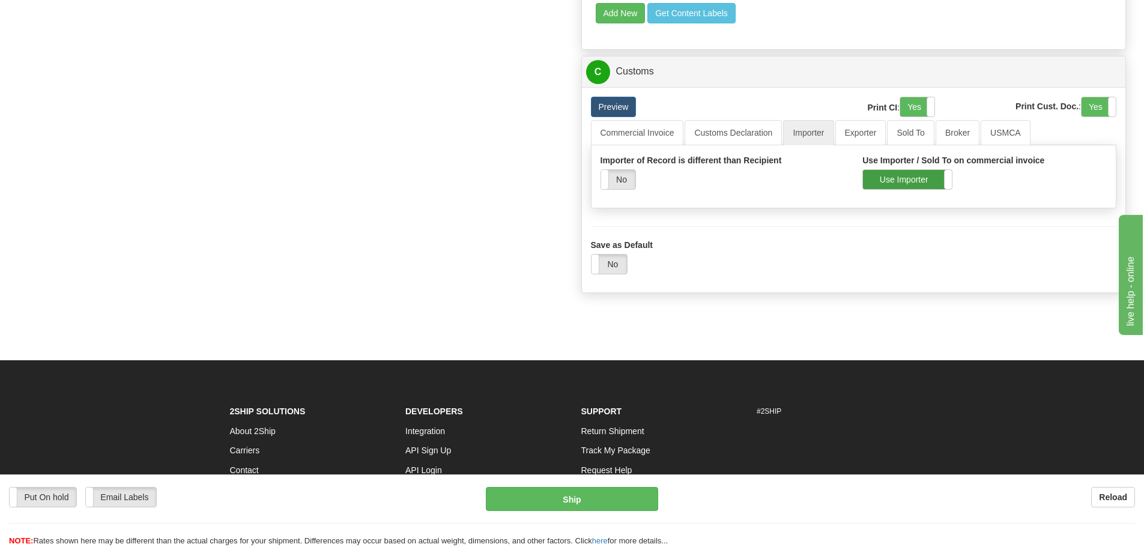
click at [878, 183] on label "Use Importer" at bounding box center [907, 179] width 89 height 19
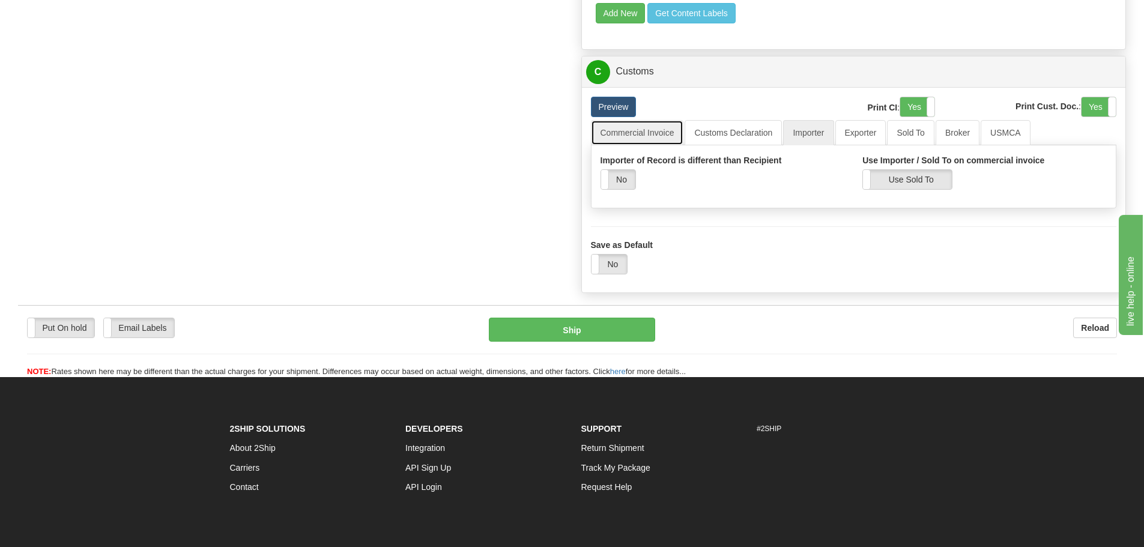
click at [643, 144] on link "Commercial Invoice" at bounding box center [637, 132] width 93 height 25
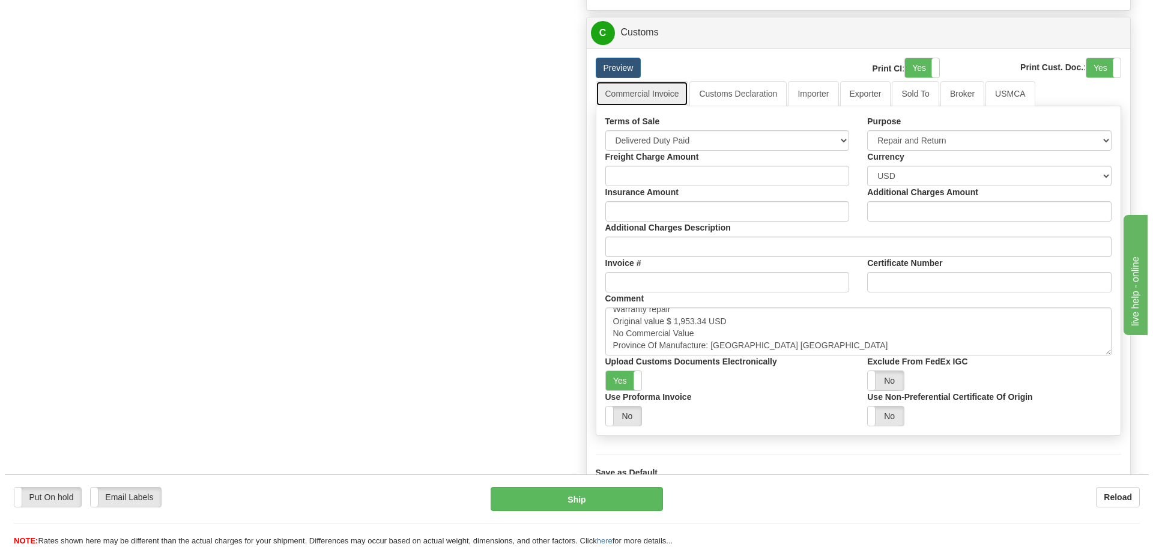
scroll to position [1141, 0]
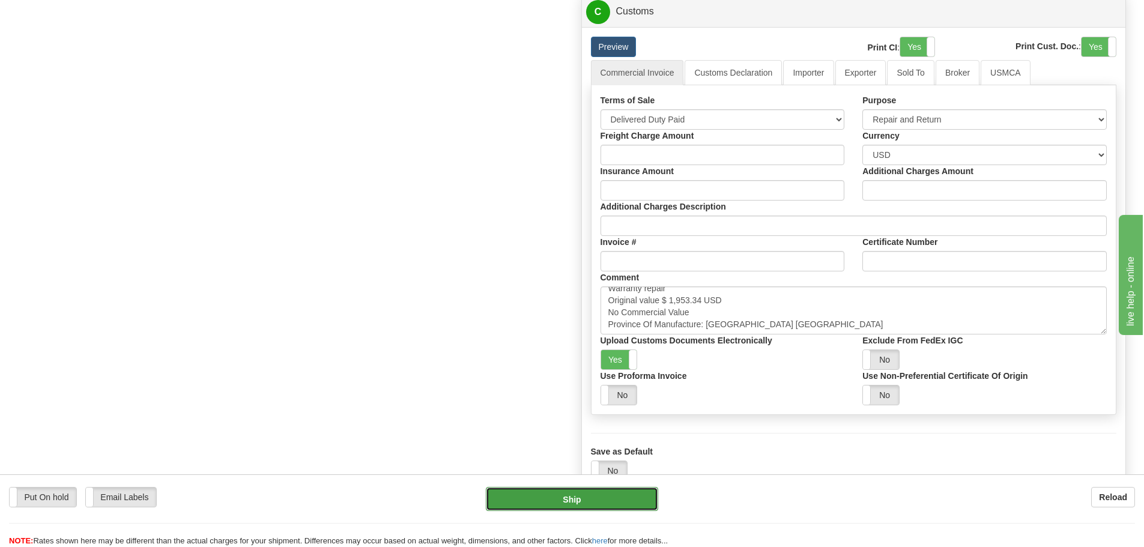
click at [576, 499] on button "Ship" at bounding box center [572, 499] width 172 height 24
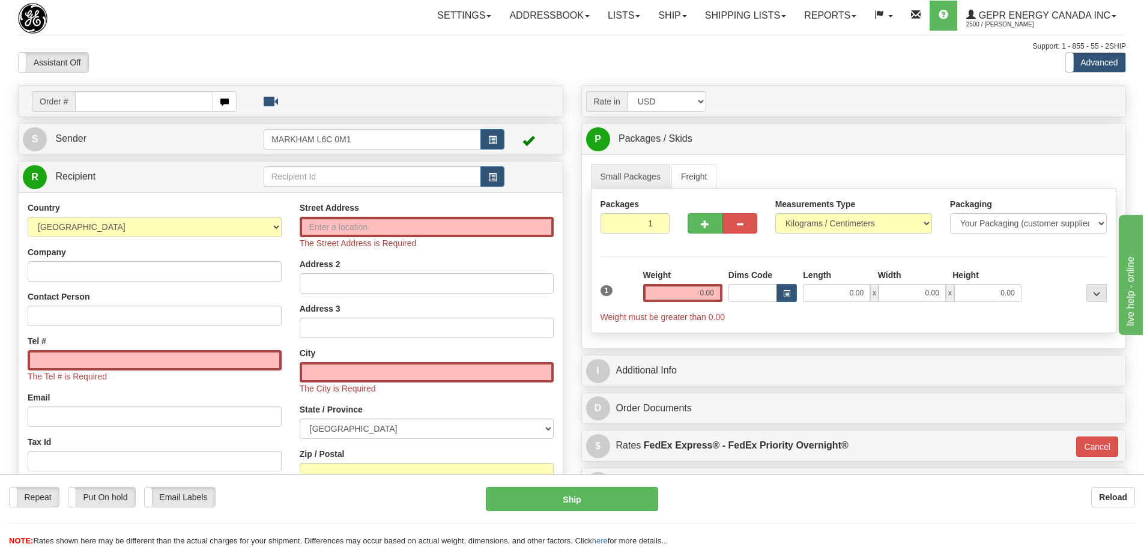
click at [594, 317] on div "Packages 1 1 Measurements Type" at bounding box center [854, 261] width 526 height 144
click at [246, 42] on div "Support: 1 - 855 - 55 - 2SHIP" at bounding box center [572, 46] width 1108 height 10
click at [364, 58] on div "Assistant On Assistant Off Do a return Do a return" at bounding box center [243, 62] width 469 height 20
click at [139, 86] on div "Order #" at bounding box center [291, 101] width 544 height 31
click at [139, 89] on td "Order #" at bounding box center [291, 101] width 536 height 25
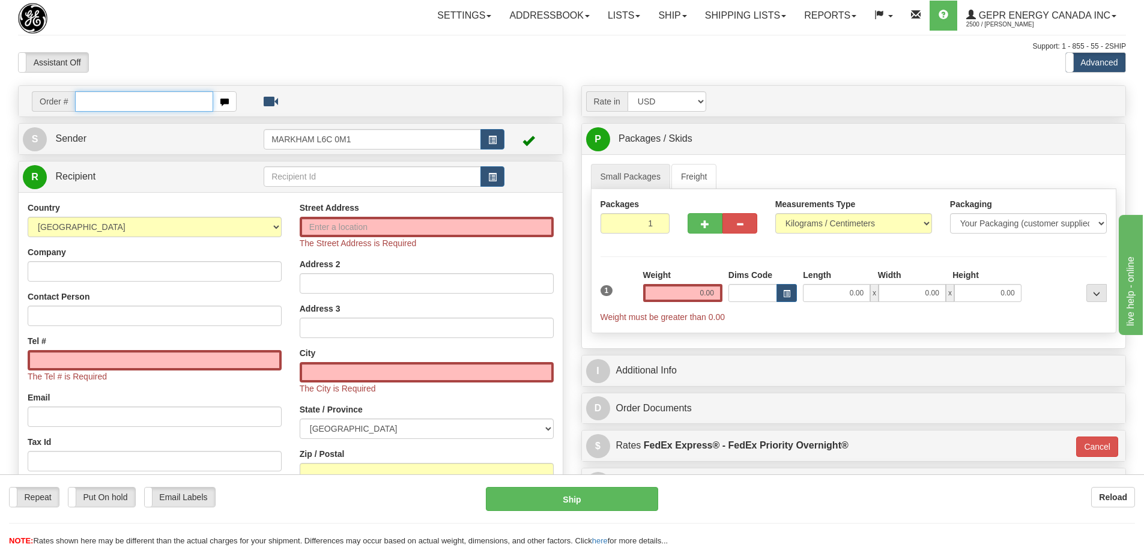
click at [139, 105] on input "text" at bounding box center [144, 101] width 138 height 20
paste input "86684851"
type input "86684851"
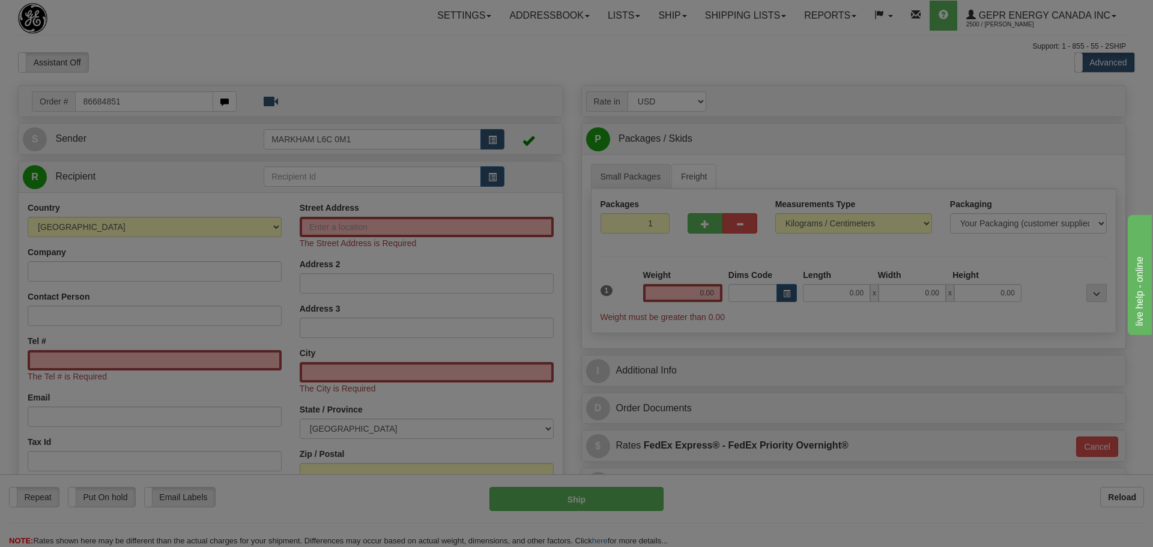
click at [153, 77] on body "Training Course Close Toggle navigation Settings Shipping Preferences New Recip…" at bounding box center [576, 273] width 1153 height 547
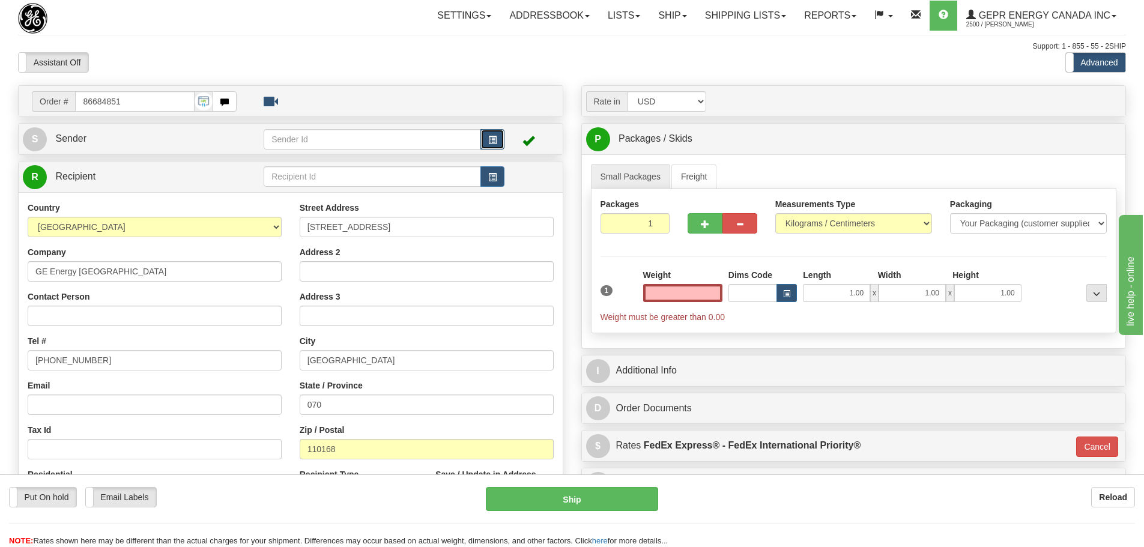
type input "0.00"
click at [501, 142] on button "button" at bounding box center [492, 139] width 24 height 20
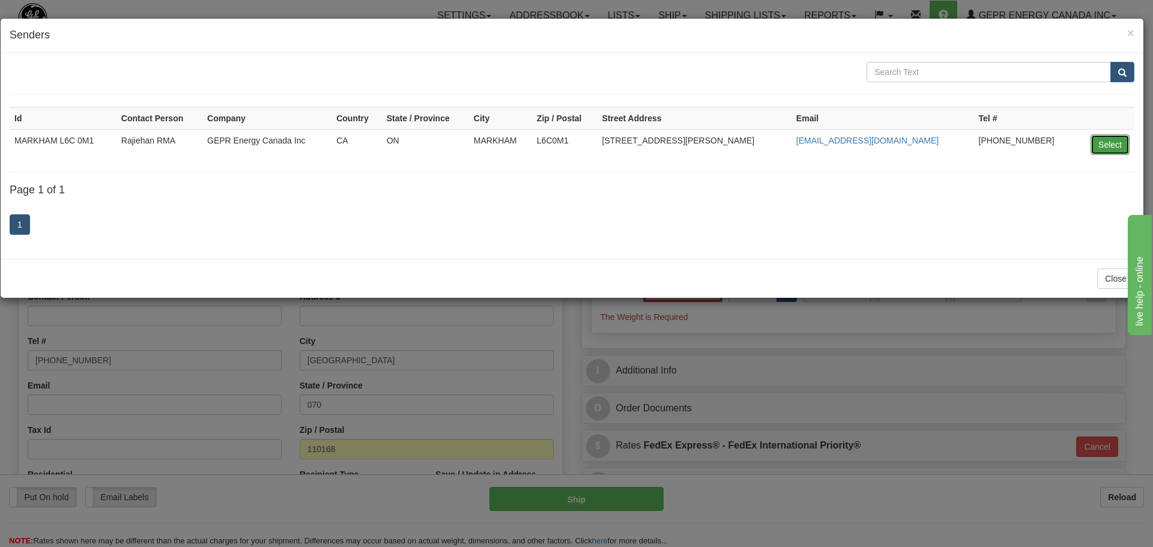
click at [1106, 141] on button "Select" at bounding box center [1109, 144] width 39 height 20
type input "MARKHAM L6C 0M1"
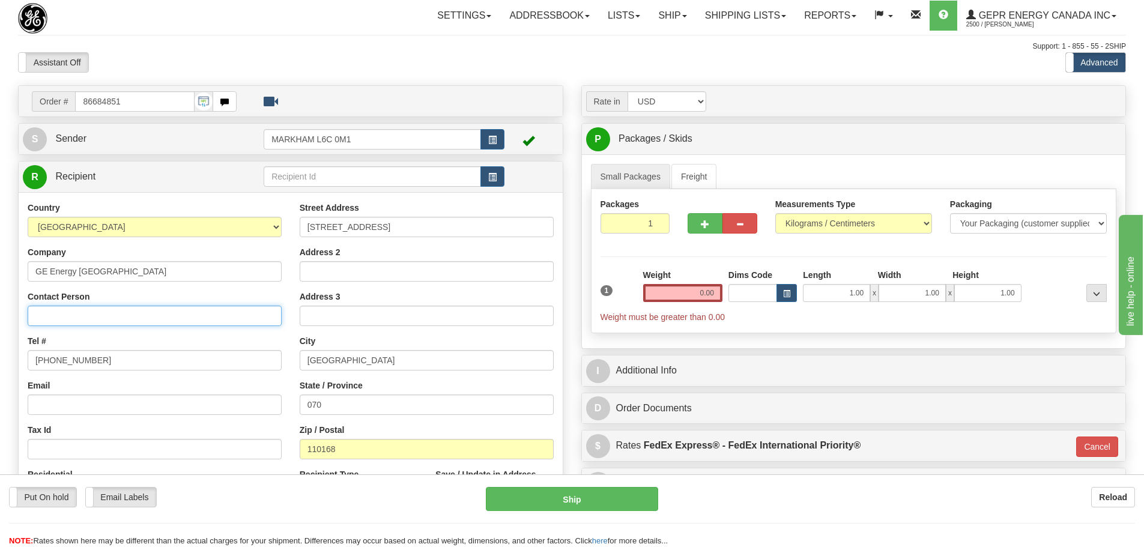
drag, startPoint x: 113, startPoint y: 312, endPoint x: 85, endPoint y: 306, distance: 29.6
click at [85, 307] on input "Contact Person" at bounding box center [155, 316] width 254 height 20
paste input "[PERSON_NAME]"
type input "[PERSON_NAME]"
click at [172, 372] on div "Country [GEOGRAPHIC_DATA] [GEOGRAPHIC_DATA] [GEOGRAPHIC_DATA] [GEOGRAPHIC_DATA]…" at bounding box center [155, 357] width 272 height 311
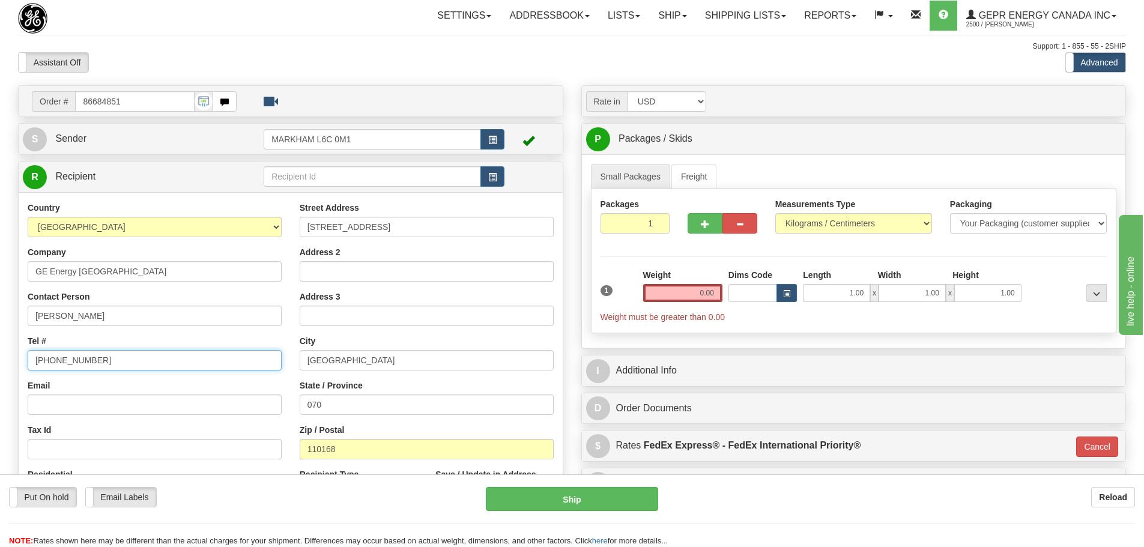
drag, startPoint x: 172, startPoint y: 358, endPoint x: -145, endPoint y: 388, distance: 319.0
click at [0, 388] on html "Training Course Close Toggle navigation Settings Shipping Preferences New Sende…" at bounding box center [572, 273] width 1144 height 547
paste input "86 13940085121"
type input "86 13940085121"
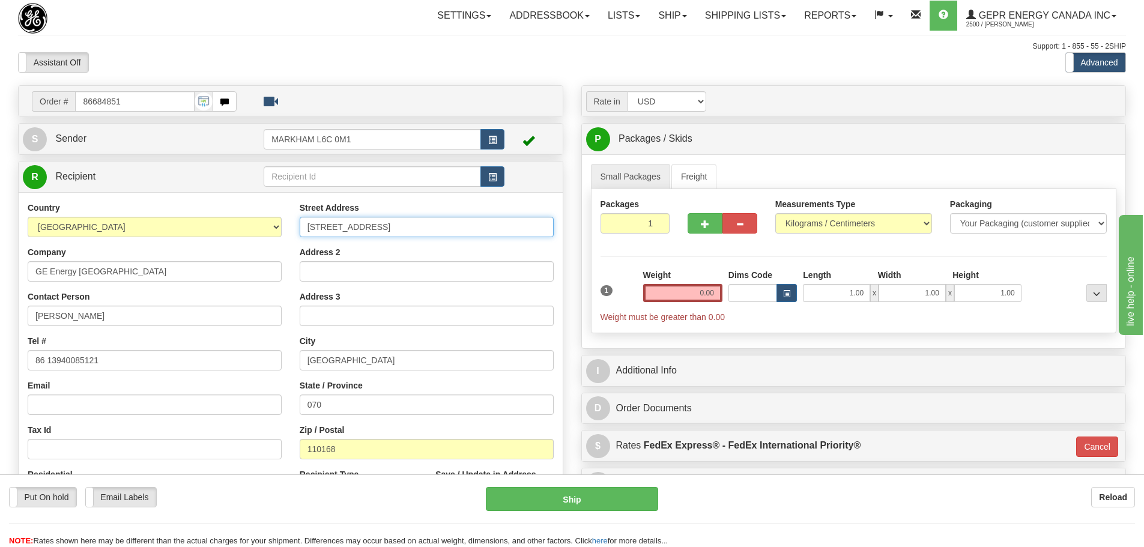
drag, startPoint x: 436, startPoint y: 230, endPoint x: 206, endPoint y: 238, distance: 230.7
click at [206, 238] on div "Country [GEOGRAPHIC_DATA] [GEOGRAPHIC_DATA] [GEOGRAPHIC_DATA] [GEOGRAPHIC_DATA]…" at bounding box center [291, 363] width 544 height 323
paste input "Hunnan Distric"
type input "[GEOGRAPHIC_DATA]"
click at [297, 207] on div "Street Address [GEOGRAPHIC_DATA] Address 2 Address 3 City [GEOGRAPHIC_DATA] Sta…" at bounding box center [427, 363] width 272 height 323
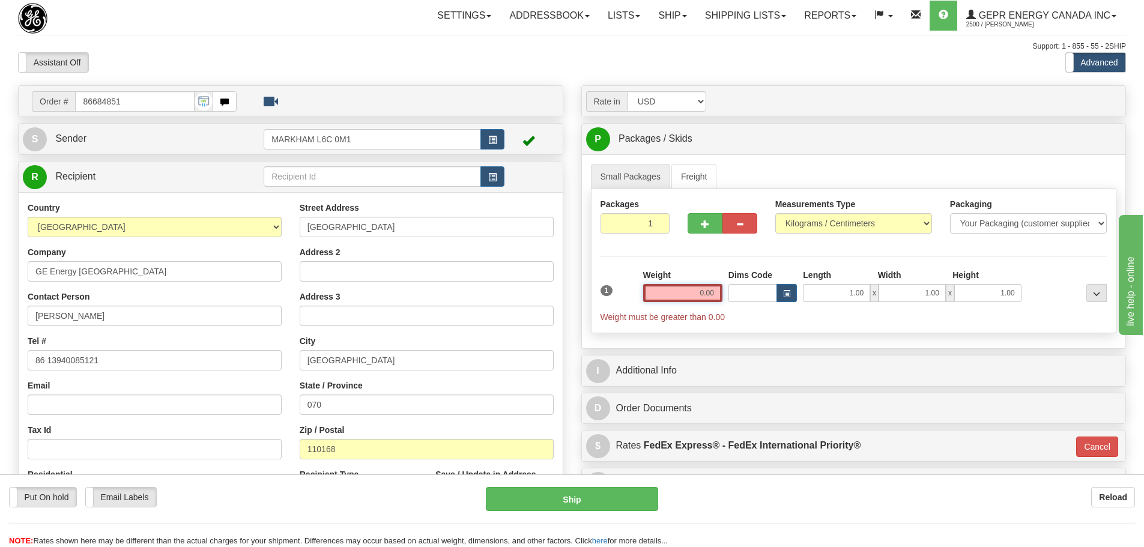
click at [694, 291] on input "0.00" at bounding box center [682, 293] width 79 height 18
type input "0.00"
click at [400, 415] on div "Street Address [GEOGRAPHIC_DATA] Address 2 Address 3 City [GEOGRAPHIC_DATA] Sta…" at bounding box center [427, 363] width 272 height 323
drag, startPoint x: 397, startPoint y: 405, endPoint x: 212, endPoint y: 411, distance: 185.0
click at [212, 411] on div "Country [GEOGRAPHIC_DATA] [GEOGRAPHIC_DATA] [GEOGRAPHIC_DATA] [GEOGRAPHIC_DATA]…" at bounding box center [291, 363] width 544 height 323
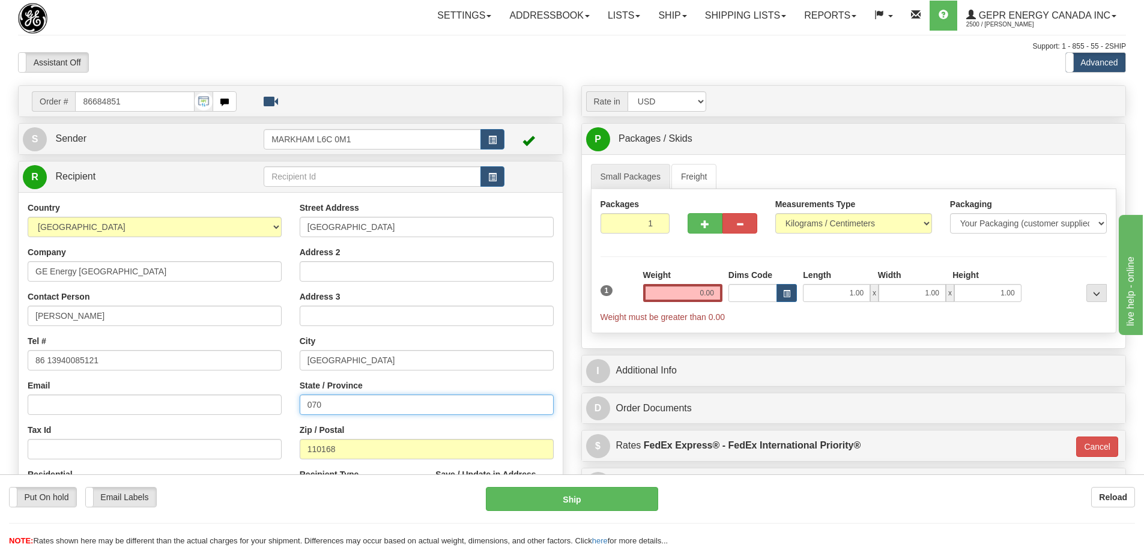
paste input "Liaoning"
click at [304, 381] on label "State / Province" at bounding box center [331, 385] width 63 height 12
click at [304, 394] on input "Liaoning" at bounding box center [427, 404] width 254 height 20
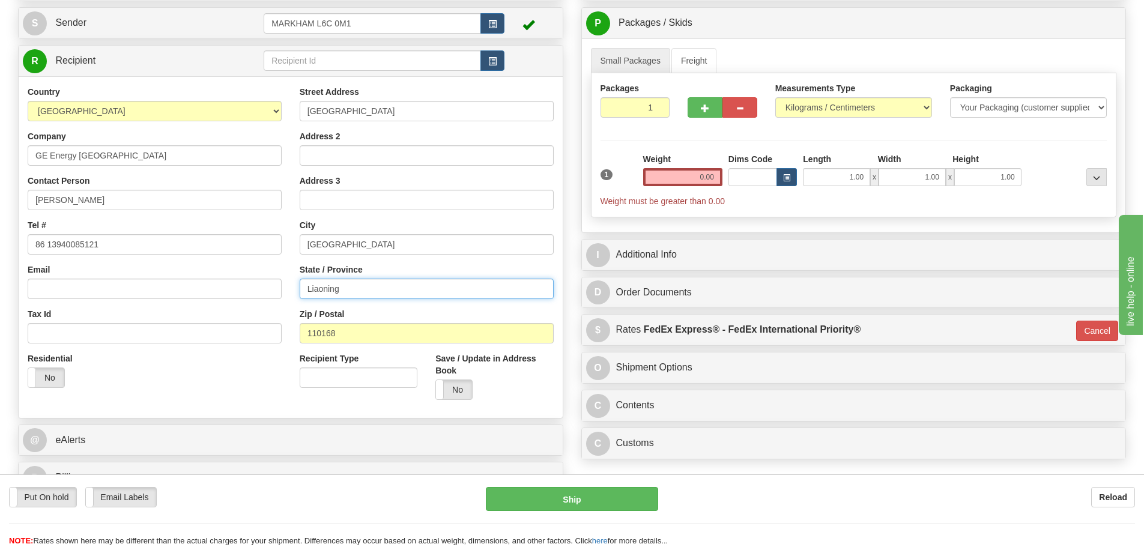
scroll to position [120, 0]
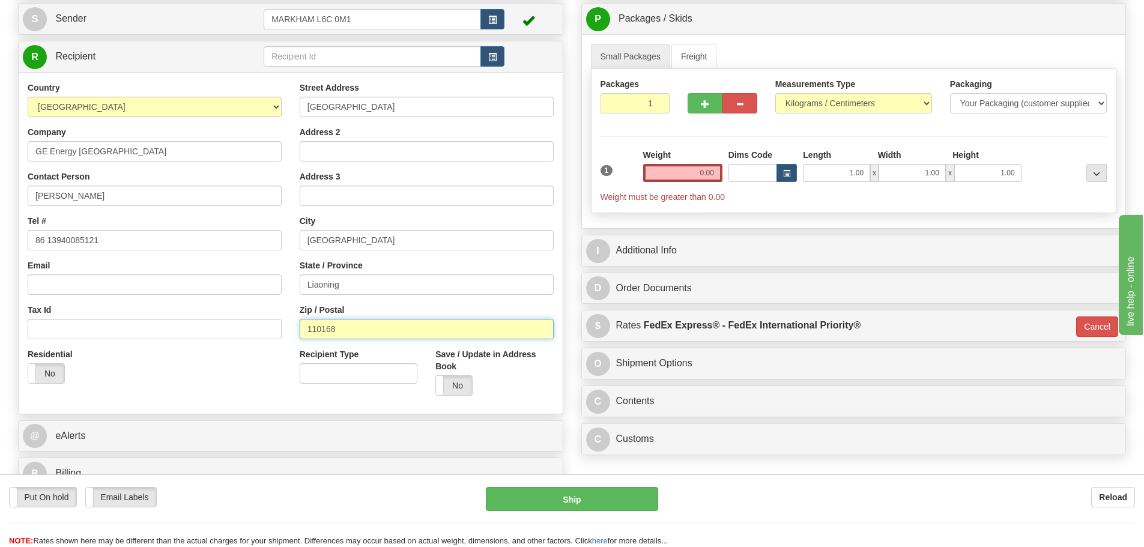
click at [358, 323] on input "110168" at bounding box center [427, 329] width 254 height 20
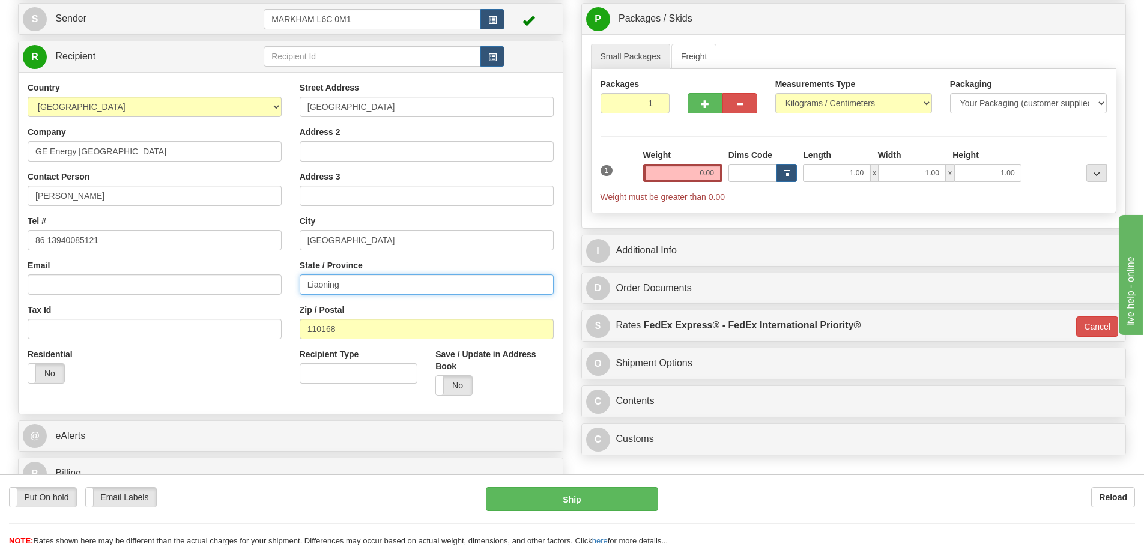
drag, startPoint x: 202, startPoint y: 297, endPoint x: 190, endPoint y: 297, distance: 11.4
click at [200, 297] on div "Country [GEOGRAPHIC_DATA] [GEOGRAPHIC_DATA] [GEOGRAPHIC_DATA] [GEOGRAPHIC_DATA]…" at bounding box center [291, 243] width 544 height 323
click at [439, 290] on input "Liaoning" at bounding box center [427, 284] width 254 height 20
paste input "070"
click at [300, 292] on input "070" at bounding box center [427, 284] width 254 height 20
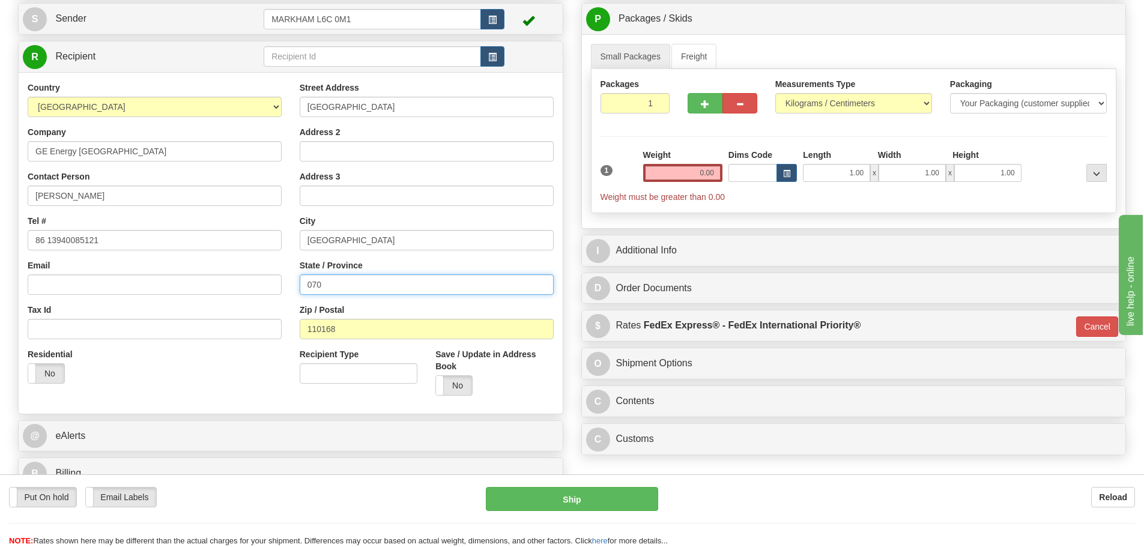
type input "070"
click at [297, 291] on div "Street Address [GEOGRAPHIC_DATA] Address 2 Address 3 City [GEOGRAPHIC_DATA] Sta…" at bounding box center [427, 243] width 272 height 323
click at [695, 183] on div "Weight 0.00" at bounding box center [682, 170] width 85 height 42
click at [701, 168] on input "0.00" at bounding box center [682, 173] width 79 height 18
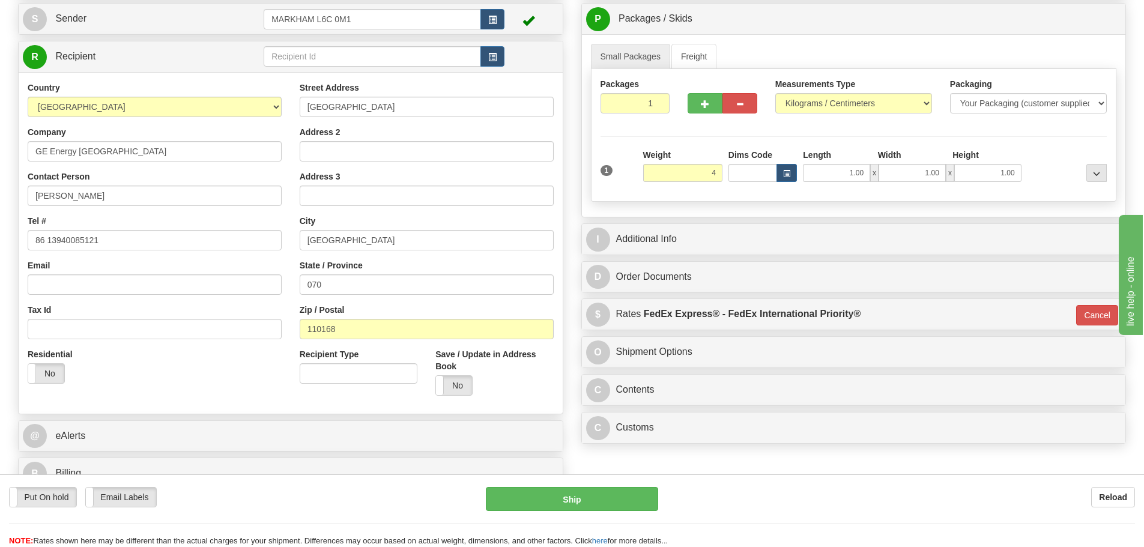
type input "4.00"
type input "01"
click at [693, 157] on div "Weight 4.00" at bounding box center [682, 165] width 79 height 33
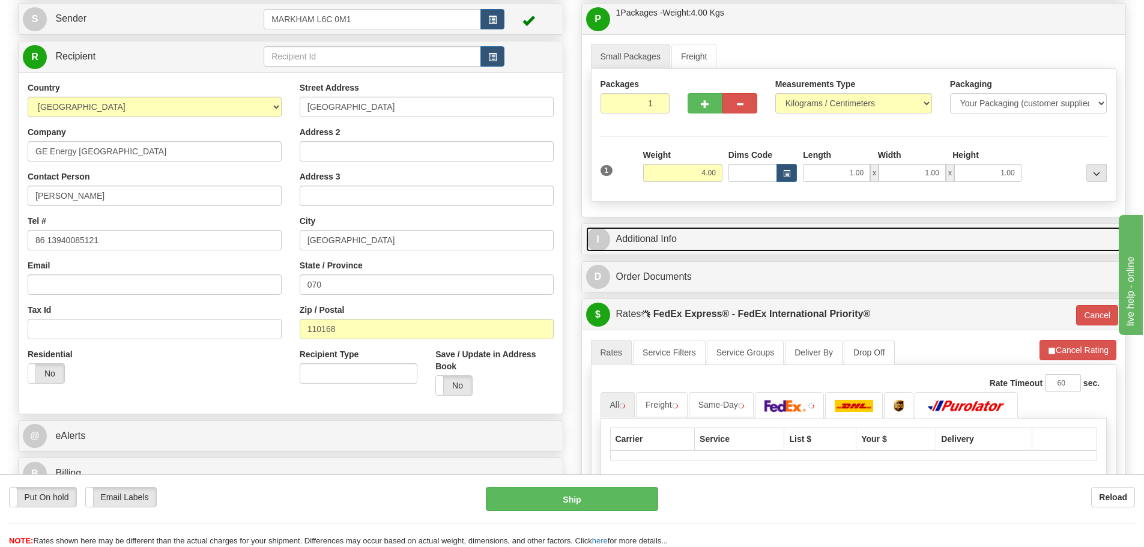
click at [684, 228] on link "I Additional Info" at bounding box center [854, 239] width 536 height 25
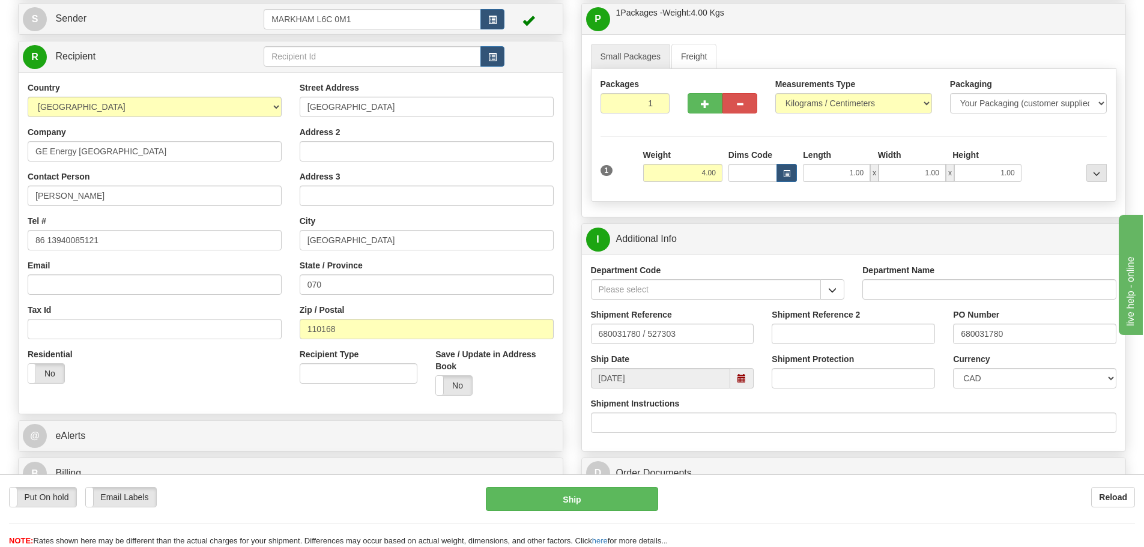
click at [833, 300] on div "Department Code" at bounding box center [718, 286] width 272 height 44
click at [831, 289] on span "button" at bounding box center [832, 290] width 8 height 8
click at [779, 300] on li "SER" at bounding box center [705, 308] width 229 height 16
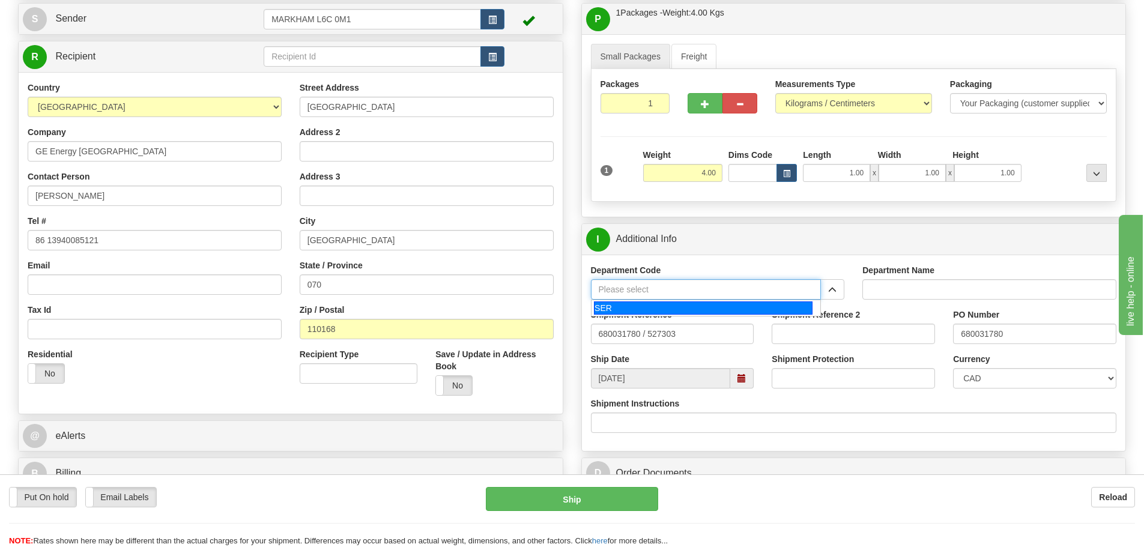
type input "SER"
type input "SERVICE DEPARTMENT"
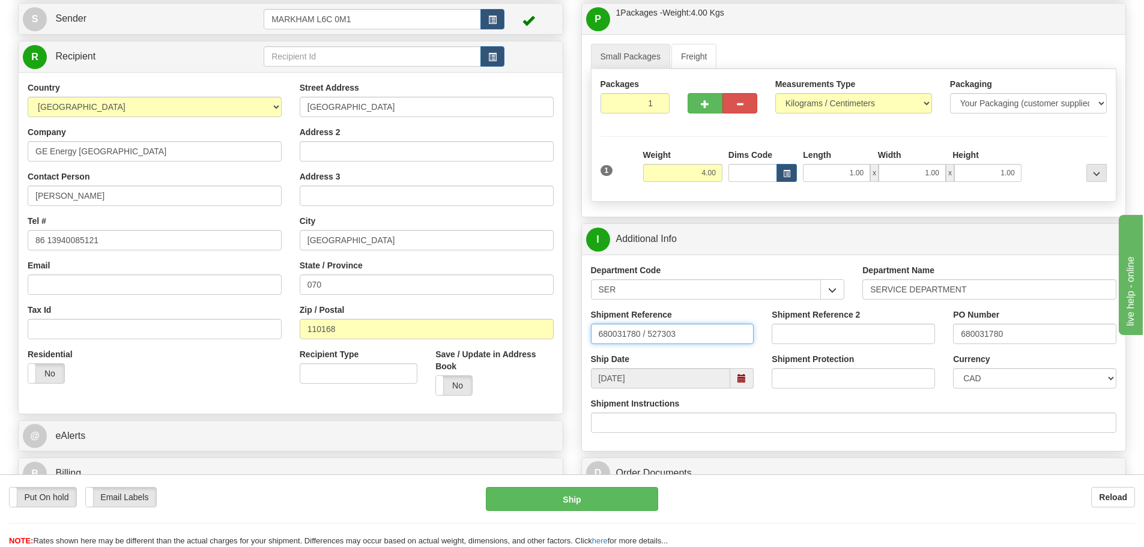
drag, startPoint x: 699, startPoint y: 335, endPoint x: 429, endPoint y: 333, distance: 269.6
paste input "LSN-38508"
click at [665, 332] on input "LSN-38508 RMA" at bounding box center [672, 334] width 163 height 20
paste input "5399001950"
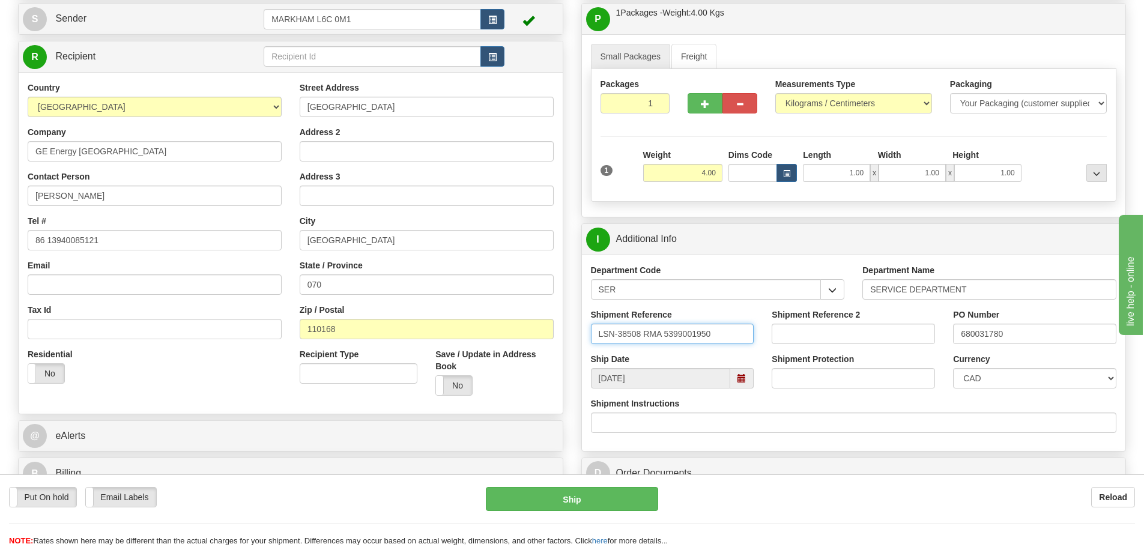
type input "LSN-38508 RMA 5399001950"
click at [1007, 384] on select "CAD USD EUR ZAR RON ANG ARN AUD AUS AWG BBD BFR BGN BHD BMD BND BRC BRL CHP CKZ…" at bounding box center [1034, 378] width 163 height 20
select select "1"
click at [953, 368] on select "CAD USD EUR ZAR RON ANG ARN AUD AUS AWG BBD BFR BGN BHD BMD BND BRC BRL CHP CKZ…" at bounding box center [1034, 378] width 163 height 20
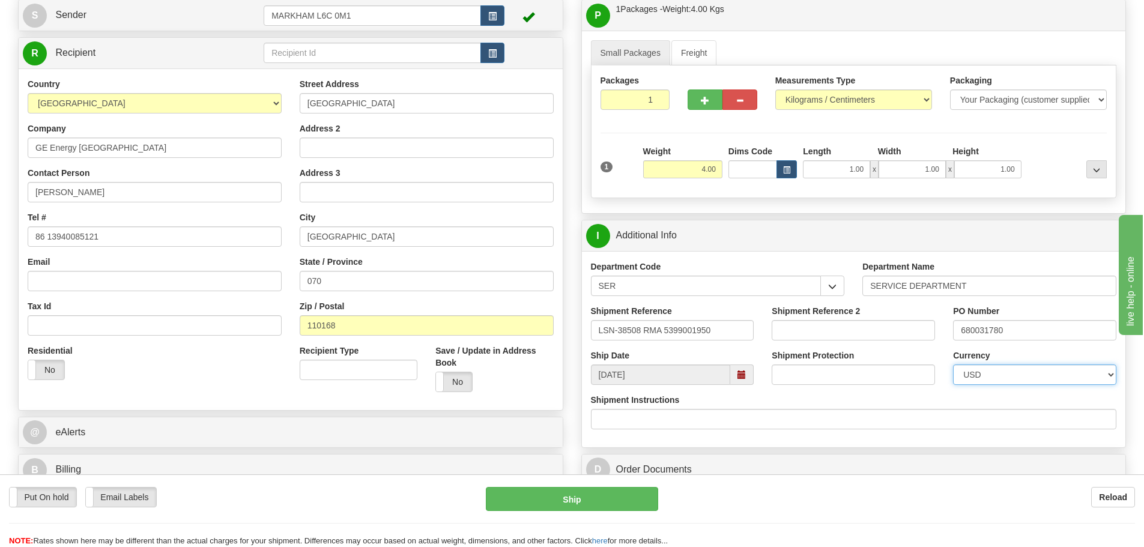
scroll to position [180, 0]
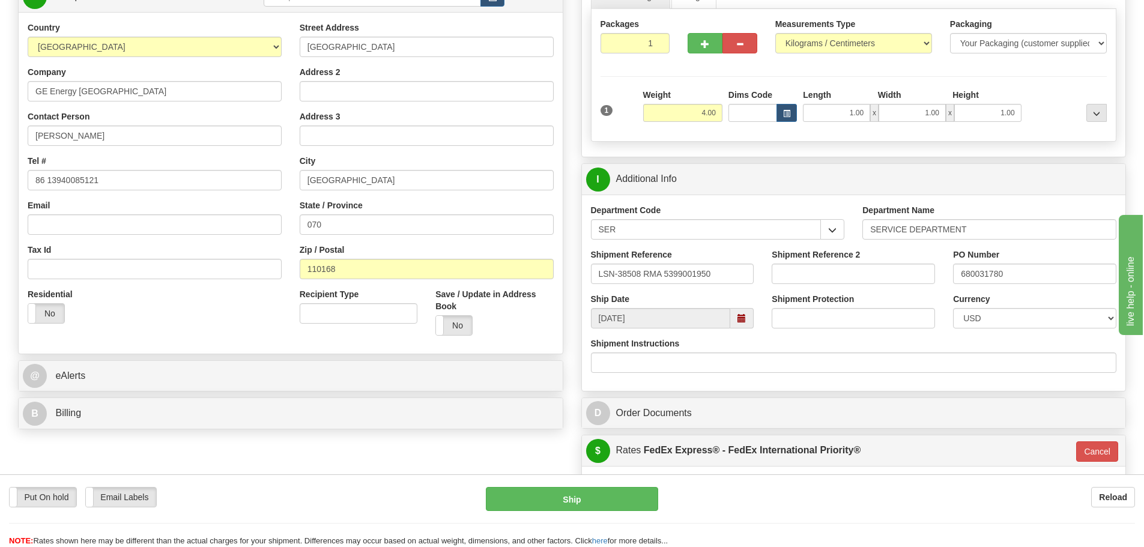
click at [566, 222] on div "Order # 86684851 S" at bounding box center [290, 170] width 563 height 530
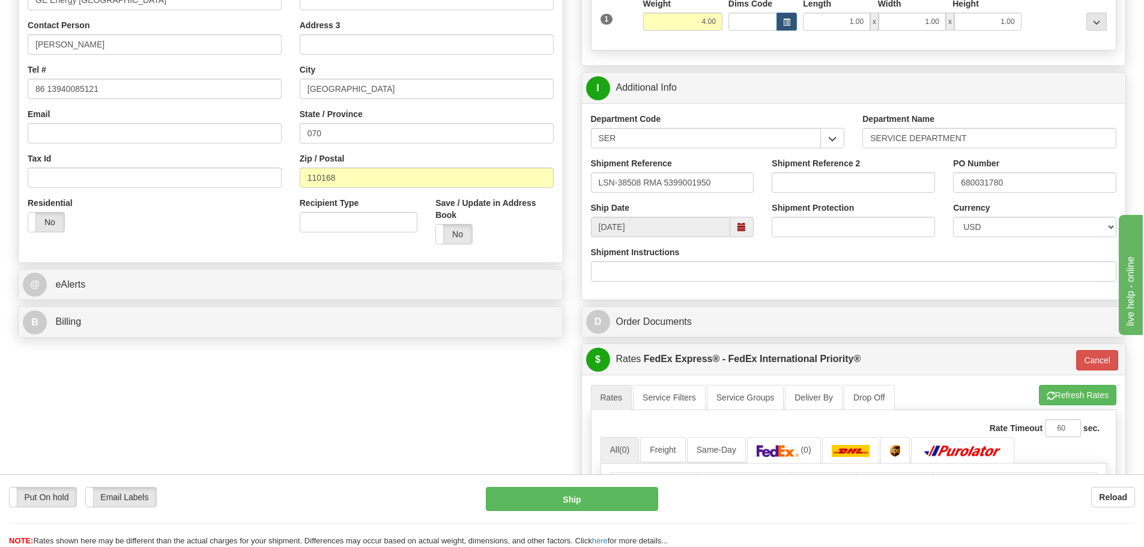
scroll to position [300, 0]
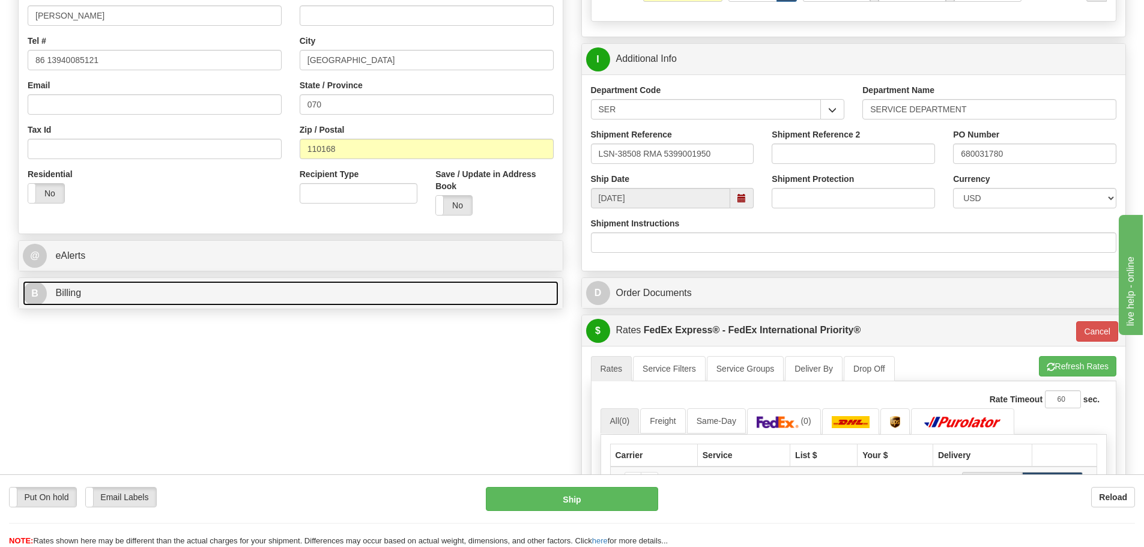
click at [383, 286] on link "B Billing" at bounding box center [291, 293] width 536 height 25
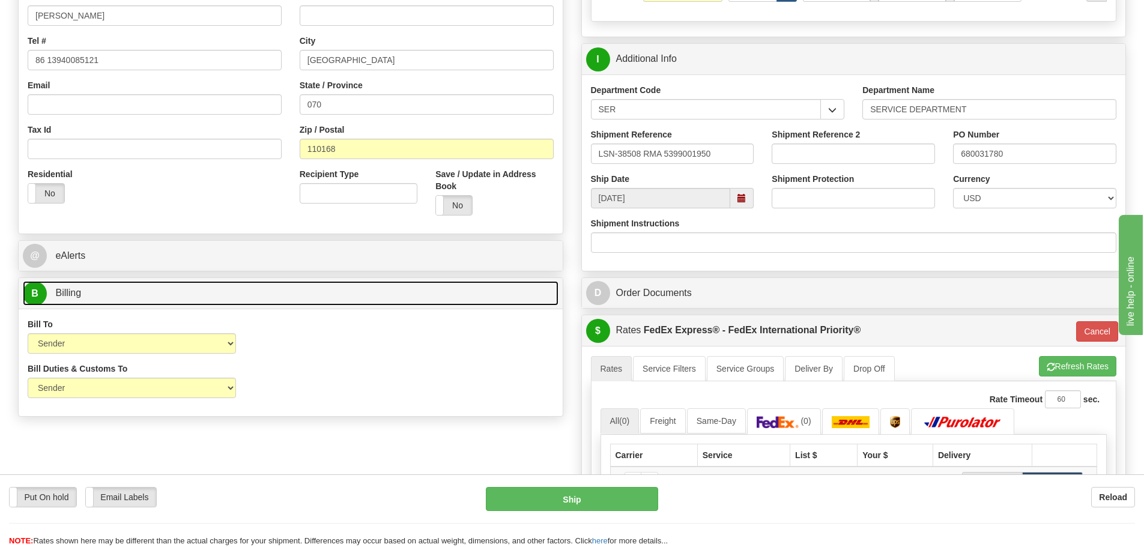
click at [381, 283] on link "B Billing" at bounding box center [291, 293] width 536 height 25
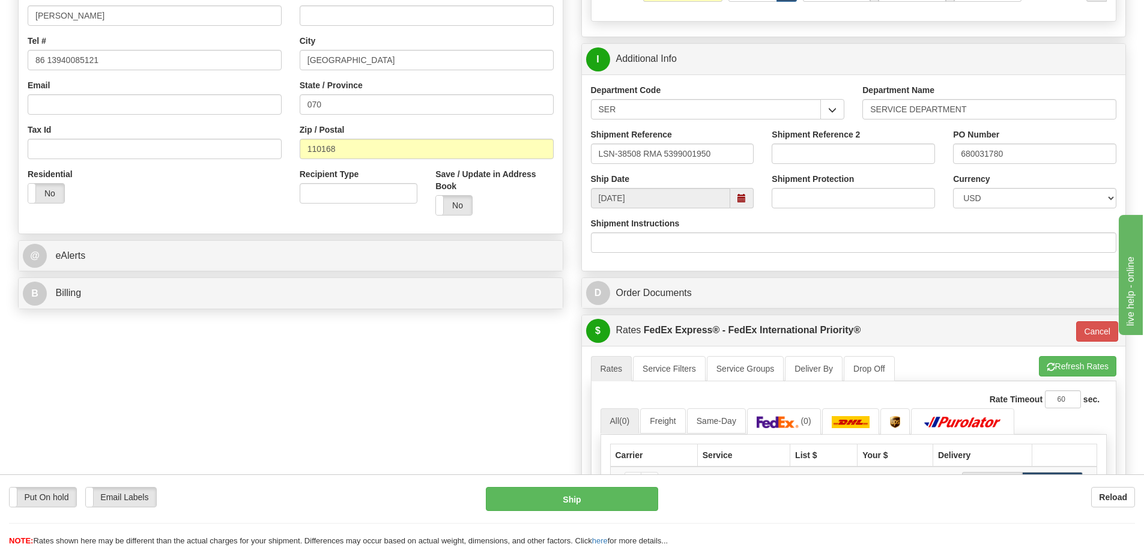
click at [369, 277] on div "Order # 86684851 S" at bounding box center [290, 50] width 563 height 530
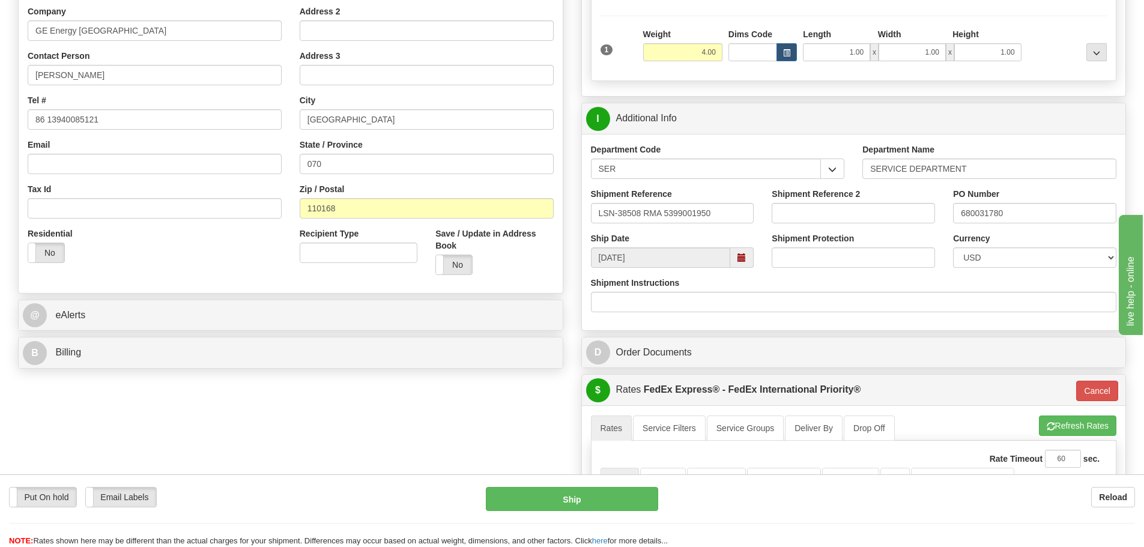
scroll to position [240, 0]
drag, startPoint x: 358, startPoint y: 166, endPoint x: 295, endPoint y: 160, distance: 63.3
click at [291, 173] on div "Street Address [GEOGRAPHIC_DATA] Address 2 Address 3 City [GEOGRAPHIC_DATA] Sta…" at bounding box center [427, 123] width 272 height 323
paste input "Liaoning"
type input "Liaoning"
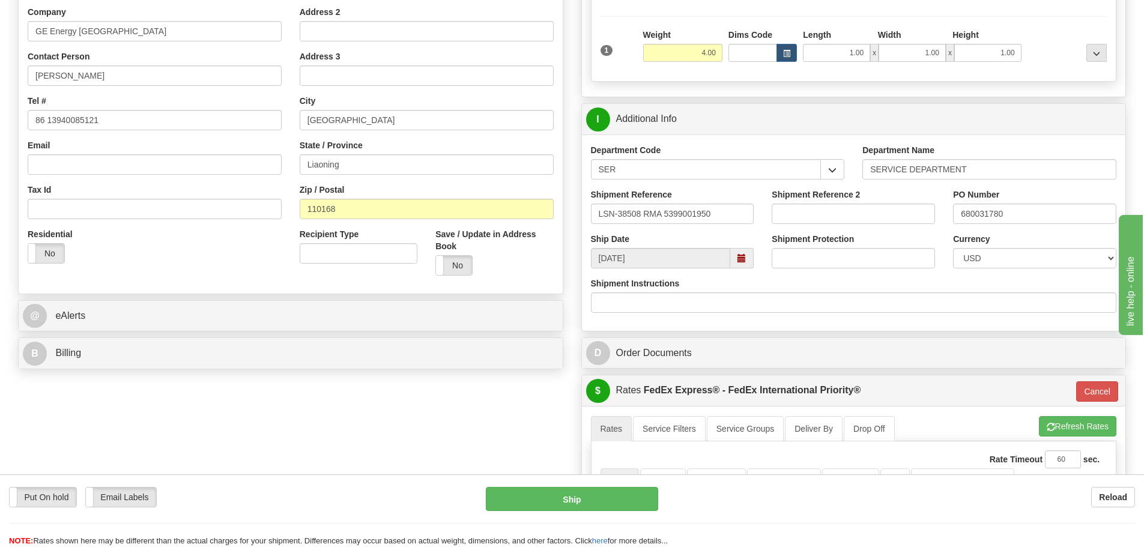
click at [295, 159] on div "Street Address [GEOGRAPHIC_DATA] Address 2 Address 3 City [GEOGRAPHIC_DATA] Sta…" at bounding box center [427, 123] width 272 height 323
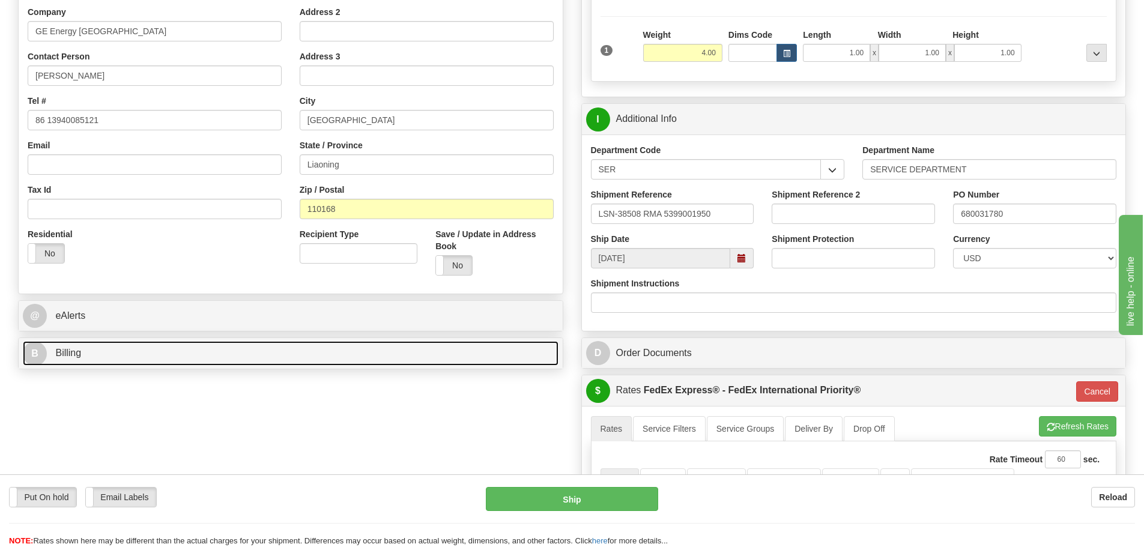
click at [257, 344] on link "B Billing" at bounding box center [291, 353] width 536 height 25
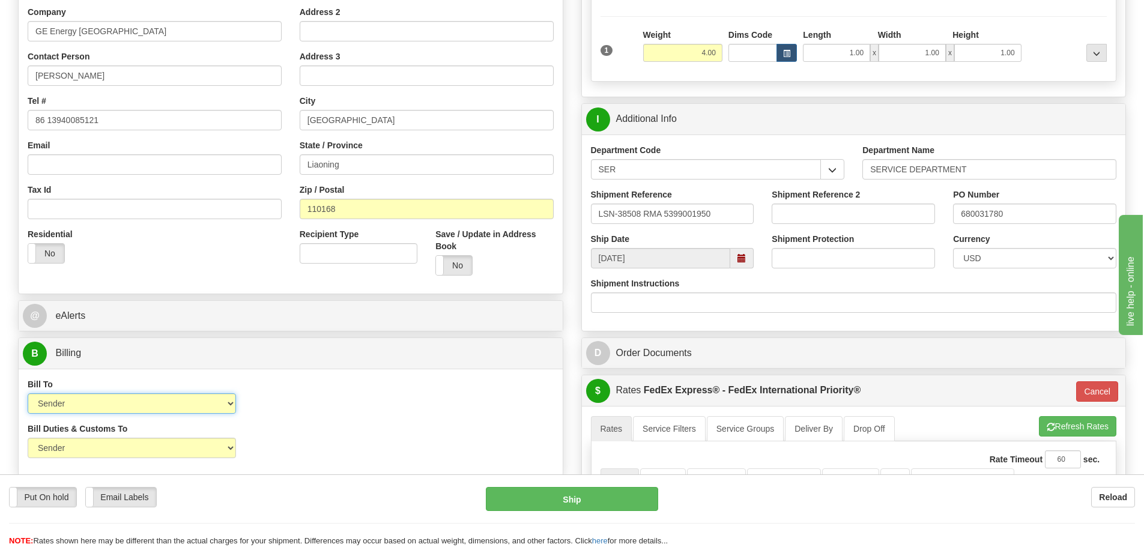
click at [195, 405] on select "Sender Recipient Third Party Collect" at bounding box center [132, 403] width 208 height 20
select select "3"
click at [28, 393] on select "Sender Recipient Third Party Collect" at bounding box center [132, 403] width 208 height 20
type input "01"
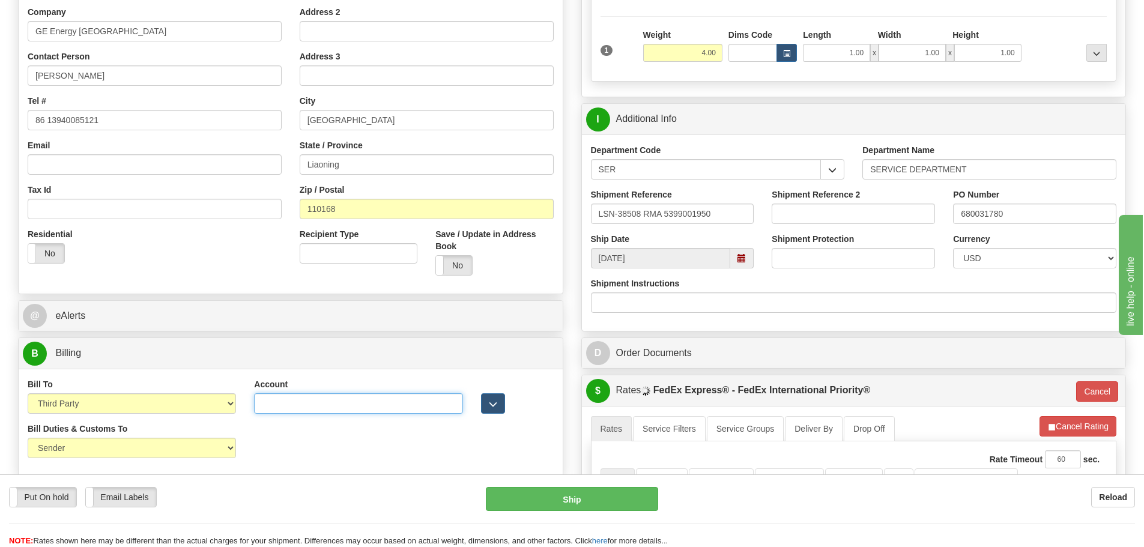
click at [275, 403] on input "Account" at bounding box center [358, 403] width 208 height 20
paste input "502287028"
type input "502287028"
click at [212, 448] on select "Sender Recipient Third Party" at bounding box center [132, 448] width 208 height 20
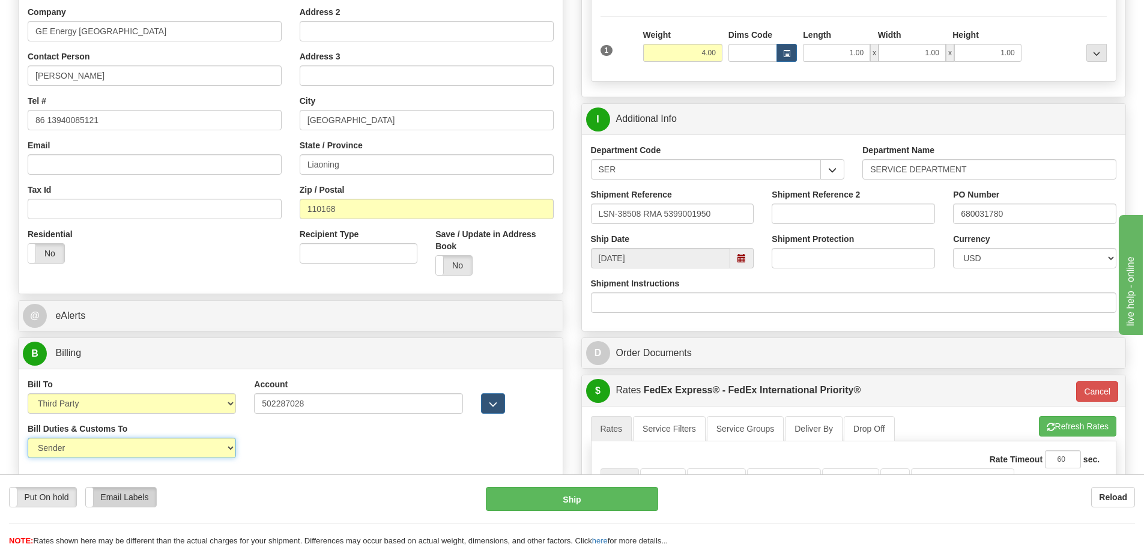
select select "3"
click at [28, 438] on select "Sender Recipient Third Party" at bounding box center [132, 448] width 208 height 20
type input "01"
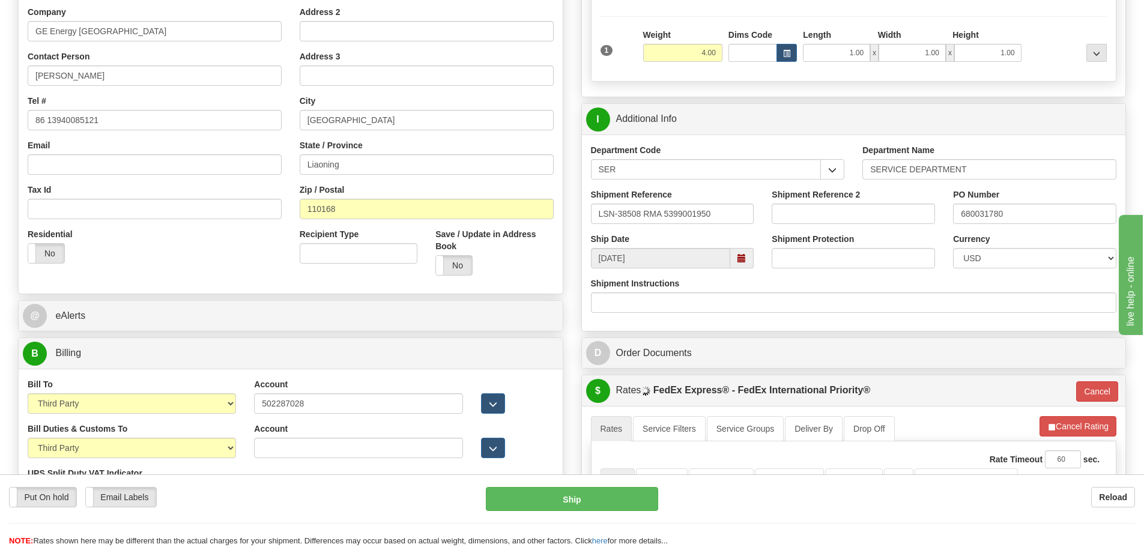
drag, startPoint x: 265, startPoint y: 462, endPoint x: 270, endPoint y: 456, distance: 7.3
click at [265, 462] on div "Account 3rd Party Account List Duties & Customs Please select" at bounding box center [358, 445] width 226 height 44
click at [270, 455] on input "Account" at bounding box center [358, 448] width 208 height 20
paste input "502287028"
type input "502287028"
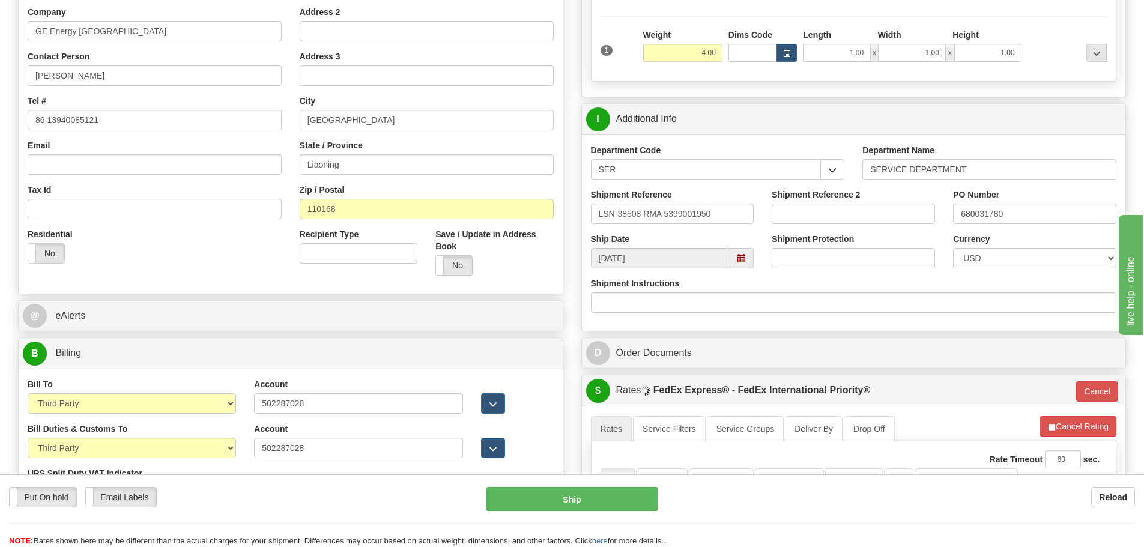
click at [249, 427] on div "Account 502287028 3rd Party Account List Duties & Customs Please select" at bounding box center [358, 445] width 226 height 44
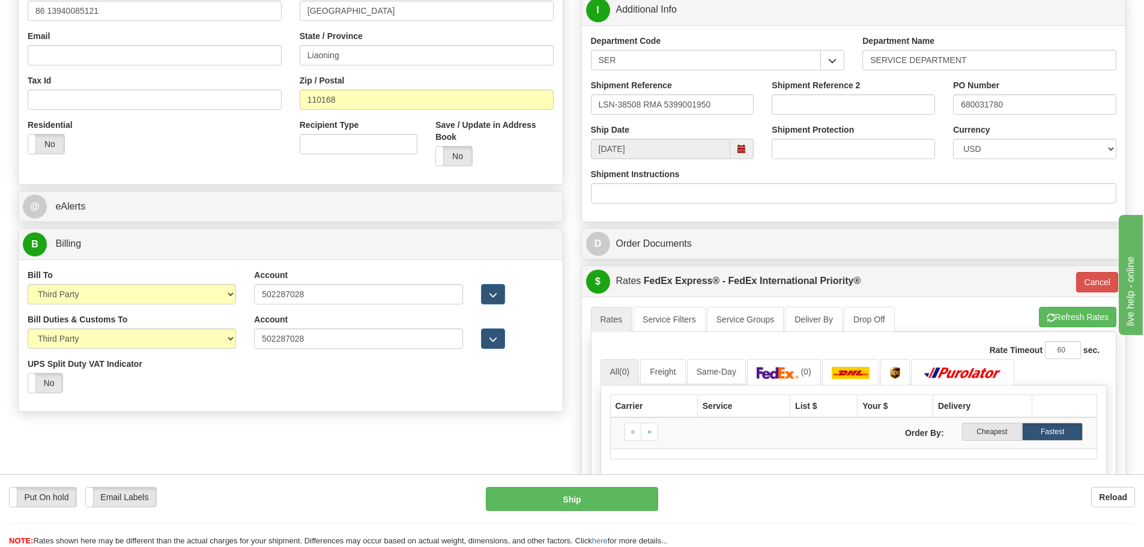
scroll to position [360, 0]
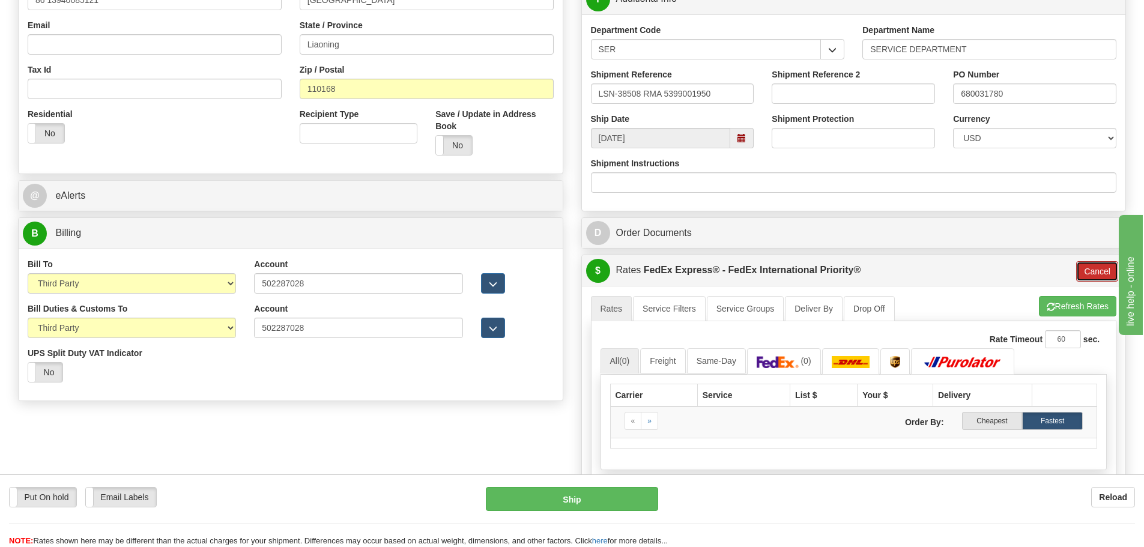
click at [1100, 275] on button "Cancel" at bounding box center [1097, 271] width 42 height 20
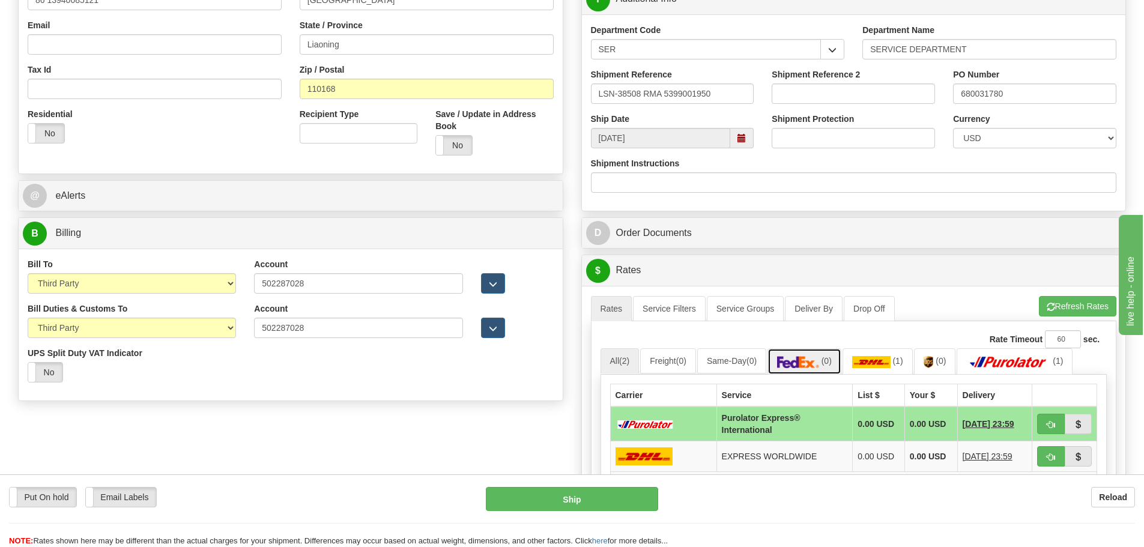
click at [830, 352] on link "(0)" at bounding box center [804, 361] width 74 height 26
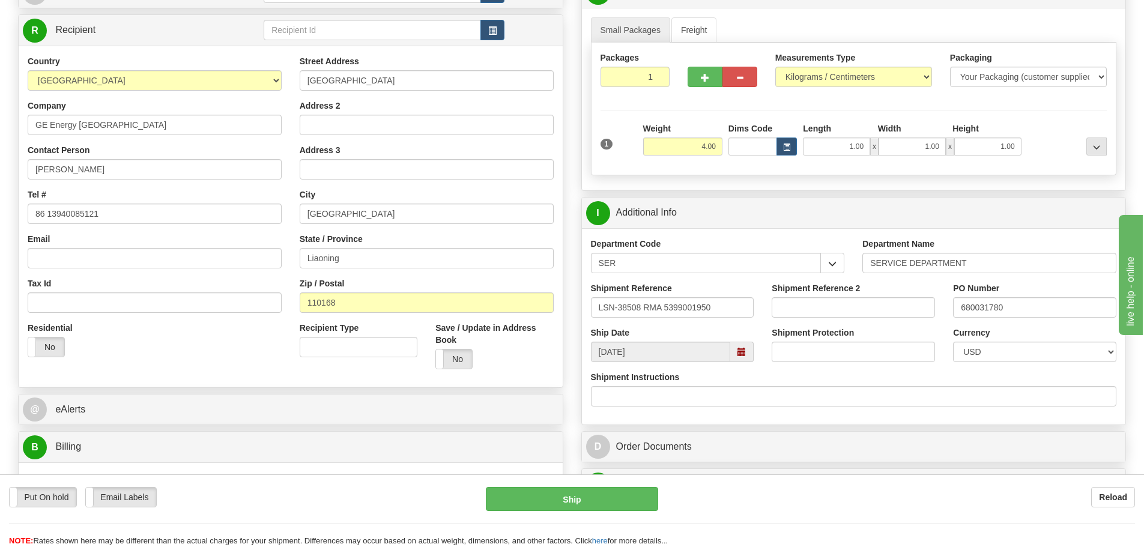
scroll to position [120, 0]
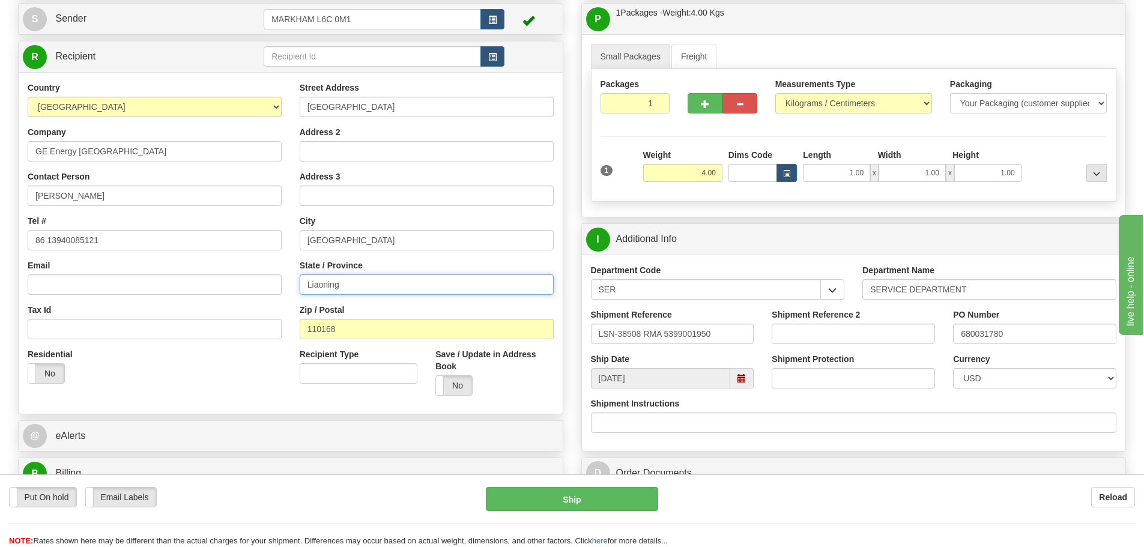
click at [420, 286] on input "Liaoning" at bounding box center [427, 284] width 254 height 20
click at [450, 112] on input "Hunnan District" at bounding box center [427, 107] width 254 height 20
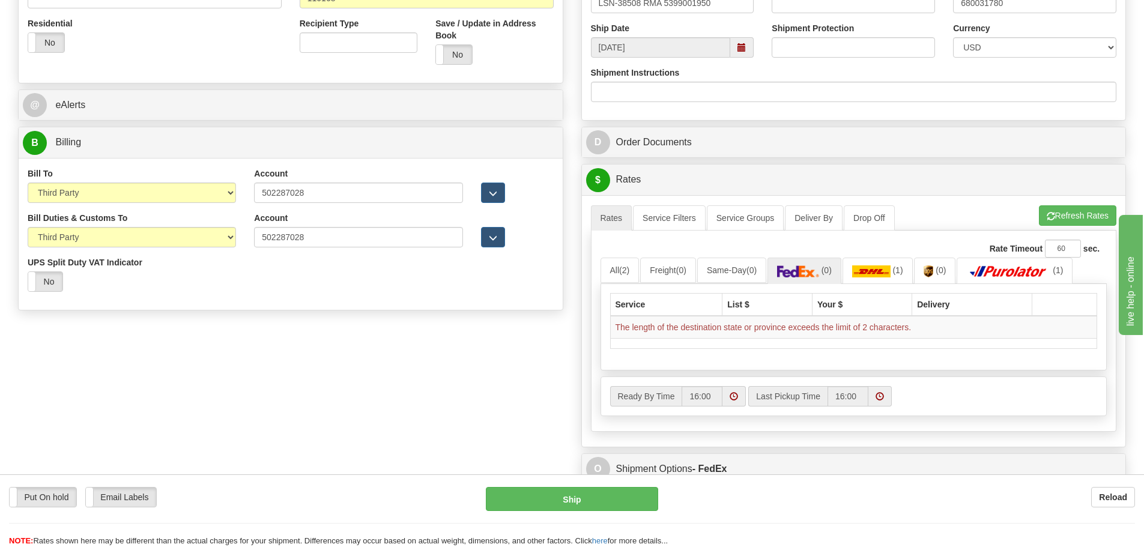
scroll to position [300, 0]
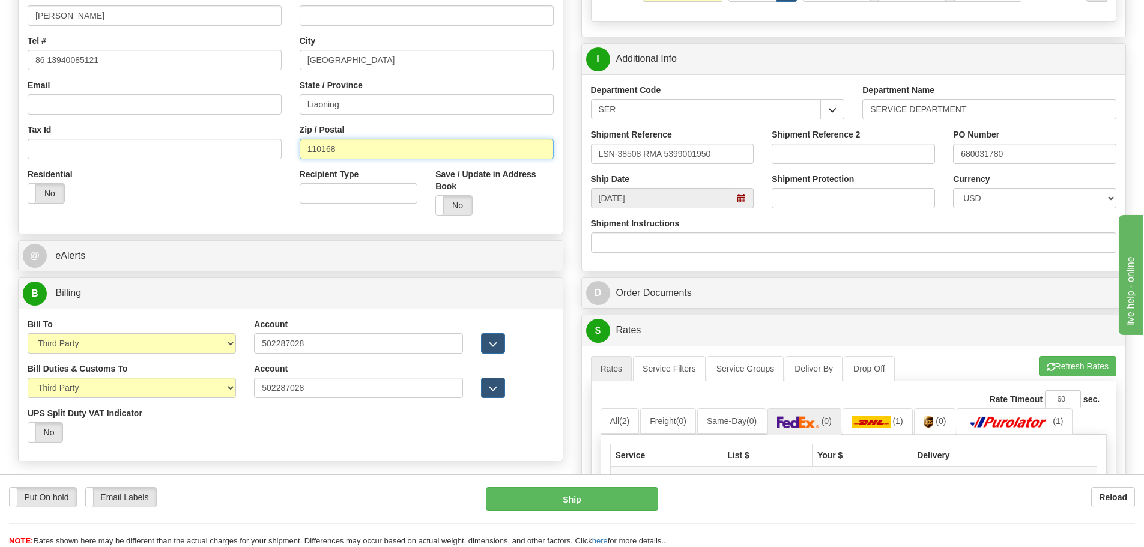
click at [370, 140] on input "110168" at bounding box center [427, 149] width 254 height 20
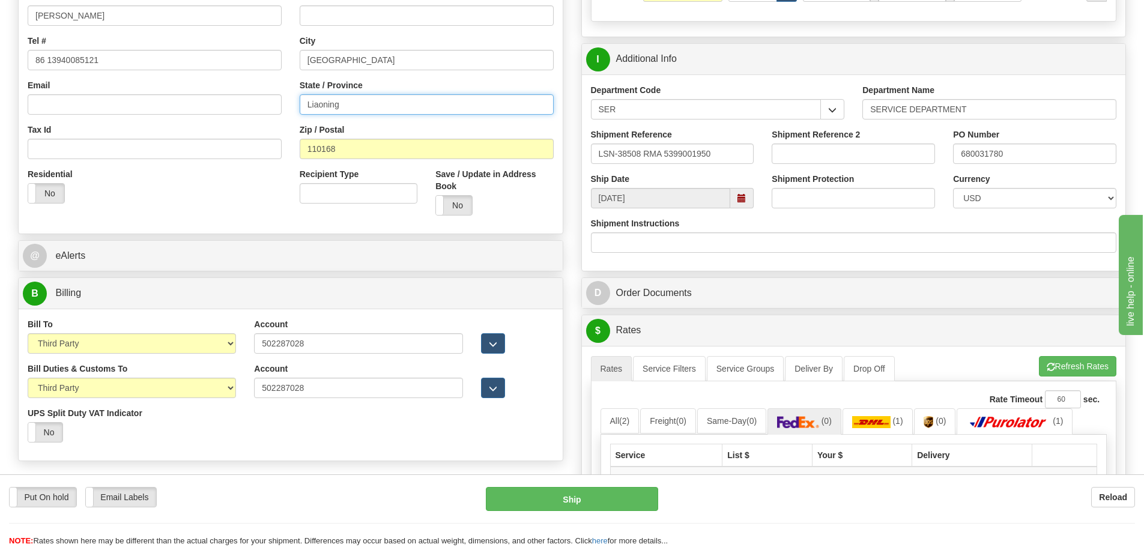
drag, startPoint x: 358, startPoint y: 111, endPoint x: 270, endPoint y: 116, distance: 89.0
click at [270, 116] on div "Country AFGHANISTAN ALAND ISLANDS ALBANIA ALGERIA AMERICAN SAMOA ANDORRA ANGOLA…" at bounding box center [291, 63] width 544 height 323
click at [276, 128] on div "Tax Id" at bounding box center [155, 141] width 254 height 35
click at [1096, 360] on button "Refresh Rates" at bounding box center [1077, 366] width 77 height 20
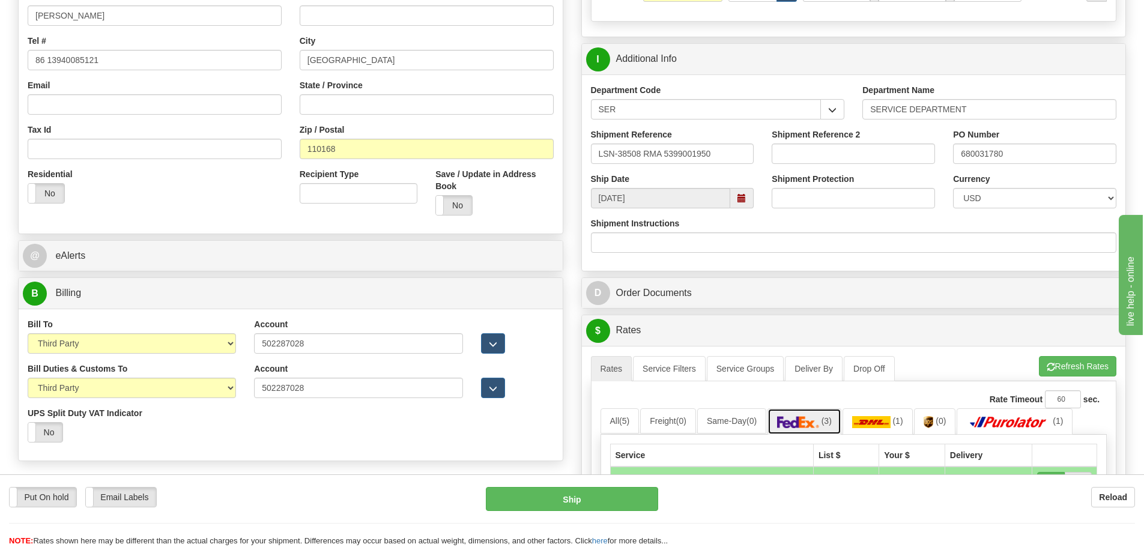
click at [805, 408] on link "(3)" at bounding box center [804, 421] width 74 height 26
click at [807, 413] on link "(3)" at bounding box center [804, 421] width 74 height 26
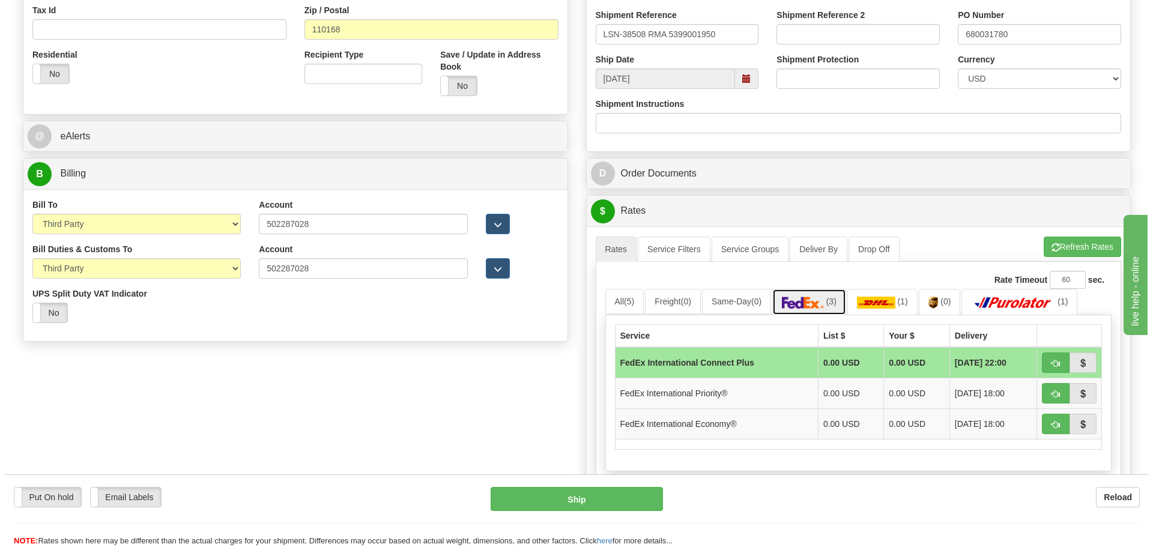
scroll to position [420, 0]
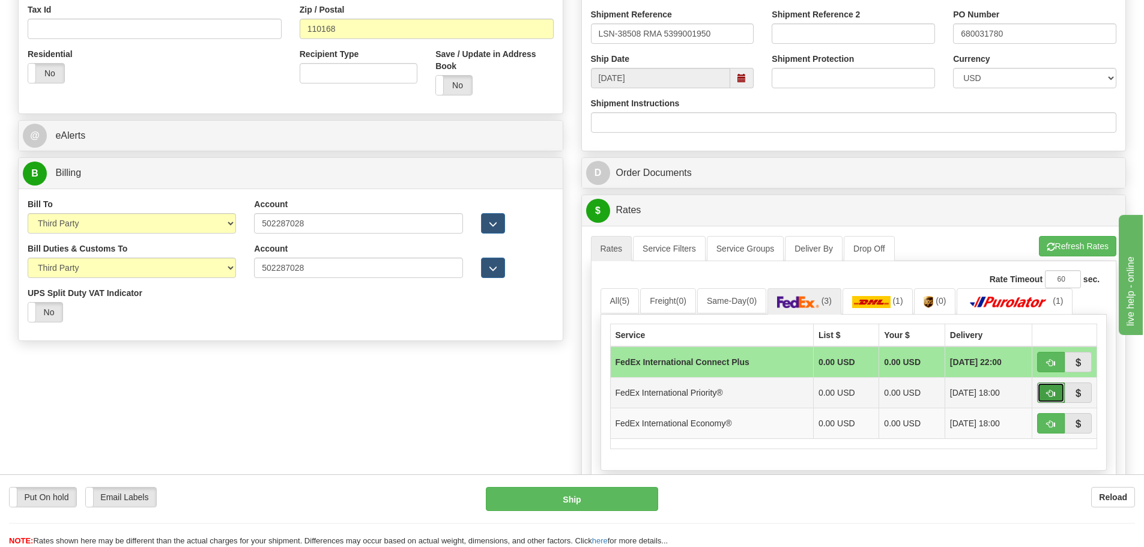
click at [1048, 393] on span "button" at bounding box center [1050, 394] width 8 height 8
type input "01"
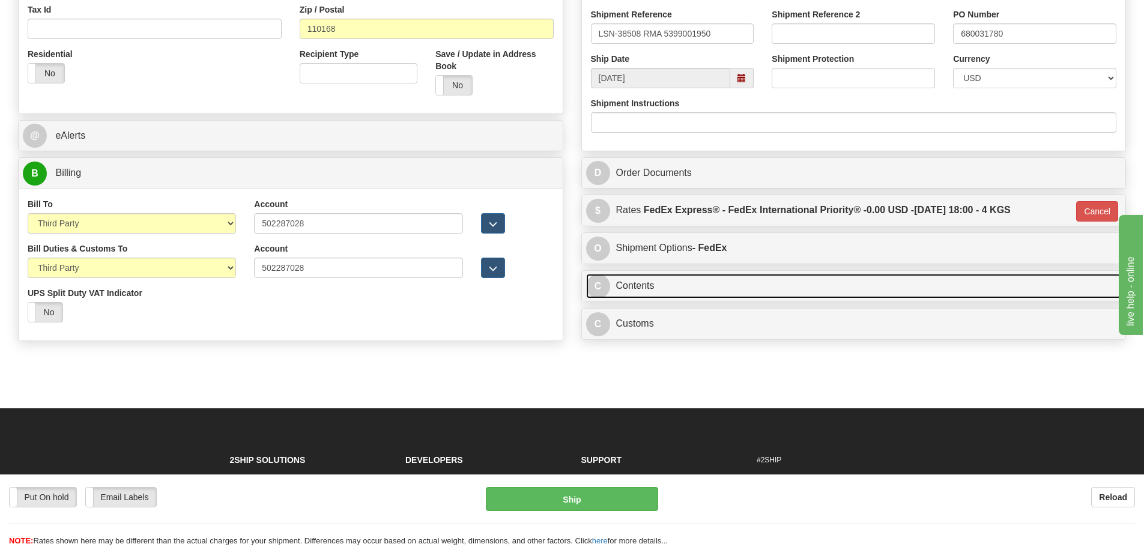
click at [681, 285] on link "C Contents" at bounding box center [854, 286] width 536 height 25
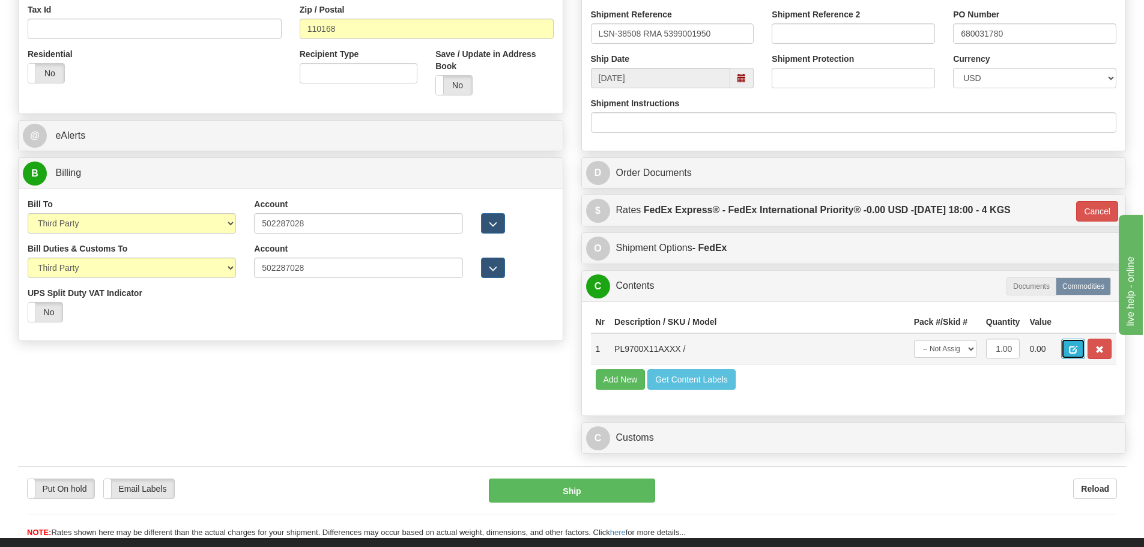
click at [1072, 343] on button "button" at bounding box center [1073, 349] width 24 height 20
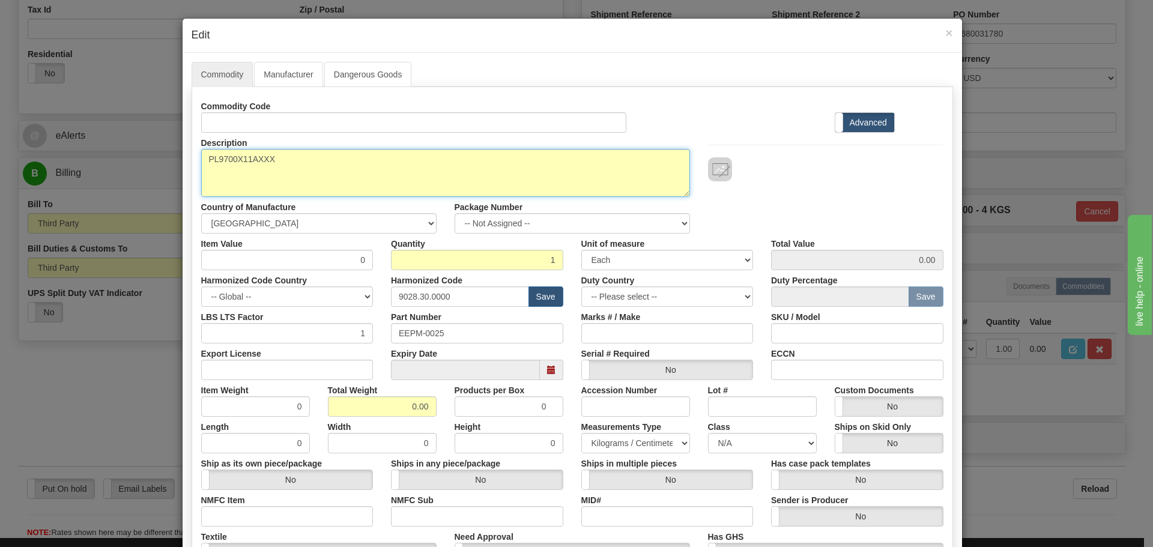
drag, startPoint x: 340, startPoint y: 174, endPoint x: 178, endPoint y: 171, distance: 162.1
click at [183, 171] on div "Commodity Manufacturer Dangerous Goods Commodity Code Standard Advanced Descrip…" at bounding box center [572, 369] width 779 height 632
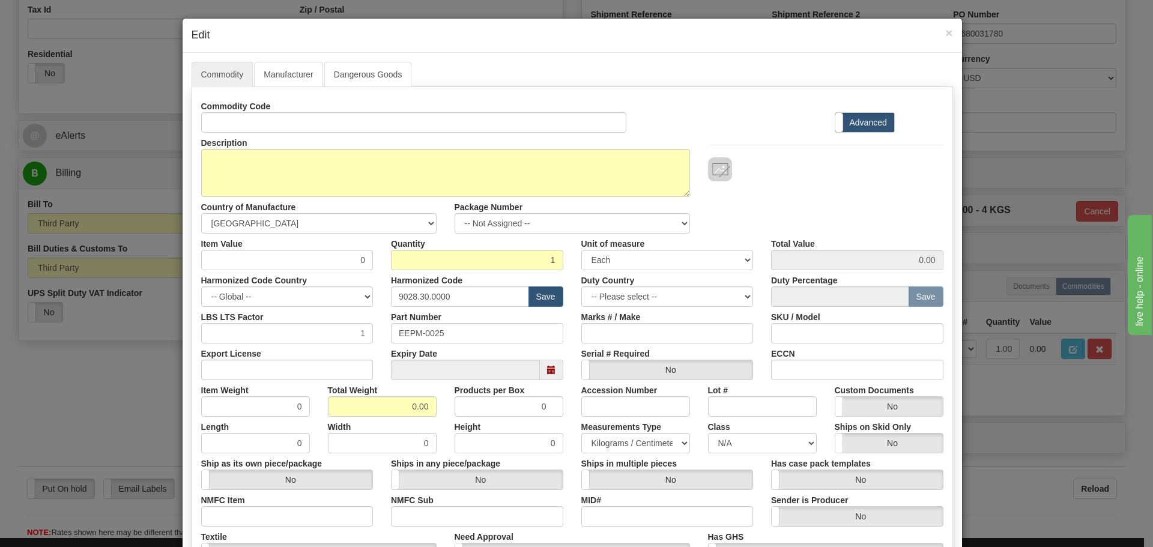
click at [222, 110] on label "Commodity Code" at bounding box center [236, 104] width 70 height 16
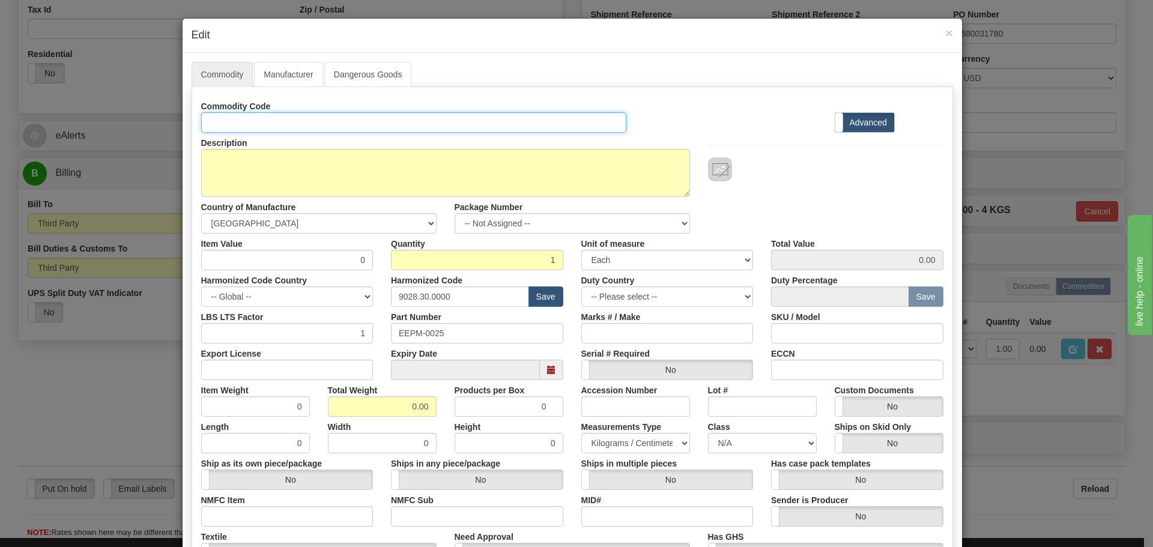
click at [222, 112] on input "Id" at bounding box center [414, 122] width 426 height 20
click at [223, 116] on input "Id" at bounding box center [414, 122] width 426 height 20
paste input "PL9700X11AXXX"
type input "PL9700X11AXXX"
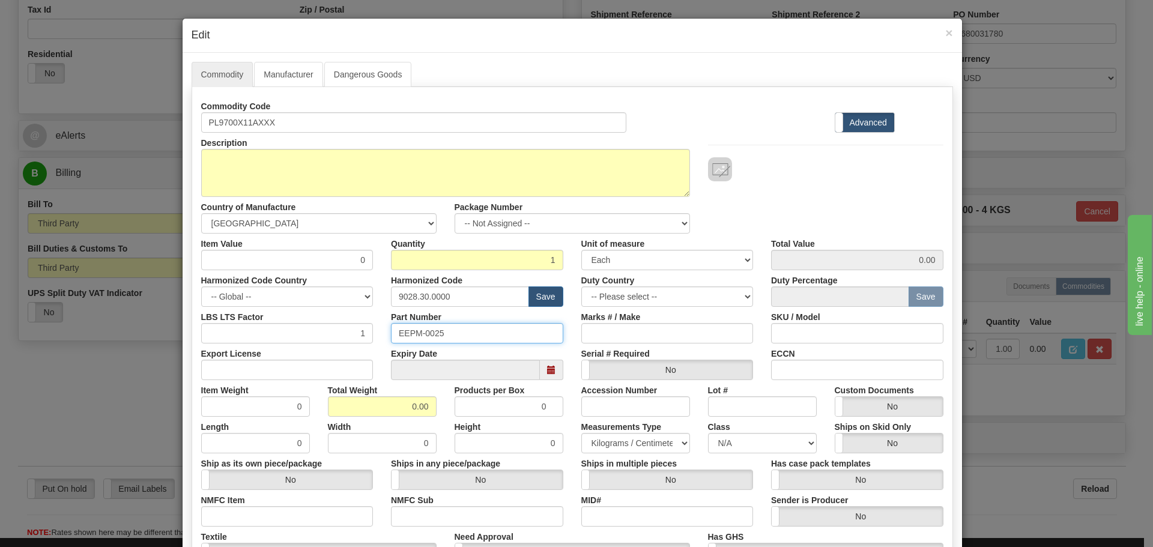
drag, startPoint x: 471, startPoint y: 327, endPoint x: 375, endPoint y: 338, distance: 96.1
click at [375, 338] on div "LBS LTS Factor 1 Part Number EEPM-0025 Marks # / Make SKU / Model" at bounding box center [572, 325] width 760 height 37
paste input "PL9700X11AXXX"
type input "PL9700X11AXXX"
click at [382, 256] on div "Quantity 1" at bounding box center [477, 252] width 190 height 37
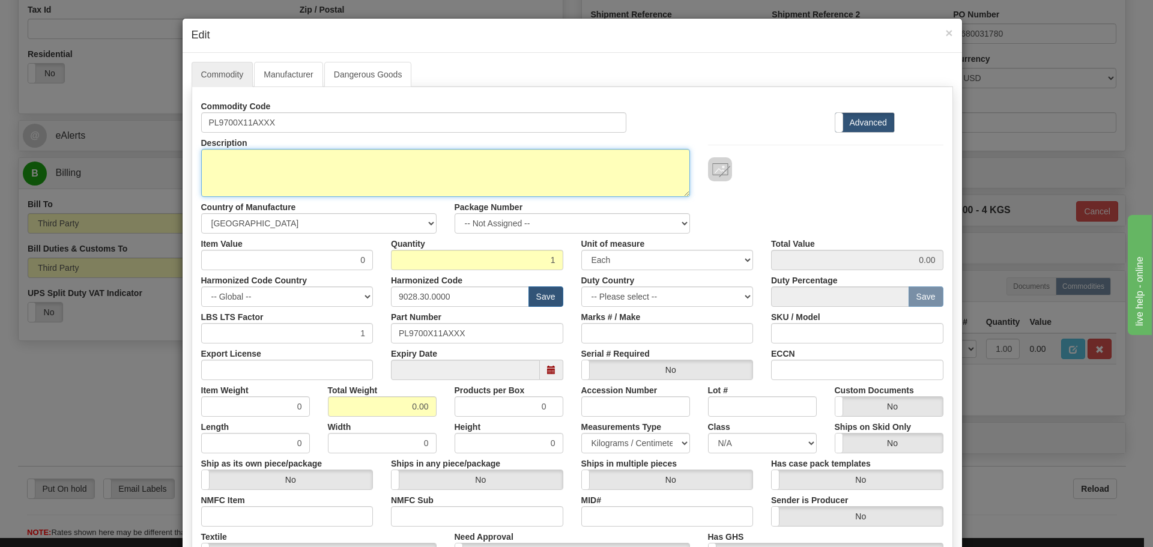
click at [315, 167] on textarea "PL9700X11AXXX" at bounding box center [445, 173] width 489 height 48
paste textarea "EPM 9700 - High Performance Power Quality Metering System"
type textarea "EPM 9700 - High Performance Power Quality Metering System"
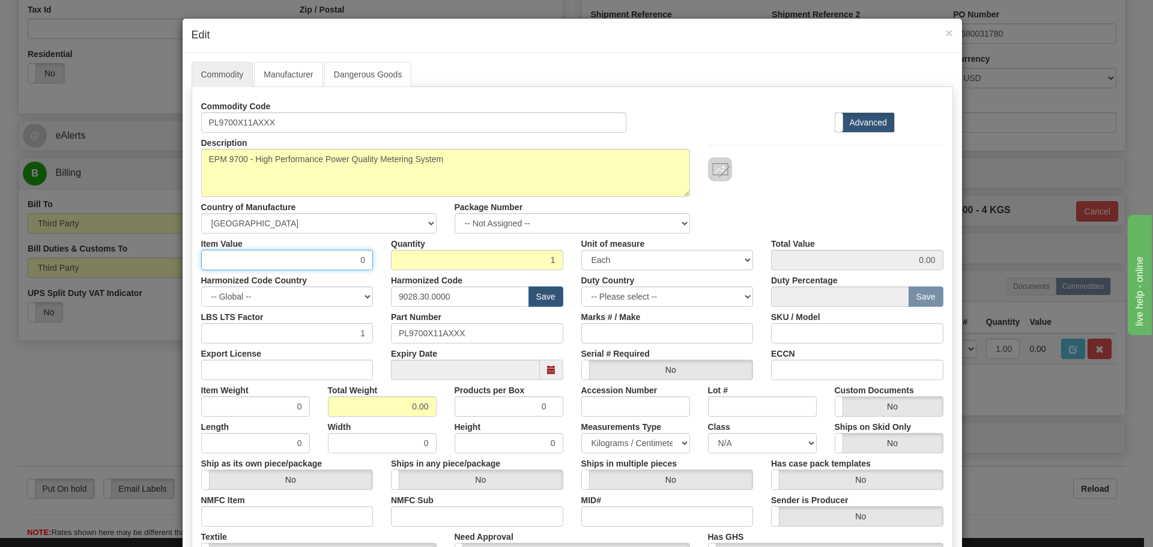
drag, startPoint x: 348, startPoint y: 258, endPoint x: 364, endPoint y: 262, distance: 16.7
click at [364, 262] on input "0" at bounding box center [287, 260] width 172 height 20
click at [321, 252] on input "0" at bounding box center [287, 260] width 172 height 20
drag, startPoint x: 321, startPoint y: 252, endPoint x: 381, endPoint y: 267, distance: 61.2
click at [381, 267] on div "Item Value 0 Quantity 1 Unit of measure 3 Thousand Square Inches Adjustments 56…" at bounding box center [572, 252] width 760 height 37
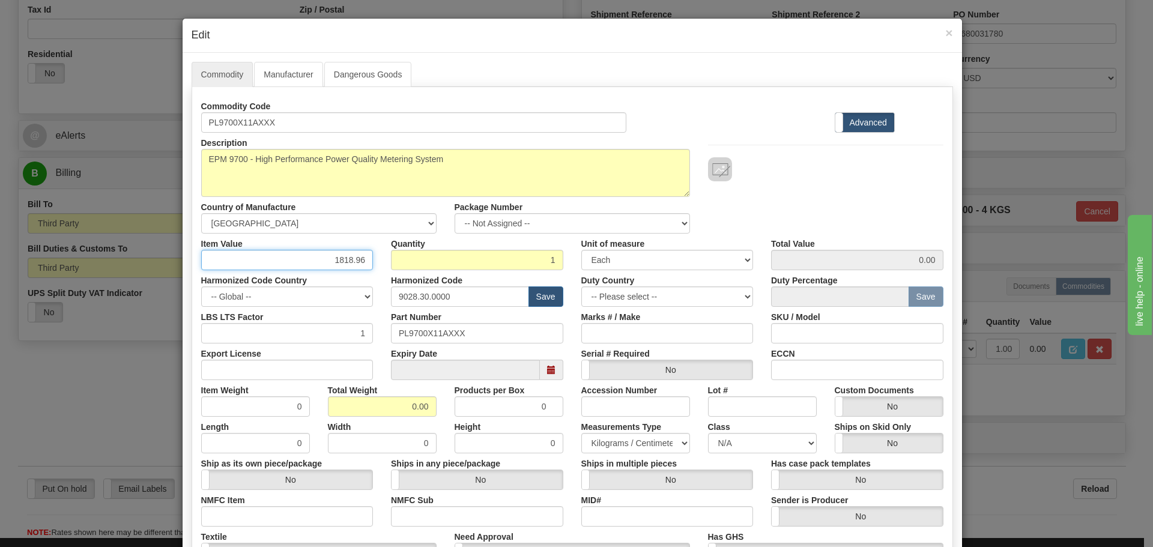
type input "1818.96"
click at [382, 267] on div "Quantity 1" at bounding box center [477, 252] width 190 height 37
click at [475, 254] on input "1" at bounding box center [477, 260] width 172 height 20
click at [562, 253] on div "Quantity 1" at bounding box center [477, 252] width 190 height 37
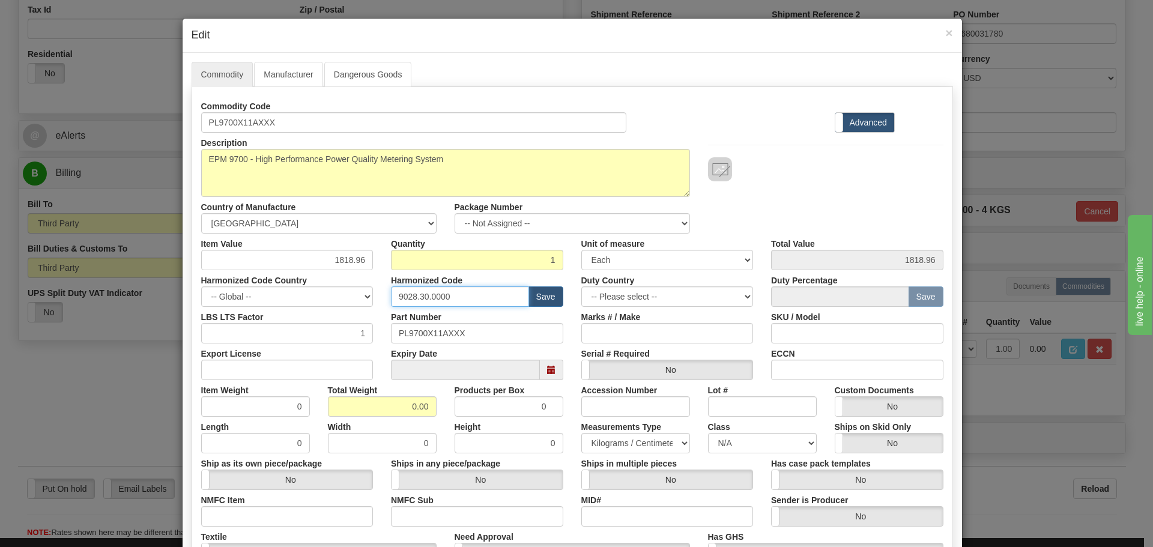
drag, startPoint x: 456, startPoint y: 303, endPoint x: 300, endPoint y: 306, distance: 156.7
click at [300, 306] on div "Harmonized Code Country -- Global -- AFGHANISTAN ALAND ISLANDS ALBANIA ALGERIA …" at bounding box center [572, 288] width 760 height 37
click at [391, 291] on input "text" at bounding box center [460, 296] width 138 height 20
type input "8536.49.0080"
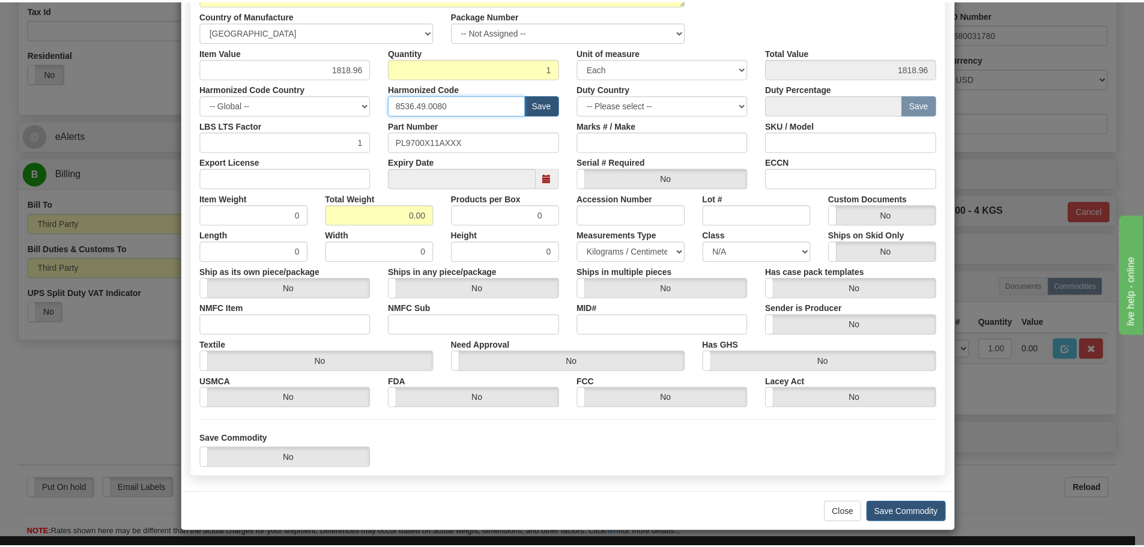
scroll to position [195, 0]
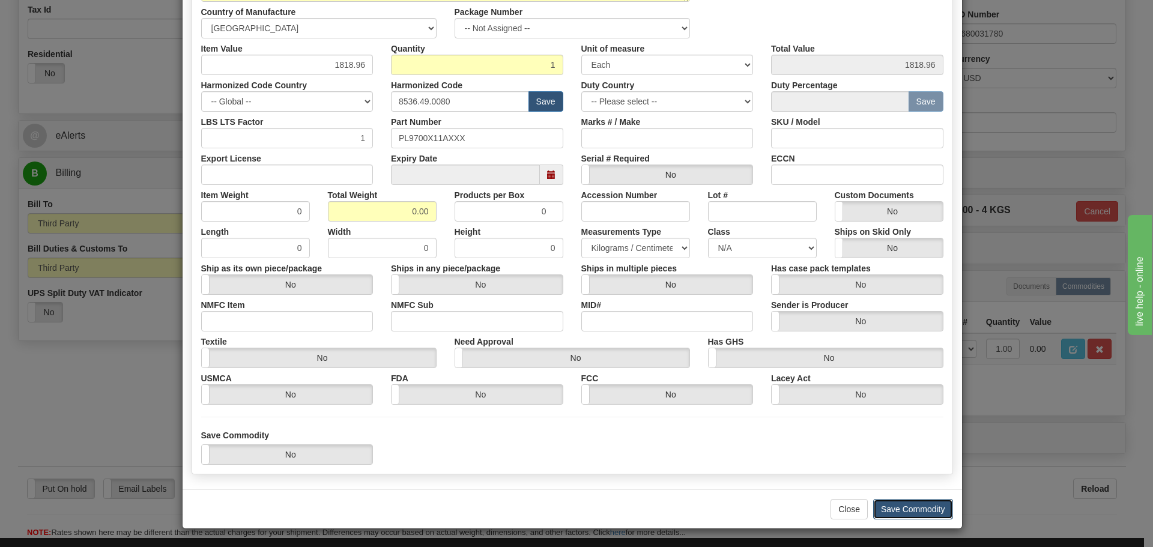
click at [895, 515] on button "Save Commodity" at bounding box center [913, 509] width 80 height 20
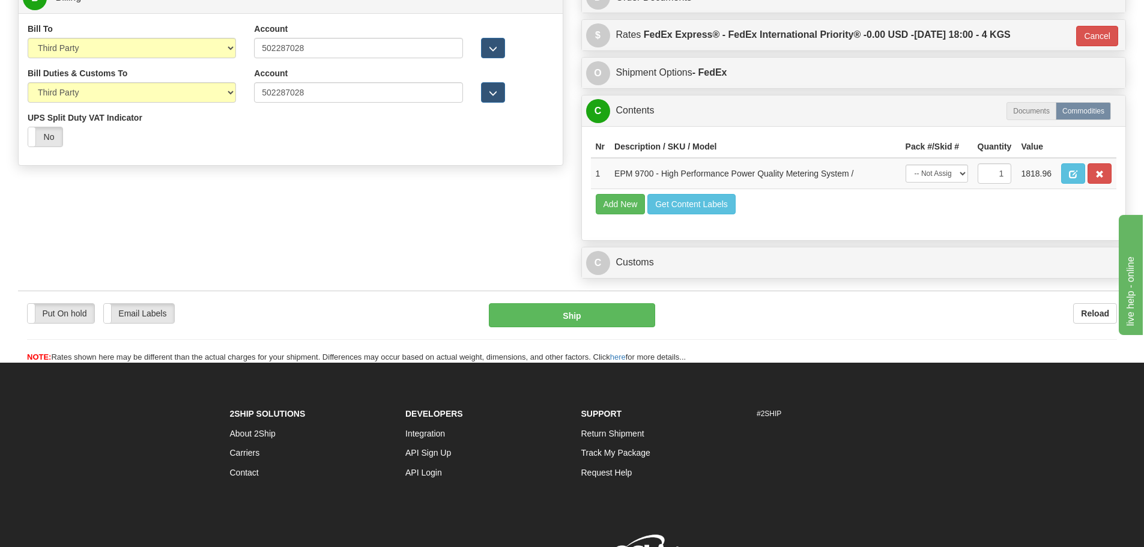
scroll to position [600, 0]
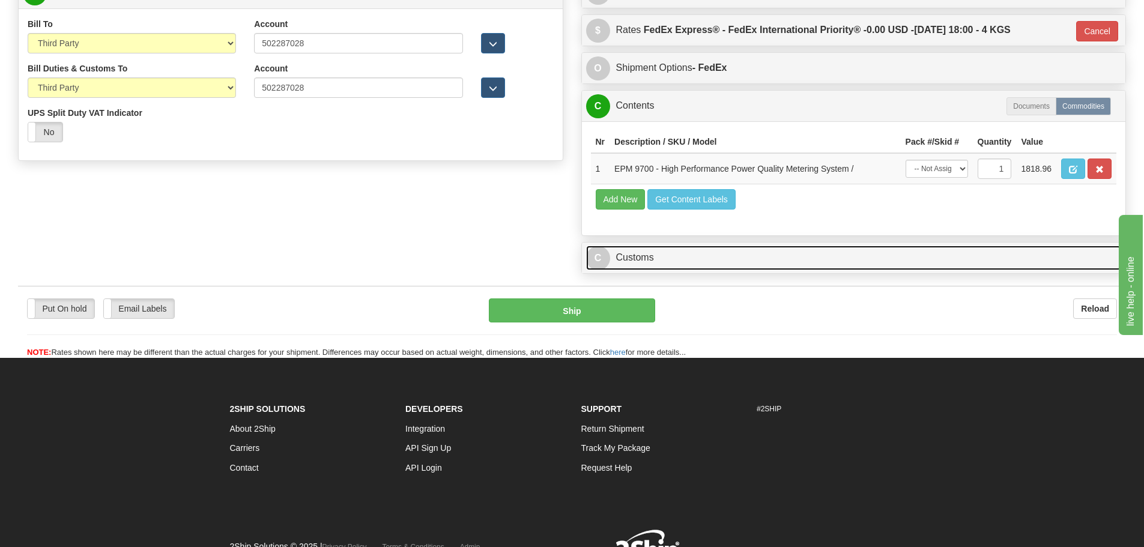
click at [738, 257] on link "C Customs" at bounding box center [854, 258] width 536 height 25
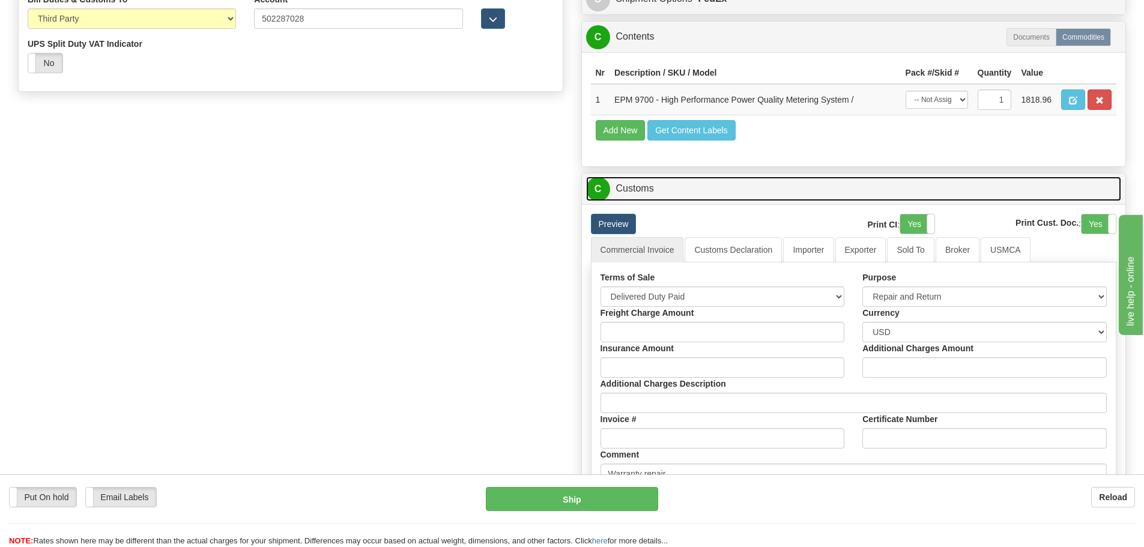
scroll to position [780, 0]
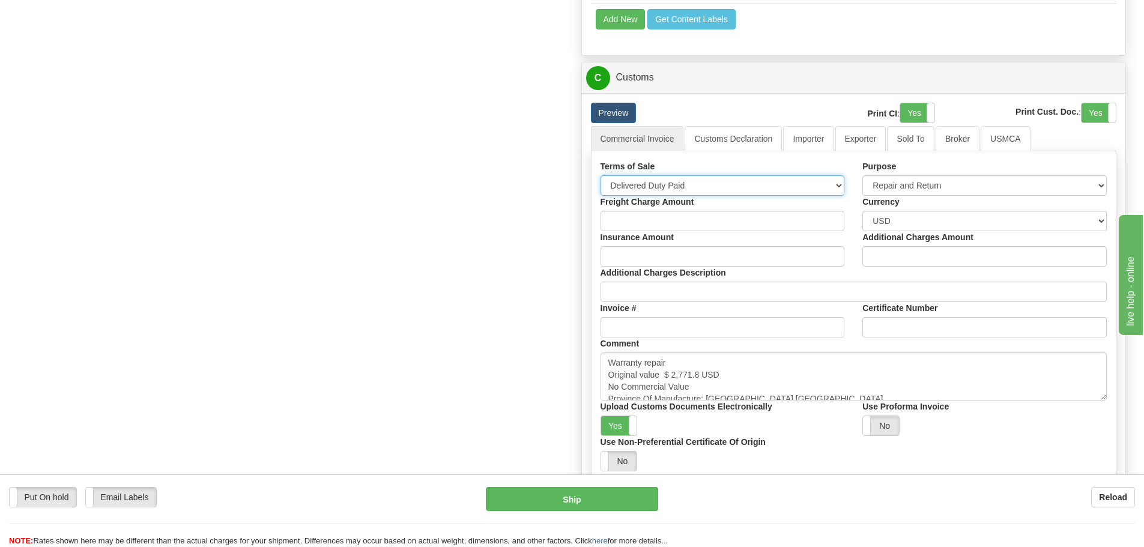
click at [757, 185] on select "Free Carrier Free On Board Ex Works Delivered Duty Unpaid Delivered Duty Paid C…" at bounding box center [722, 185] width 244 height 20
click at [600, 175] on select "Free Carrier Free On Board Ex Works Delivered Duty Unpaid Delivered Duty Paid C…" at bounding box center [722, 185] width 244 height 20
click at [734, 184] on select "Free Carrier Free On Board Ex Works Delivered Duty Unpaid Delivered Duty Paid C…" at bounding box center [722, 185] width 244 height 20
select select "7"
click at [600, 175] on select "Free Carrier Free On Board Ex Works Delivered Duty Unpaid Delivered Duty Paid C…" at bounding box center [722, 185] width 244 height 20
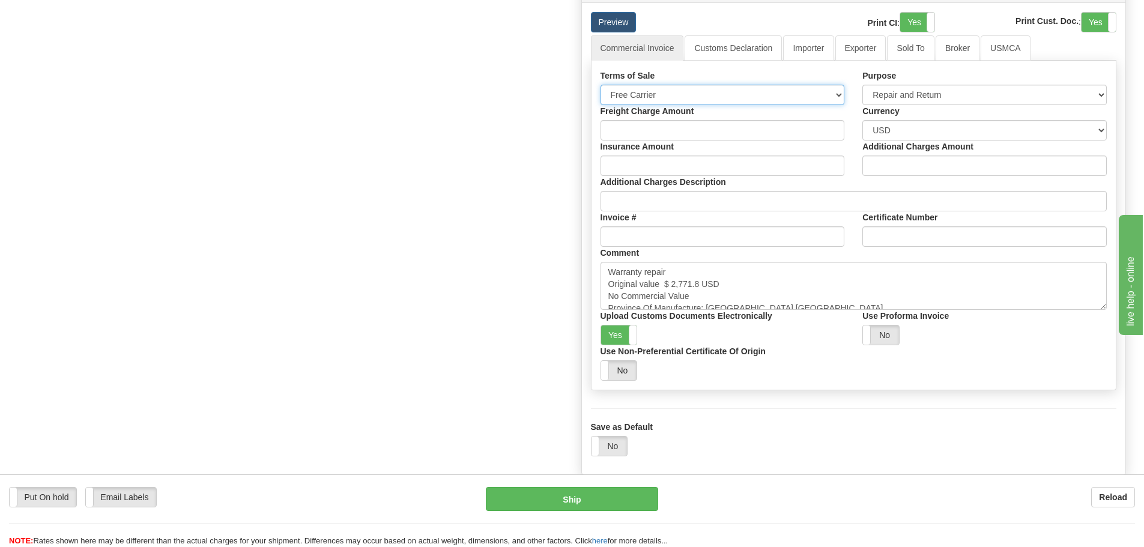
scroll to position [901, 0]
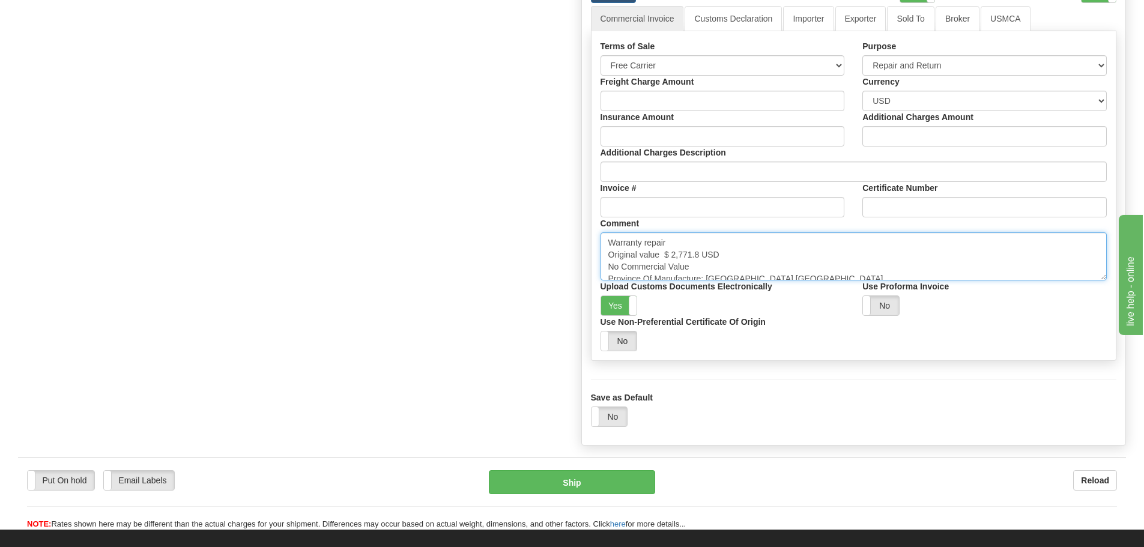
click at [772, 249] on textarea "Warranty repair Original value $ 2,771.8 USD No Commercial Value Province Of Ma…" at bounding box center [853, 256] width 507 height 48
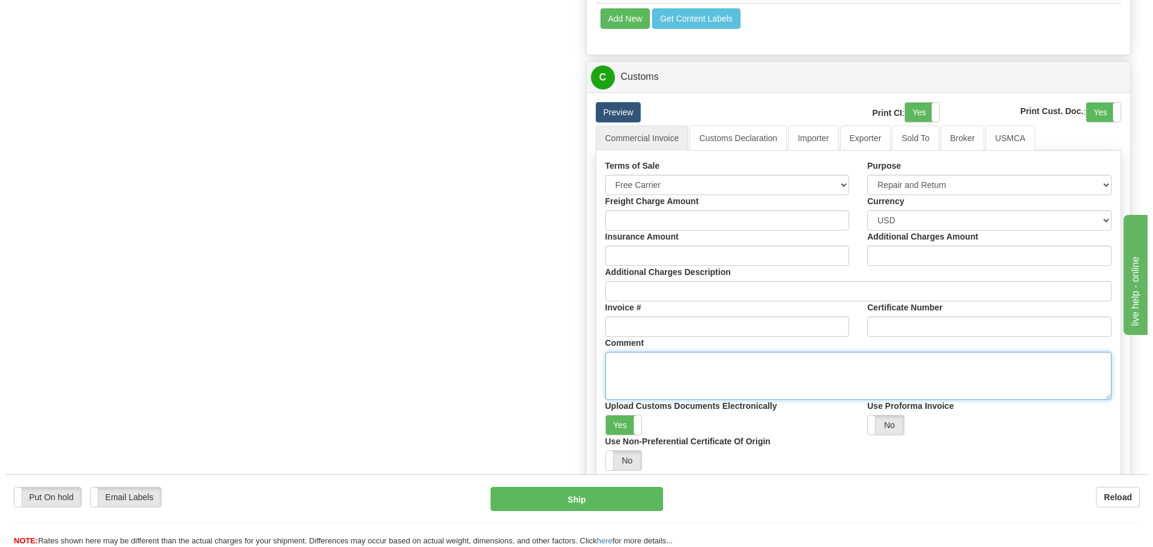
scroll to position [780, 0]
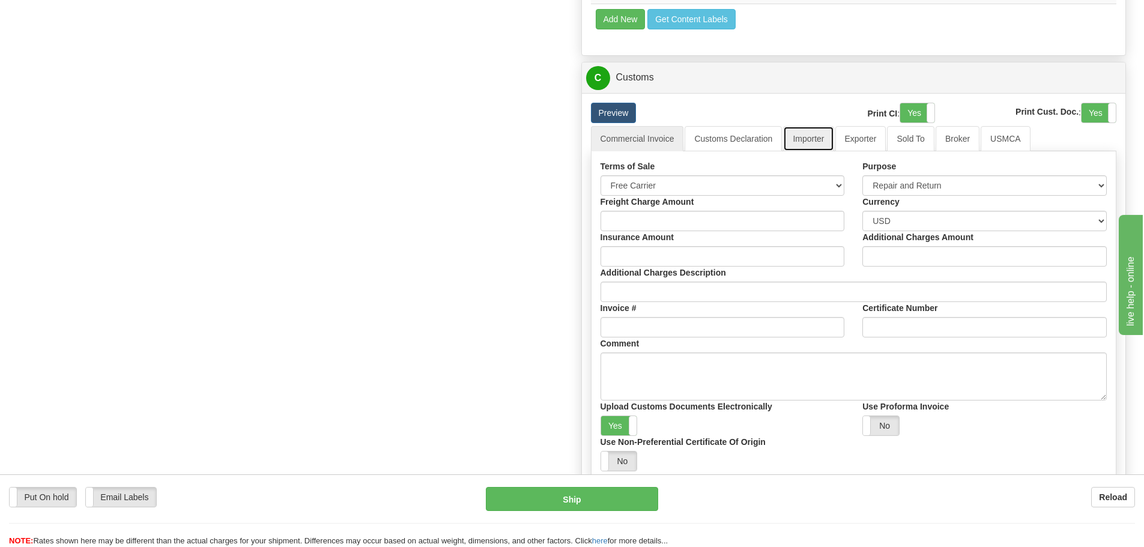
click at [809, 150] on link "Importer" at bounding box center [808, 138] width 50 height 25
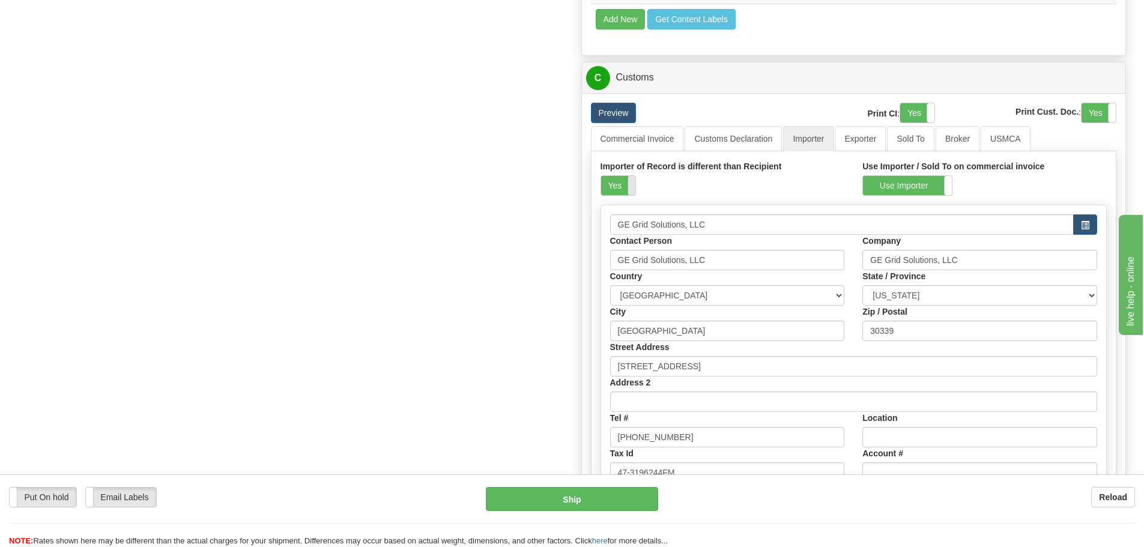
click at [631, 179] on span at bounding box center [635, 185] width 16 height 19
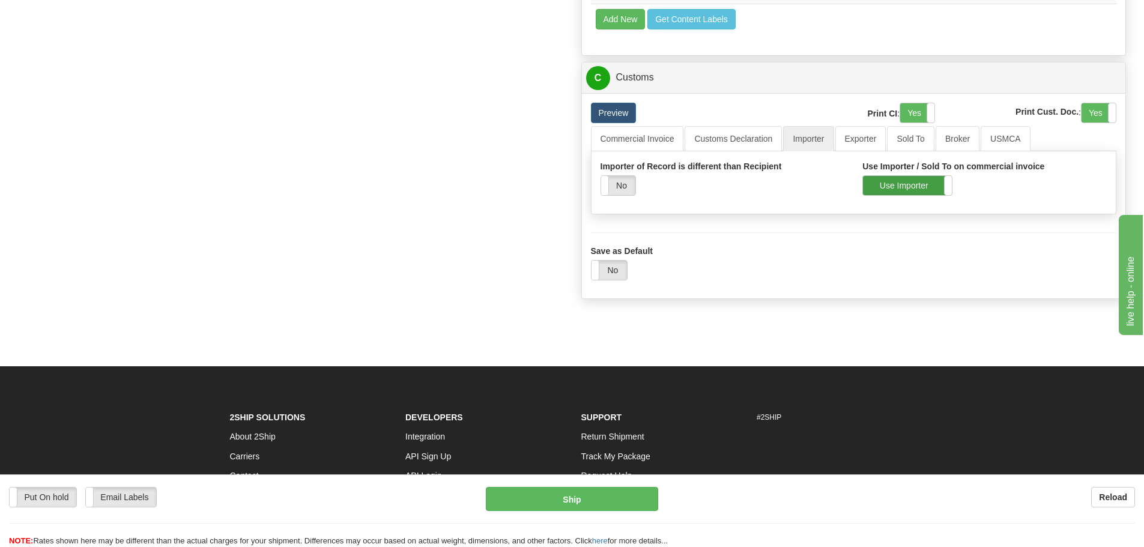
click at [894, 187] on label "Use Importer" at bounding box center [907, 185] width 89 height 19
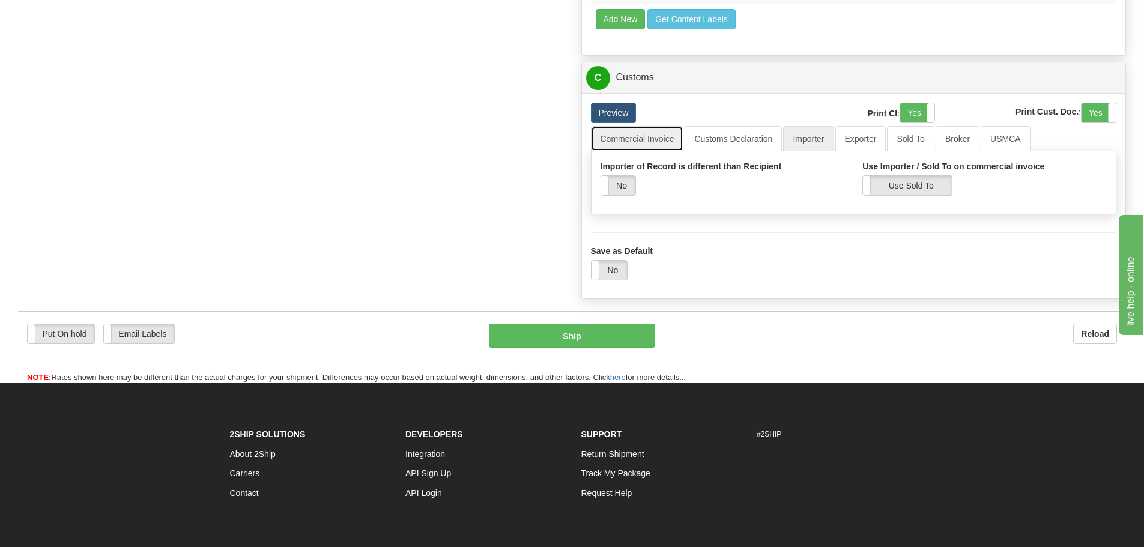
click at [663, 139] on link "Commercial Invoice" at bounding box center [637, 138] width 93 height 25
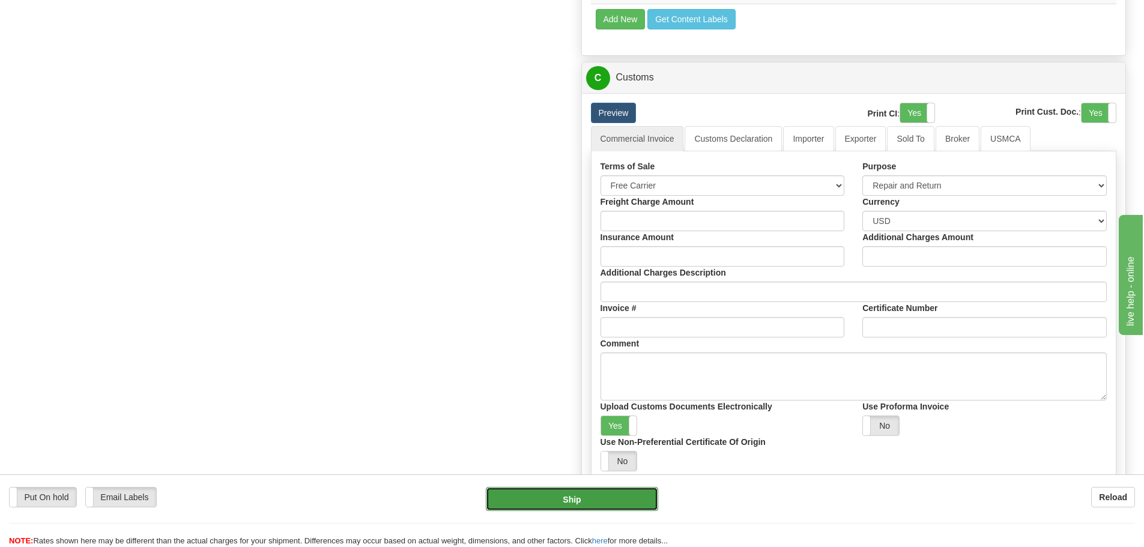
click at [536, 494] on button "Ship" at bounding box center [572, 499] width 172 height 24
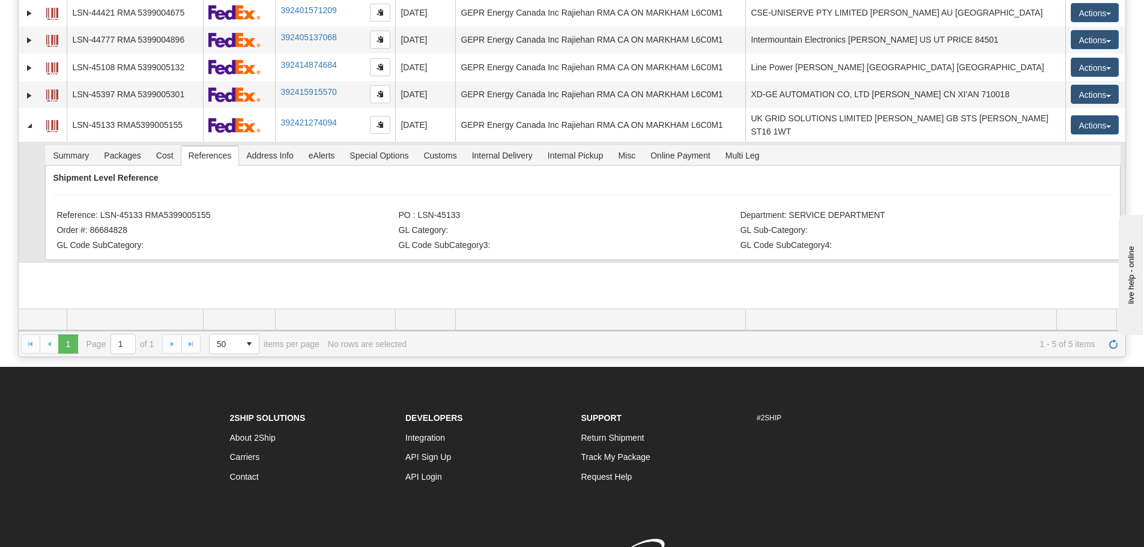
click at [229, 192] on div "Shipment Level Reference Reference: LSN-45133 RMA5399005155 PO : LSN-45133 Depa…" at bounding box center [582, 213] width 1075 height 94
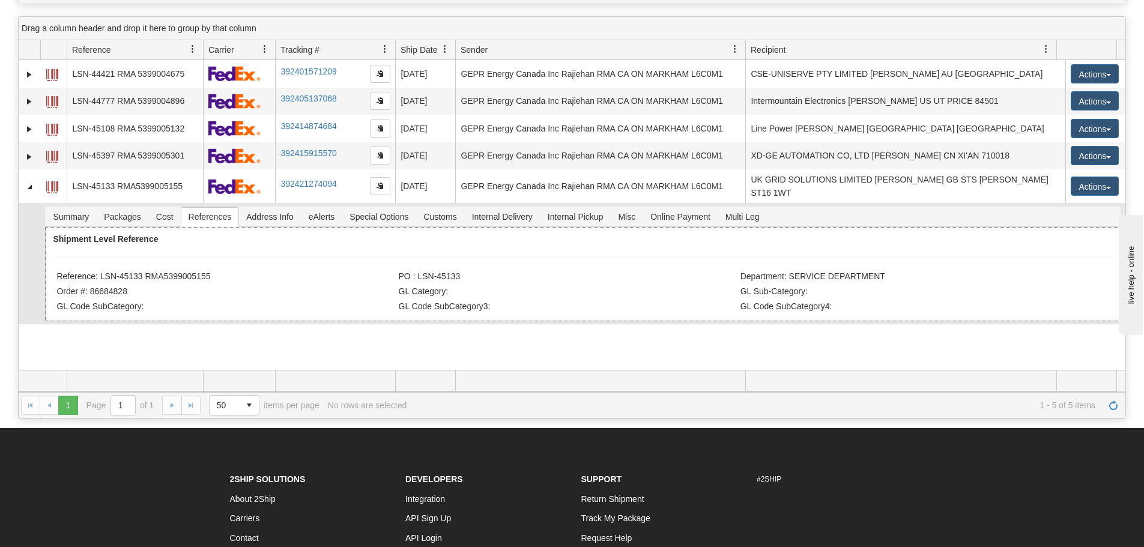
scroll to position [60, 0]
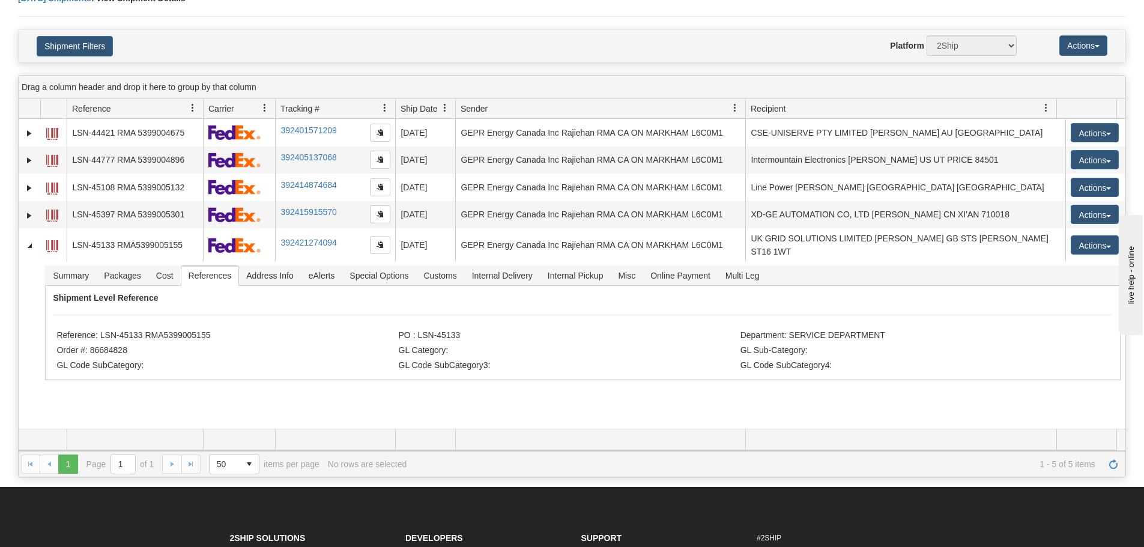
click at [273, 32] on div "Shipment Filters Website Agent Nothing selected Client User Platform 2Ship Impo…" at bounding box center [572, 45] width 1106 height 33
click at [1115, 462] on span "Refresh" at bounding box center [1113, 464] width 10 height 10
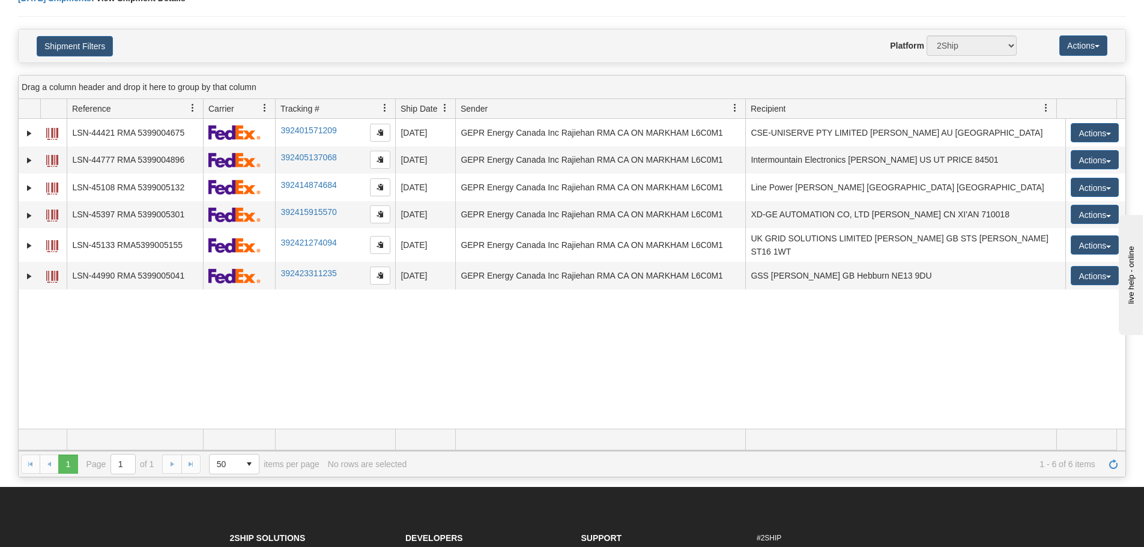
click at [405, 307] on div "31509327 2500 LSN-44421 RMA 5399004675 392401571209 [DATE] [DATE] 09:06:46 AM G…" at bounding box center [572, 274] width 1106 height 310
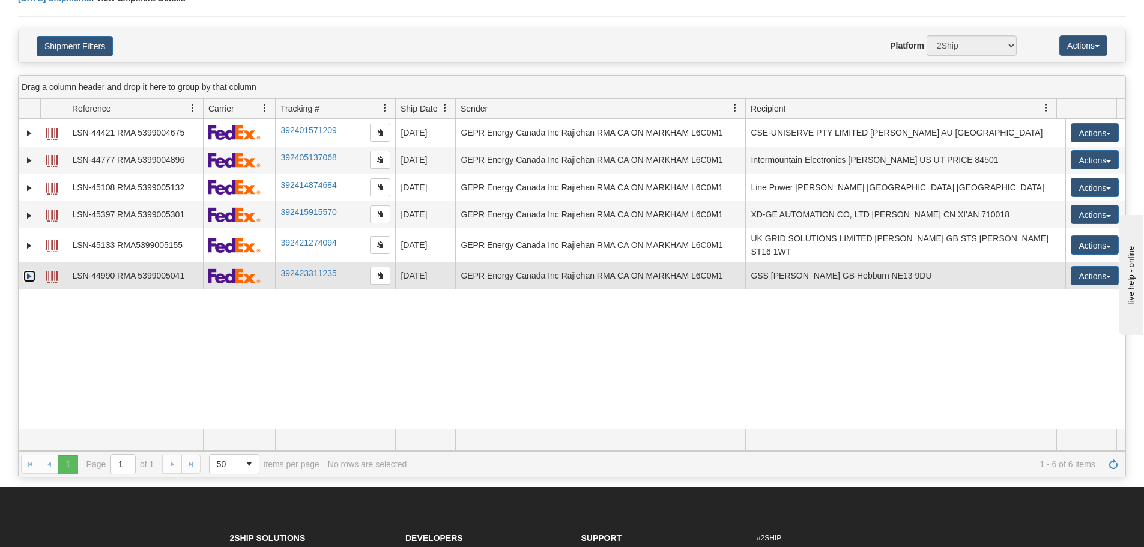
click at [27, 270] on link "Expand" at bounding box center [29, 276] width 12 height 12
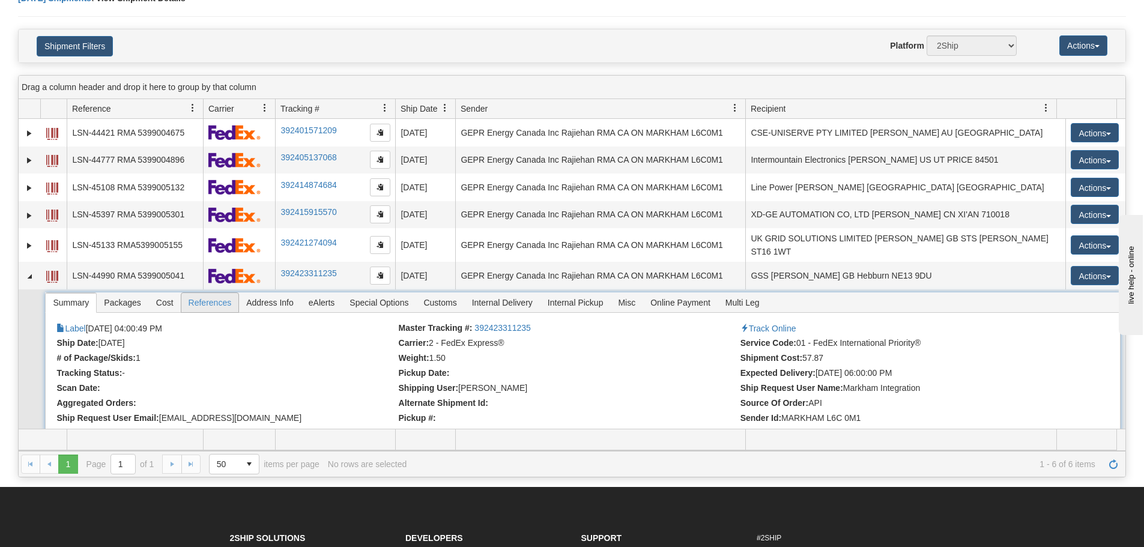
click at [216, 301] on span "References" at bounding box center [210, 302] width 58 height 19
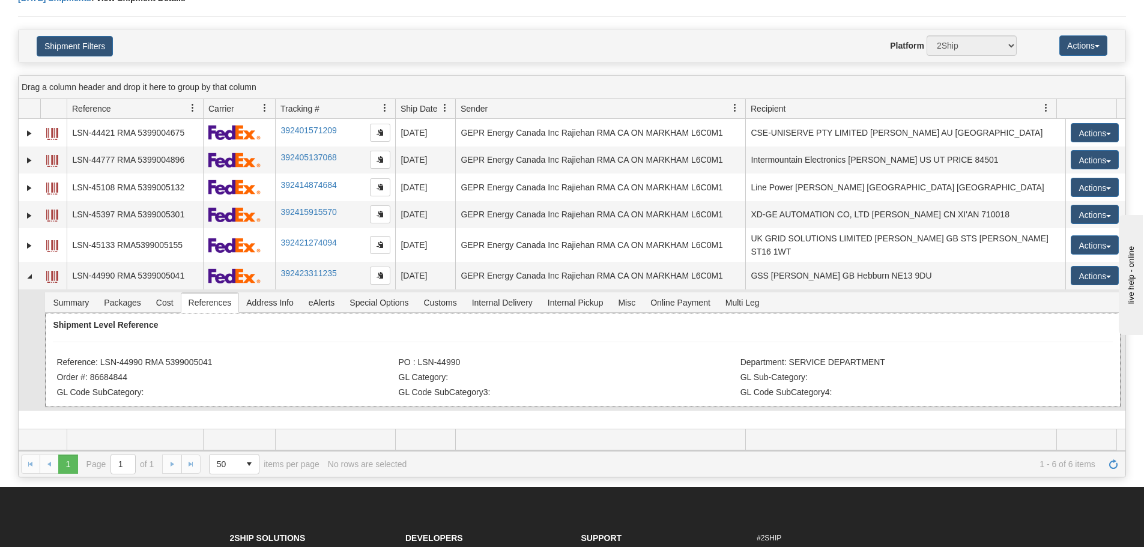
drag, startPoint x: 217, startPoint y: 358, endPoint x: 100, endPoint y: 358, distance: 117.1
click at [100, 358] on li "Reference: LSN-44990 RMA 5399005041" at bounding box center [225, 363] width 339 height 12
copy li "LSN-44990 RMA 5399005041"
click at [190, 51] on h4 "Shipment Filters" at bounding box center [118, 45] width 181 height 21
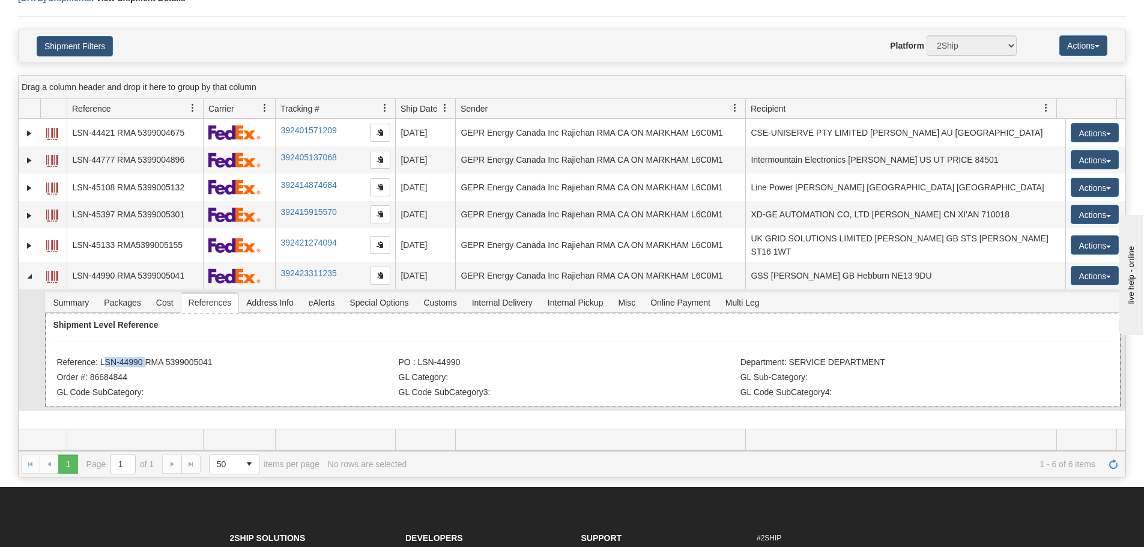
drag, startPoint x: 100, startPoint y: 355, endPoint x: 143, endPoint y: 363, distance: 43.8
click at [143, 363] on li "Reference: LSN-44990 RMA 5399005041" at bounding box center [225, 363] width 339 height 12
copy li "LSN-44990"
click at [320, 339] on div "Shipment Level Reference Reference: LSN-44990 RMA 5399005041 PO : LSN-44990 Dep…" at bounding box center [582, 360] width 1075 height 94
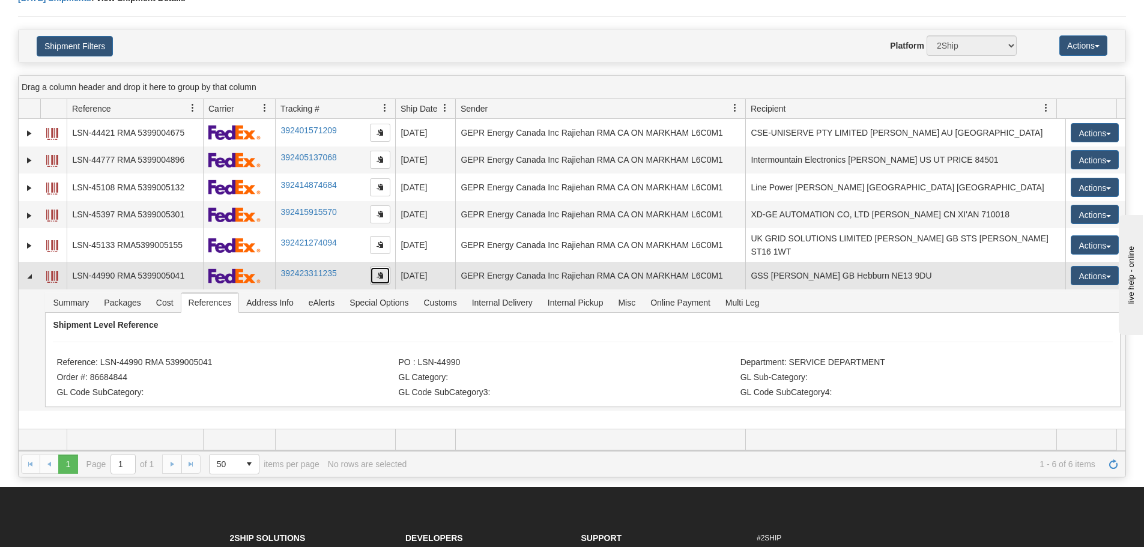
click at [381, 276] on button "button" at bounding box center [380, 276] width 20 height 18
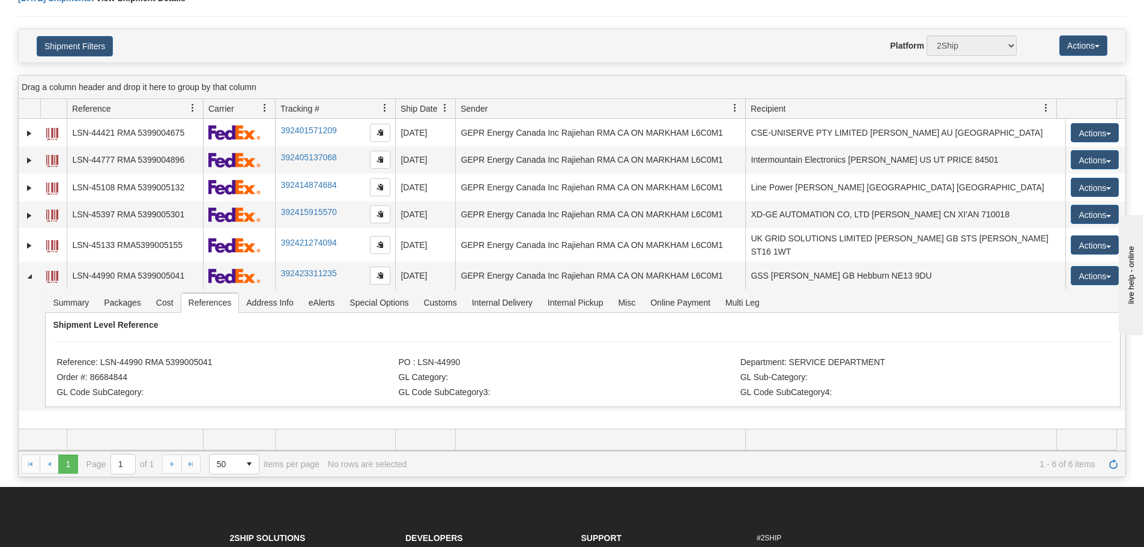
click at [258, 40] on div "Website Agent Nothing selected Client User Platform 2Ship Imported" at bounding box center [617, 45] width 816 height 20
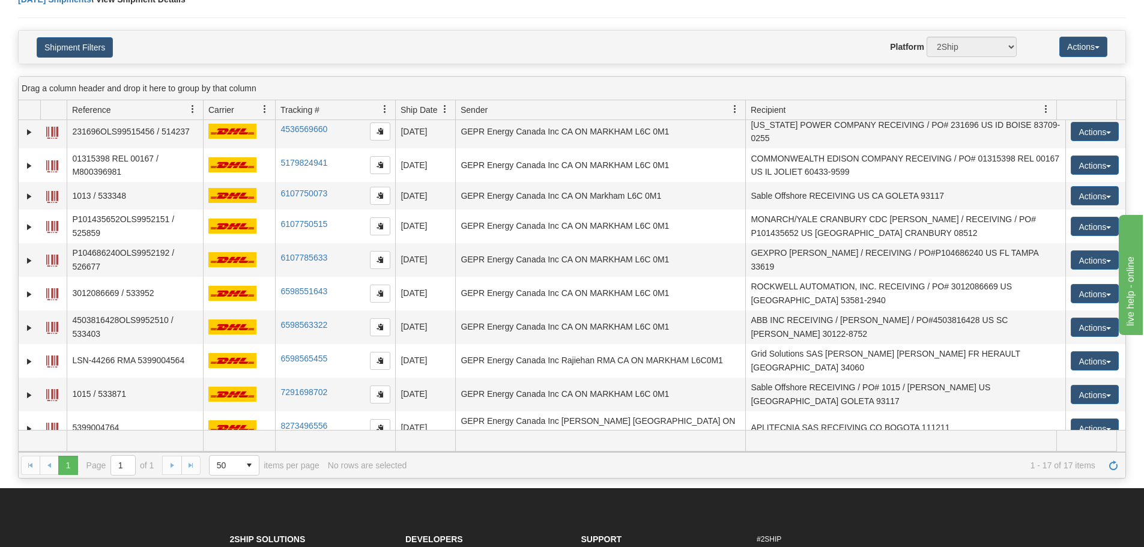
scroll to position [180, 0]
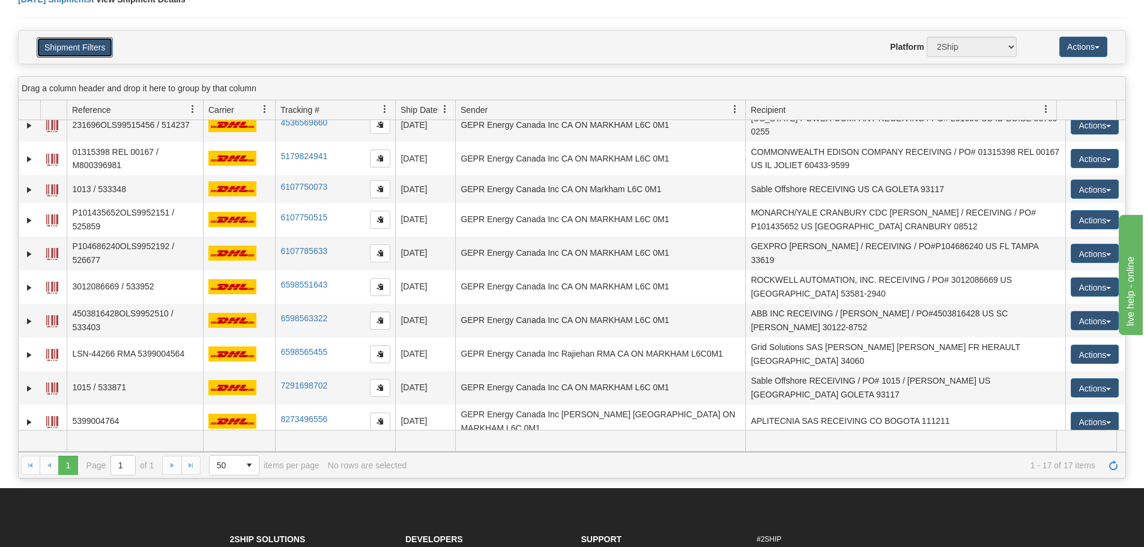
click at [69, 41] on button "Shipment Filters" at bounding box center [75, 47] width 76 height 20
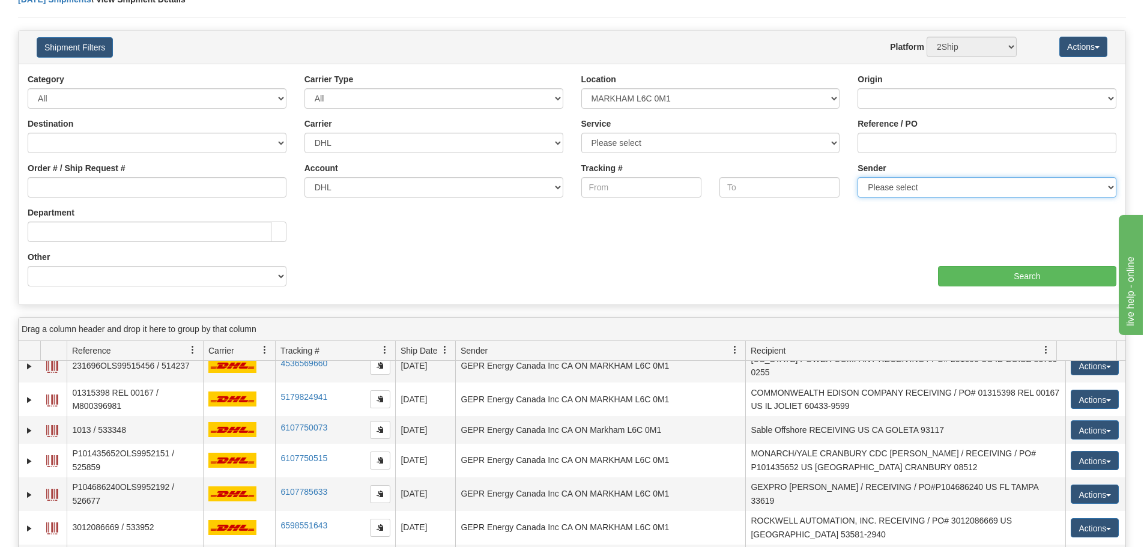
click at [943, 190] on select "Please select GEPR Energy Canada Inc , Rajiehan RMA, (CA)" at bounding box center [986, 187] width 259 height 20
select select "206864"
click at [857, 177] on select "Please select GEPR Energy Canada Inc , Rajiehan RMA, (CA)" at bounding box center [986, 187] width 259 height 20
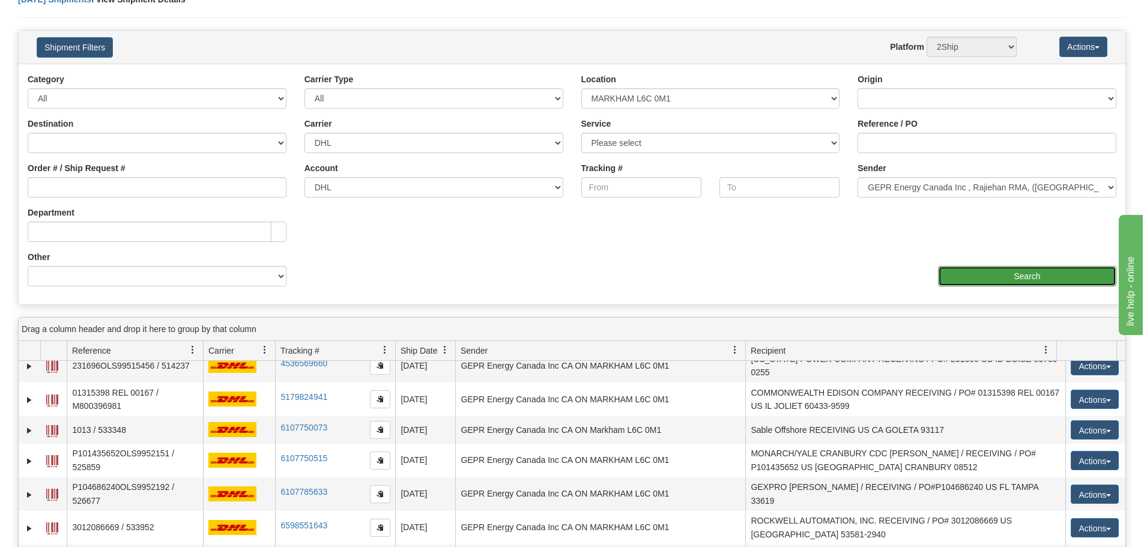
click at [975, 282] on input "Search" at bounding box center [1027, 276] width 178 height 20
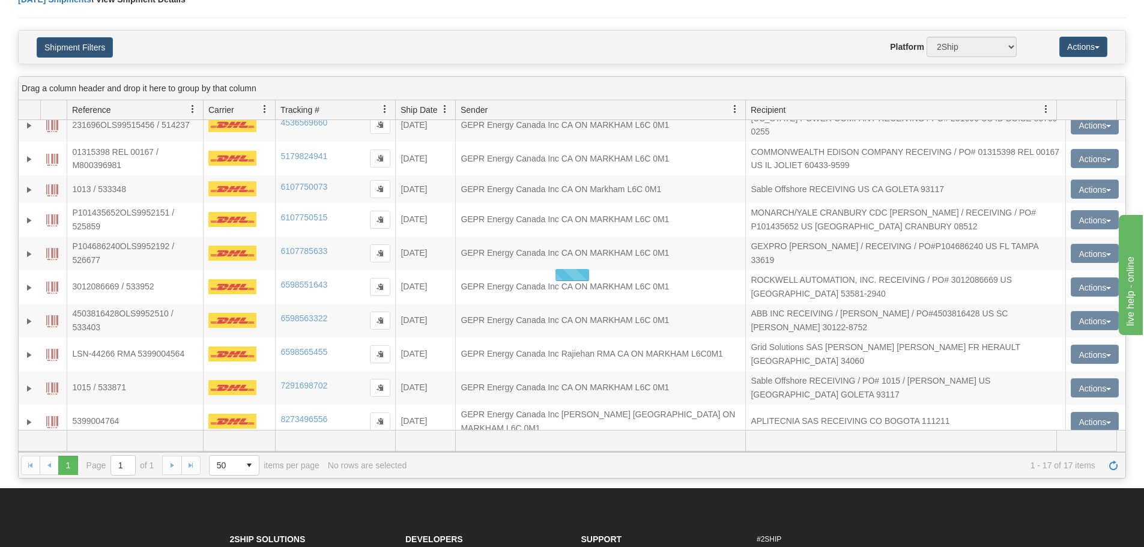
scroll to position [0, 0]
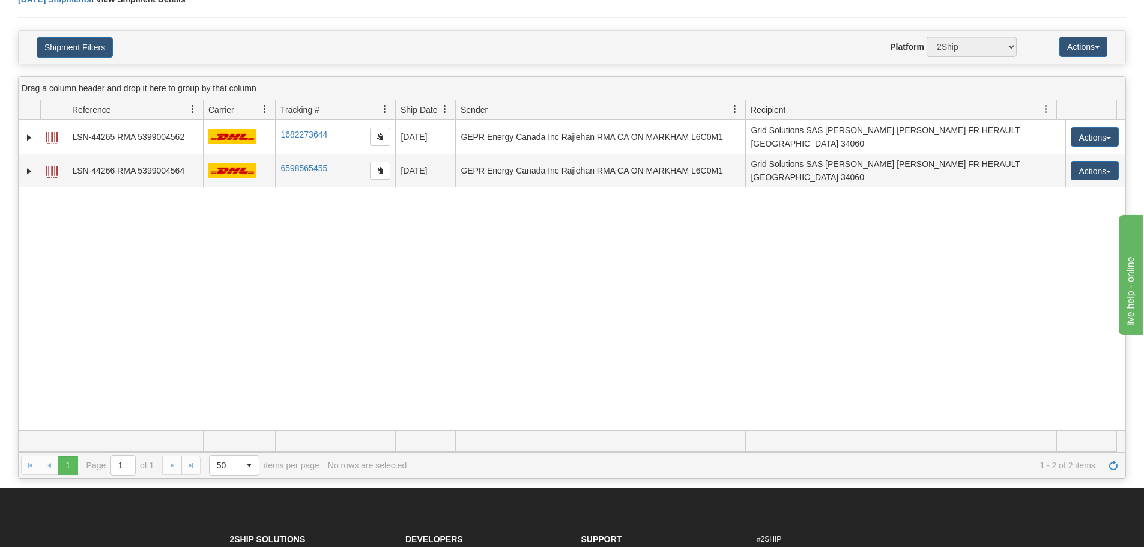
click at [307, 313] on div "31514963 2500 LSN-44265 RMA 5399004562 1682273644 1682273644 08/22/2025 08/22/2…" at bounding box center [572, 275] width 1106 height 310
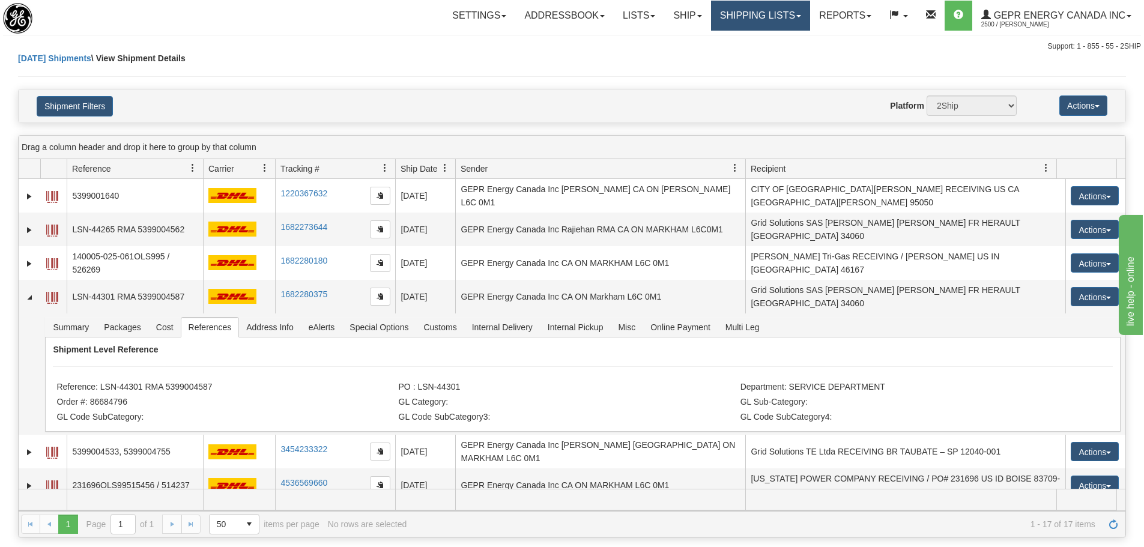
click at [741, 26] on link "Shipping lists" at bounding box center [760, 16] width 99 height 30
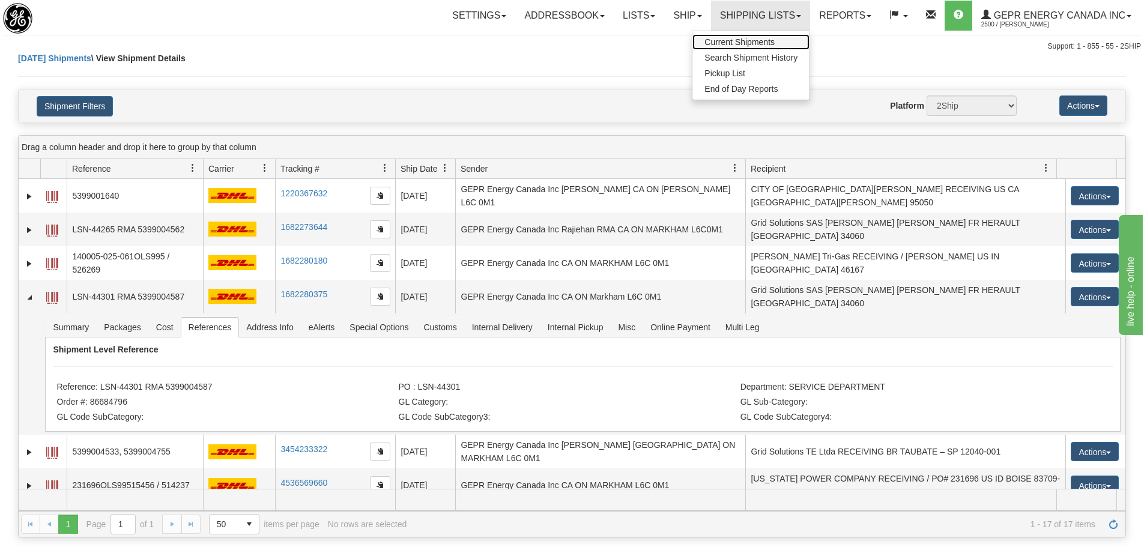
click at [698, 46] on link "Current Shipments" at bounding box center [750, 42] width 117 height 16
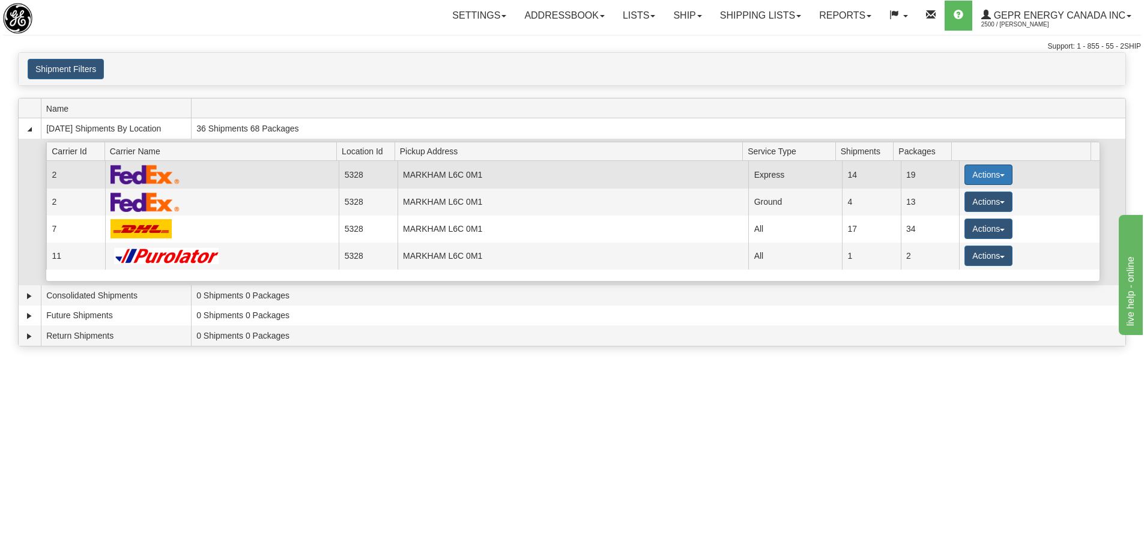
click at [984, 172] on button "Actions" at bounding box center [988, 174] width 48 height 20
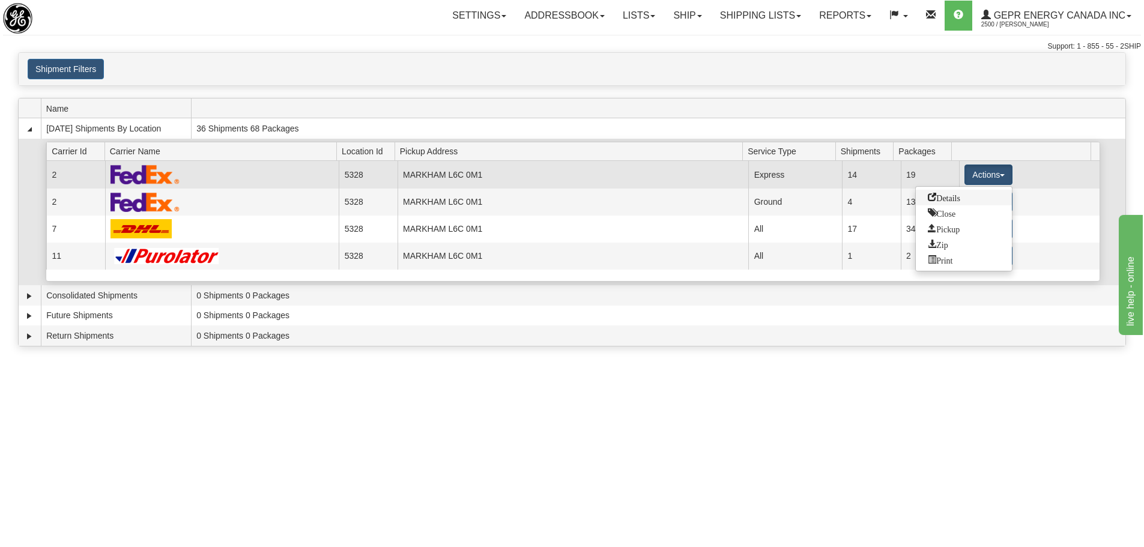
click at [959, 195] on span "Details" at bounding box center [944, 197] width 32 height 8
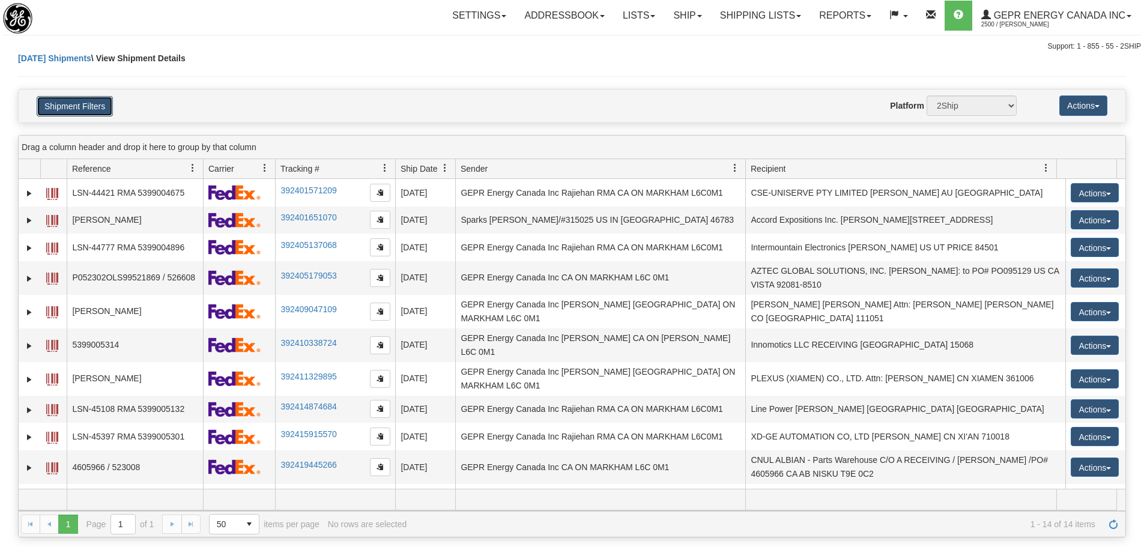
click at [56, 96] on button "Shipment Filters" at bounding box center [75, 106] width 76 height 20
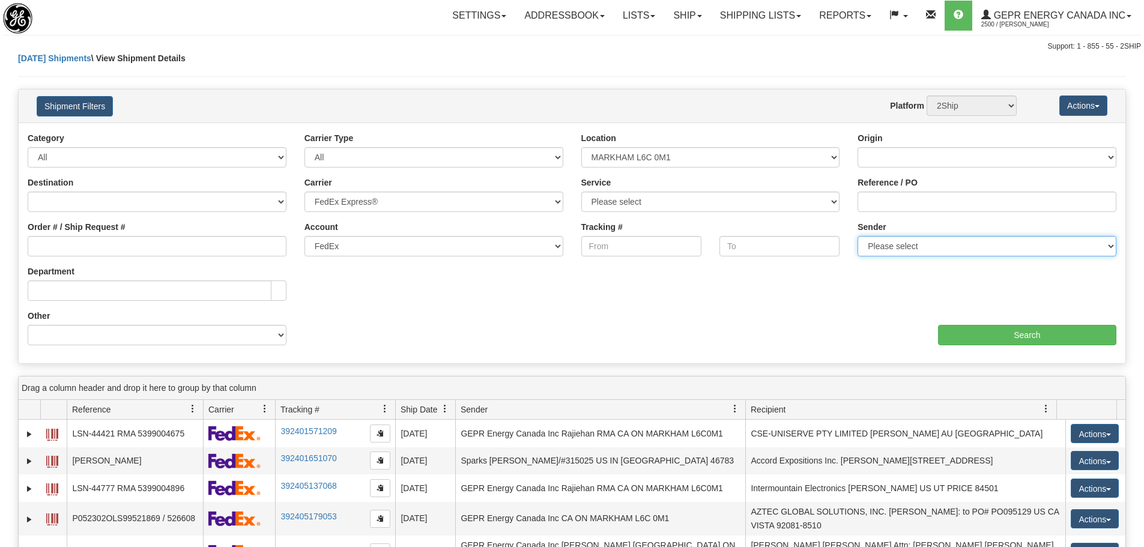
click at [950, 248] on select "Please select GEPR Energy Canada Inc , Rajiehan RMA, ([GEOGRAPHIC_DATA])" at bounding box center [986, 246] width 259 height 20
select select "206864"
click at [857, 236] on select "Please select GEPR Energy Canada Inc , Rajiehan RMA, ([GEOGRAPHIC_DATA])" at bounding box center [986, 246] width 259 height 20
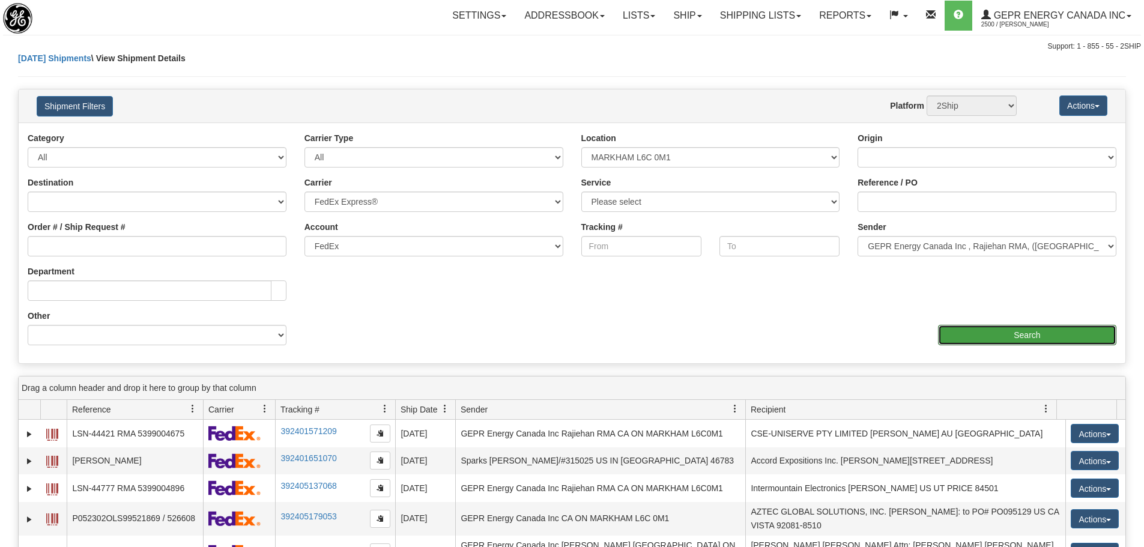
click at [967, 345] on div "Ship Date Category All Inbound Outbound Carrier Type All Most Common Small Pack…" at bounding box center [572, 243] width 1106 height 222
click at [967, 341] on input "Search" at bounding box center [1027, 335] width 178 height 20
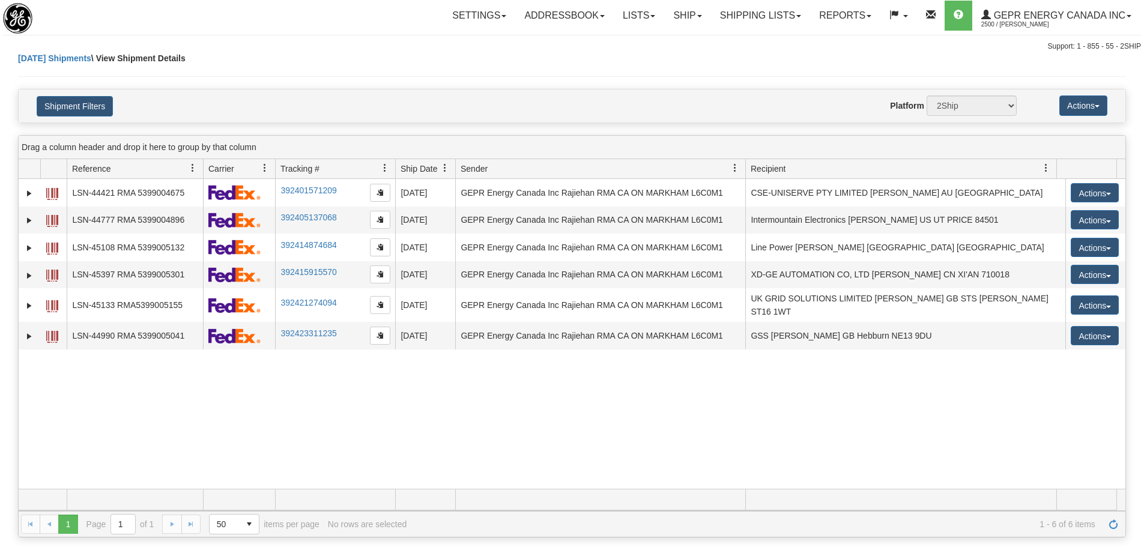
click at [768, 444] on div "31509327 2500 LSN-44421 RMA 5399004675 392401571209 [DATE] [DATE] 09:06:46 AM G…" at bounding box center [572, 334] width 1106 height 310
click at [1109, 521] on span "Refresh" at bounding box center [1113, 524] width 10 height 10
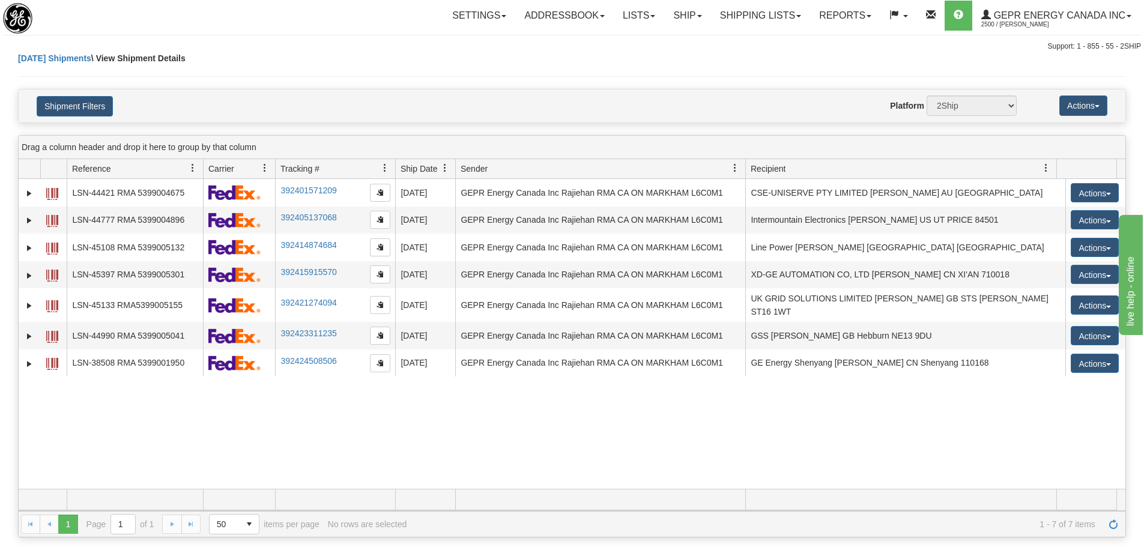
click at [657, 478] on div "31509327 2500 LSN-44421 RMA 5399004675 392401571209 [DATE] [DATE] 09:06:46 AM G…" at bounding box center [572, 334] width 1106 height 310
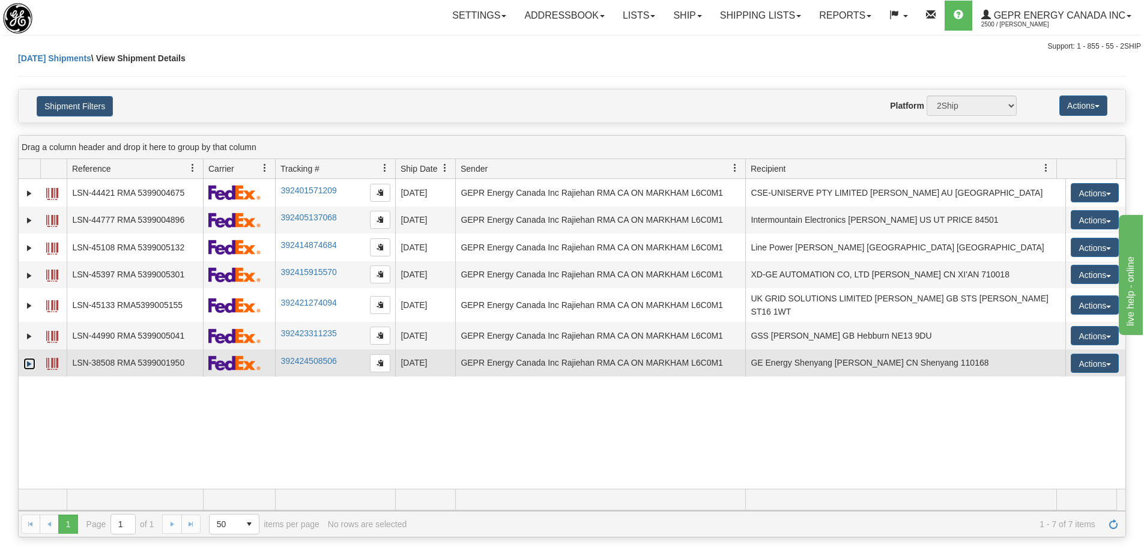
click at [26, 358] on link "Expand" at bounding box center [29, 364] width 12 height 12
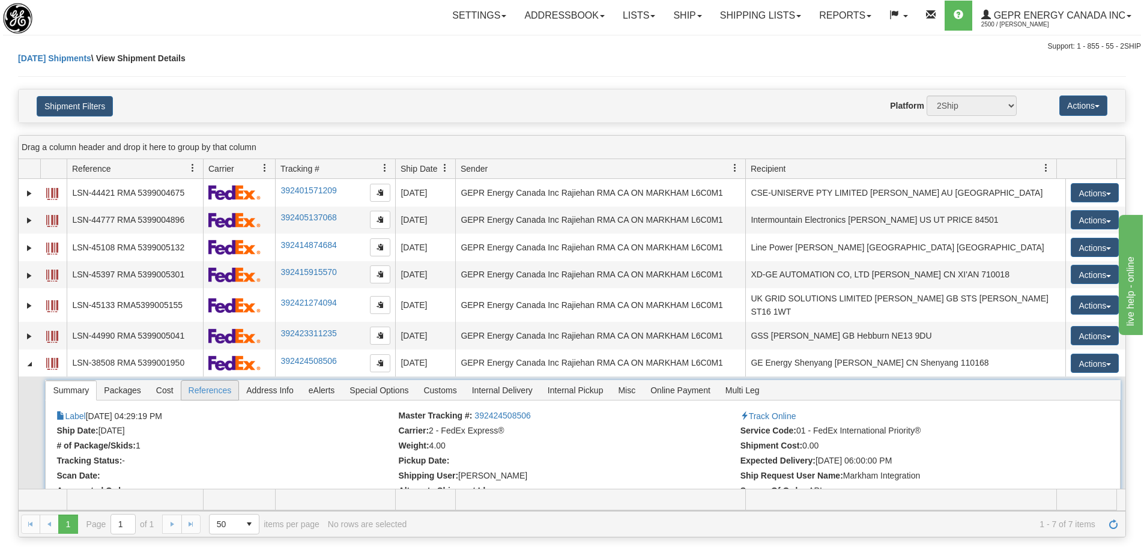
click at [201, 387] on span "References" at bounding box center [210, 390] width 58 height 19
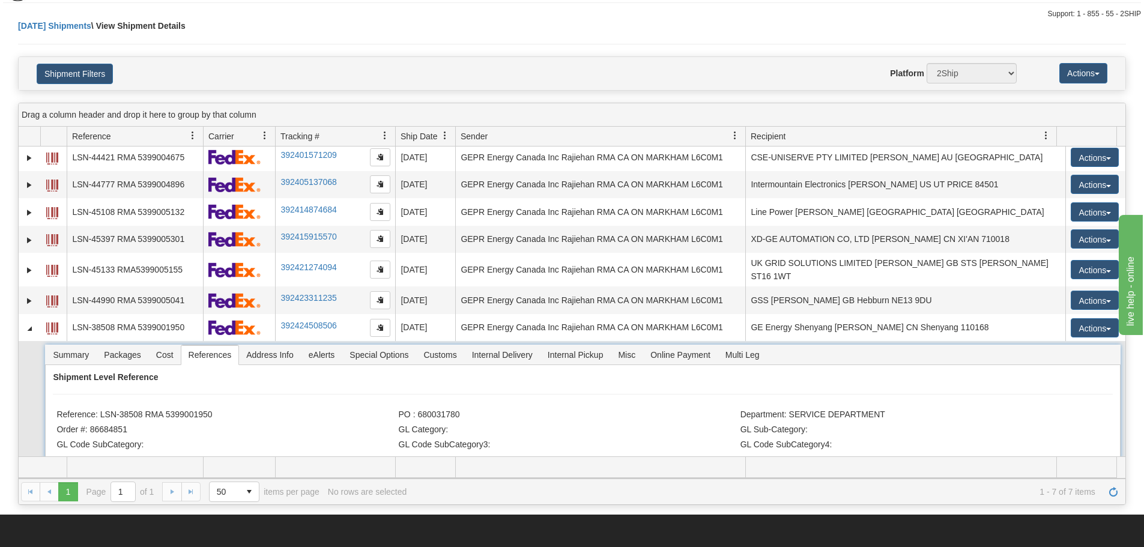
scroll to position [60, 0]
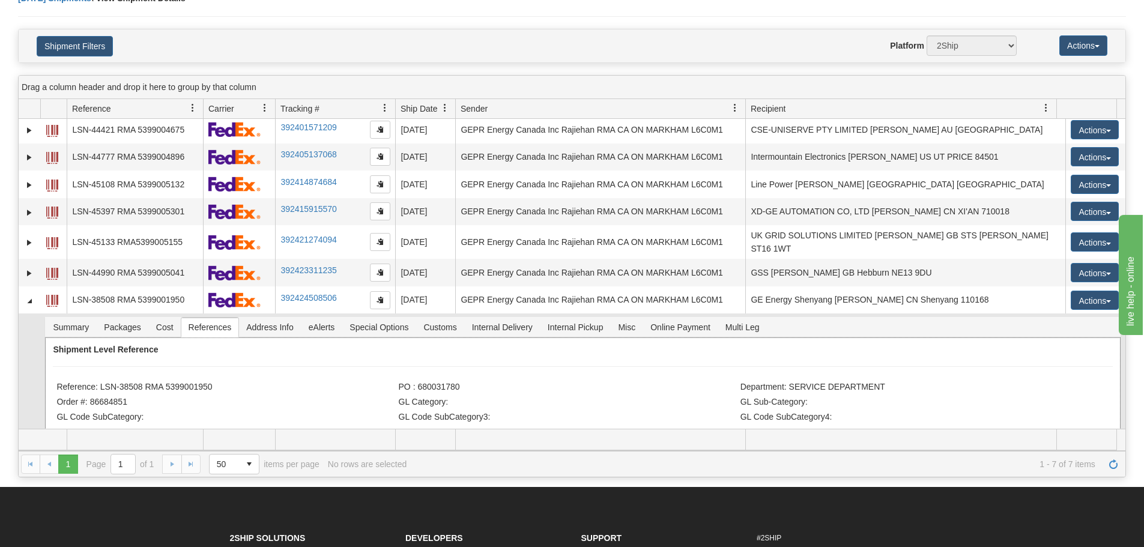
drag, startPoint x: 182, startPoint y: 378, endPoint x: 98, endPoint y: 381, distance: 84.1
click at [98, 382] on li "Reference: LSN-38508 RMA 5399001950" at bounding box center [225, 388] width 339 height 12
copy li "LSN-38508 RMA 5399001950"
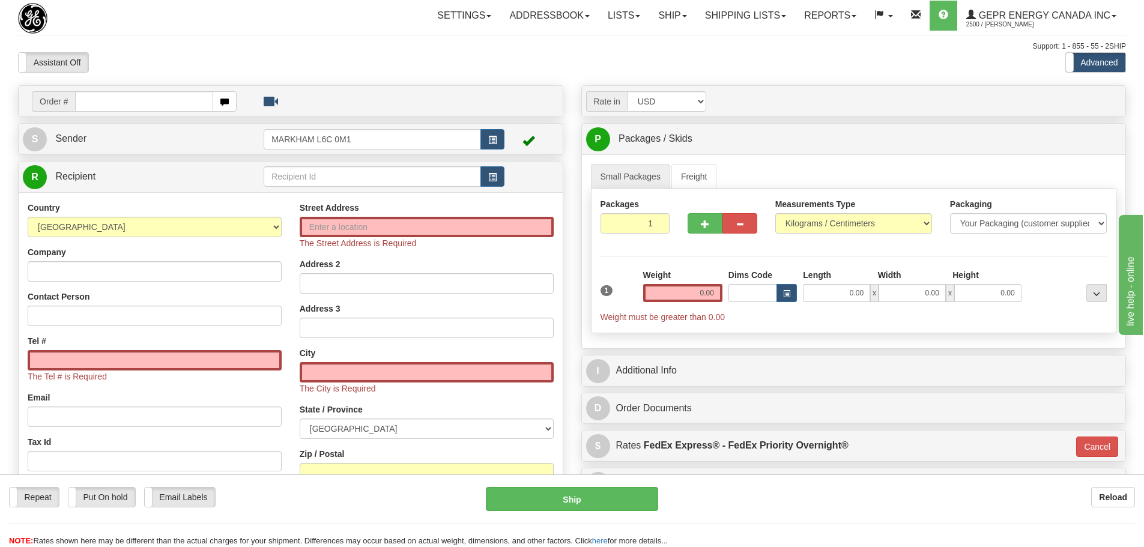
click at [294, 52] on div at bounding box center [572, 52] width 1108 height 1
click at [515, 69] on div "Assistant On Assistant Off Do a return Do a return Previous Next Standard Advan…" at bounding box center [572, 62] width 1126 height 20
click at [354, 43] on div "Support: 1 - 855 - 55 - 2SHIP" at bounding box center [572, 46] width 1108 height 10
